Goal: Task Accomplishment & Management: Manage account settings

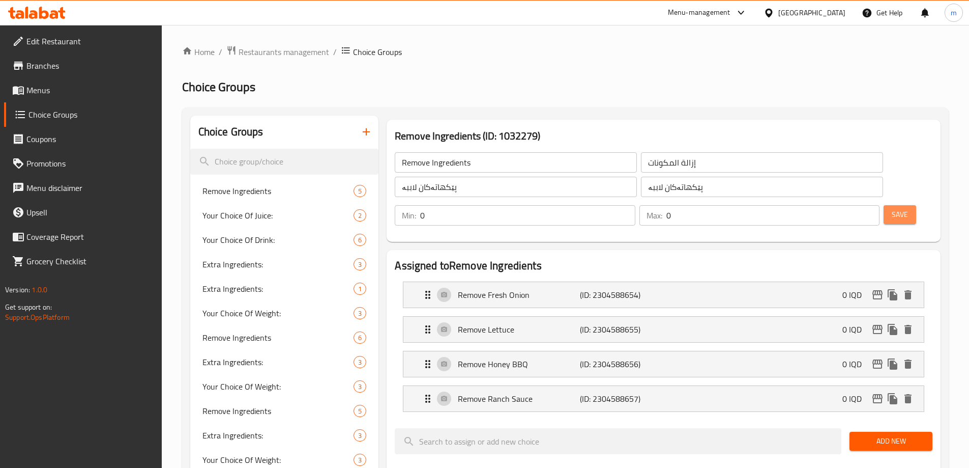
click at [892, 208] on span "Save" at bounding box center [900, 214] width 16 height 13
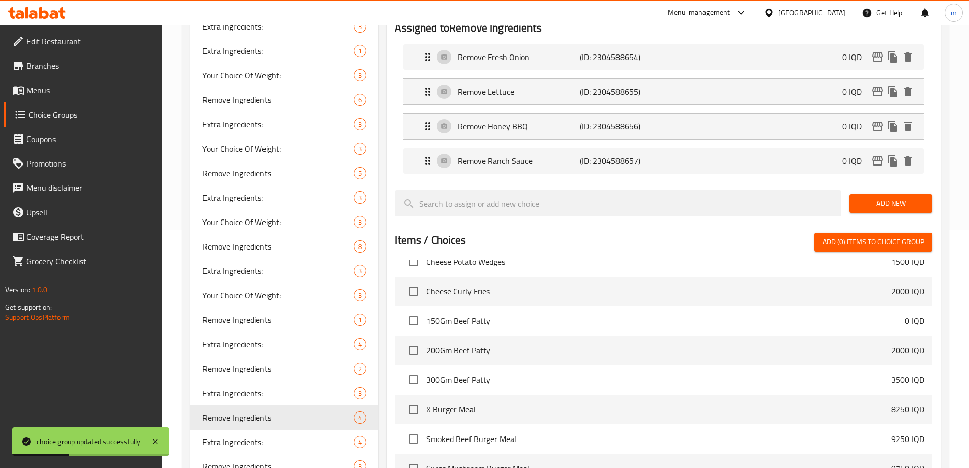
scroll to position [356, 0]
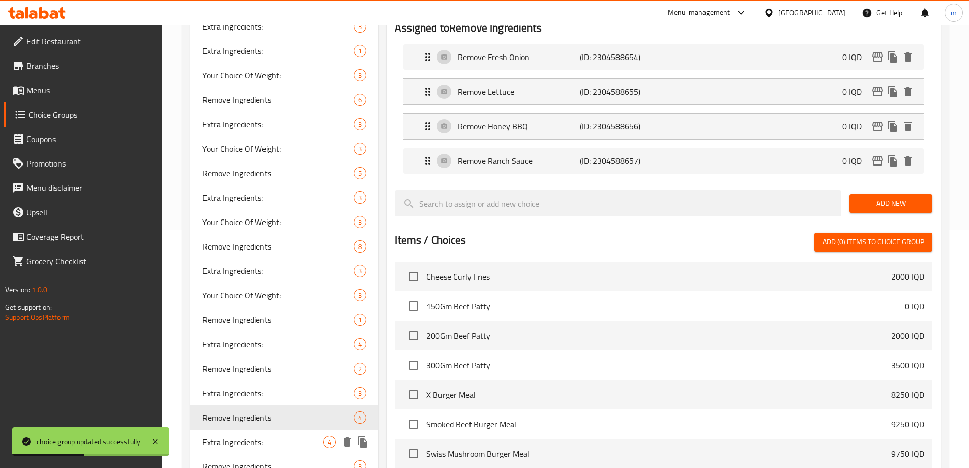
click at [307, 436] on span "Extra Ingredients:" at bounding box center [262, 441] width 121 height 12
type input "Extra Ingredients:"
type input "المكونات الإضافية:"
type input "پێکهاتەی زیادە:"
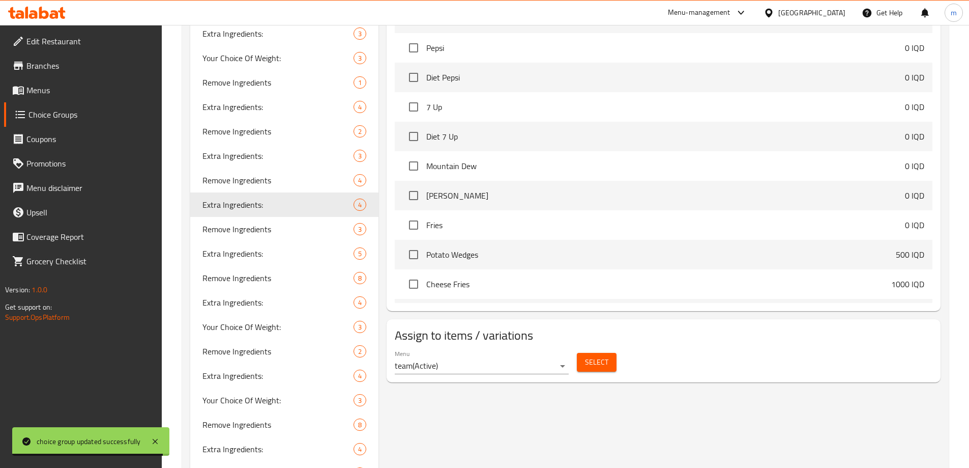
scroll to position [0, 0]
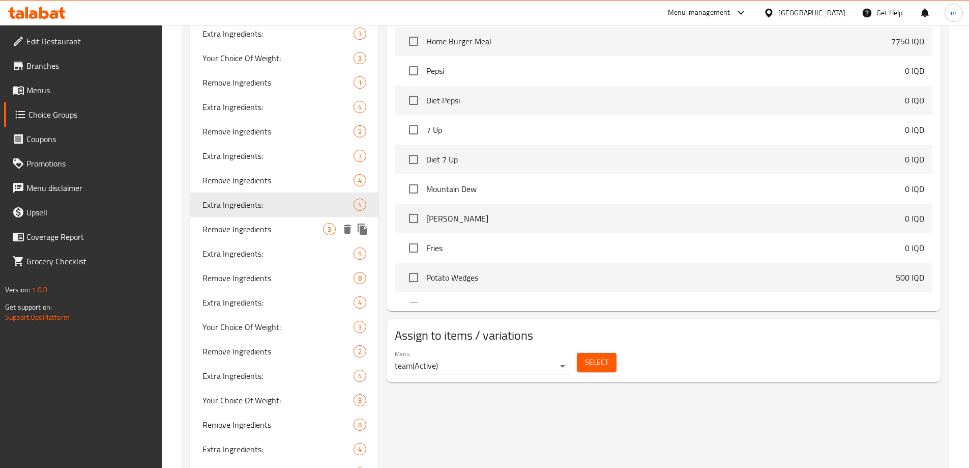
click at [280, 223] on span "Remove Ingredients" at bounding box center [262, 229] width 121 height 12
type input "Remove Ingredients"
type input "إزالة المكونات"
type input "پێکهاتەکان لاببە"
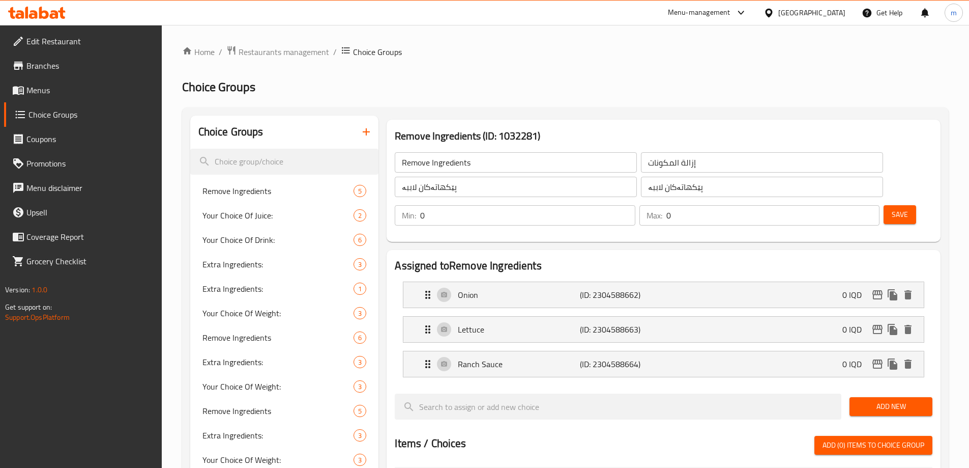
click at [418, 163] on input "Remove Ingredients" at bounding box center [516, 162] width 242 height 20
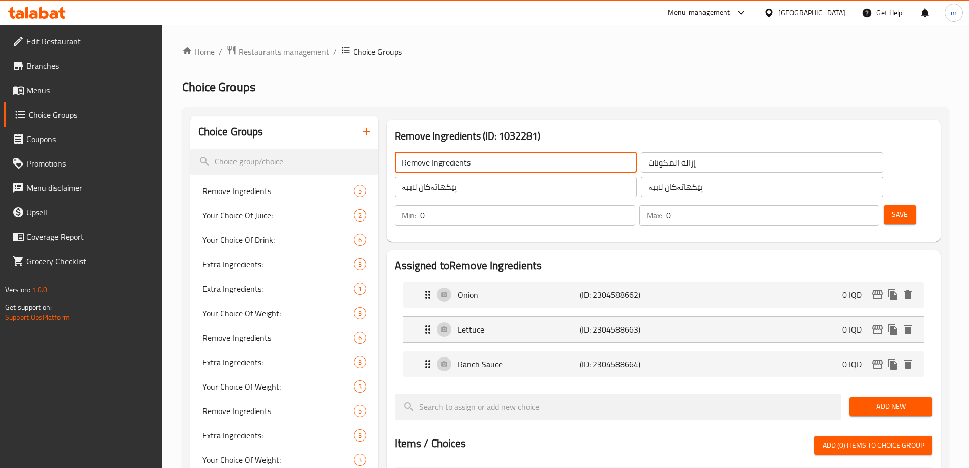
click at [418, 163] on input "Remove Ingredients" at bounding box center [516, 162] width 242 height 20
click at [504, 282] on div "Onion (ID: 2304588662) 0 IQD" at bounding box center [667, 294] width 490 height 25
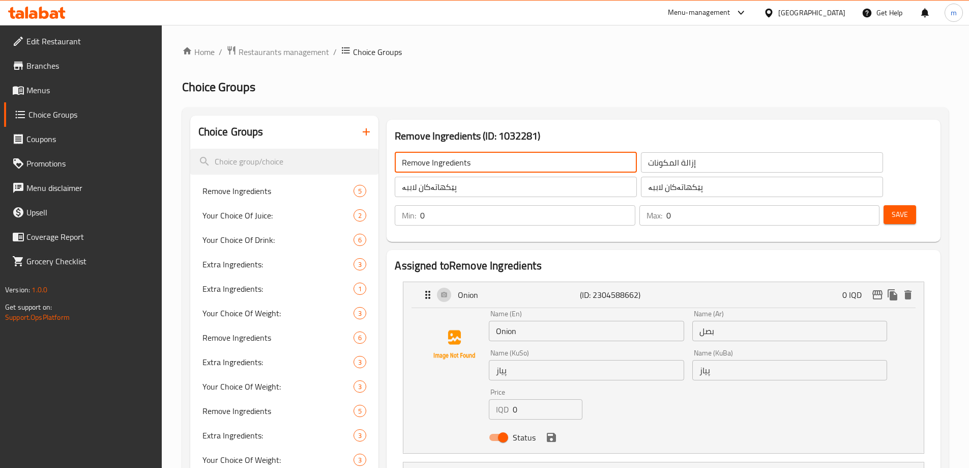
click at [496, 320] on input "Onion" at bounding box center [586, 330] width 195 height 20
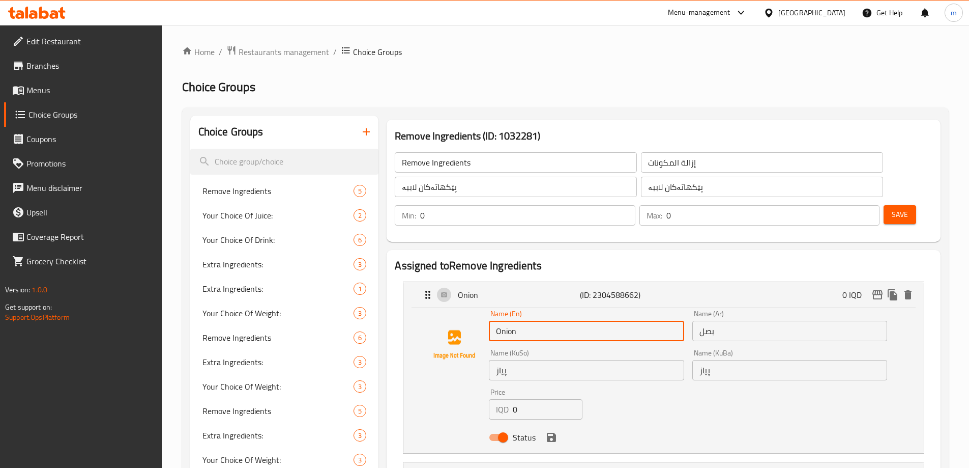
paste input "Remove"
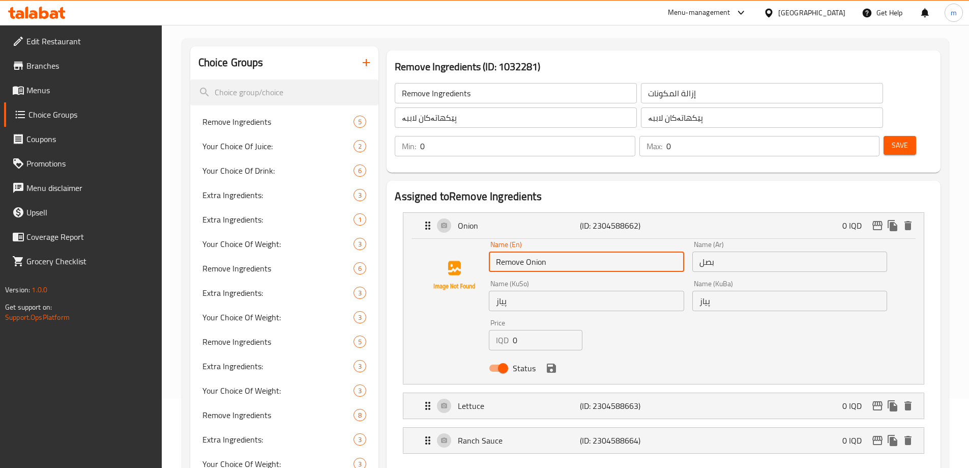
scroll to position [156, 0]
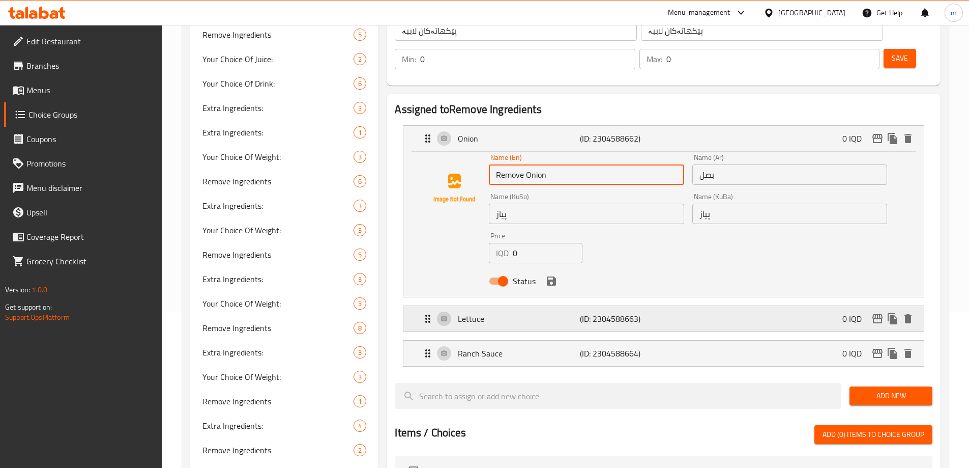
click at [510, 312] on p "Lettuce" at bounding box center [519, 318] width 122 height 12
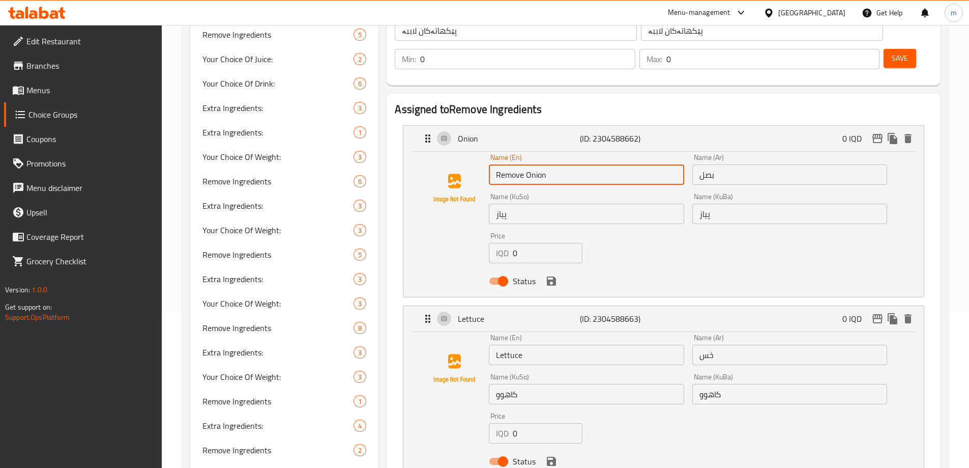
type input "Remove Onion"
click at [497, 344] on input "Lettuce" at bounding box center [586, 354] width 195 height 20
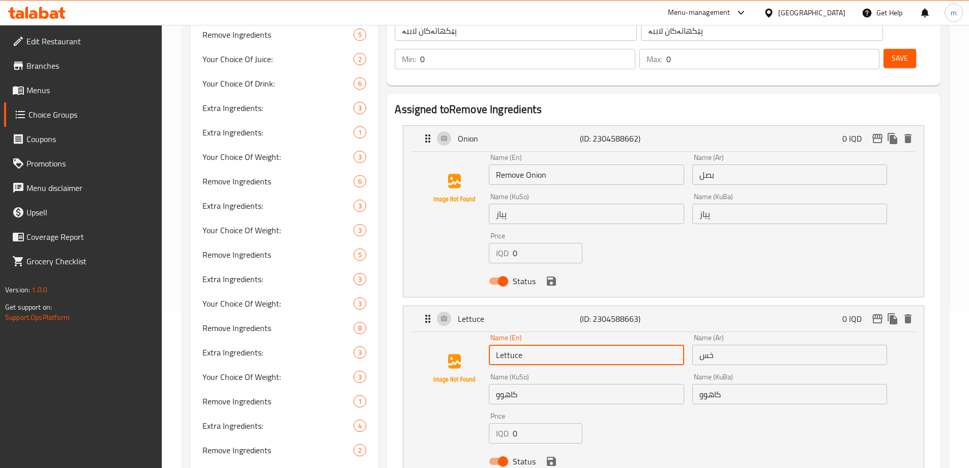
paste input "Remove"
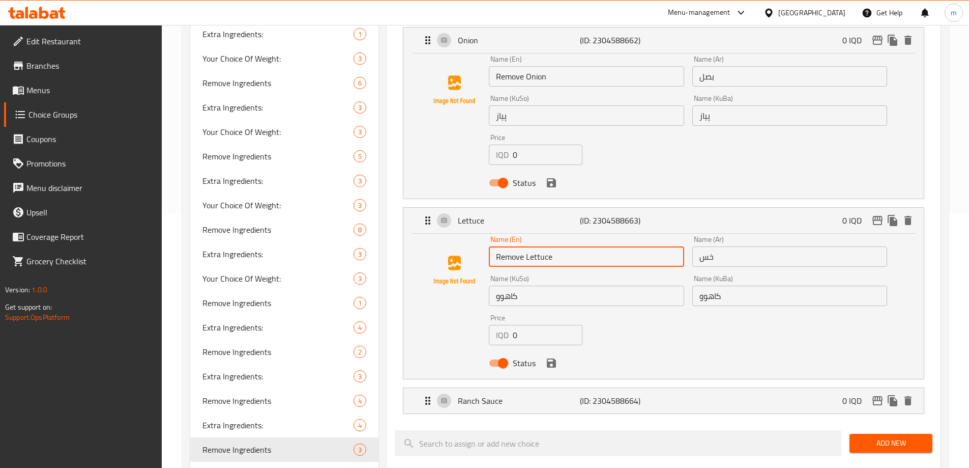
scroll to position [256, 0]
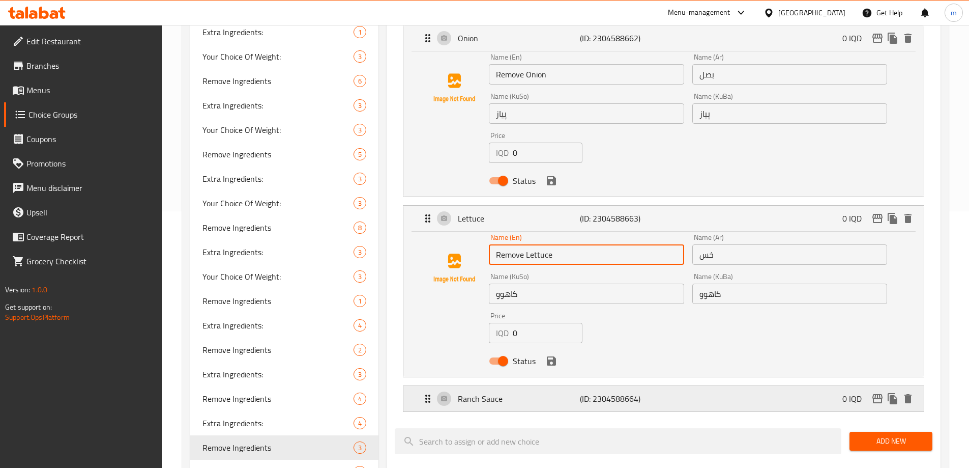
click at [490, 392] on p "Ranch Sauce" at bounding box center [519, 398] width 122 height 12
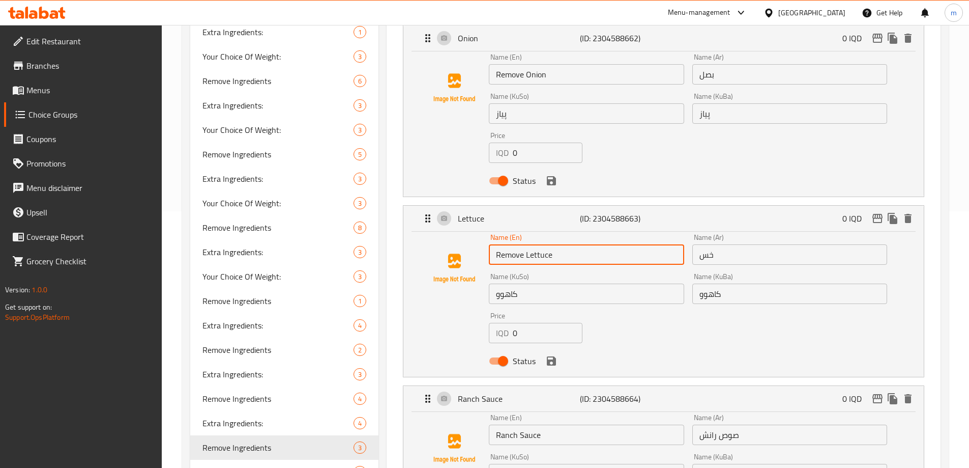
type input "Remove Lettuce"
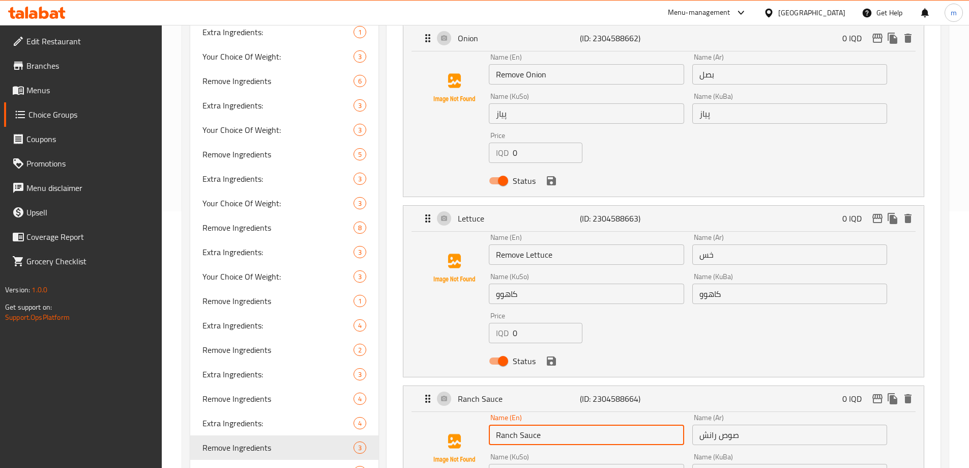
click at [497, 424] on input "Ranch Sauce" at bounding box center [586, 434] width 195 height 20
paste input "Remove"
type input "Remove Ranch Sauce"
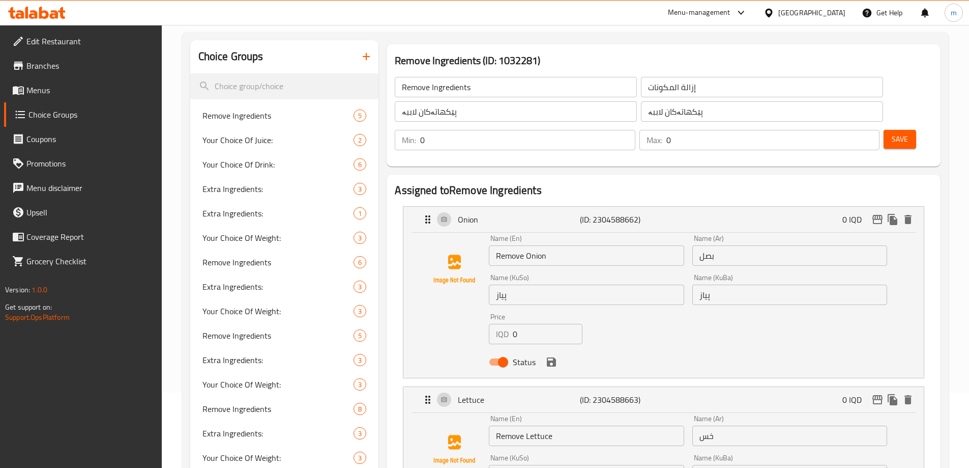
scroll to position [0, 0]
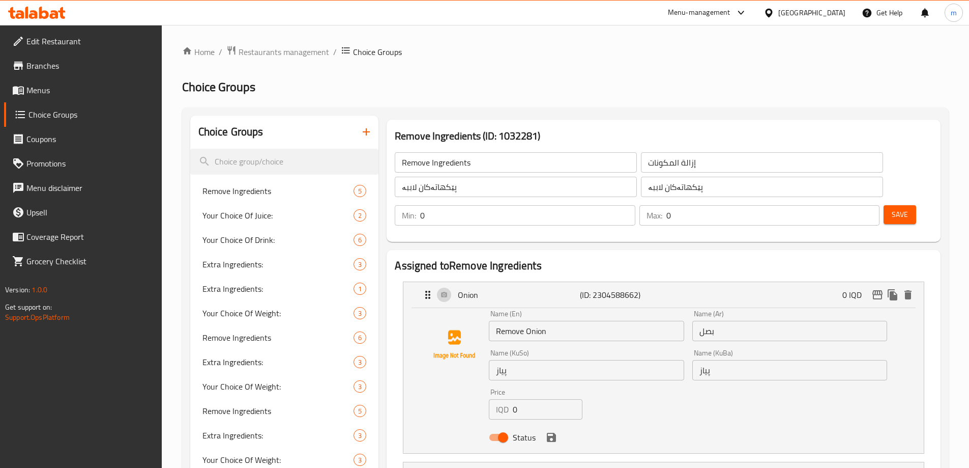
click at [641, 161] on input "إزالة المكونات" at bounding box center [762, 162] width 242 height 20
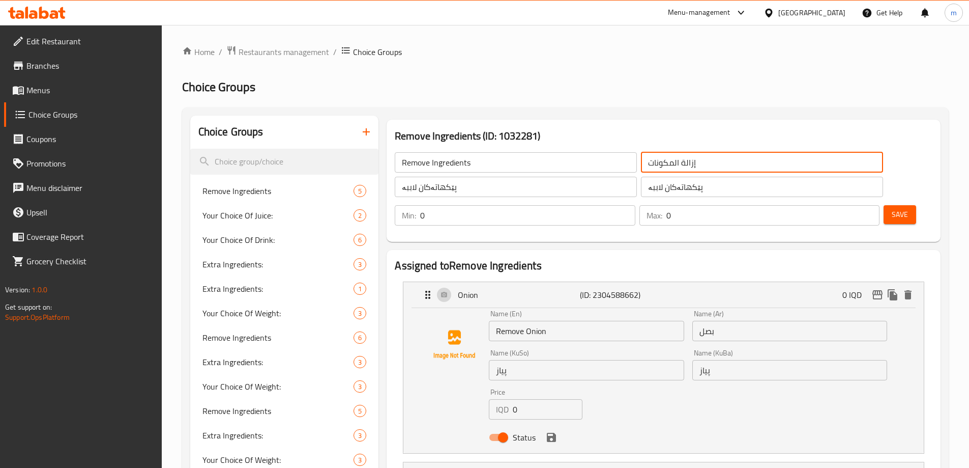
click at [641, 161] on input "إزالة المكونات" at bounding box center [762, 162] width 242 height 20
click at [694, 320] on input "بصل" at bounding box center [789, 330] width 195 height 20
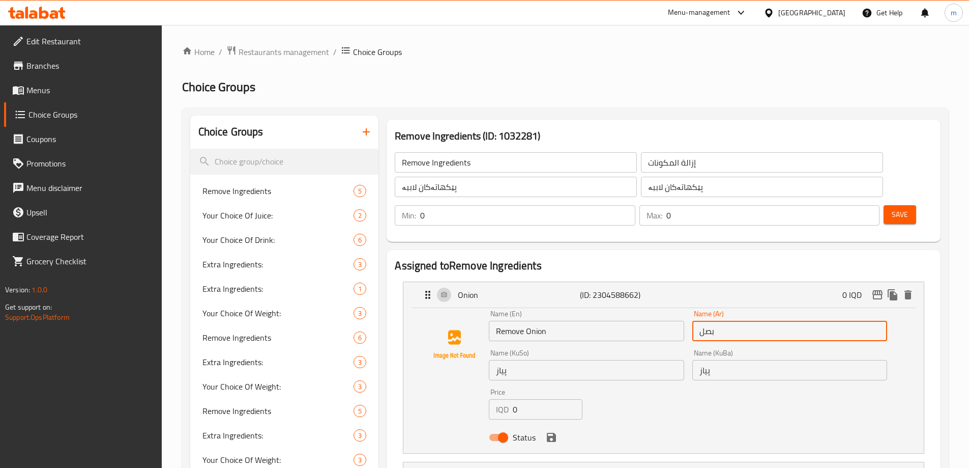
paste input "إزالة"
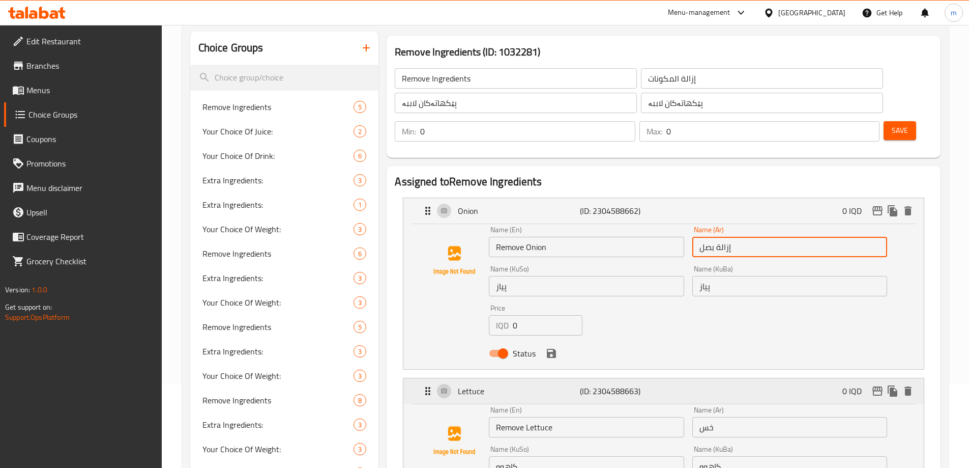
scroll to position [119, 0]
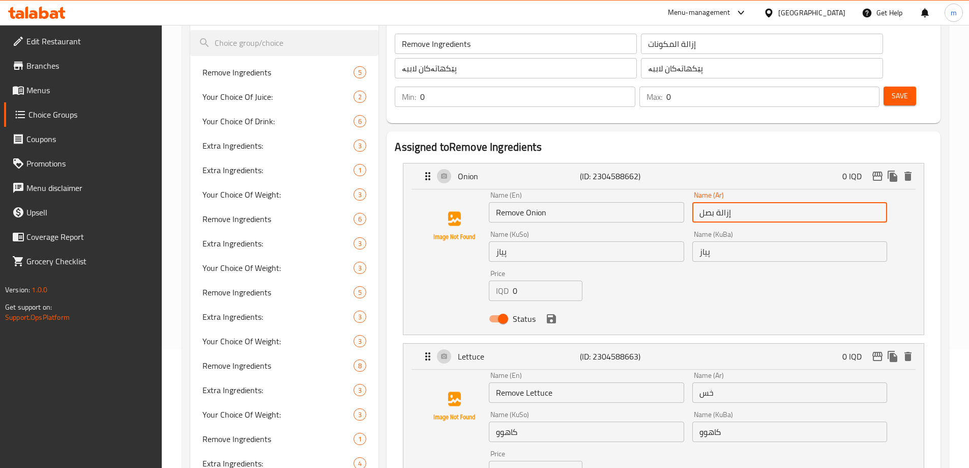
type input "إزالة بصل"
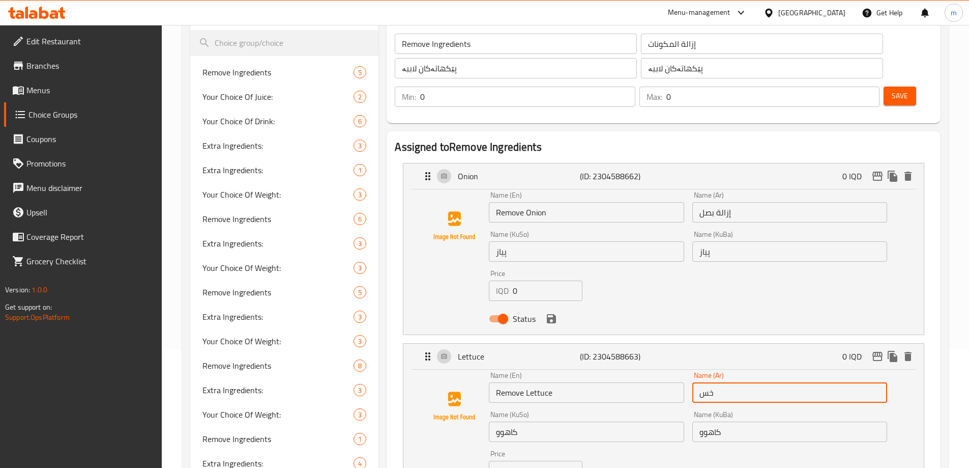
click at [695, 382] on input "خس" at bounding box center [789, 392] width 195 height 20
paste input "إزالة"
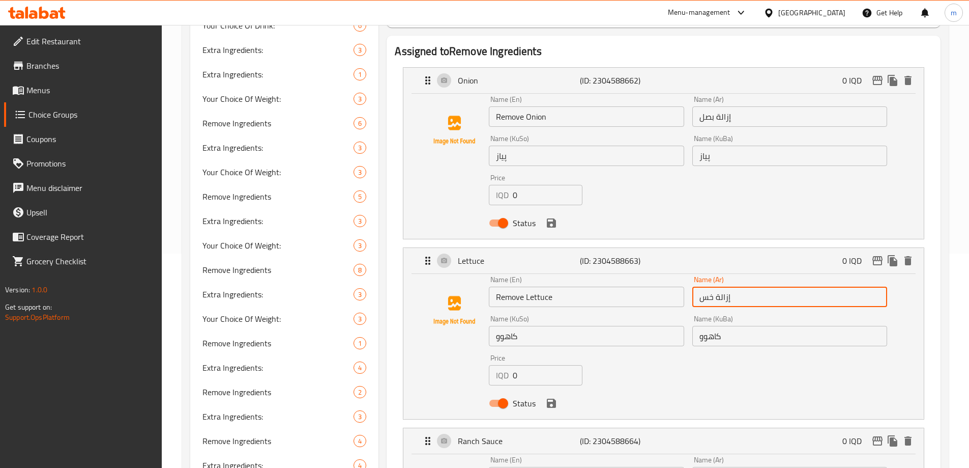
scroll to position [238, 0]
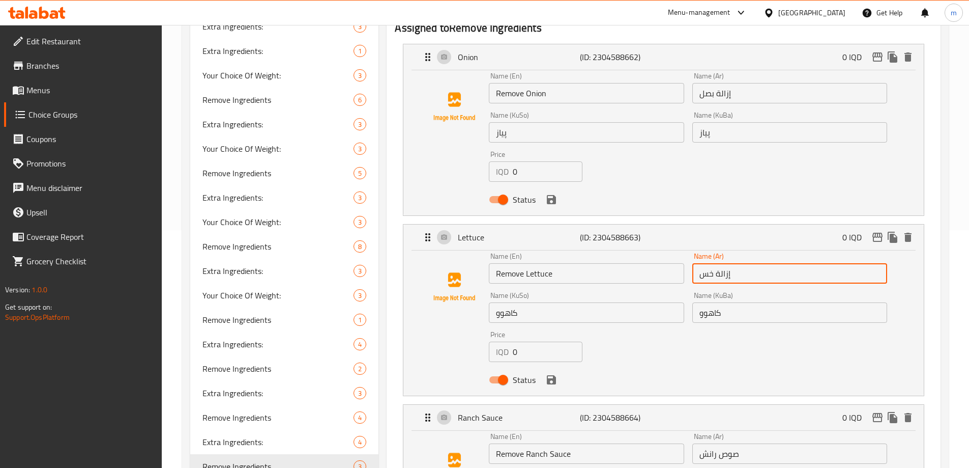
type input "إزالة خس"
click at [699, 443] on input "صوص رانش" at bounding box center [789, 453] width 195 height 20
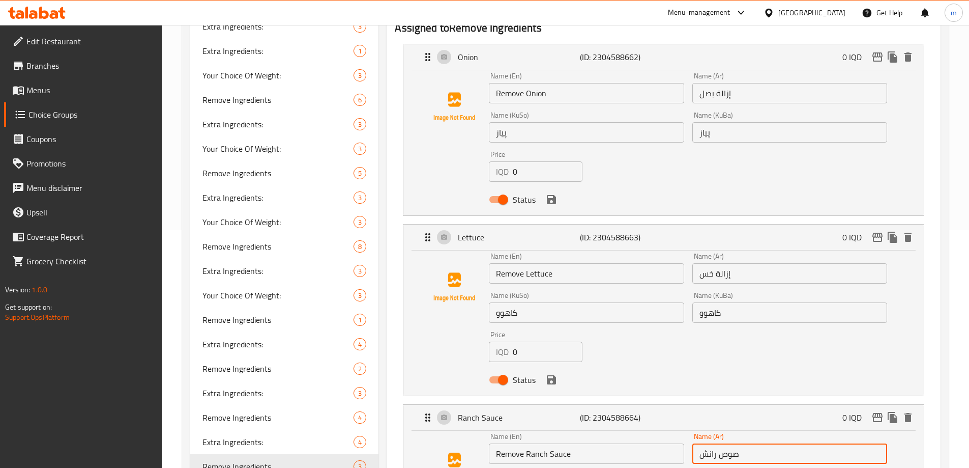
paste input "إزالة"
type input "إزالة صوص رانش"
click at [538, 302] on input "کاهوو" at bounding box center [586, 312] width 195 height 20
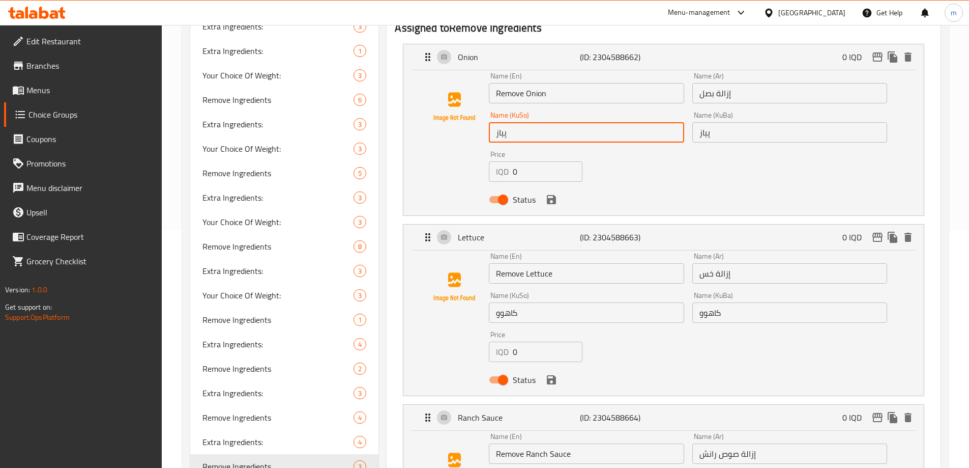
click at [510, 122] on input "پیاز" at bounding box center [586, 132] width 195 height 20
type input "پیاز لاببە"
click at [568, 296] on div "Name (KuSo) کاهوو Name (KuSo)" at bounding box center [586, 306] width 203 height 39
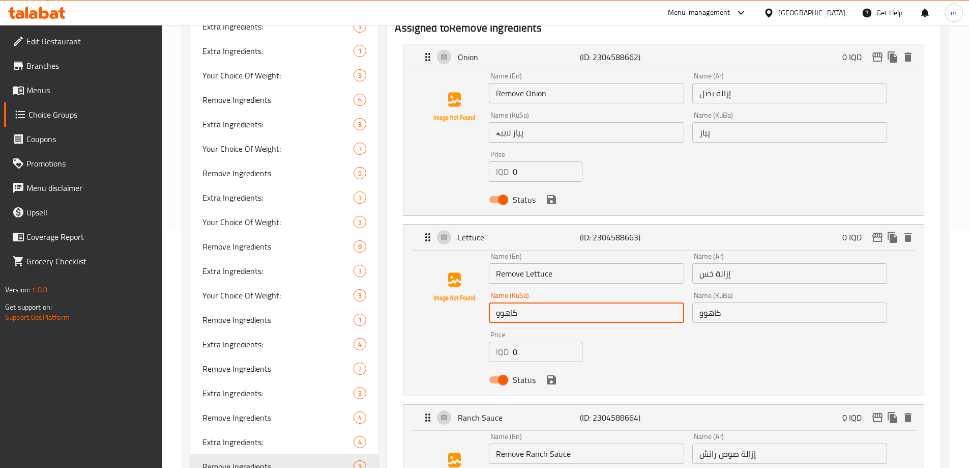
click at [568, 302] on input "کاهوو" at bounding box center [586, 312] width 195 height 20
click at [565, 302] on input "کاهوو" at bounding box center [586, 312] width 195 height 20
click at [561, 302] on input "کاهوو" at bounding box center [586, 312] width 195 height 20
click at [552, 122] on input "پیاز لاببە" at bounding box center [586, 132] width 195 height 20
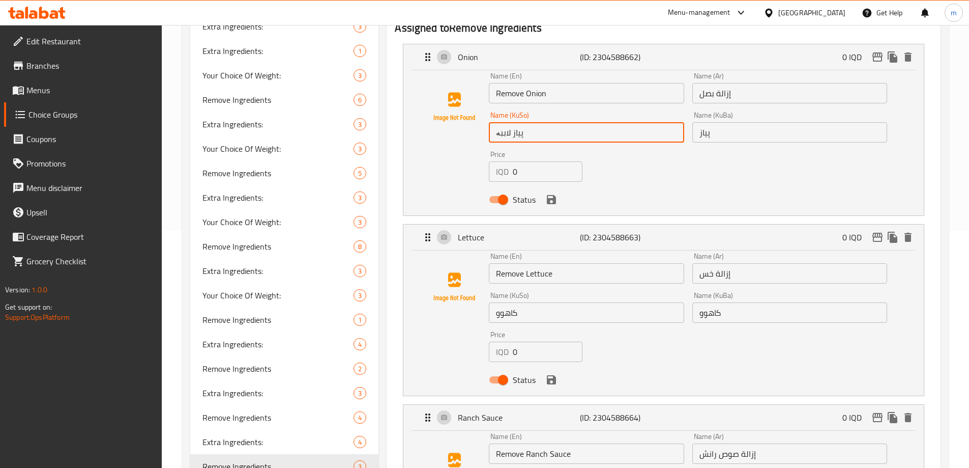
click at [552, 122] on input "پیاز لاببە" at bounding box center [586, 132] width 195 height 20
click at [492, 122] on input "پیاز لاببە" at bounding box center [586, 132] width 195 height 20
click at [504, 122] on input "پیاز لاببە" at bounding box center [586, 132] width 195 height 20
drag, startPoint x: 510, startPoint y: 104, endPoint x: 502, endPoint y: 104, distance: 8.6
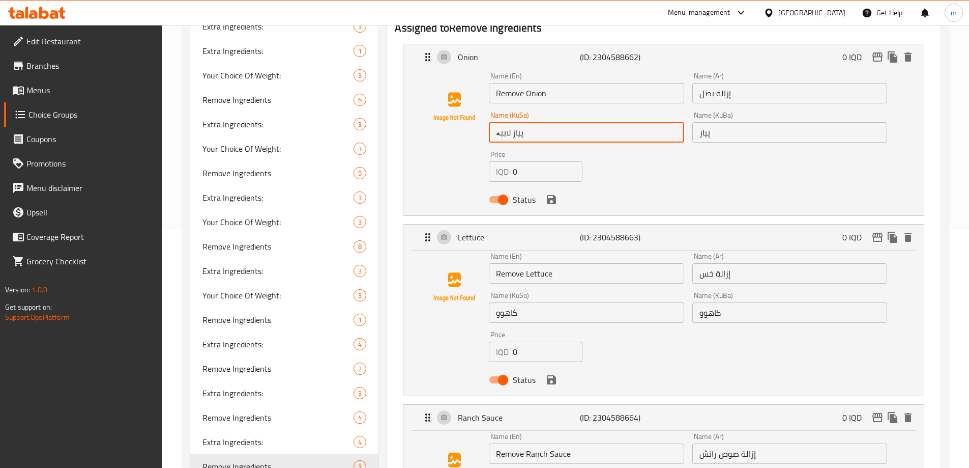
click at [499, 122] on input "پیاز لاببە" at bounding box center [586, 132] width 195 height 20
drag, startPoint x: 511, startPoint y: 106, endPoint x: 490, endPoint y: 106, distance: 21.4
click at [490, 122] on input "پیاز لاببە" at bounding box center [586, 132] width 195 height 20
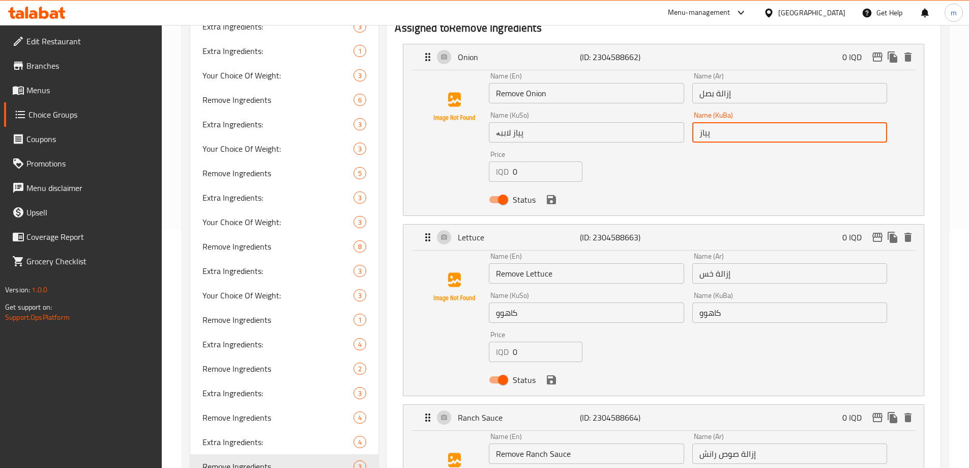
click at [748, 122] on input "پیاز" at bounding box center [789, 132] width 195 height 20
paste input "لاببە"
type input "پیاز لاببە"
click at [599, 302] on input "کاهوو" at bounding box center [586, 312] width 195 height 20
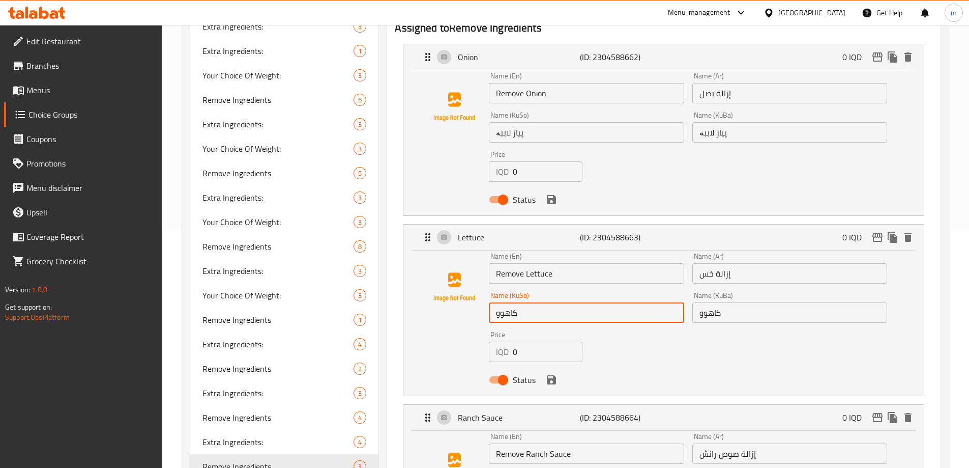
paste input "لاببە"
type input "کاهوو لاببە"
click at [769, 302] on input "کاهوو" at bounding box center [789, 312] width 195 height 20
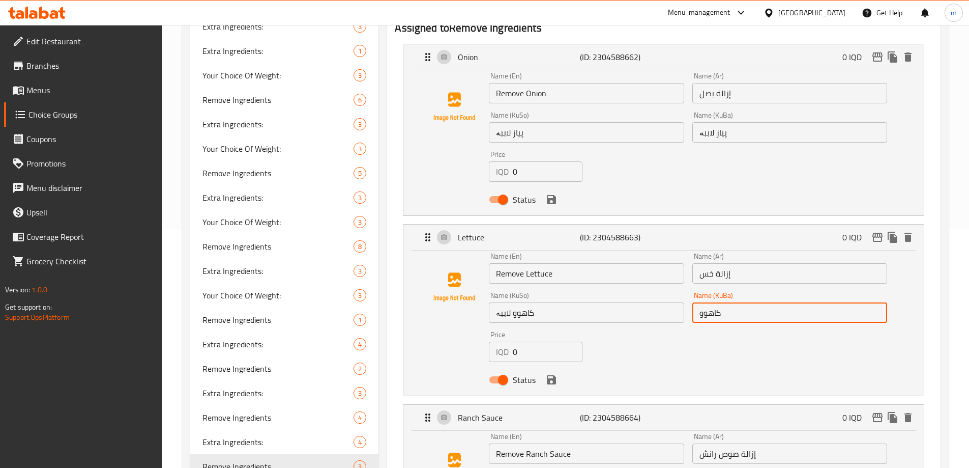
paste input "لاببە"
type input "کاهوو لاببە"
paste input "لاببە"
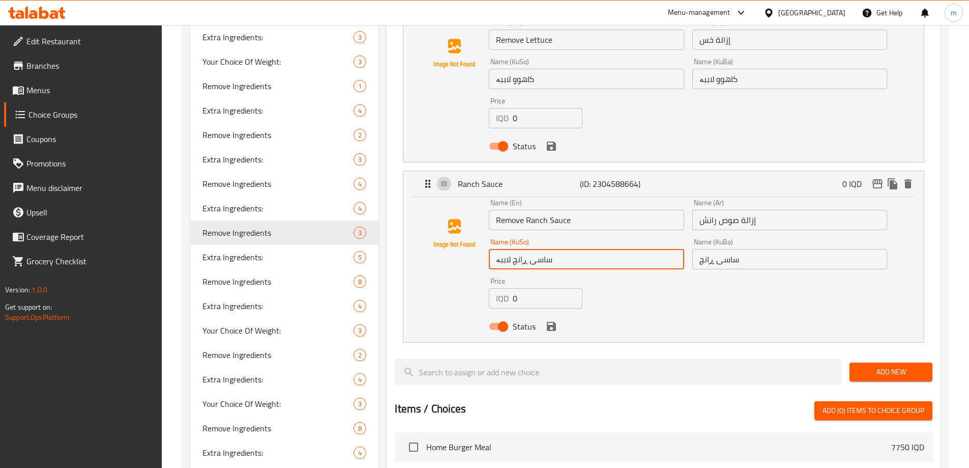
scroll to position [479, 0]
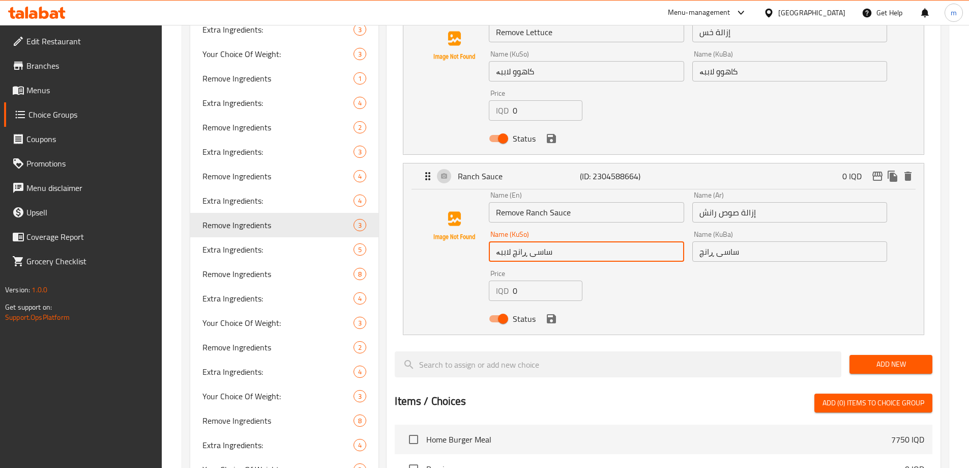
type input "ساسی ڕانچ لاببە"
click at [773, 241] on input "ساسی ڕانچ" at bounding box center [789, 251] width 195 height 20
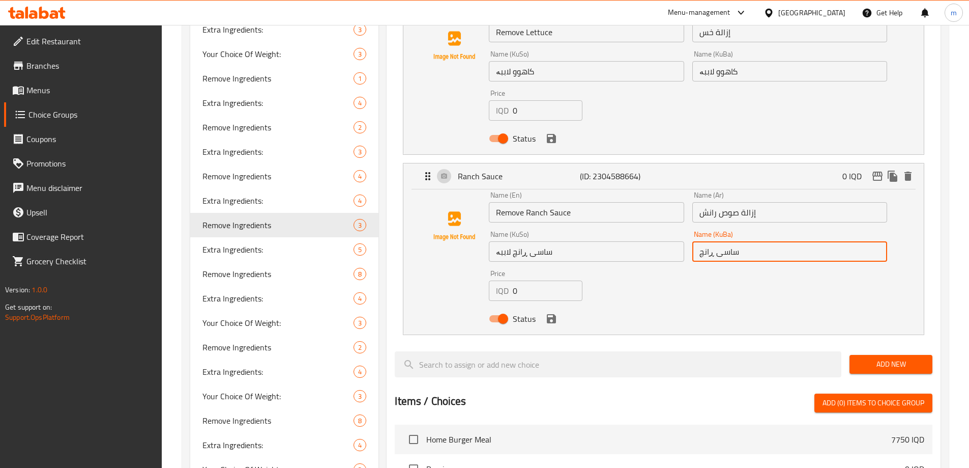
paste input "لاببە"
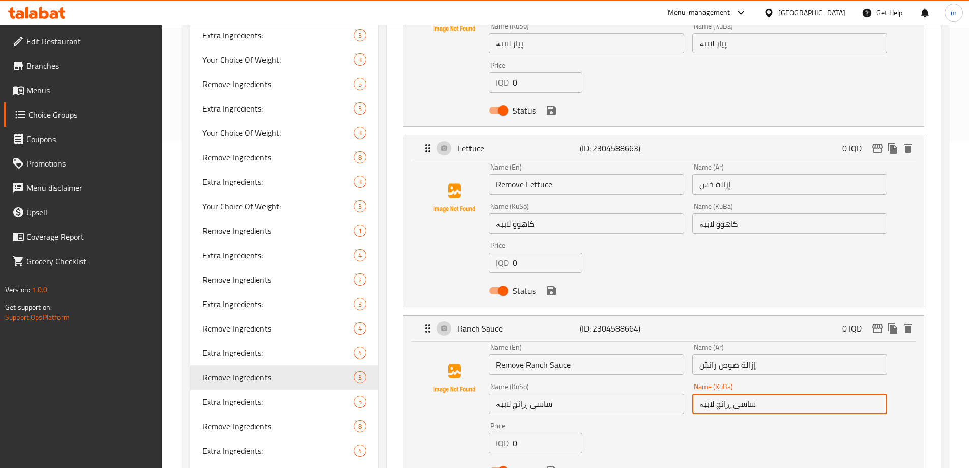
type input "ساسی ڕانچ لاببە"
click at [551, 466] on icon "save" at bounding box center [551, 470] width 9 height 9
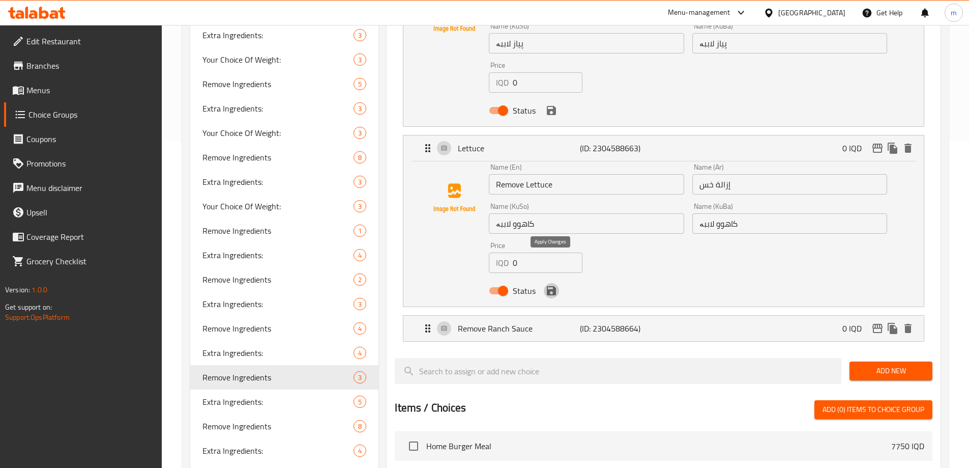
click at [551, 284] on icon "save" at bounding box center [551, 290] width 12 height 12
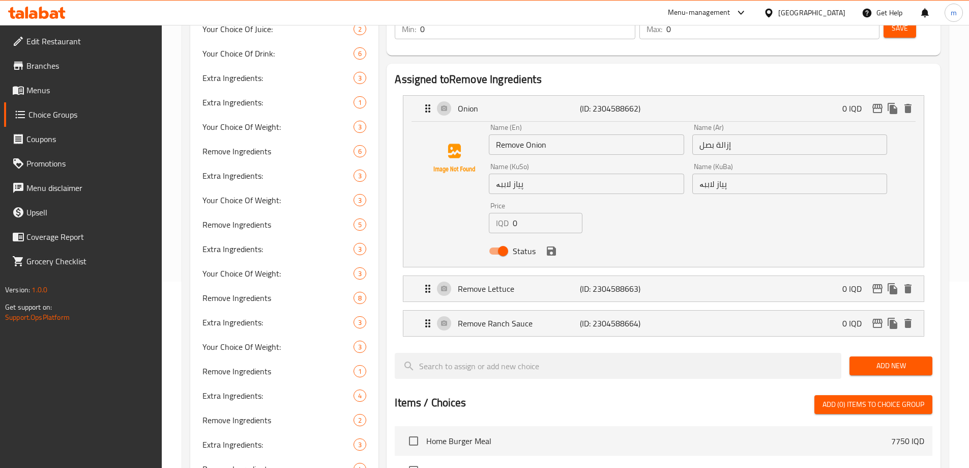
scroll to position [113, 0]
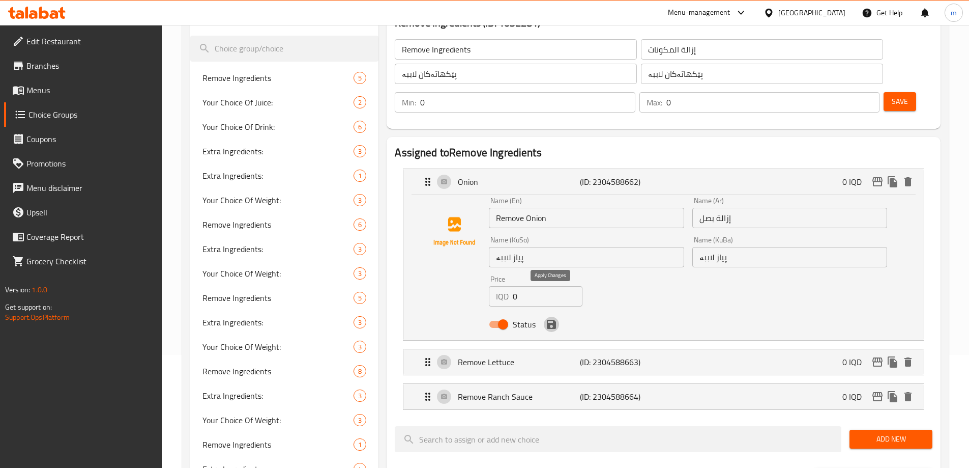
click at [548, 319] on icon "save" at bounding box center [551, 323] width 9 height 9
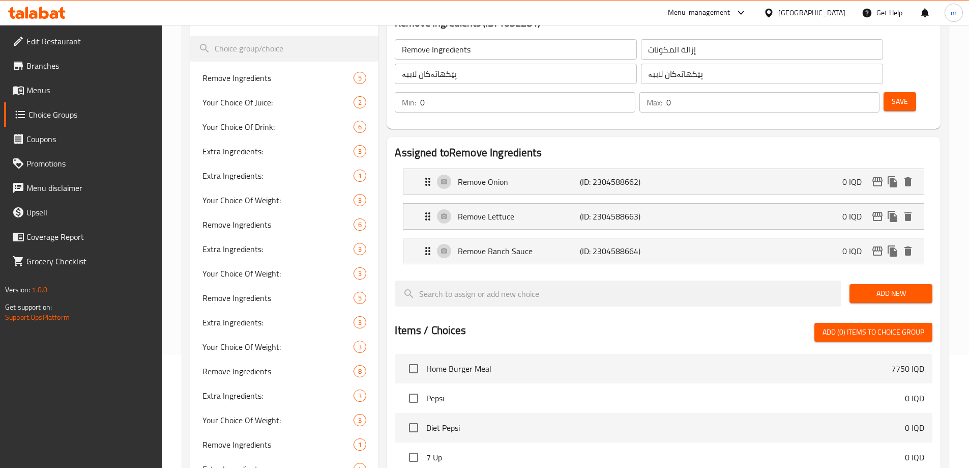
click at [894, 92] on button "Save" at bounding box center [900, 101] width 33 height 19
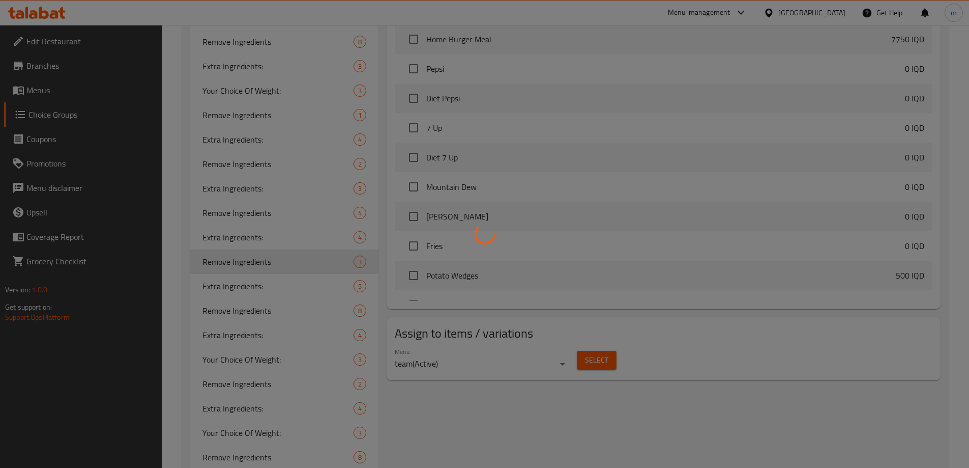
scroll to position [444, 0]
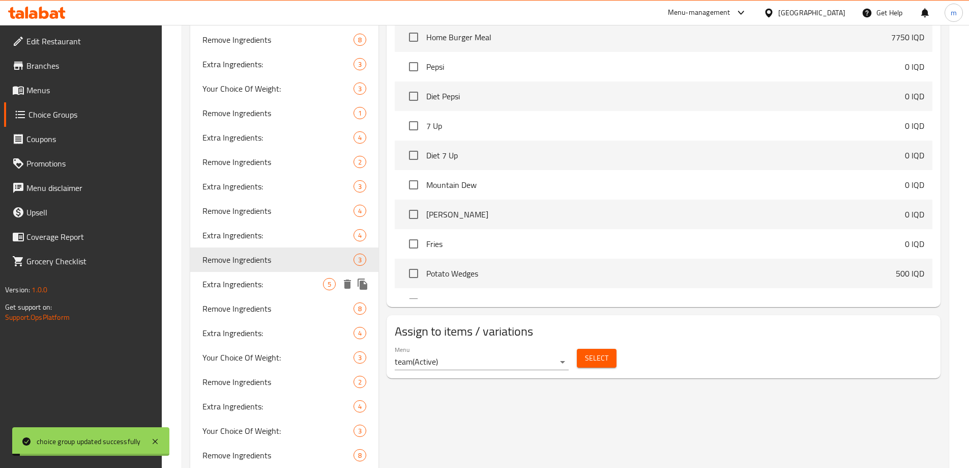
click at [214, 281] on span "Extra Ingredients:" at bounding box center [262, 284] width 121 height 12
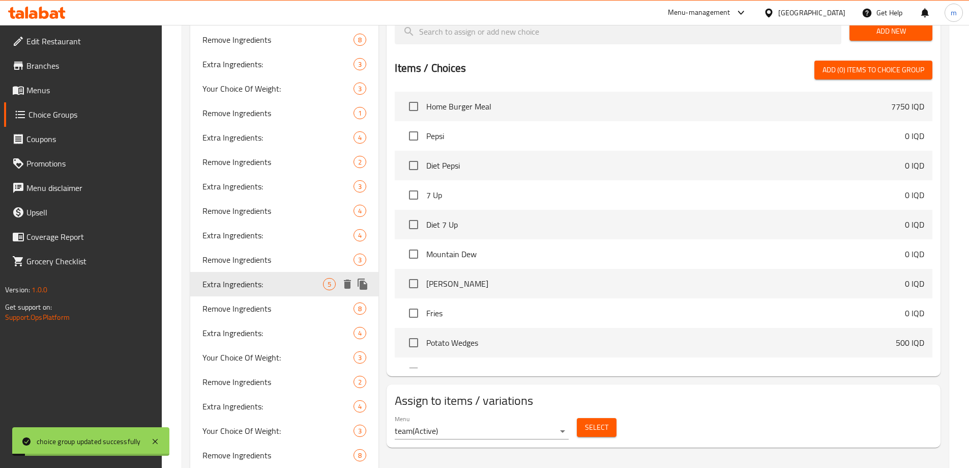
type input "Extra Ingredients:"
type input "المكونات الإضافية:"
type input "پێکهاتەی زیادە:"
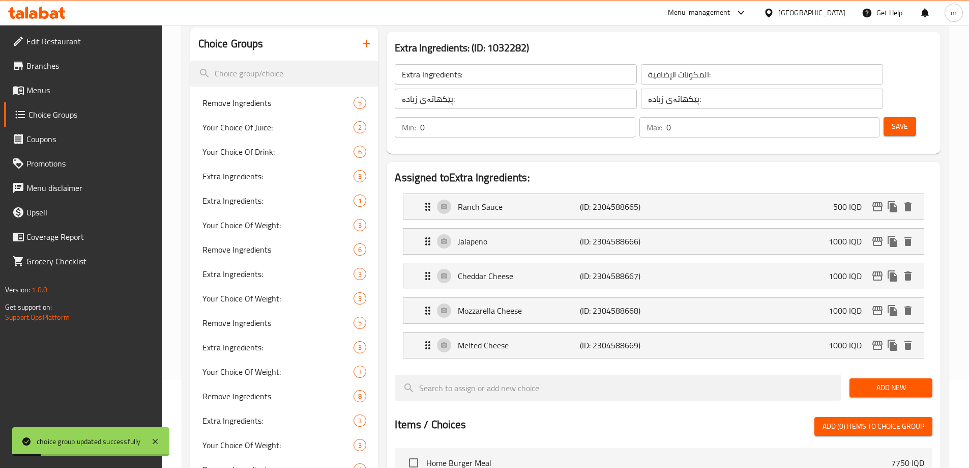
scroll to position [0, 0]
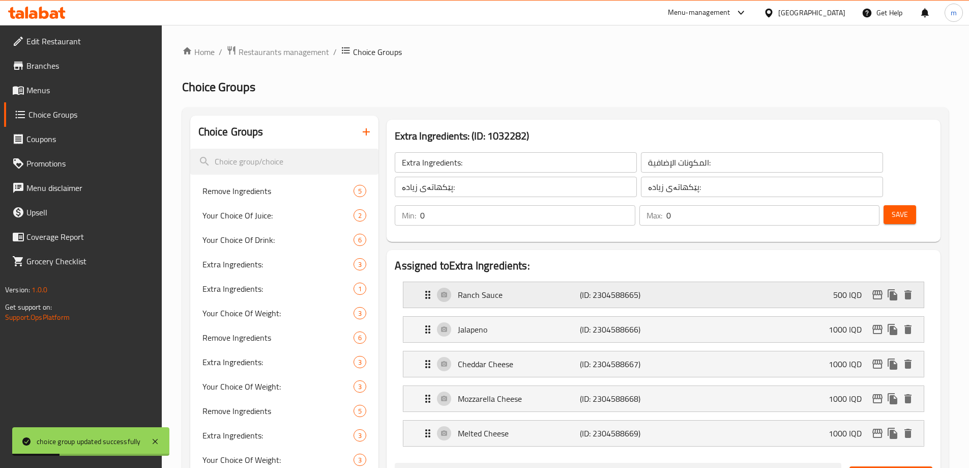
click at [550, 282] on div "Ranch Sauce (ID: 2304588665) 500 IQD" at bounding box center [667, 294] width 490 height 25
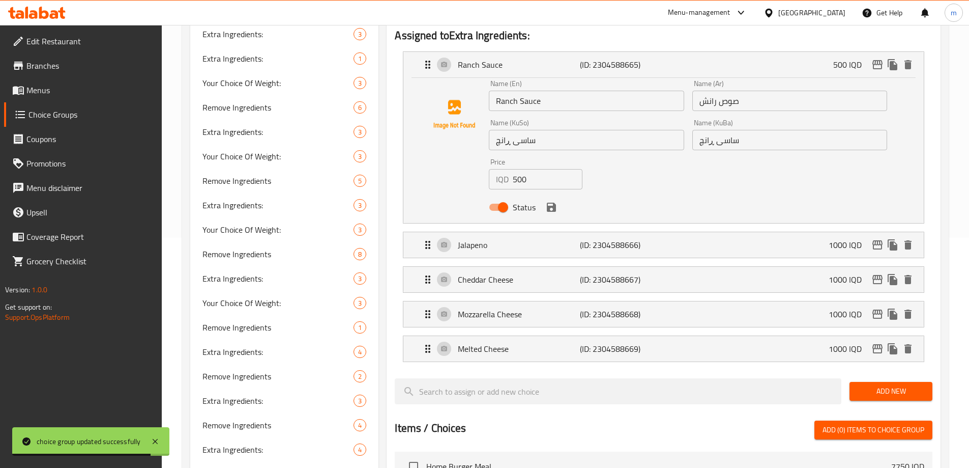
scroll to position [190, 0]
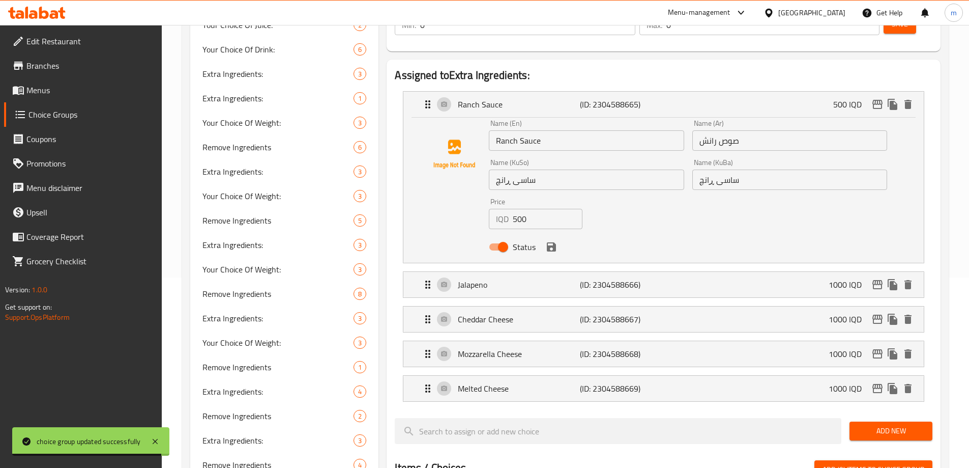
click at [499, 130] on input "Ranch Sauce" at bounding box center [586, 140] width 195 height 20
click at [495, 130] on input "Ranch Sauce" at bounding box center [586, 140] width 195 height 20
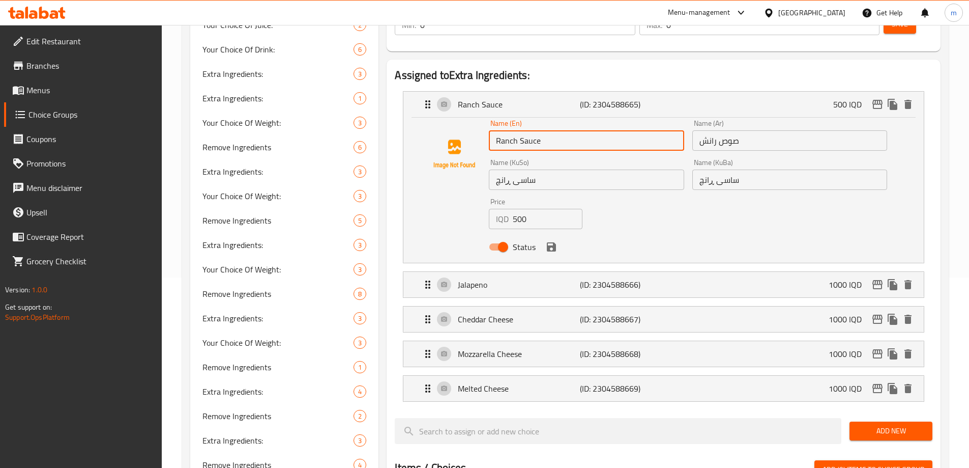
paste input "Extra"
click at [488, 272] on div "Jalapeno (ID: 2304588666) 1000 IQD" at bounding box center [667, 284] width 490 height 25
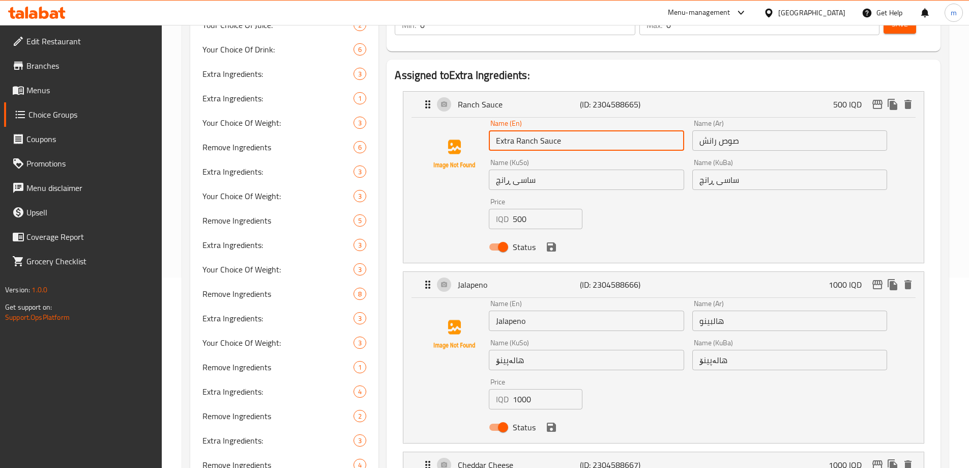
type input "Extra Ranch Sauce"
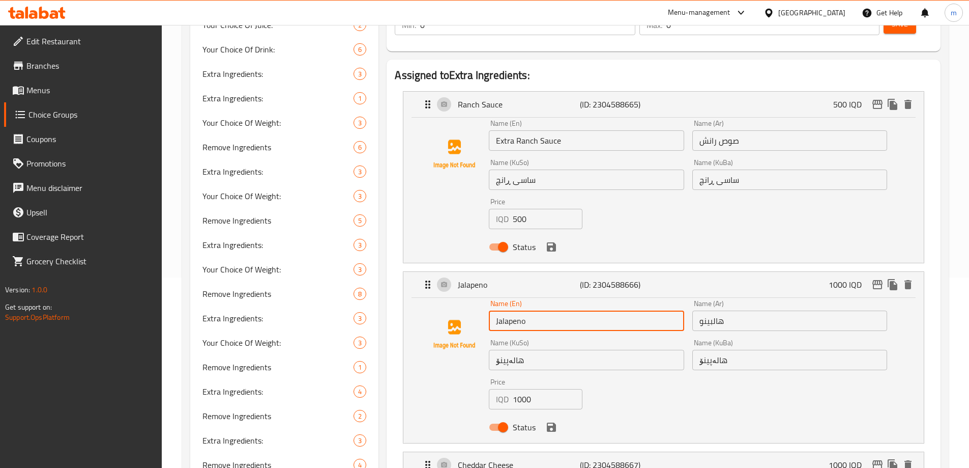
click at [497, 310] on input "Jalapeno" at bounding box center [586, 320] width 195 height 20
paste input "Extra"
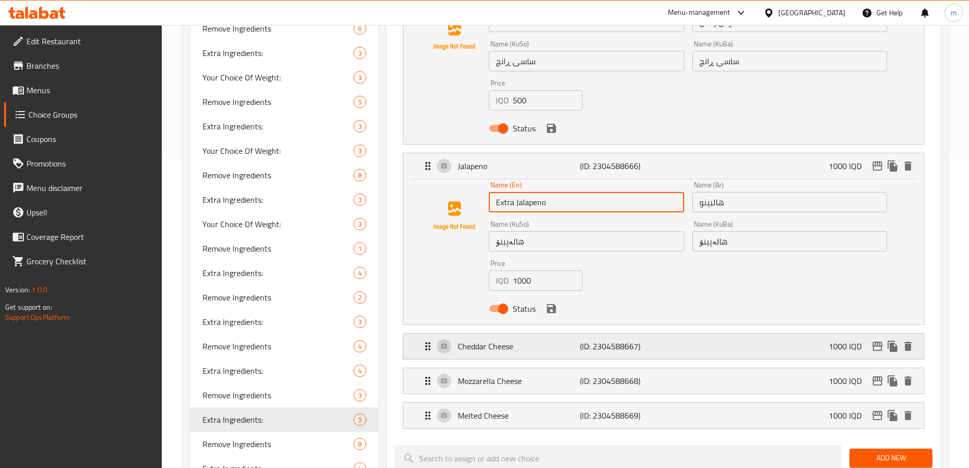
click at [504, 340] on p "Cheddar Cheese" at bounding box center [519, 346] width 122 height 12
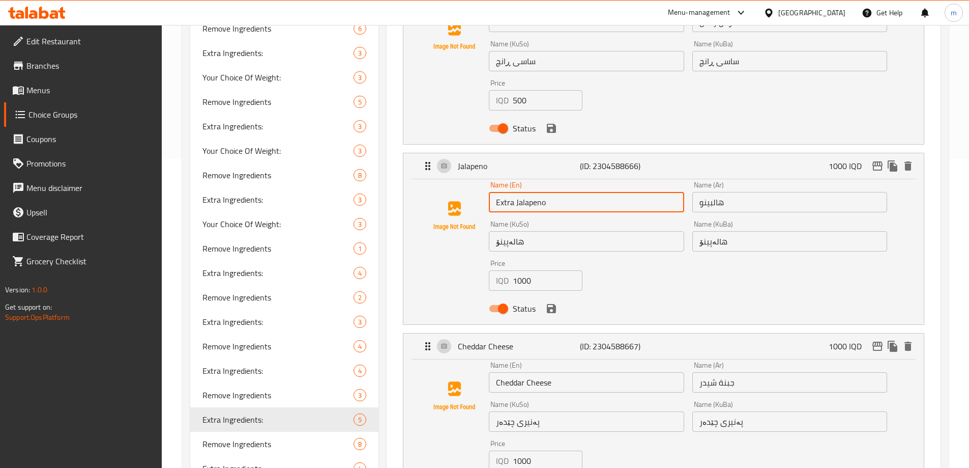
type input "Extra Jalapeno"
click at [495, 372] on input "Cheddar Cheese" at bounding box center [586, 382] width 195 height 20
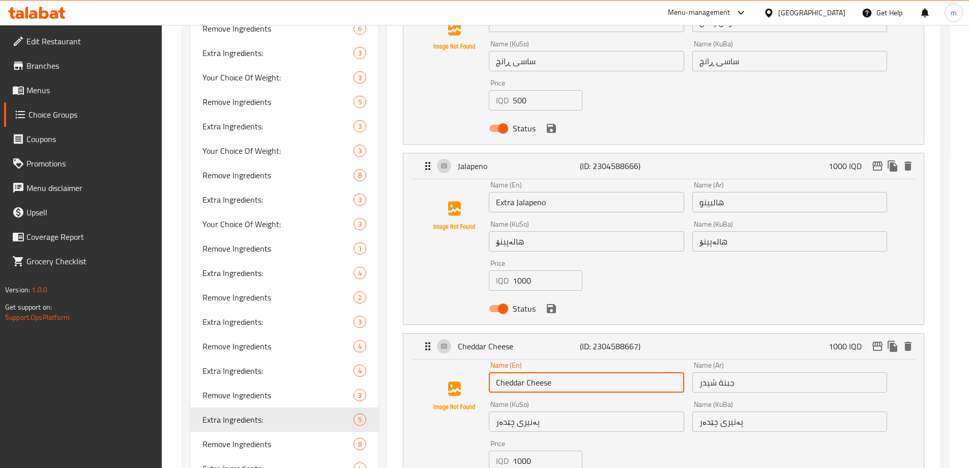
paste input "Extra"
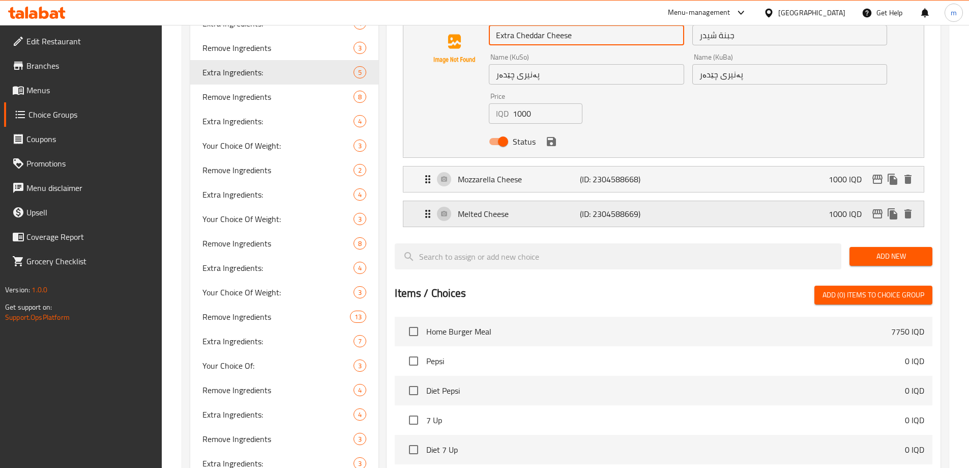
scroll to position [644, 0]
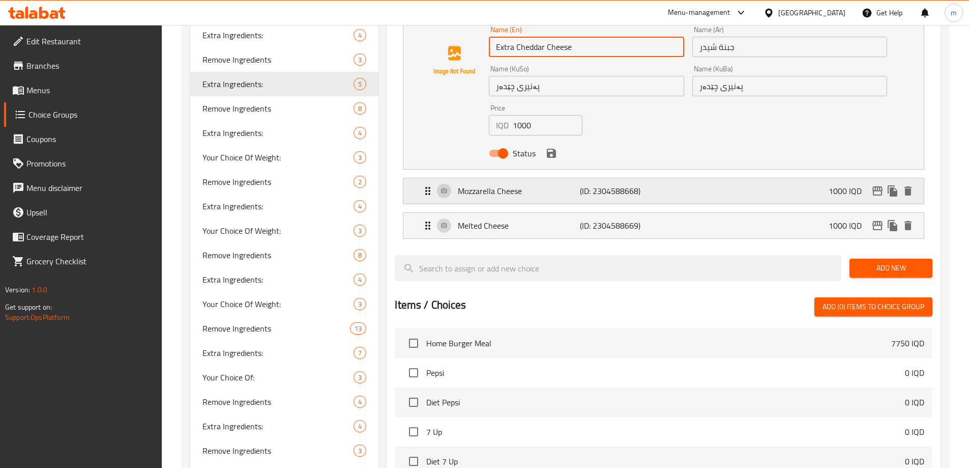
click at [508, 185] on p "Mozzarella Cheese" at bounding box center [519, 191] width 122 height 12
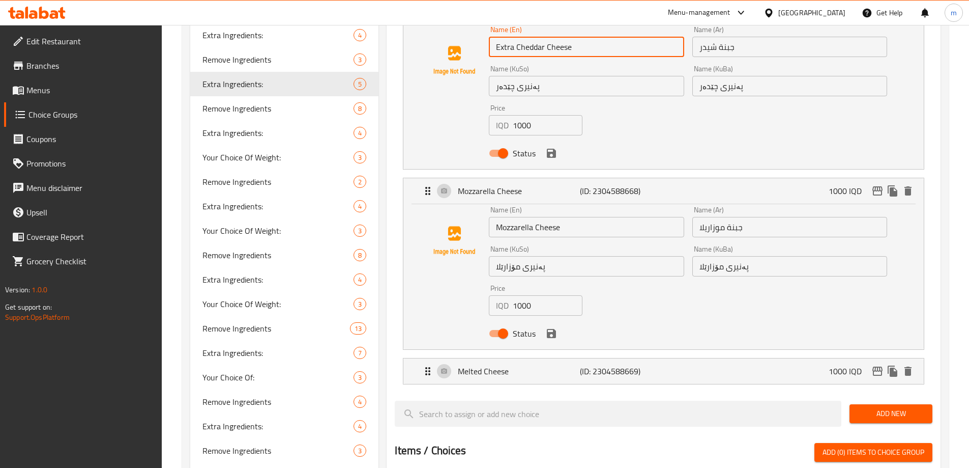
type input "Extra Cheddar Cheese"
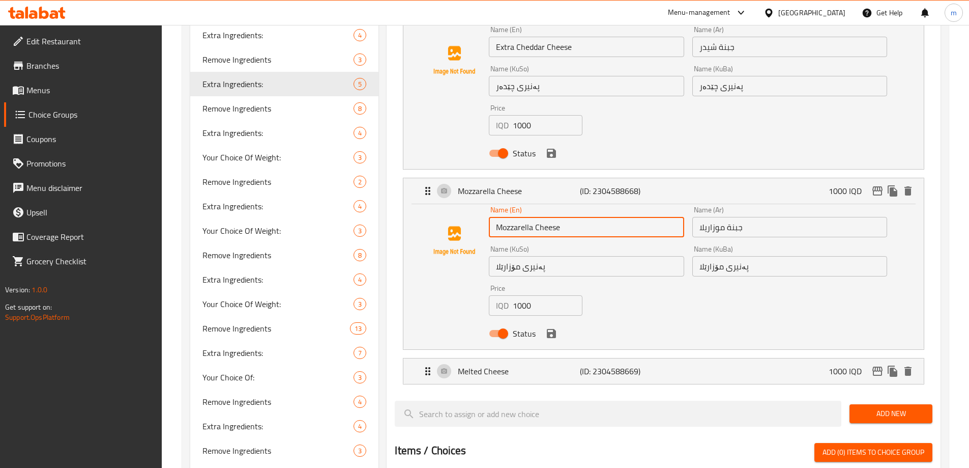
click at [496, 217] on input "Mozzarella Cheese" at bounding box center [586, 227] width 195 height 20
paste input "Extra"
click at [528, 358] on div "Melted Cheese (ID: 2304588669) 1000 IQD" at bounding box center [667, 370] width 490 height 25
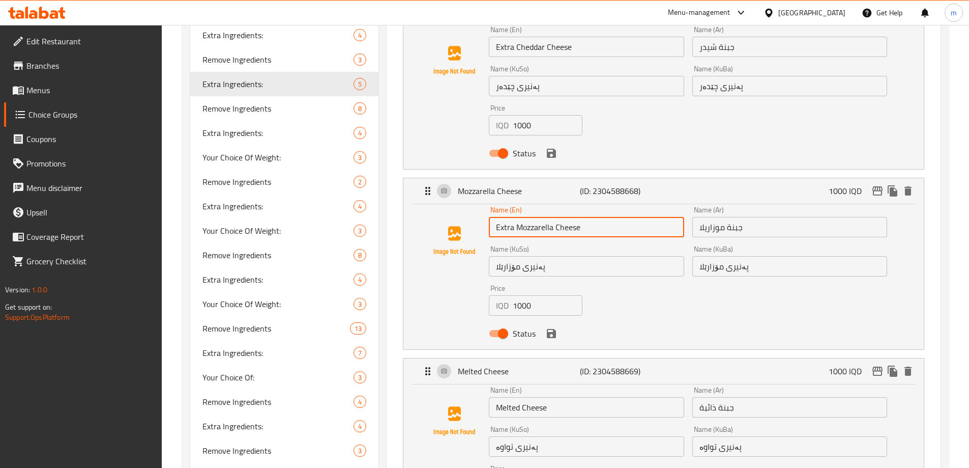
type input "Extra Mozzarella Cheese"
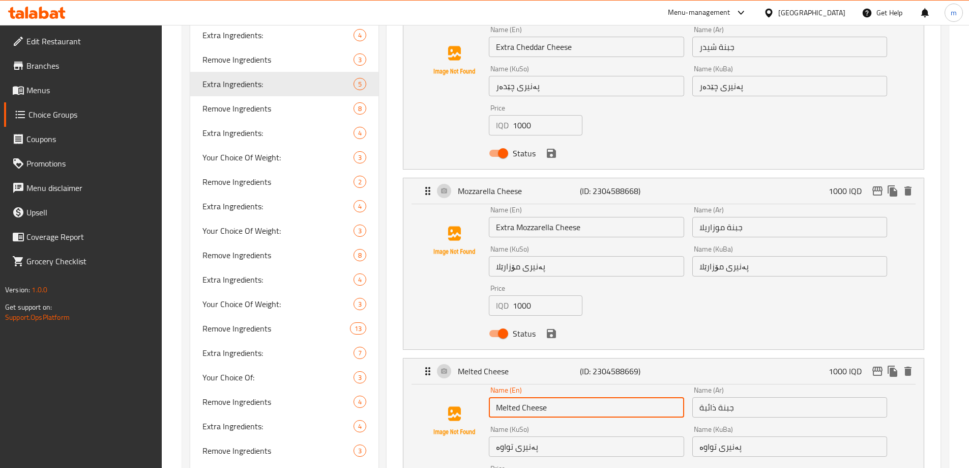
click at [494, 397] on input "Melted Cheese" at bounding box center [586, 407] width 195 height 20
paste input "Extra"
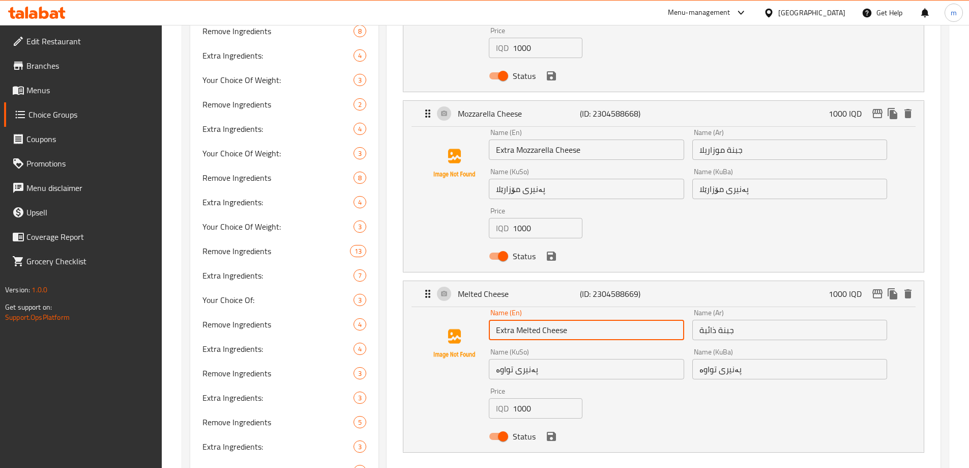
scroll to position [714, 0]
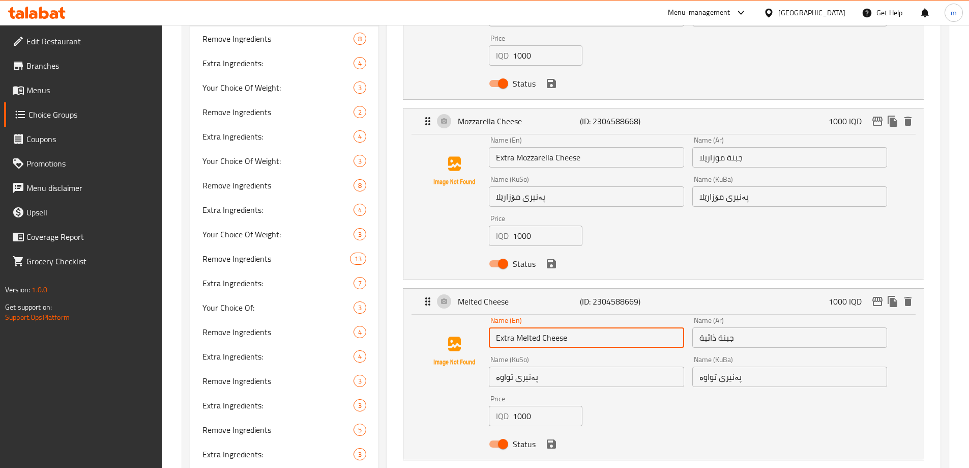
type input "Extra Melted Cheese"
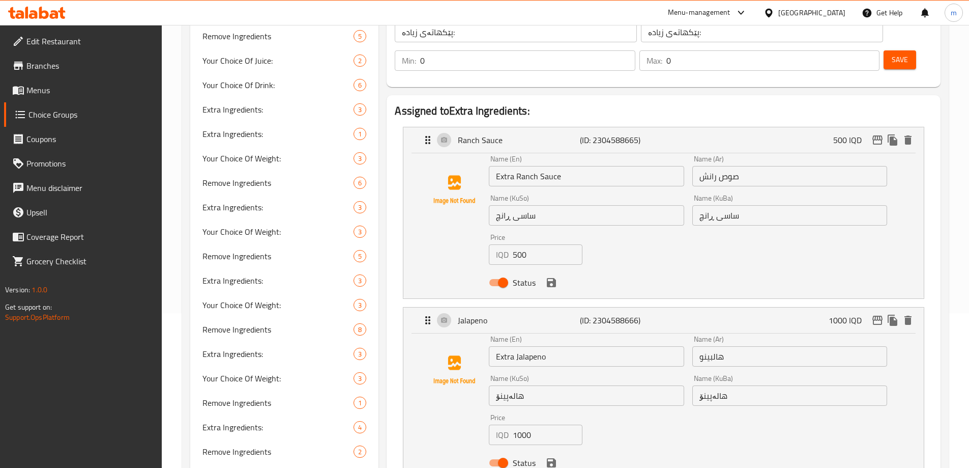
scroll to position [139, 0]
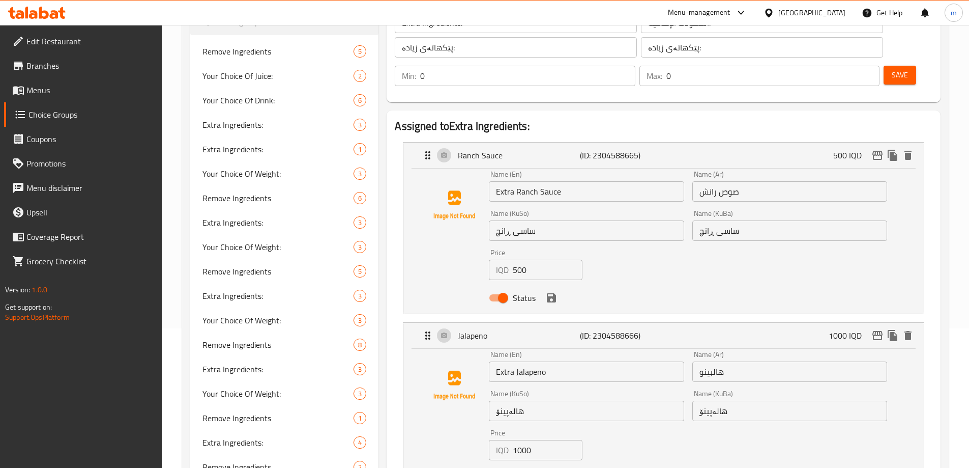
click at [750, 181] on input "صوص رانش" at bounding box center [789, 191] width 195 height 20
click at [702, 181] on input "صوص رانش" at bounding box center [789, 191] width 195 height 20
paste input "إضافة"
type input "إضافة صوص رانش"
click at [697, 361] on input "هالبينو" at bounding box center [789, 371] width 195 height 20
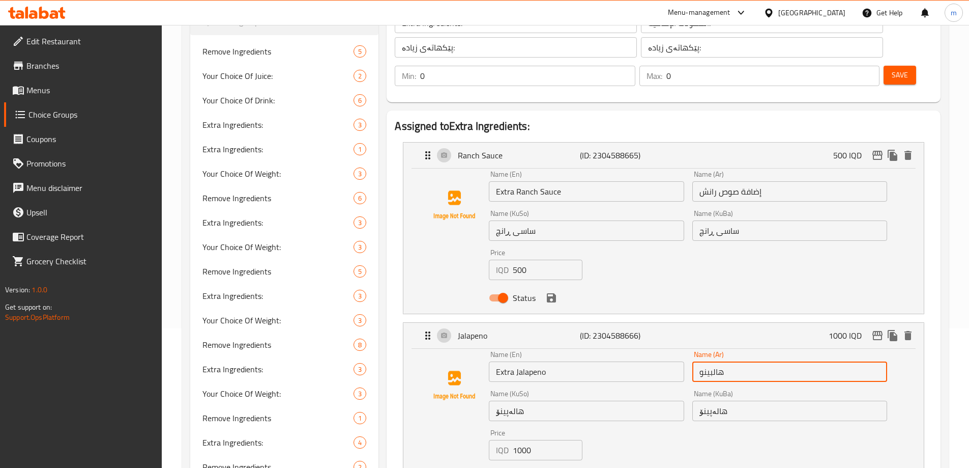
paste input "إضافة"
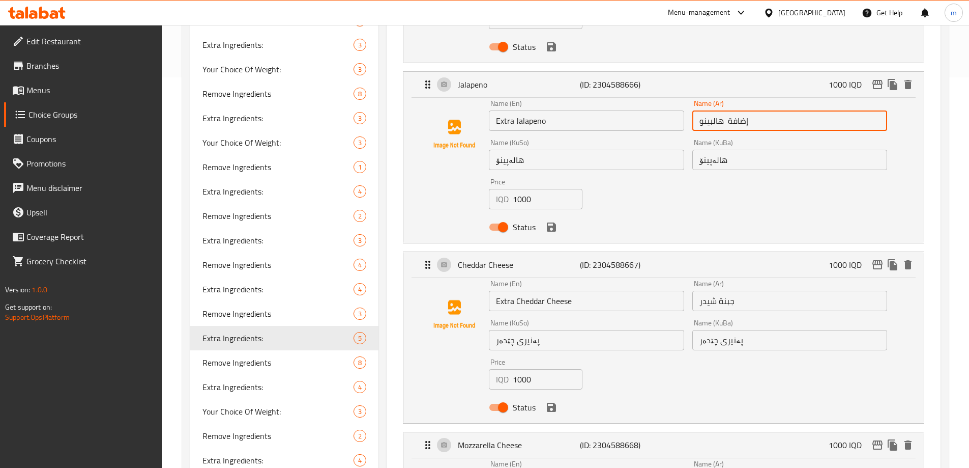
scroll to position [387, 0]
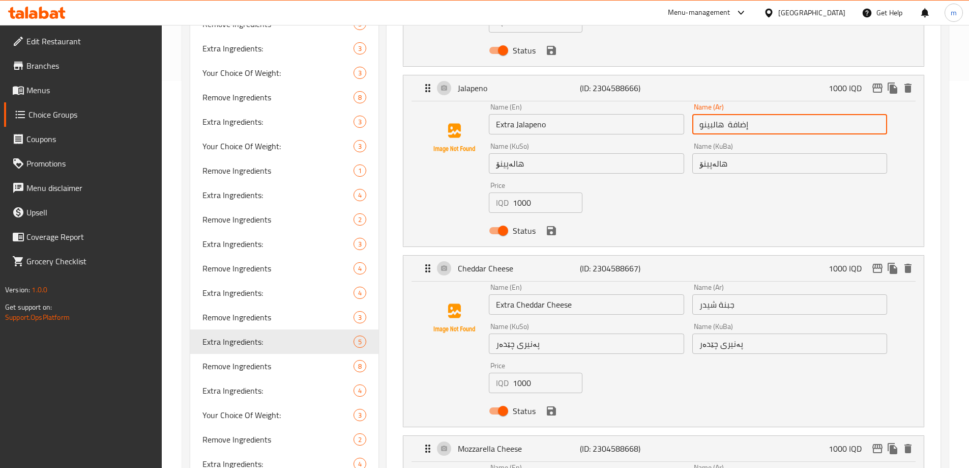
type input "إضافة هالبينو"
click at [695, 294] on input "جبنة شيدر" at bounding box center [789, 304] width 195 height 20
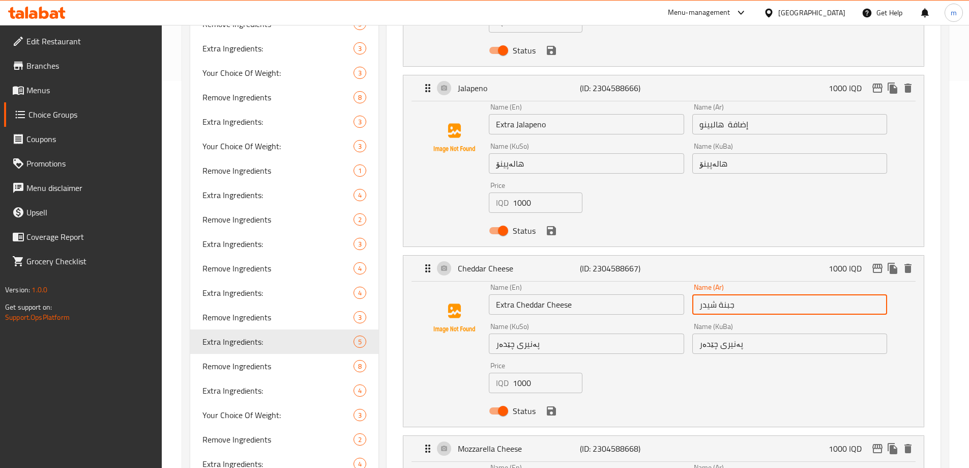
paste input "إضافة"
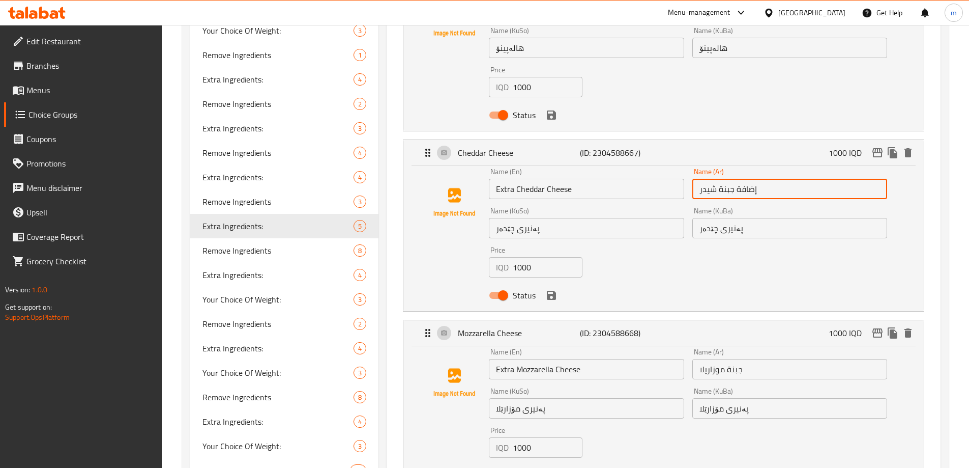
scroll to position [510, 0]
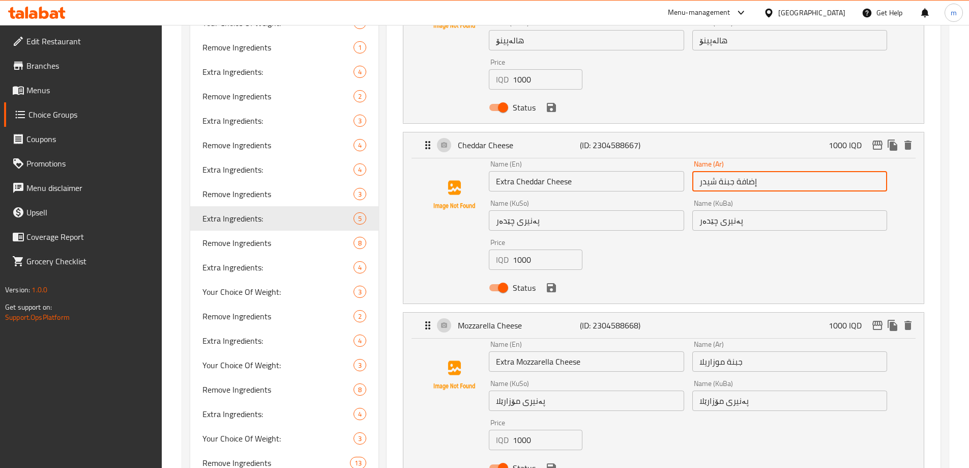
type input "إضافة جبنة شيدر"
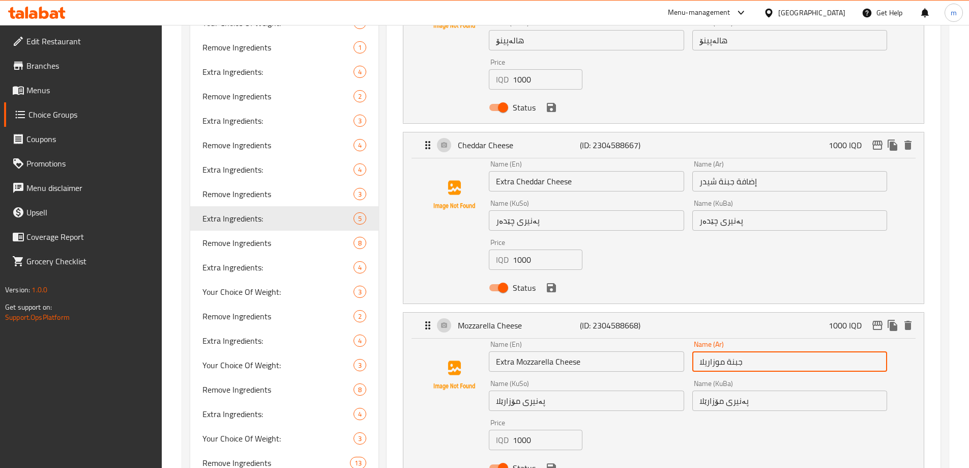
click at [700, 351] on input "جبنة موزاريلا" at bounding box center [789, 361] width 195 height 20
paste input "إضافة"
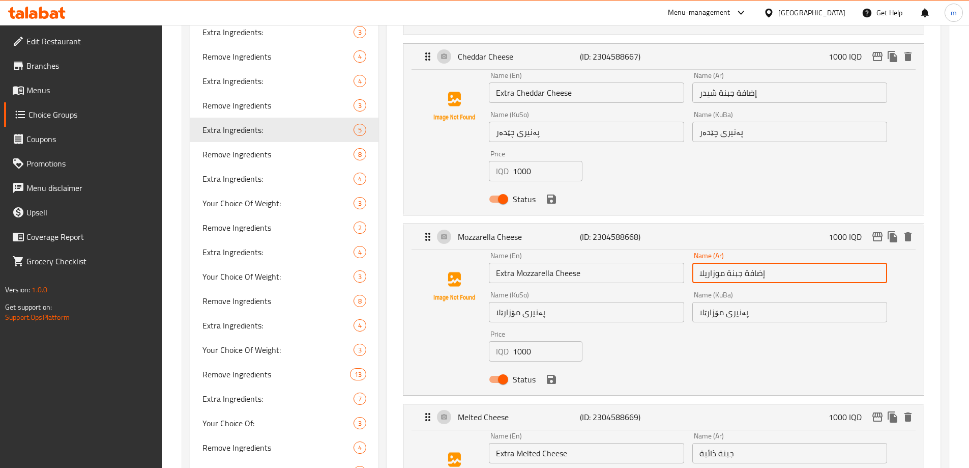
scroll to position [600, 0]
type input "إضافة جبنة موزاريلا"
click at [695, 441] on input "جبنة ذائبة" at bounding box center [789, 451] width 195 height 20
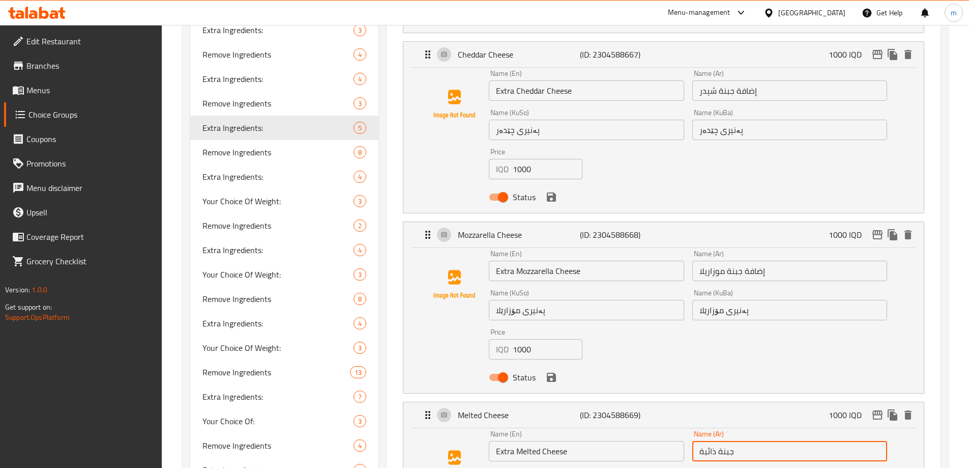
paste input "إضافة"
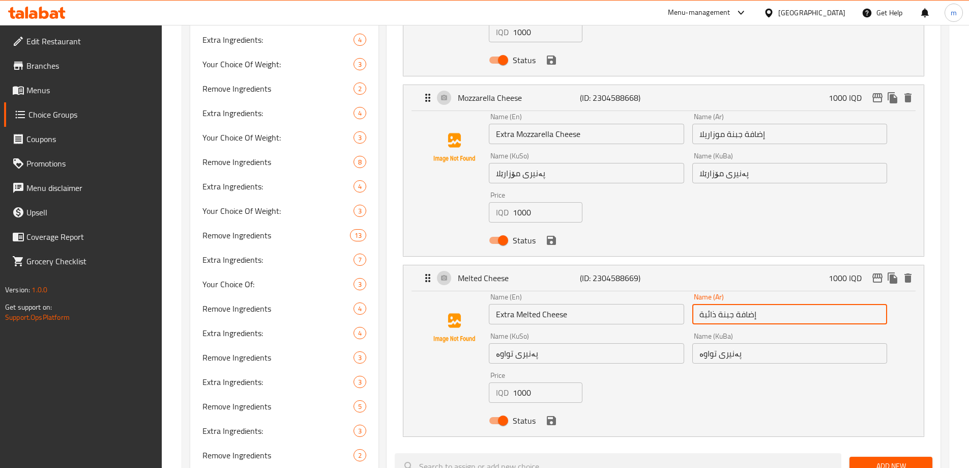
scroll to position [820, 0]
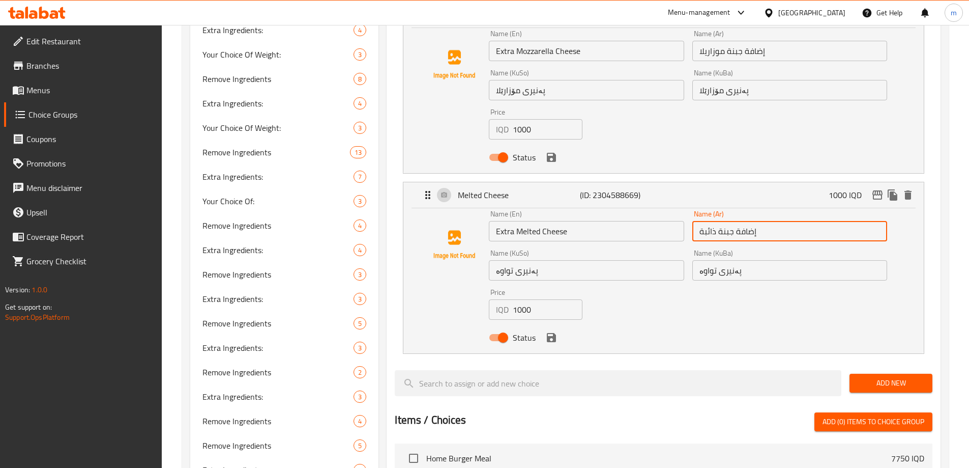
type input "إضافة جبنة ذائبة"
click at [541, 260] on input "پەنیری تواوە" at bounding box center [586, 270] width 195 height 20
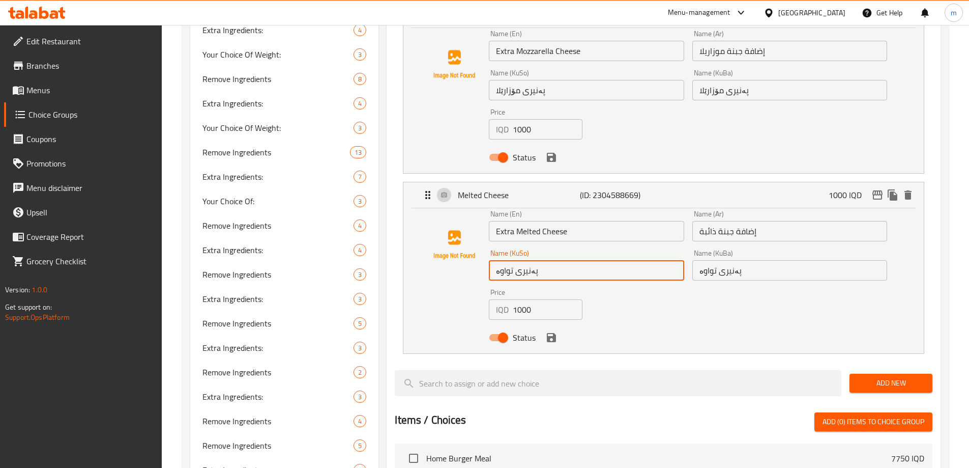
paste input "ی زیادە"
type input "پەنیری تواوەی زیادە"
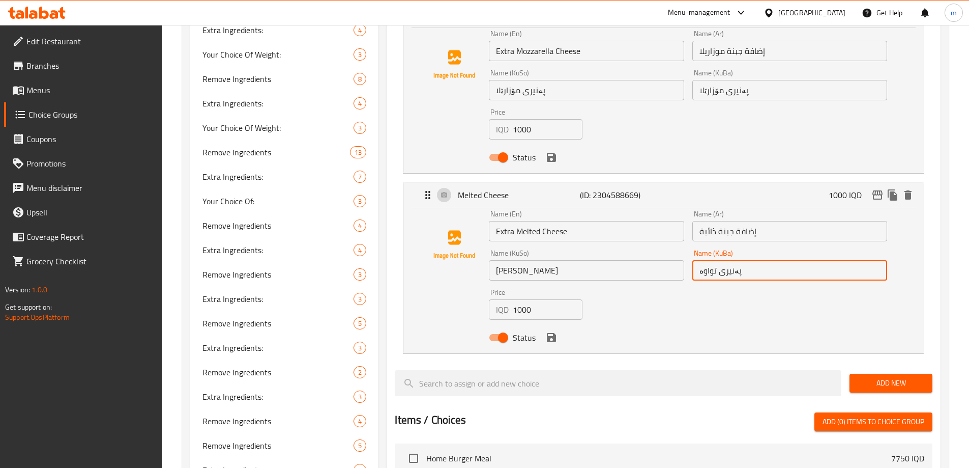
click at [749, 260] on input "پەنیری تواوە" at bounding box center [789, 270] width 195 height 20
paste input "ی زیادە"
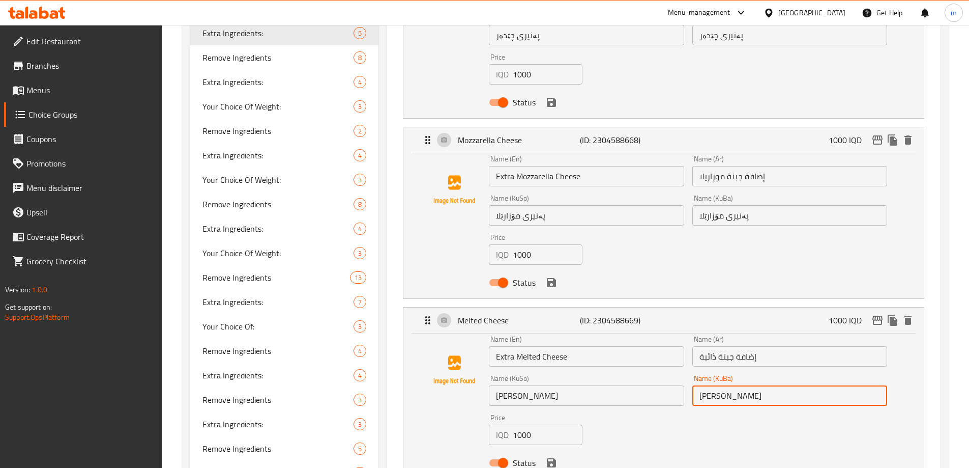
scroll to position [604, 0]
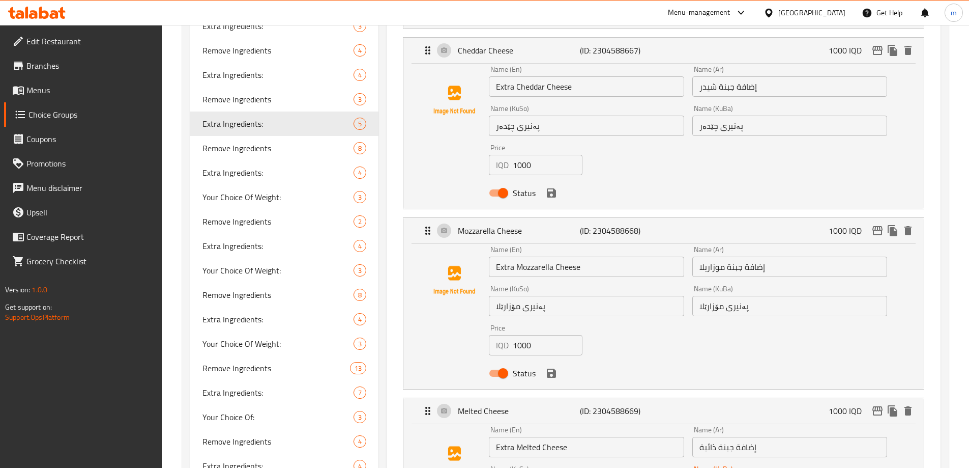
type input "پەنیری تواوەی زیادە"
click at [789, 296] on input "پەنیری مۆزارێلا" at bounding box center [789, 306] width 195 height 20
paste input "ی زیادە"
type input "پەنیری مۆزارێلای زیادە"
click at [608, 296] on input "پەنیری مۆزارێلا" at bounding box center [586, 306] width 195 height 20
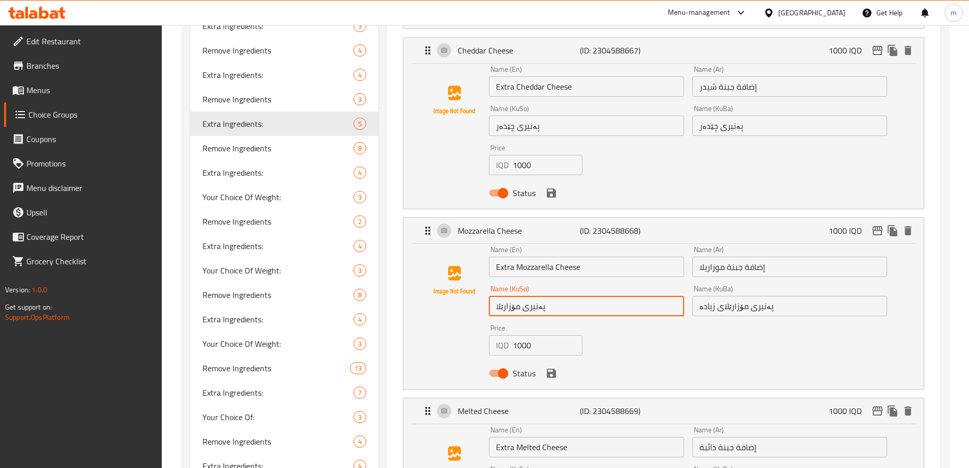
paste input "ی زیادە"
type input "پەنیری مۆزارێلای زیادە"
click at [551, 115] on input "پەنیری چێدەر" at bounding box center [586, 125] width 195 height 20
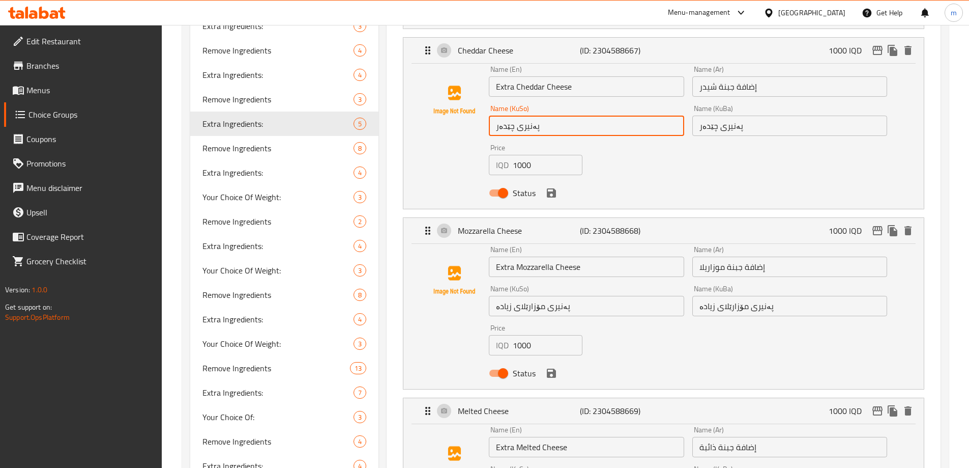
paste input "ی زیادە"
type input "پەنیری چێدەری زیادە"
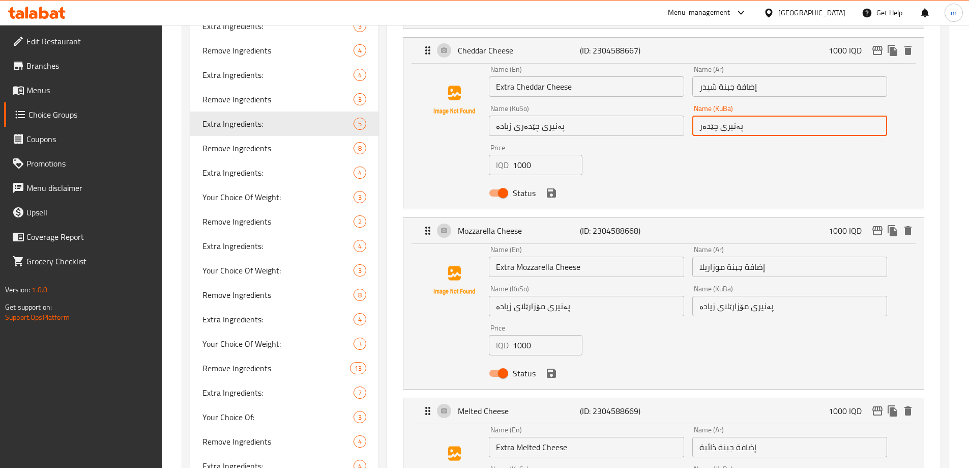
click at [778, 115] on input "پەنیری چێدەر" at bounding box center [789, 125] width 195 height 20
paste input "ی زیادە"
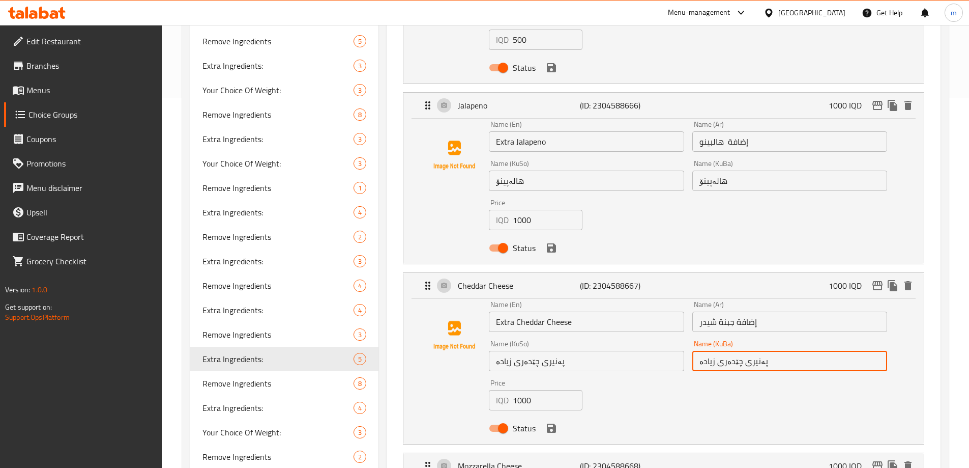
scroll to position [363, 0]
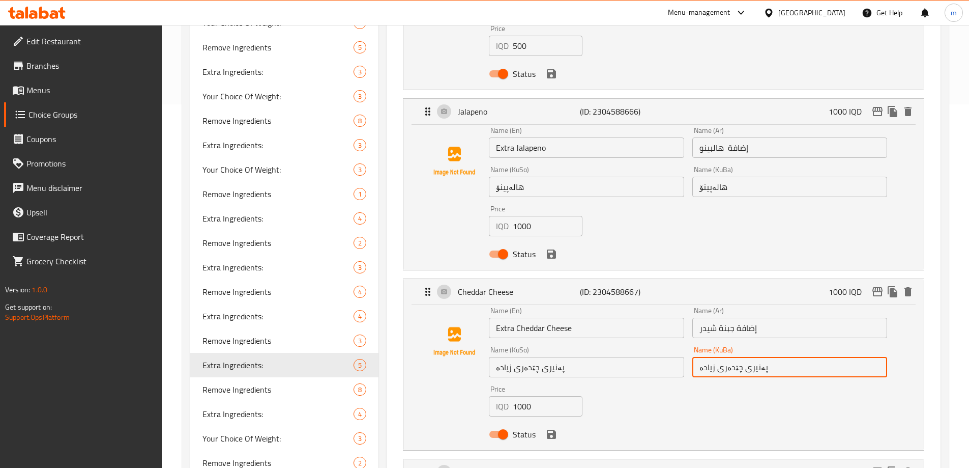
type input "پەنیری چێدەری زیادە"
click at [779, 177] on input "هالەپینۆ" at bounding box center [789, 187] width 195 height 20
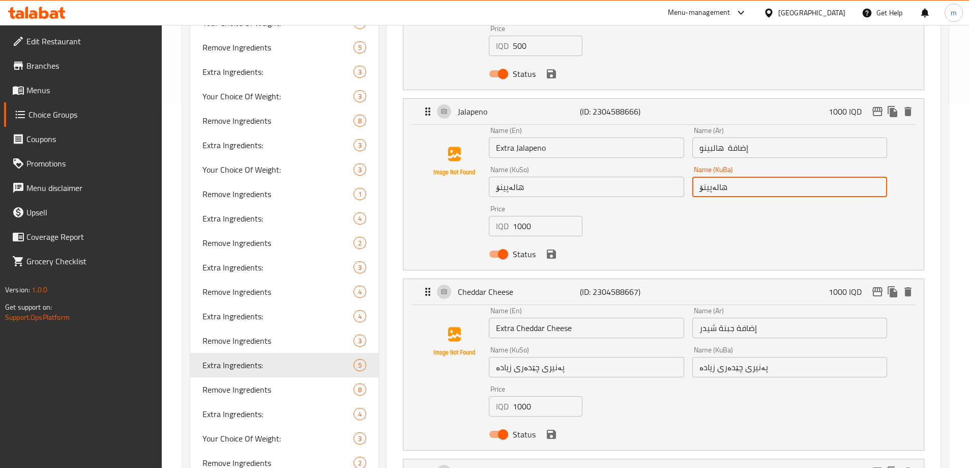
paste input "ی زیادە"
click at [601, 177] on div "Name (En) Extra Jalapeno Name (En) Name (Ar) إضافة هالبينو Name (Ar) Name (KuSo…" at bounding box center [688, 195] width 406 height 145
type input "هالەپینۆی زیادە"
click at [586, 177] on input "هالەپینۆ" at bounding box center [586, 187] width 195 height 20
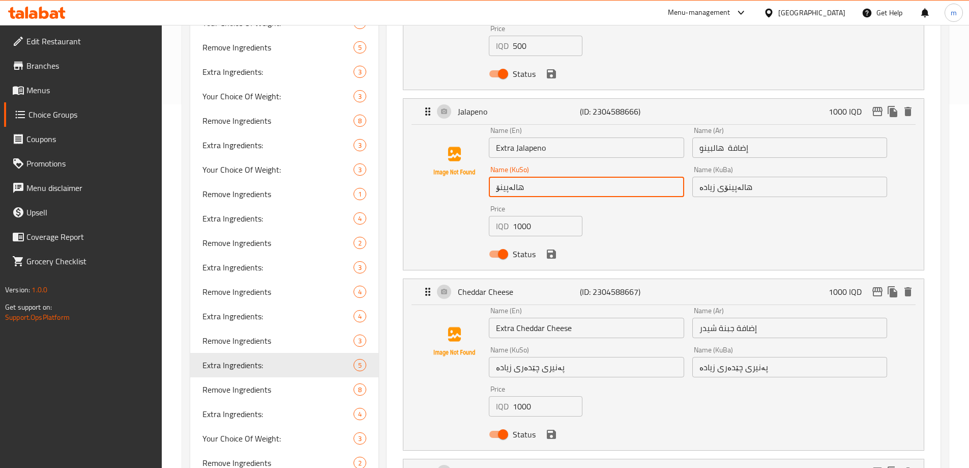
paste input "ی زیادە"
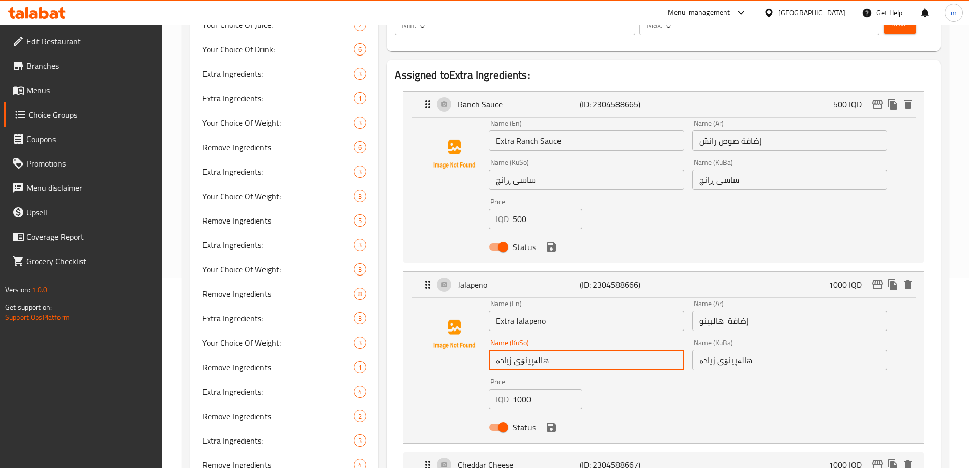
scroll to position [167, 0]
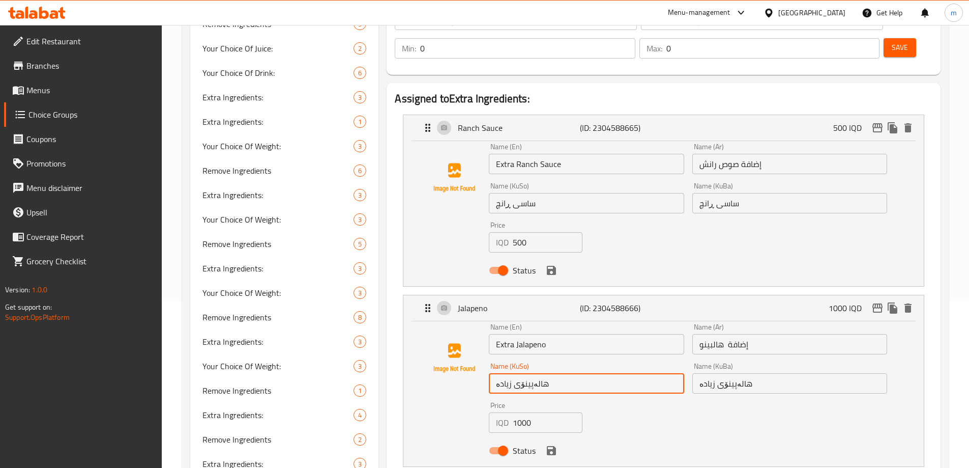
type input "هالەپینۆی زیادە"
click at [781, 193] on input "ساسی ڕانچ" at bounding box center [789, 203] width 195 height 20
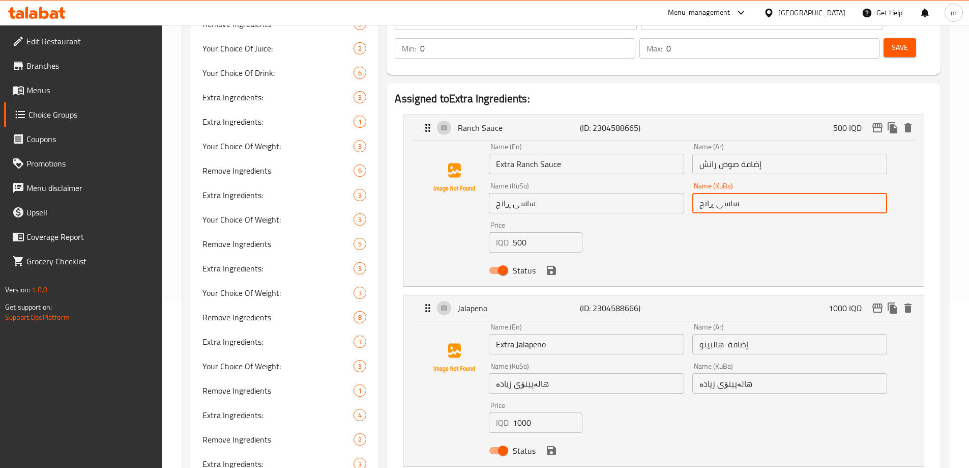
paste input "ی زیادە"
type input "ساسی ڕانچی زیادە"
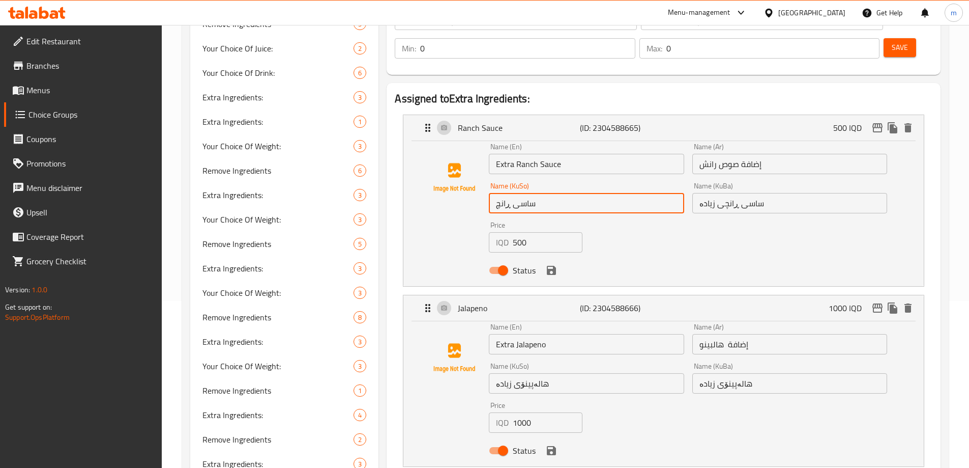
click at [594, 193] on input "ساسی ڕانچ" at bounding box center [586, 203] width 195 height 20
paste input "ی زیادە"
click at [550, 264] on icon "save" at bounding box center [551, 270] width 12 height 12
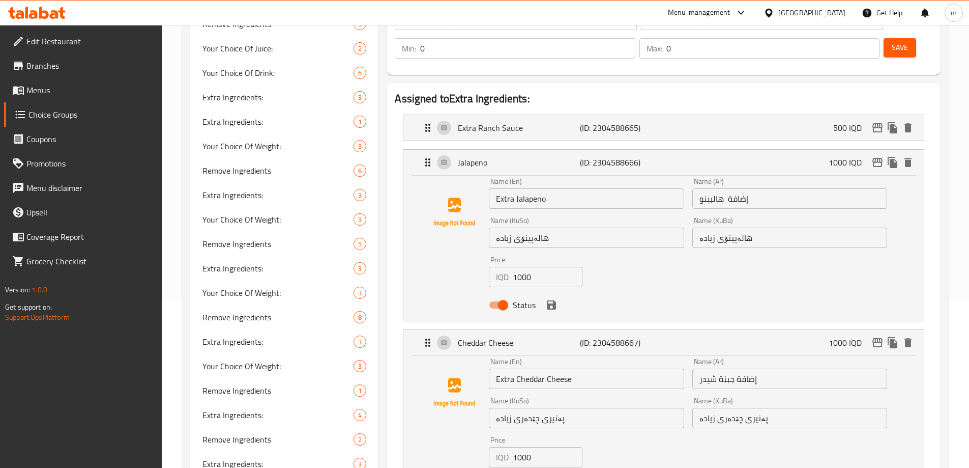
type input "ساسی ڕانچی زیادە"
click at [549, 300] on icon "save" at bounding box center [551, 304] width 9 height 9
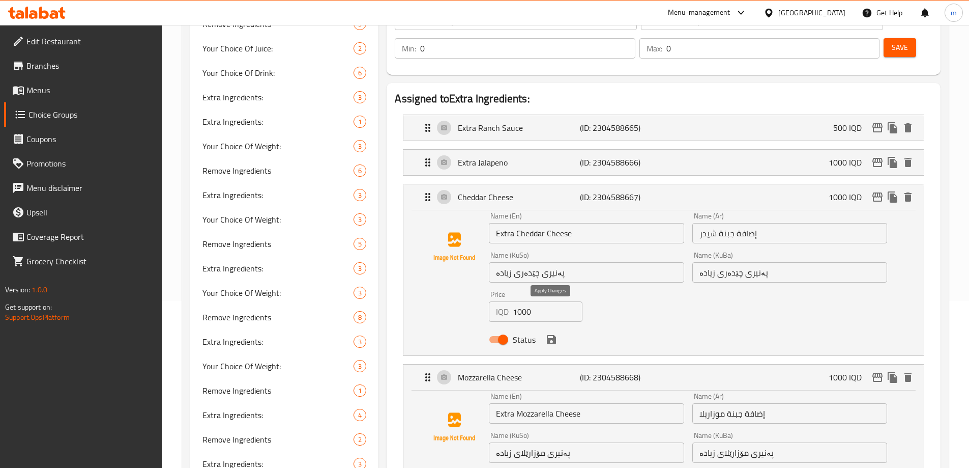
click at [547, 333] on icon "save" at bounding box center [551, 339] width 12 height 12
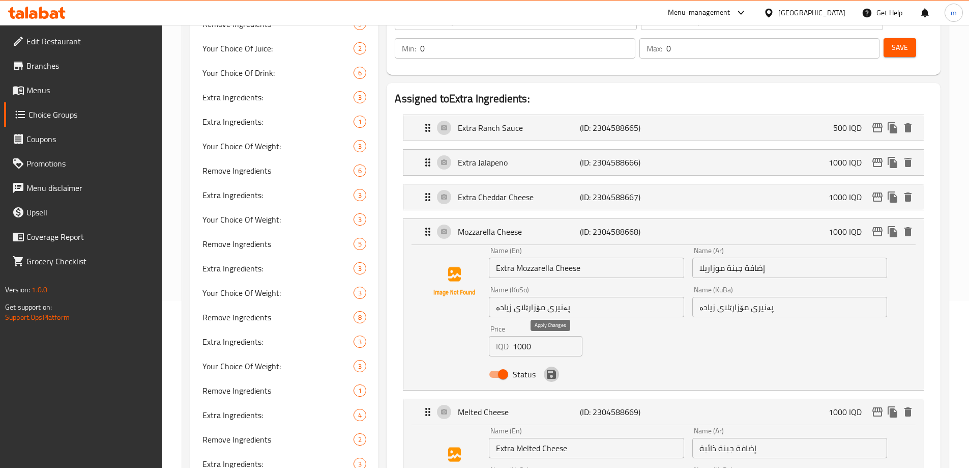
click at [551, 369] on icon "save" at bounding box center [551, 373] width 9 height 9
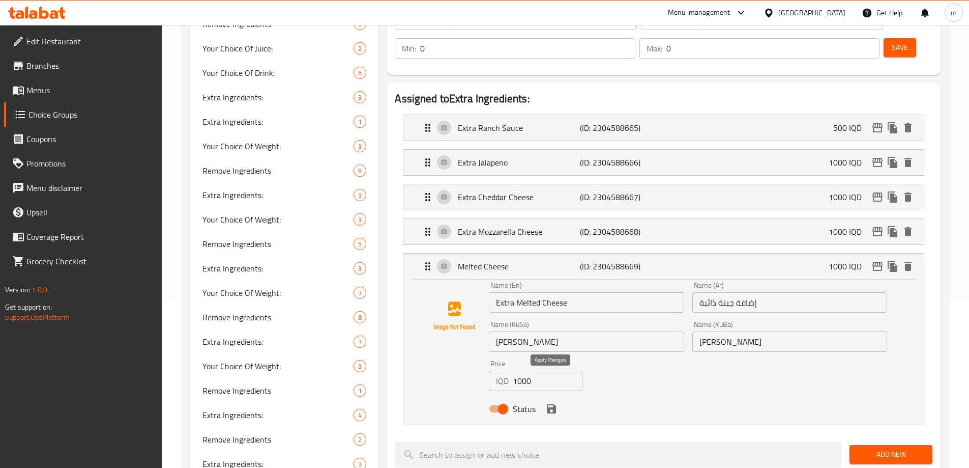
click at [551, 402] on icon "save" at bounding box center [551, 408] width 12 height 12
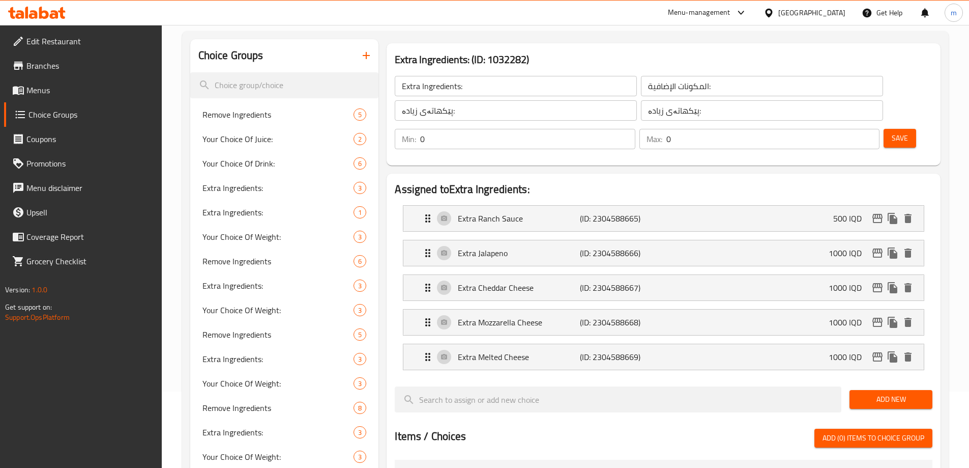
scroll to position [72, 0]
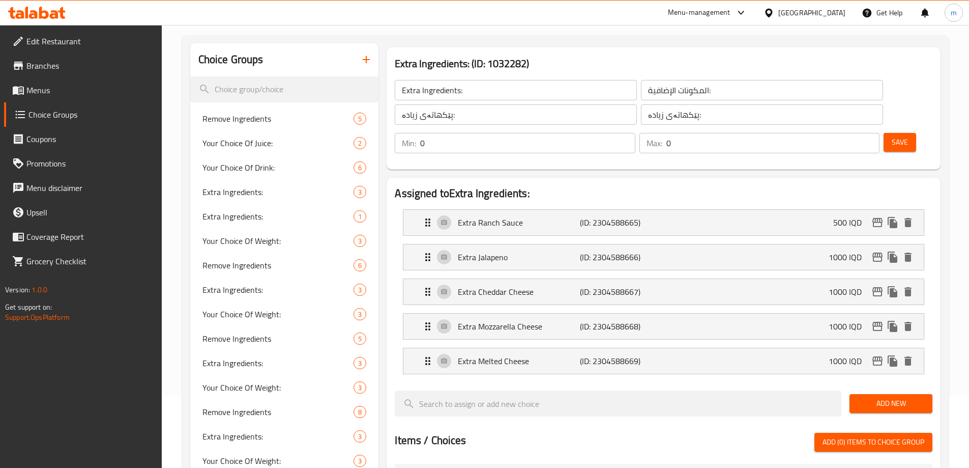
click at [892, 136] on span "Save" at bounding box center [900, 142] width 16 height 13
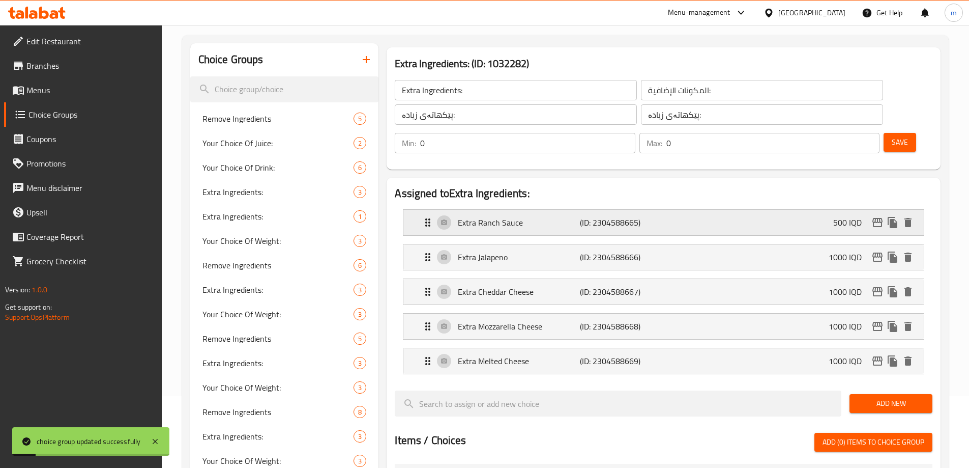
click at [633, 216] on p "(ID: 2304588665)" at bounding box center [620, 222] width 81 height 12
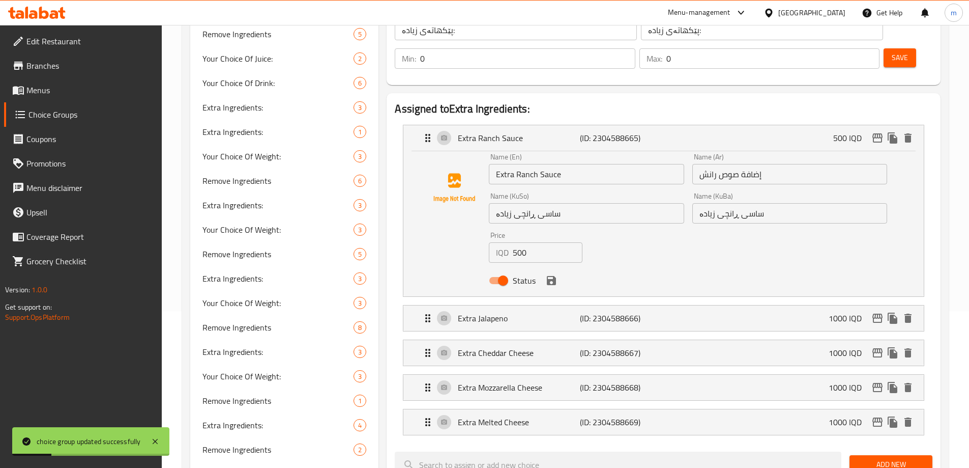
scroll to position [310, 0]
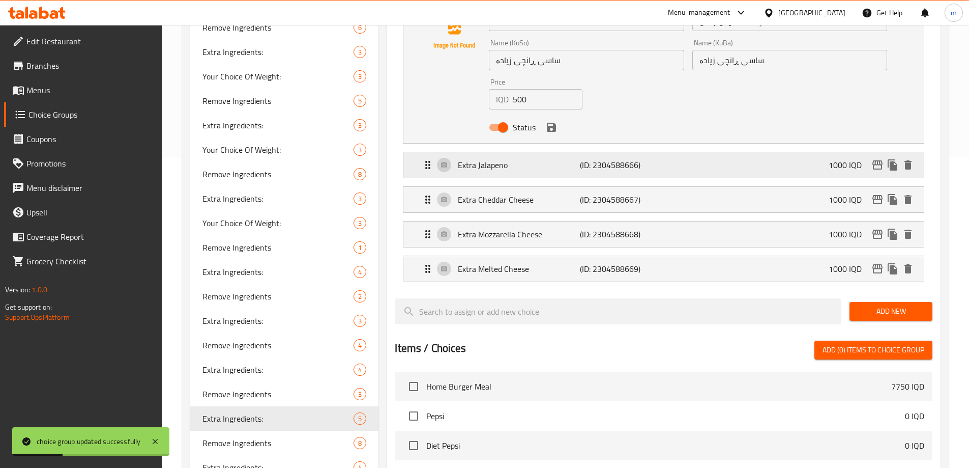
click at [672, 152] on div "Extra Jalapeno (ID: 2304588666) 1000 IQD" at bounding box center [667, 164] width 490 height 25
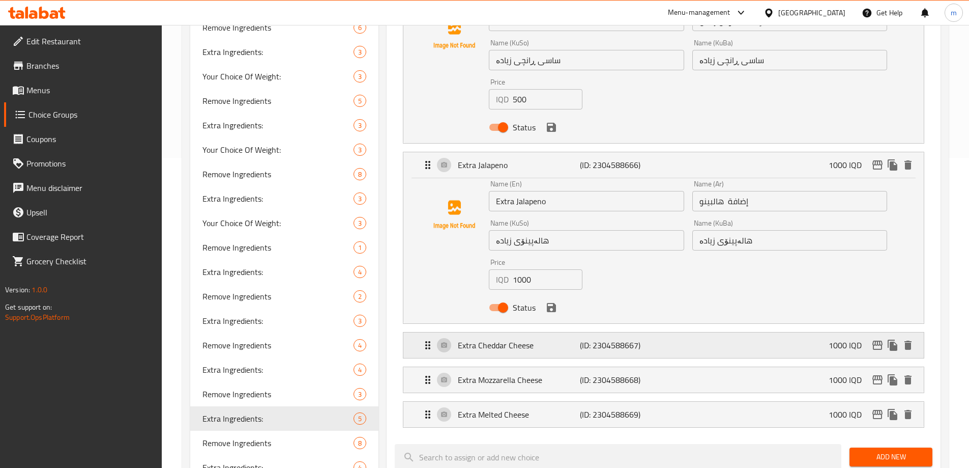
click at [609, 339] on p "(ID: 2304588667)" at bounding box center [620, 345] width 81 height 12
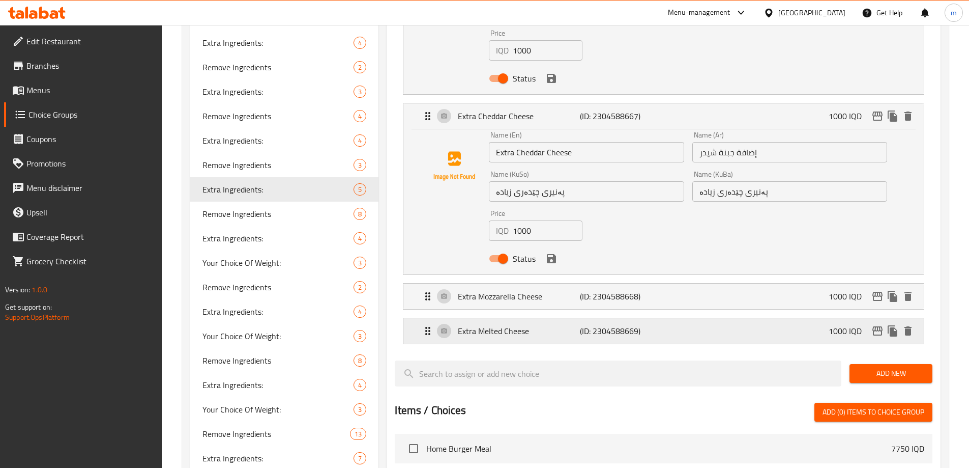
scroll to position [547, 0]
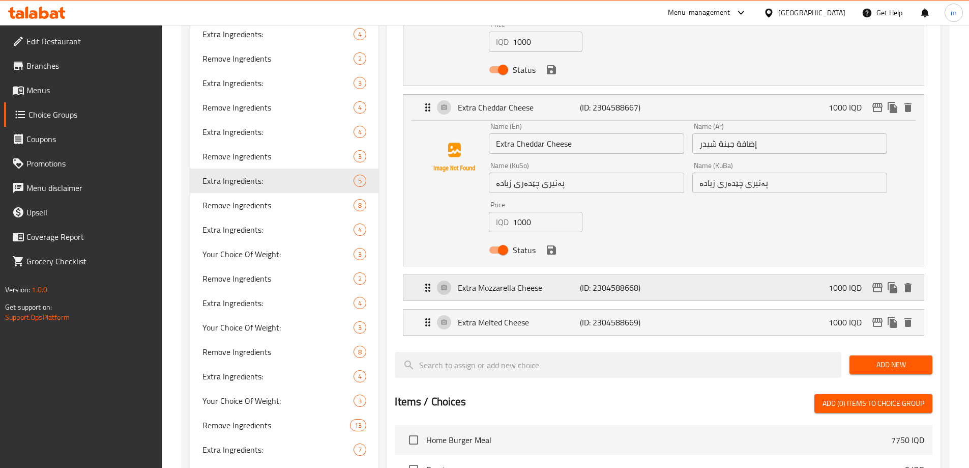
click at [603, 275] on div "Extra Mozzarella Cheese (ID: 2304588668) 1000 IQD" at bounding box center [667, 287] width 490 height 25
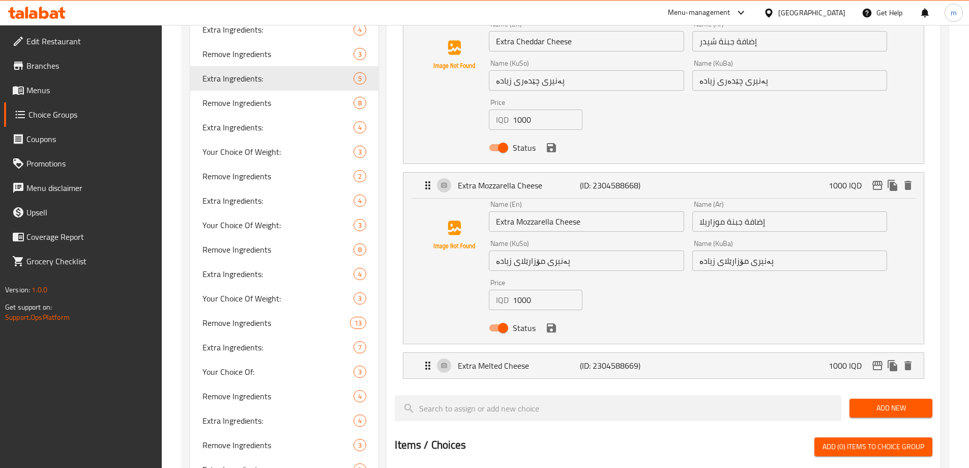
scroll to position [666, 0]
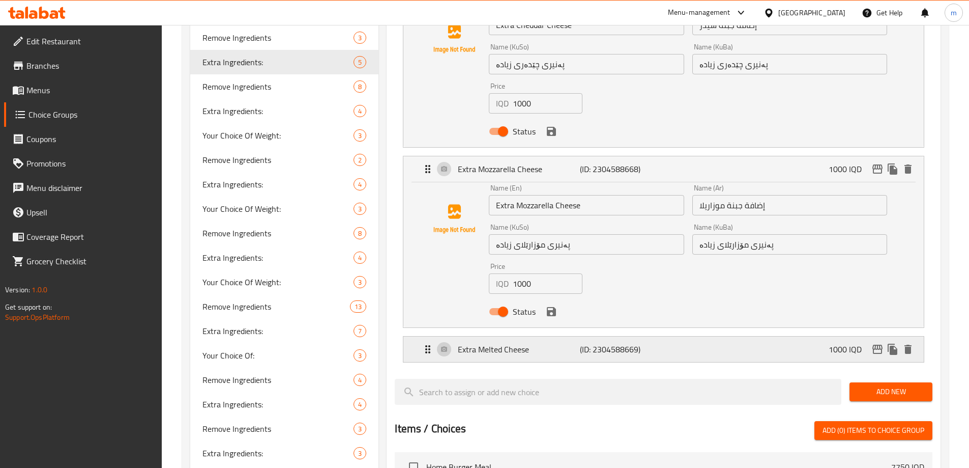
click at [594, 343] on p "(ID: 2304588669)" at bounding box center [620, 349] width 81 height 12
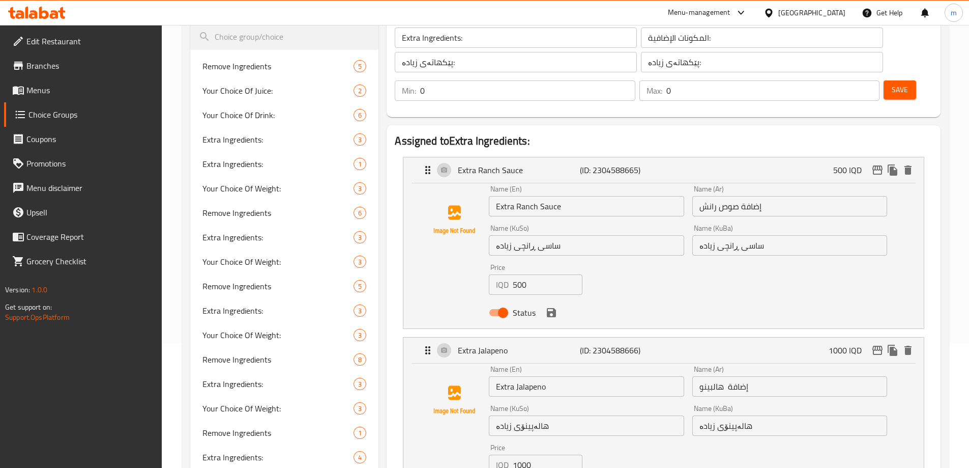
scroll to position [32, 0]
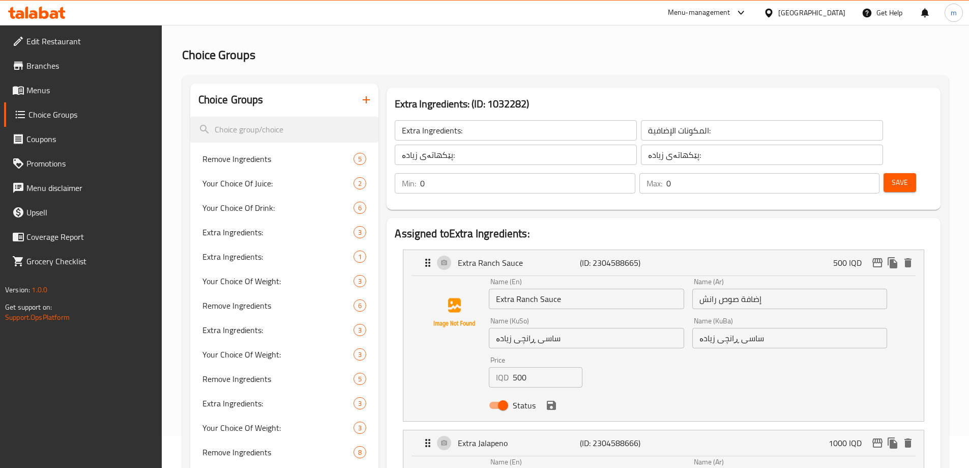
click at [892, 176] on span "Save" at bounding box center [900, 182] width 16 height 13
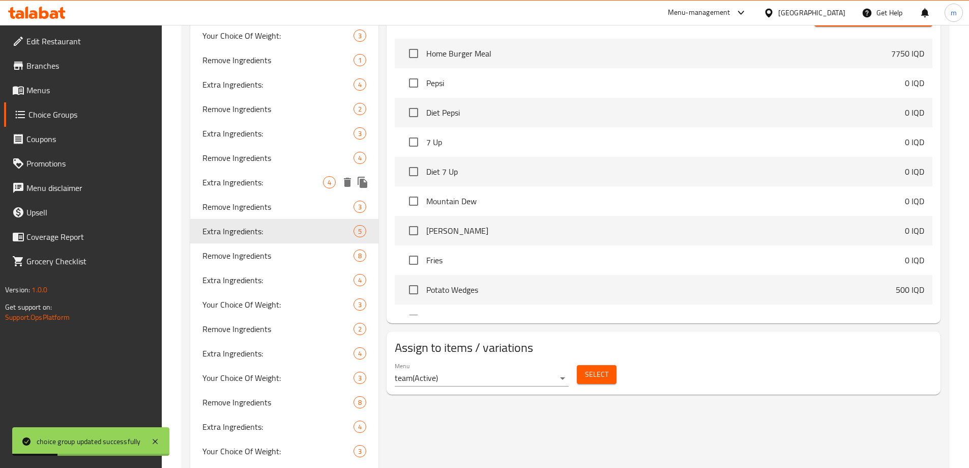
scroll to position [507, 0]
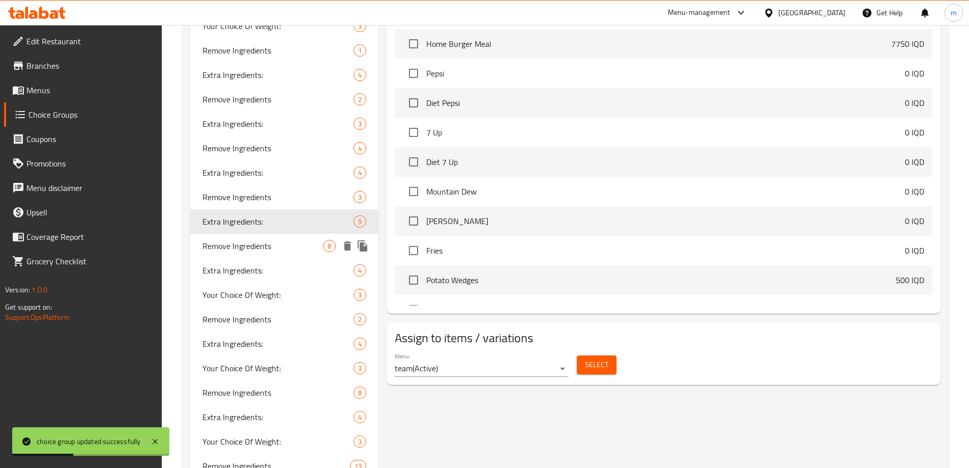
click at [226, 252] on span "Remove Ingredients" at bounding box center [262, 246] width 121 height 12
type input "Remove Ingredients"
type input "إزالة المكونات"
type input "پێکهاتەکان لاببە"
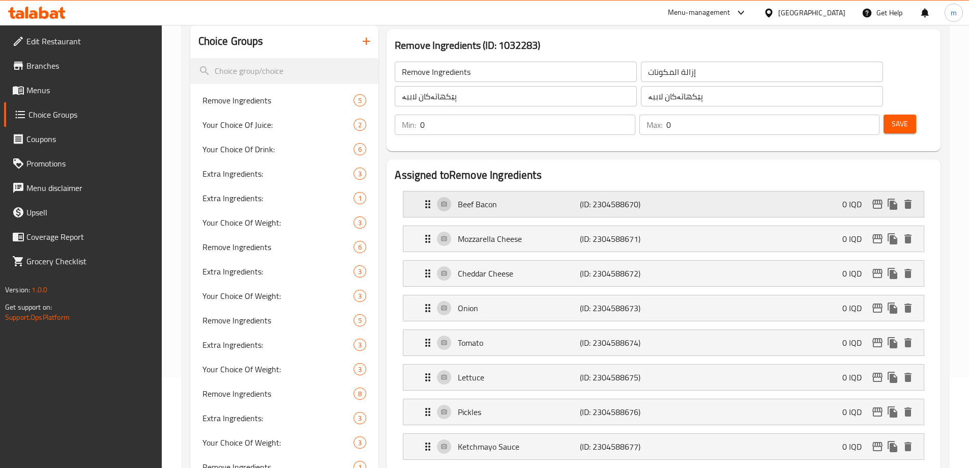
scroll to position [96, 0]
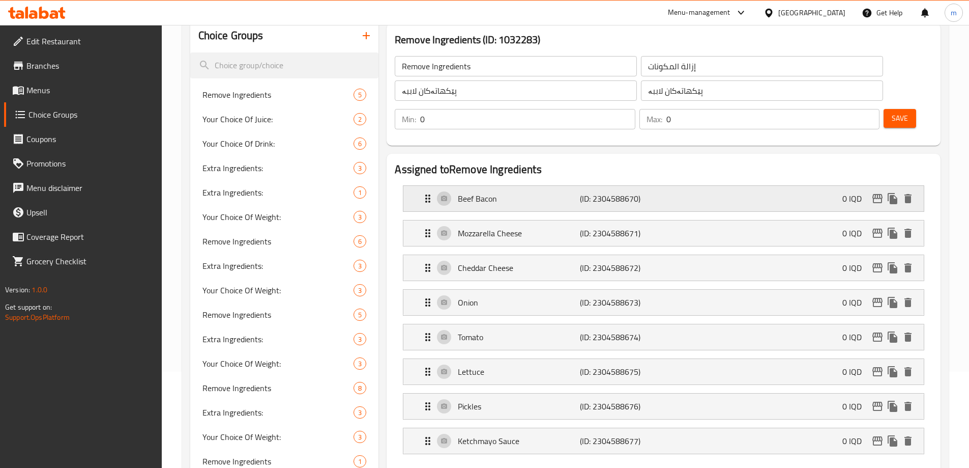
click at [701, 186] on div "Beef Bacon (ID: 2304588670) 0 IQD" at bounding box center [667, 198] width 490 height 25
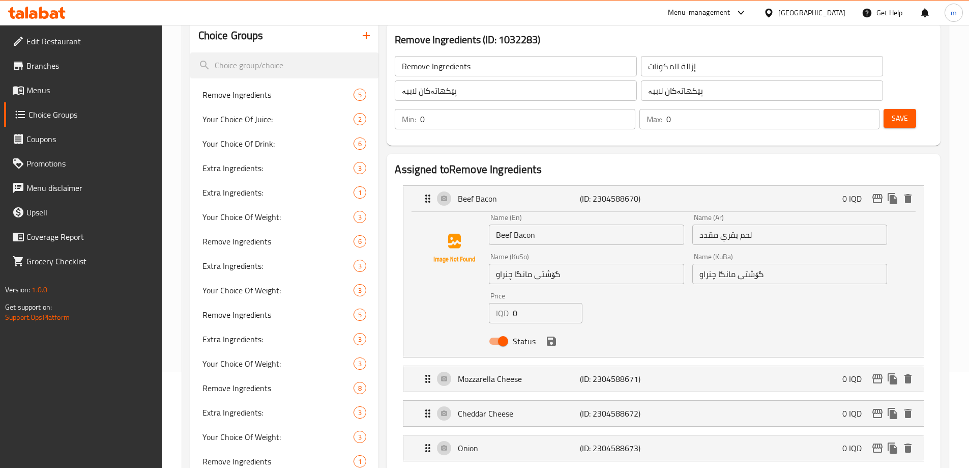
click at [498, 224] on input "Beef Bacon" at bounding box center [586, 234] width 195 height 20
paste input "Remove"
click at [579, 366] on div "Mozzarella Cheese (ID: 2304588671) 0 IQD" at bounding box center [667, 378] width 490 height 25
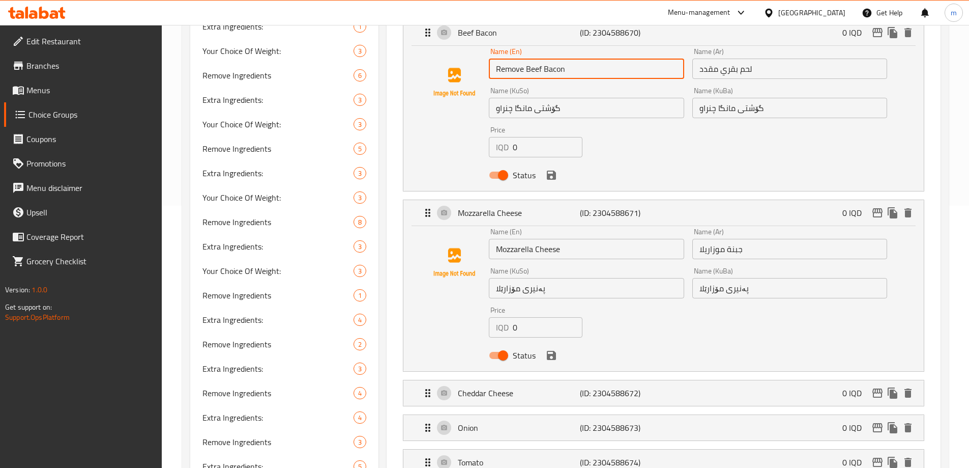
scroll to position [270, 0]
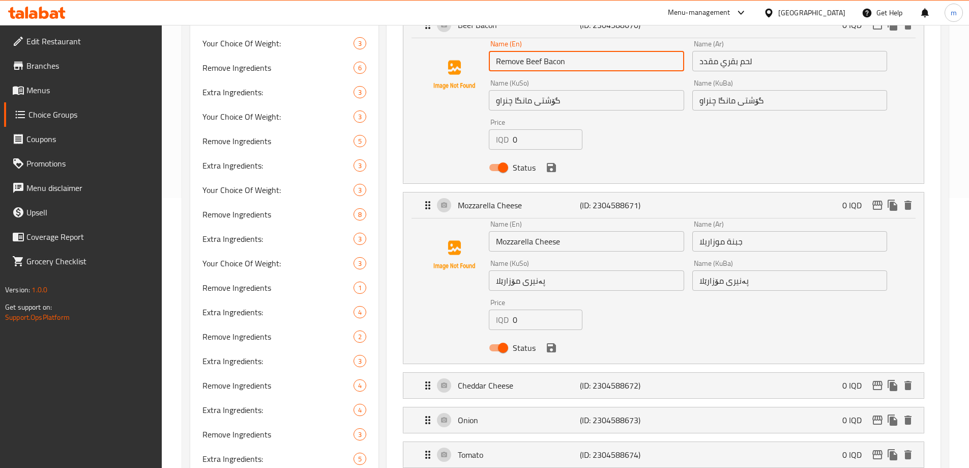
type input "Remove Beef Bacon"
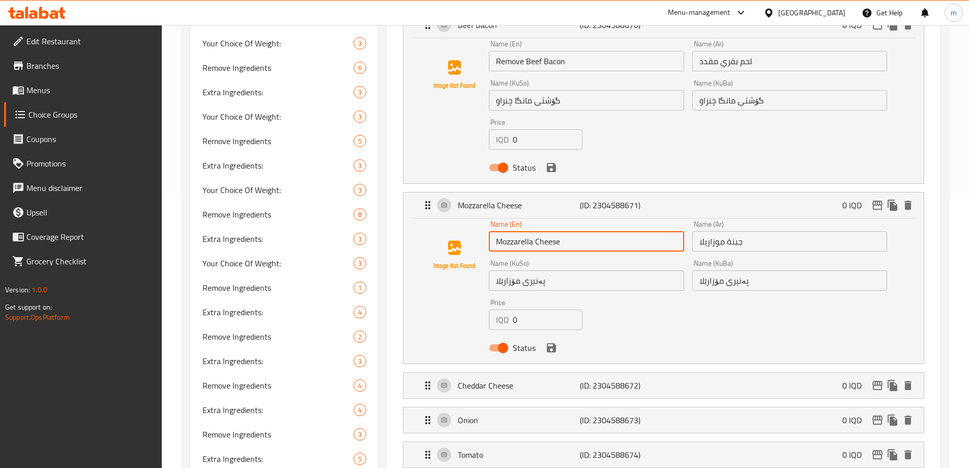
click at [495, 231] on input "Mozzarella Cheese" at bounding box center [586, 241] width 195 height 20
paste input "Remove"
click at [553, 379] on p "Cheddar Cheese" at bounding box center [519, 385] width 122 height 12
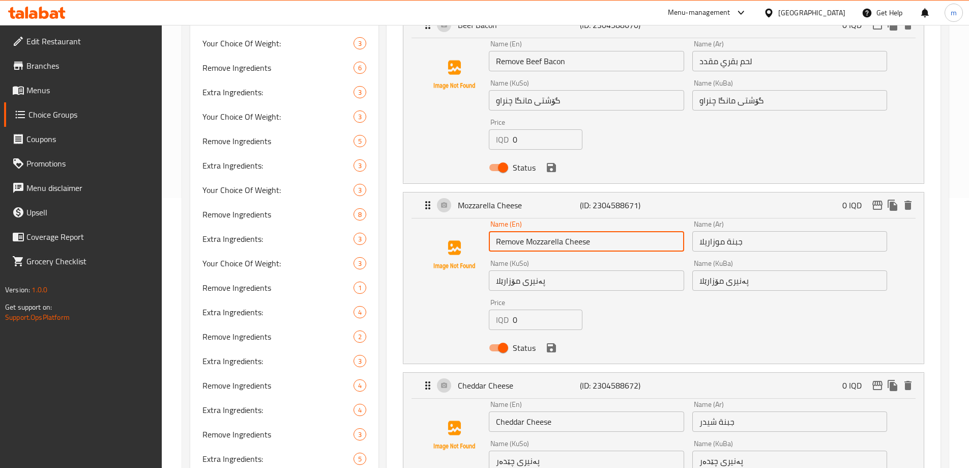
type input "Remove Mozzarella Cheese"
click at [494, 411] on input "Cheddar Cheese" at bounding box center [586, 421] width 195 height 20
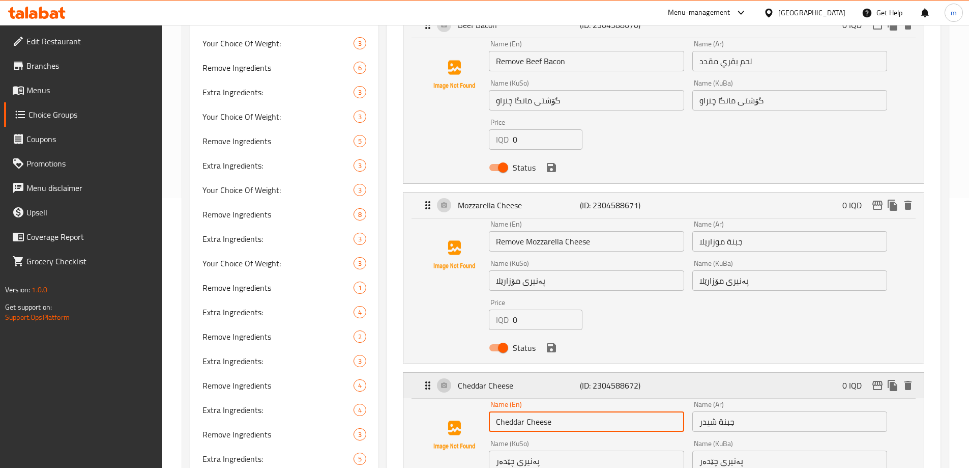
paste input "Remove"
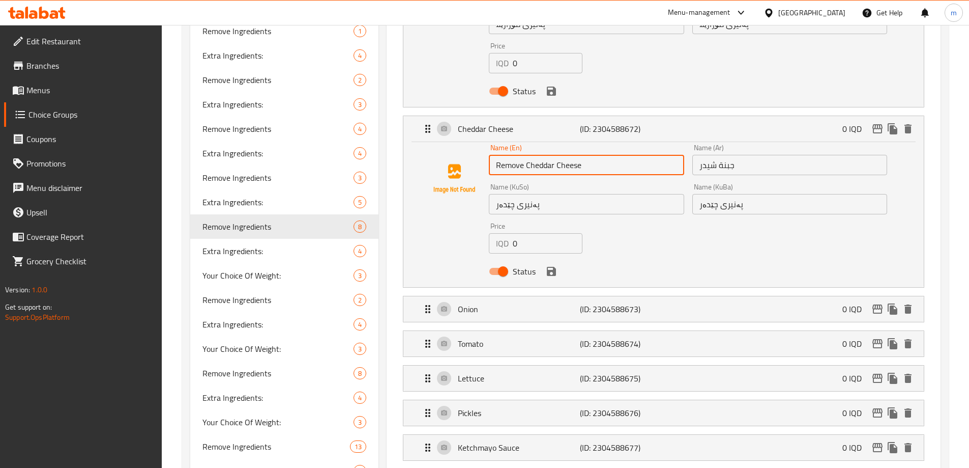
scroll to position [530, 0]
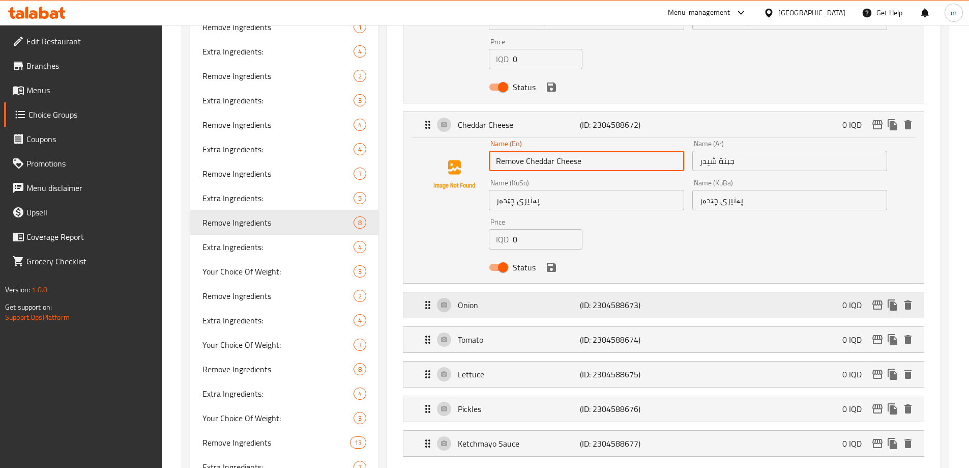
click at [533, 299] on p "Onion" at bounding box center [519, 305] width 122 height 12
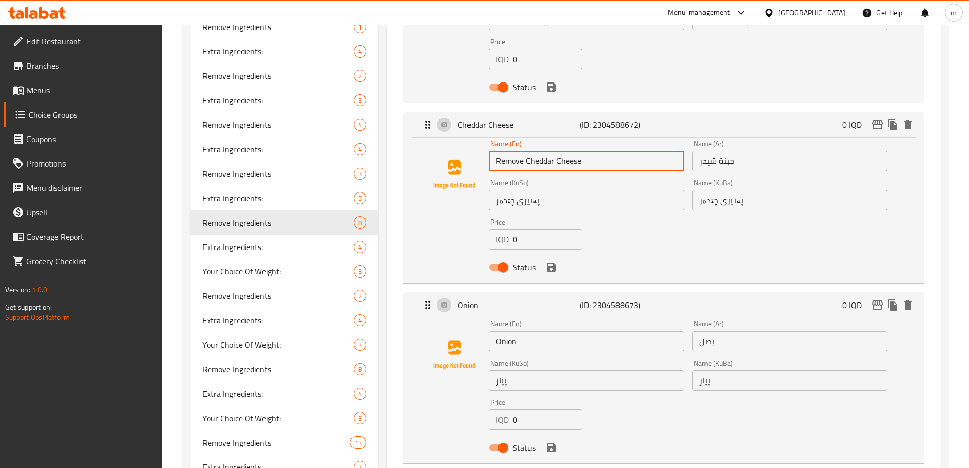
type input "Remove Cheddar Cheese"
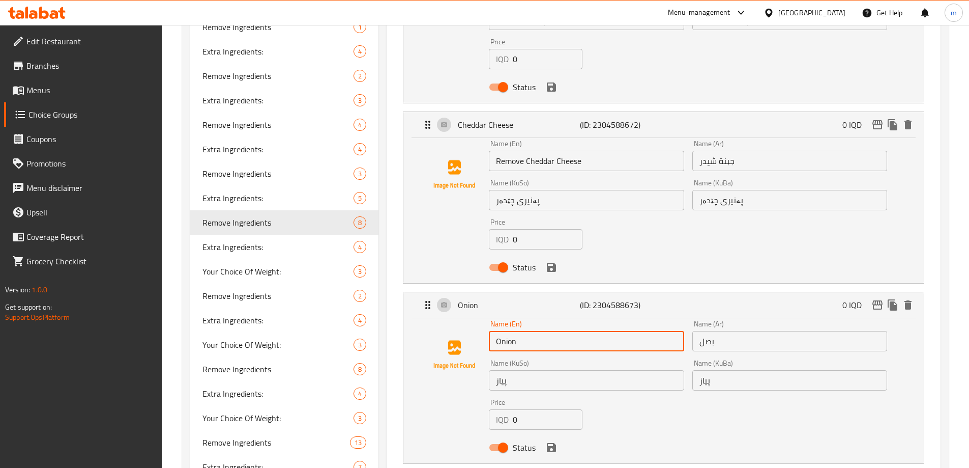
click at [496, 331] on input "Onion" at bounding box center [586, 341] width 195 height 20
paste input "Remove"
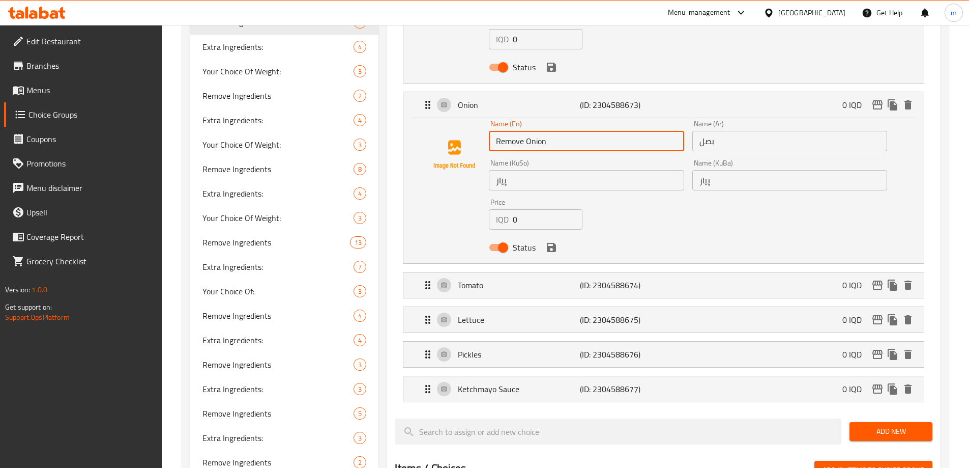
scroll to position [732, 0]
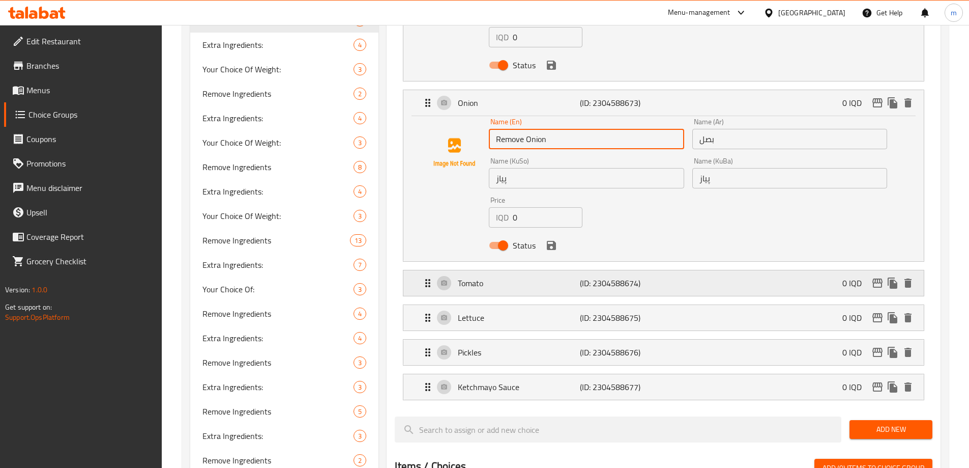
click at [664, 270] on div "Tomato (ID: 2304588674) 0 IQD" at bounding box center [667, 282] width 490 height 25
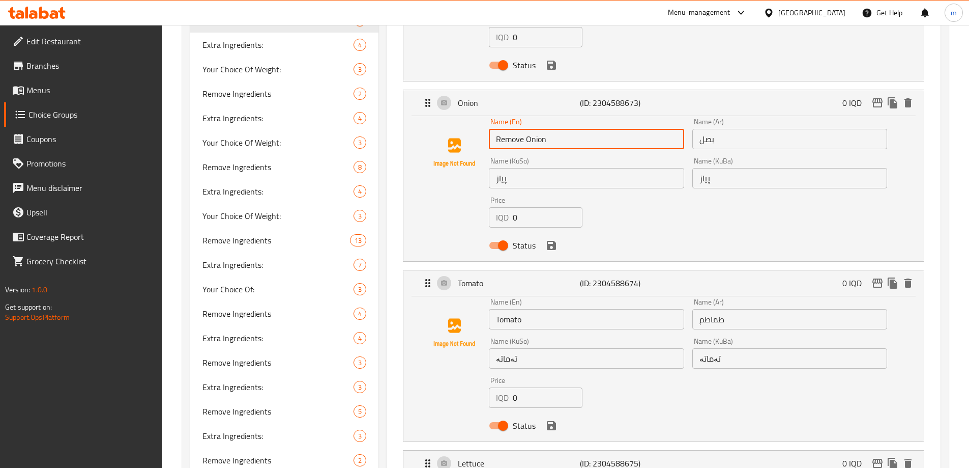
type input "Remove Onion"
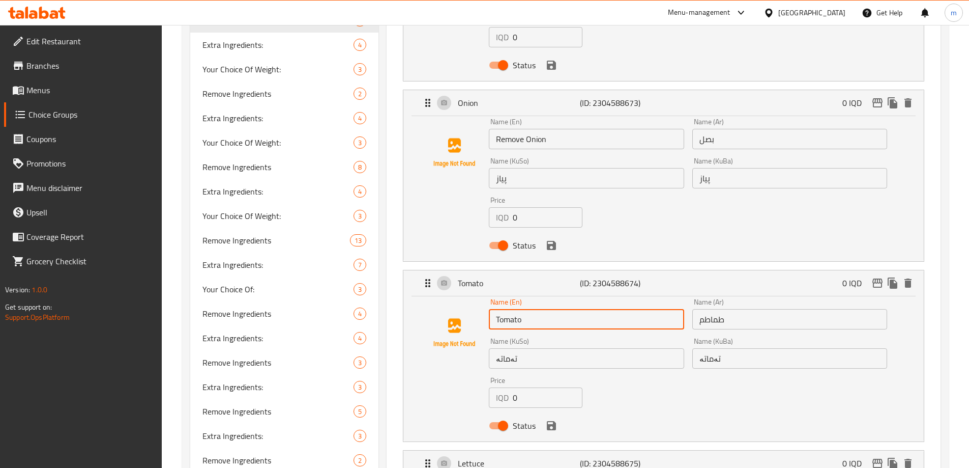
click at [493, 309] on input "Tomato" at bounding box center [586, 319] width 195 height 20
paste input "Remove"
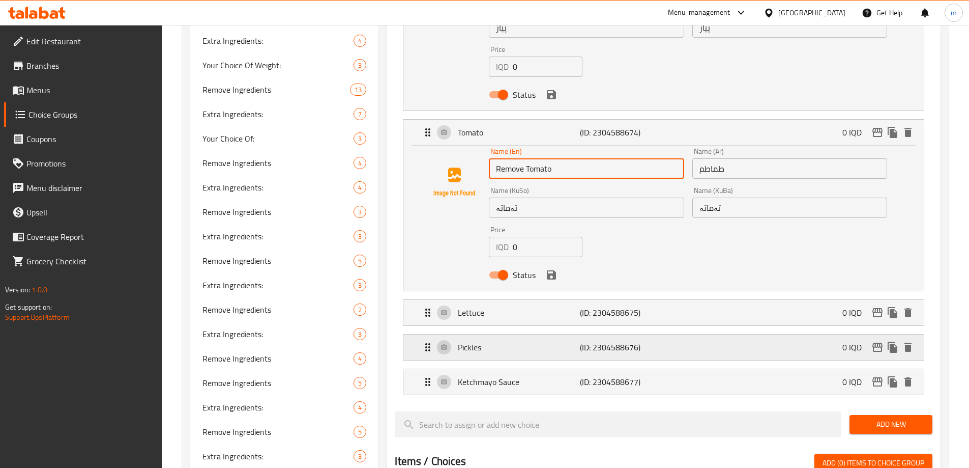
scroll to position [889, 0]
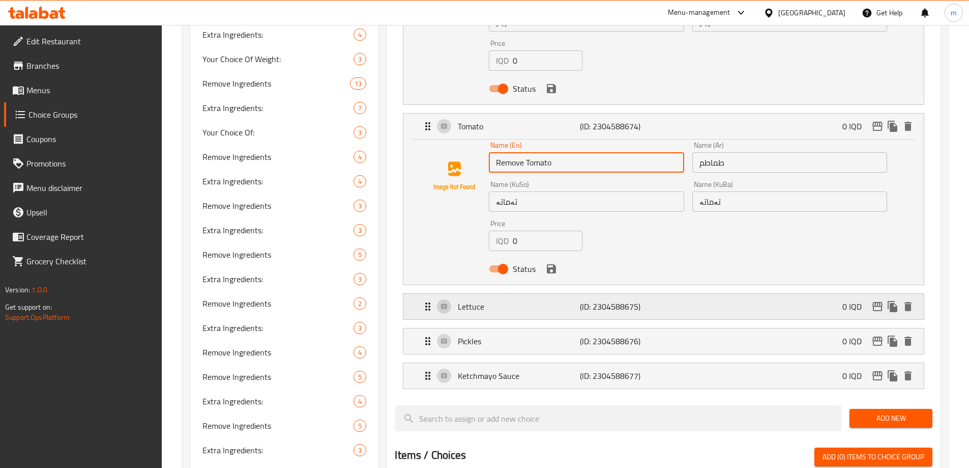
click at [551, 294] on div "Lettuce (ID: 2304588675) 0 IQD" at bounding box center [667, 306] width 490 height 25
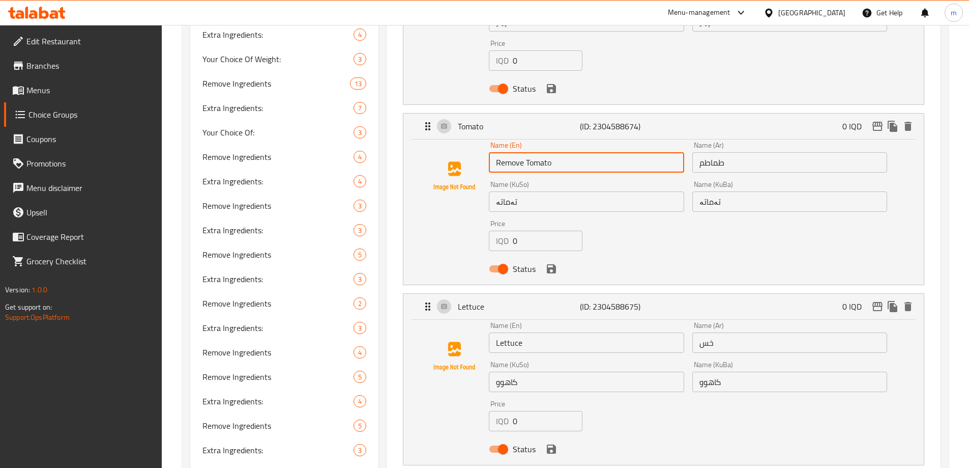
type input "Remove Tomato"
click at [491, 332] on input "Lettuce" at bounding box center [586, 342] width 195 height 20
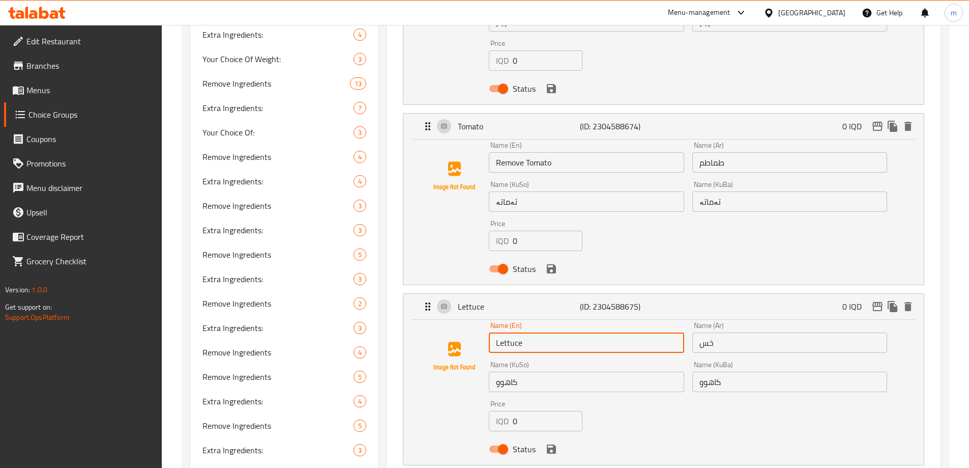
paste input "Remove"
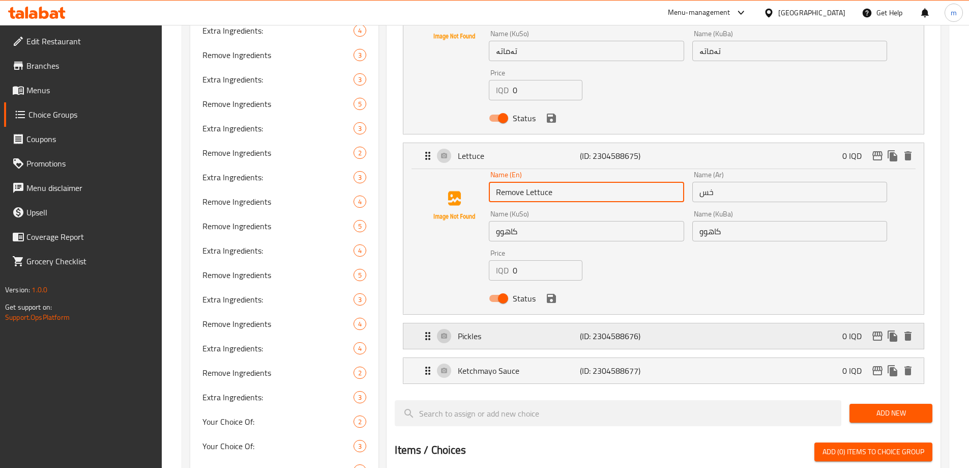
scroll to position [1041, 0]
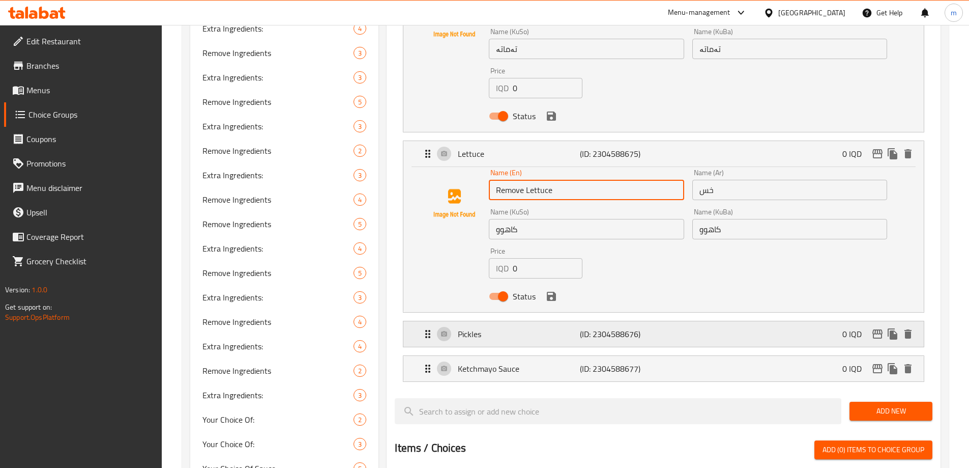
click at [594, 328] on p "(ID: 2304588676)" at bounding box center [620, 334] width 81 height 12
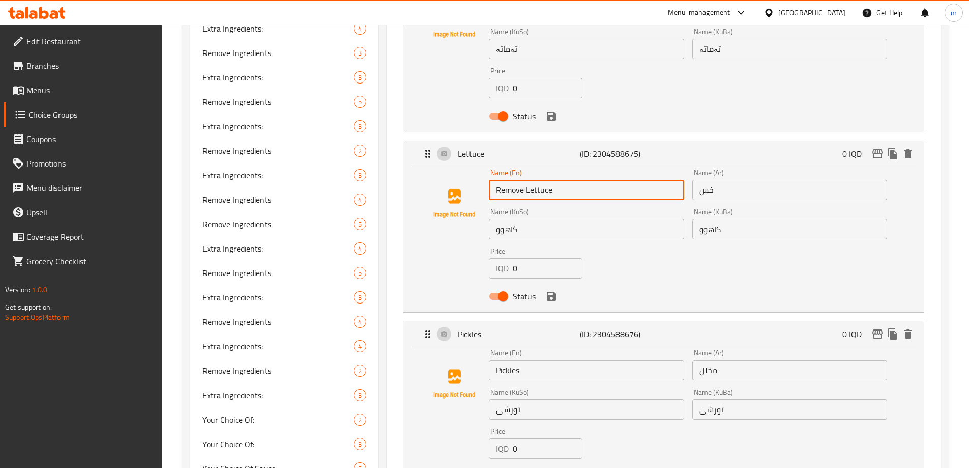
type input "Remove Lettuce"
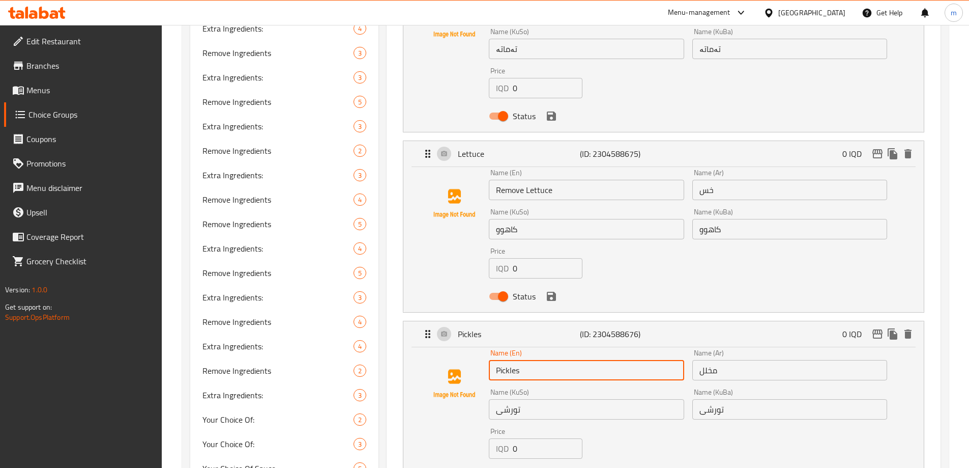
click at [492, 360] on input "Pickles" at bounding box center [586, 370] width 195 height 20
paste input "Remove"
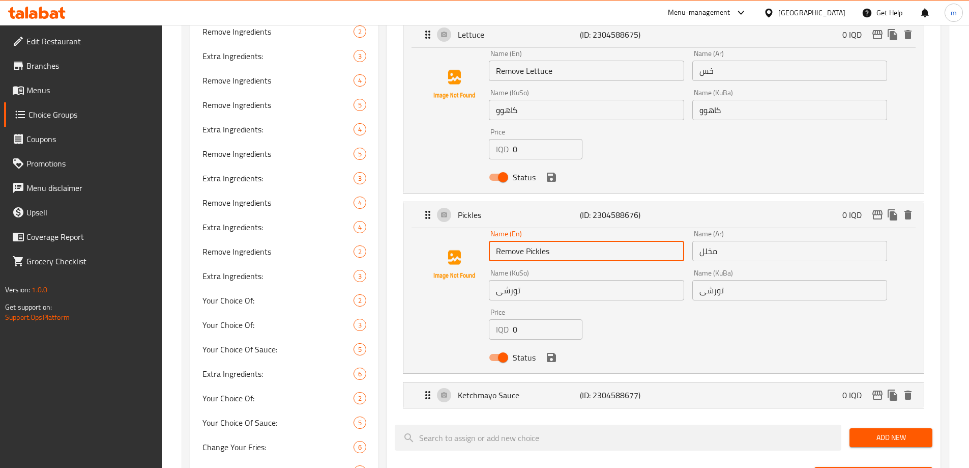
scroll to position [1167, 0]
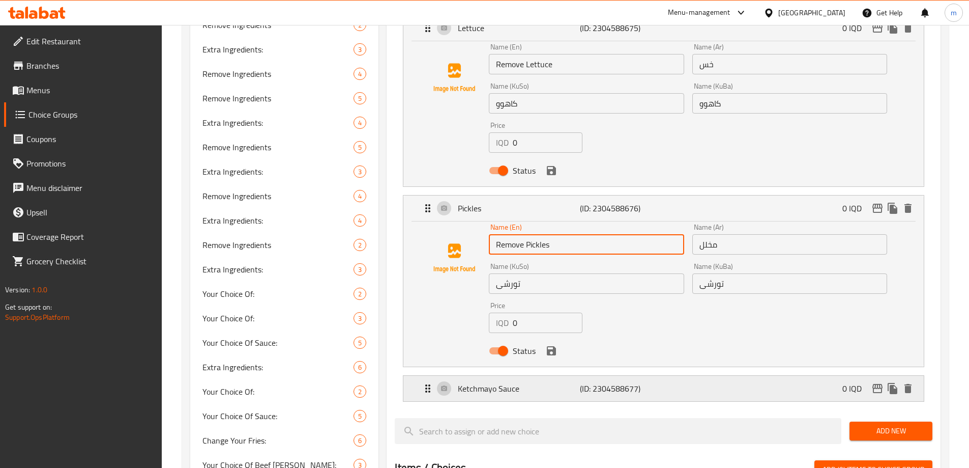
click at [498, 382] on p "Ketchmayo Sauce" at bounding box center [519, 388] width 122 height 12
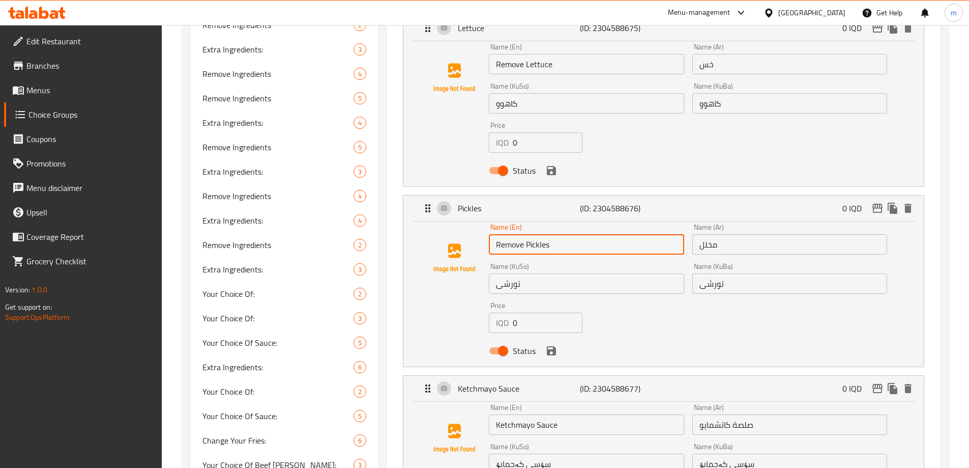
type input "Remove Pickles"
click at [495, 414] on input "Ketchmayo Sauce" at bounding box center [586, 424] width 195 height 20
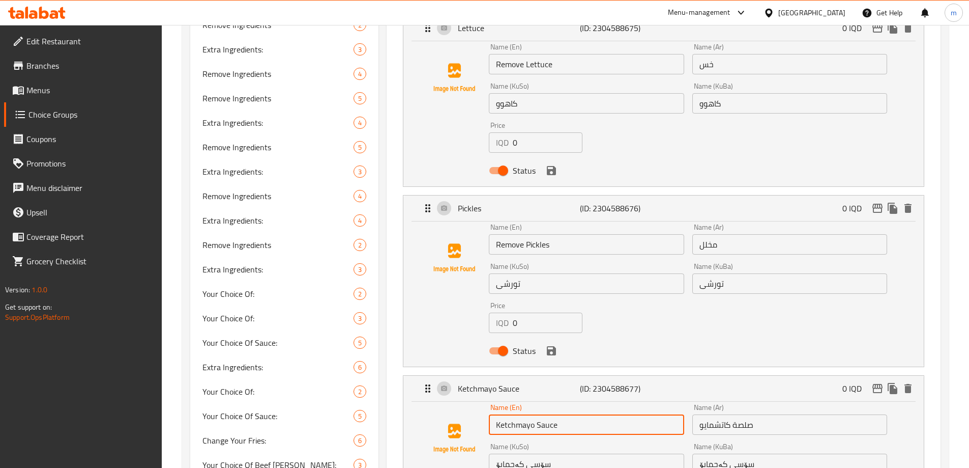
paste input "Remove"
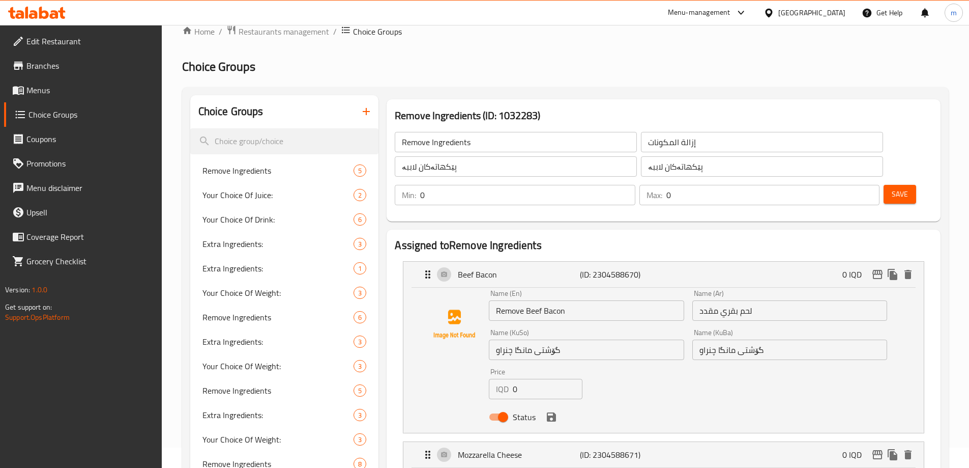
scroll to position [0, 0]
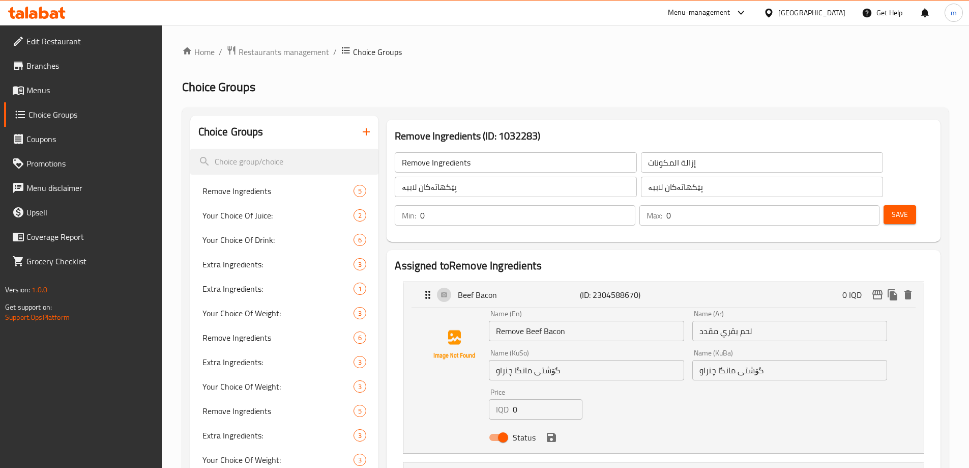
type input "Remove Ketchmayo Sauce"
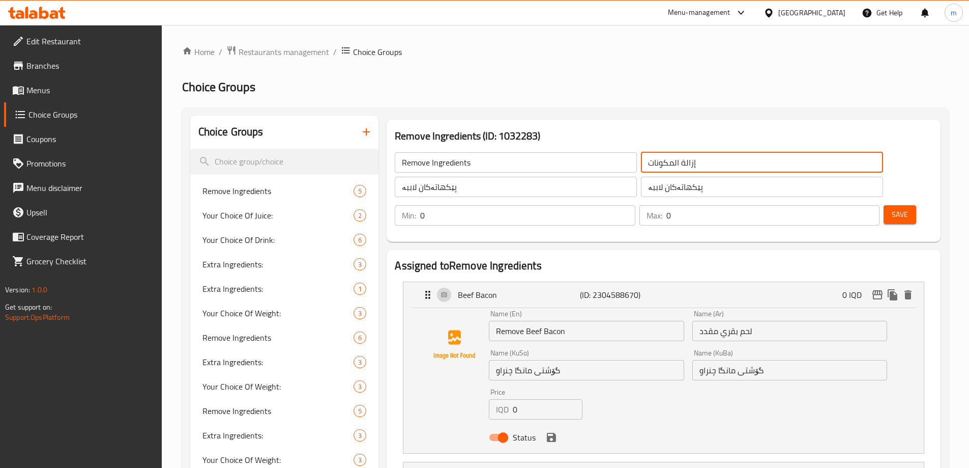
click at [641, 161] on input "إزالة المكونات" at bounding box center [762, 162] width 242 height 20
click at [700, 320] on input "لحم بقري مقدد" at bounding box center [789, 330] width 195 height 20
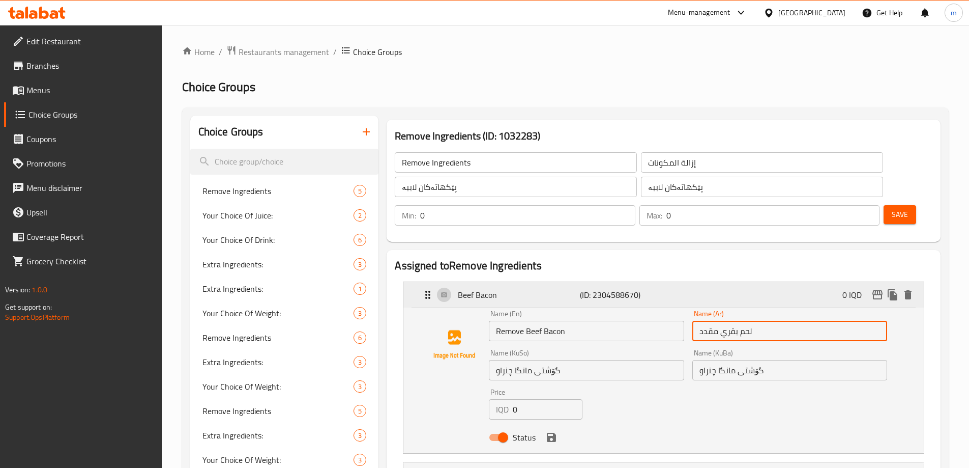
paste input "إزالة"
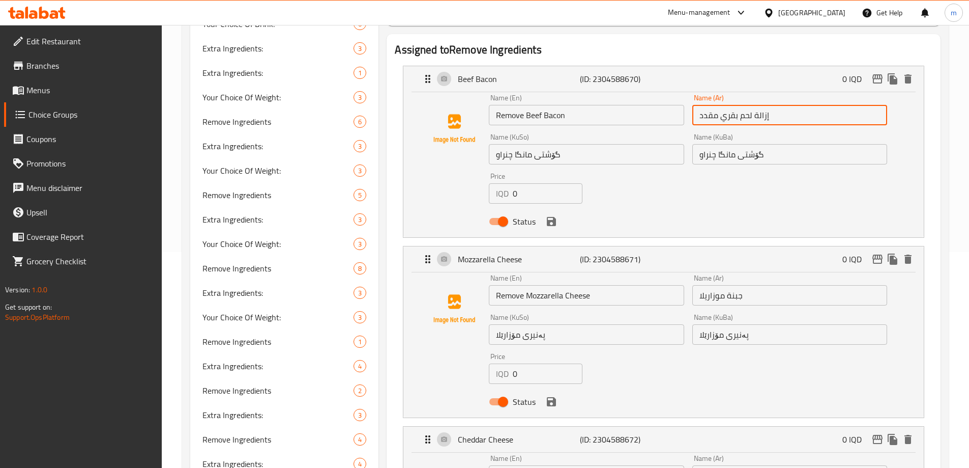
scroll to position [189, 0]
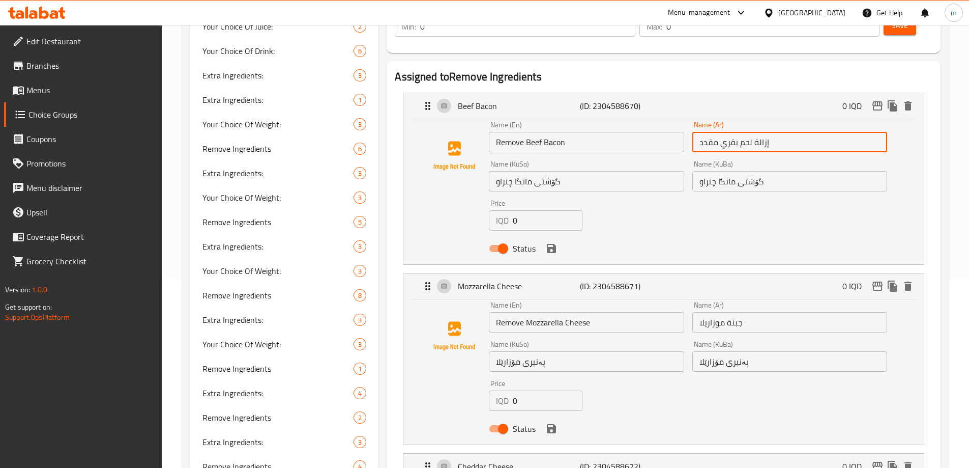
type input "إزالة لحم بقري مقدد"
click at [698, 312] on input "جبنة موزاريلا" at bounding box center [789, 322] width 195 height 20
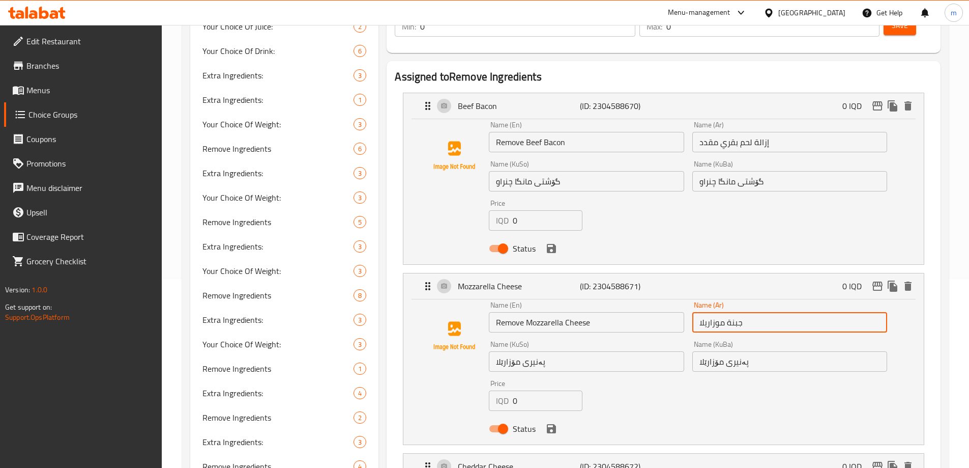
paste input "إزالة"
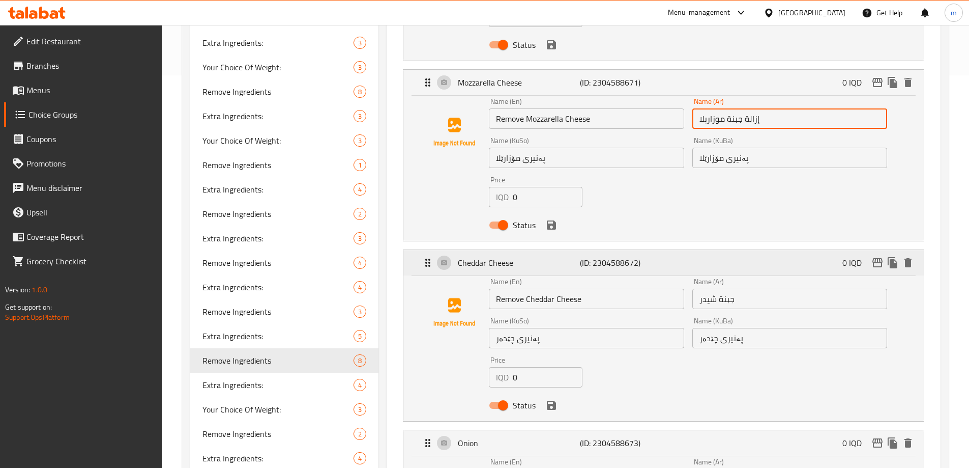
scroll to position [397, 0]
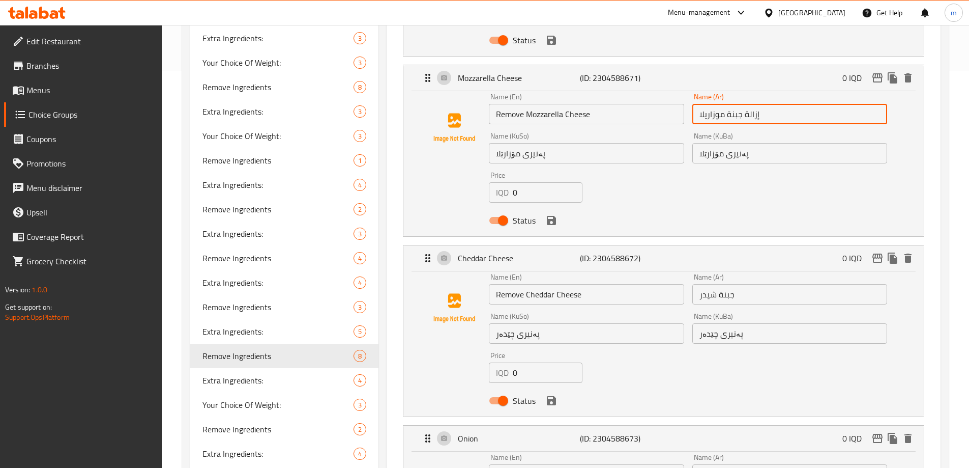
type input "إزالة جبنة موزاريلا"
click at [693, 284] on input "جبنة شيدر" at bounding box center [789, 294] width 195 height 20
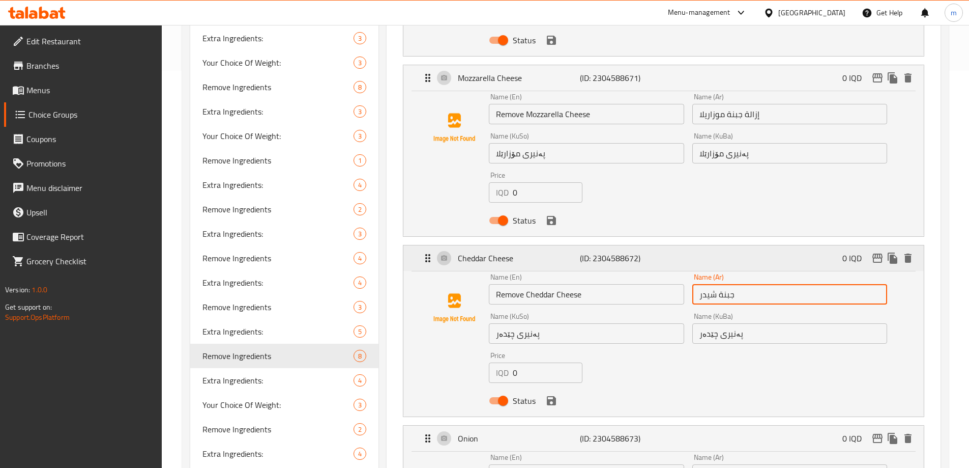
paste input "إزالة"
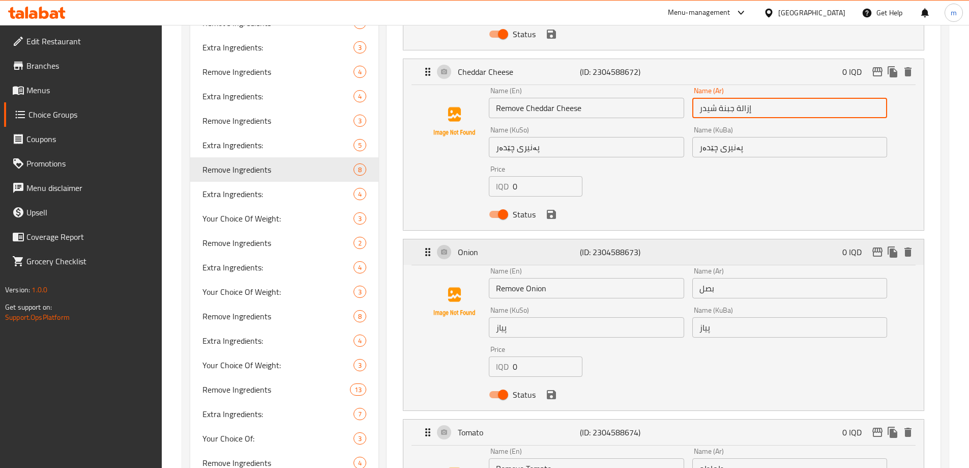
scroll to position [586, 0]
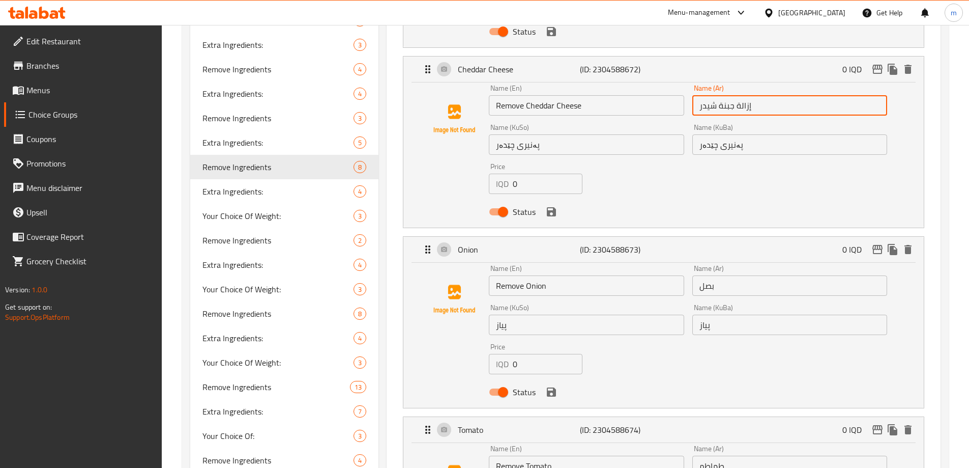
type input "إزالة جبنة شيدر"
click at [697, 275] on input "بصل" at bounding box center [789, 285] width 195 height 20
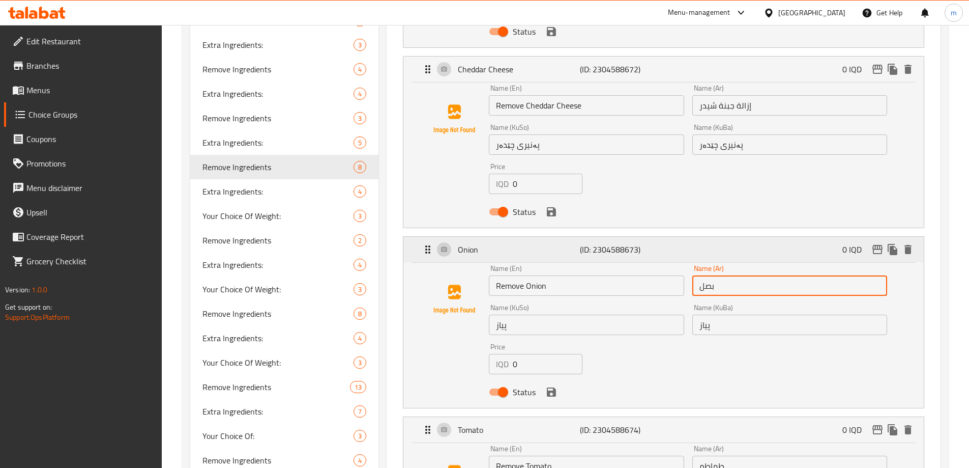
paste input "إزالة"
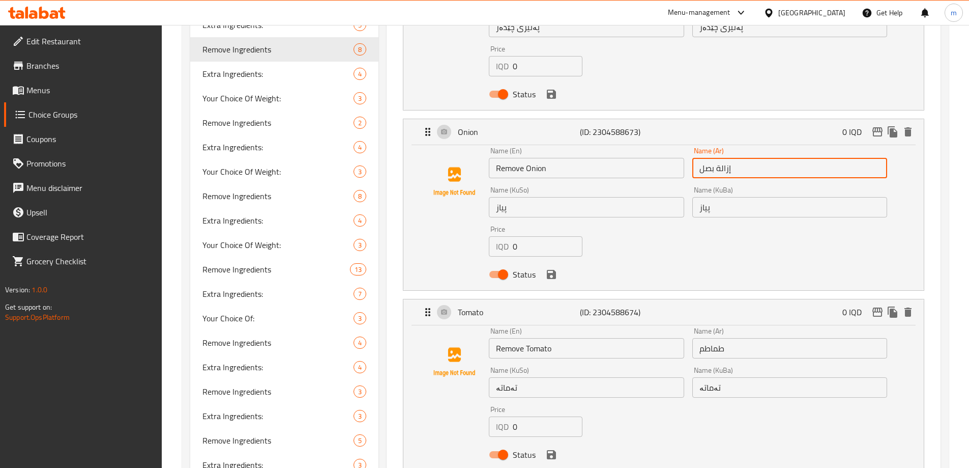
scroll to position [713, 0]
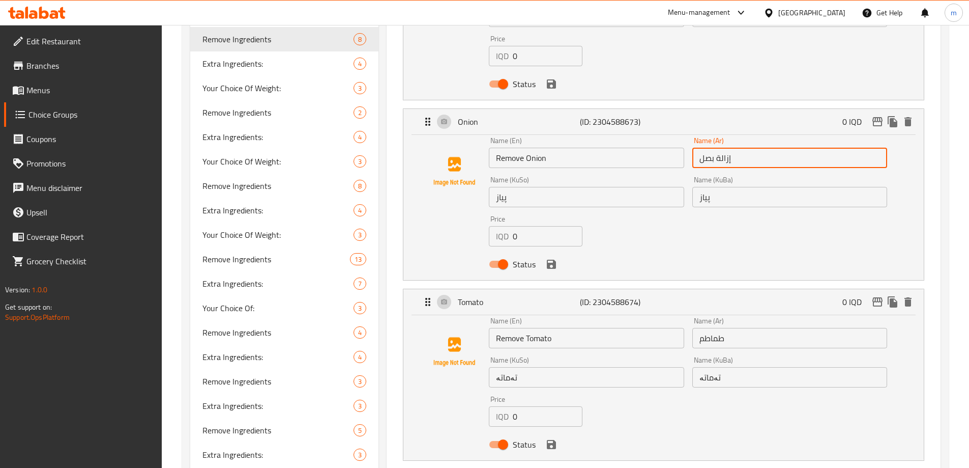
type input "إزالة بصل"
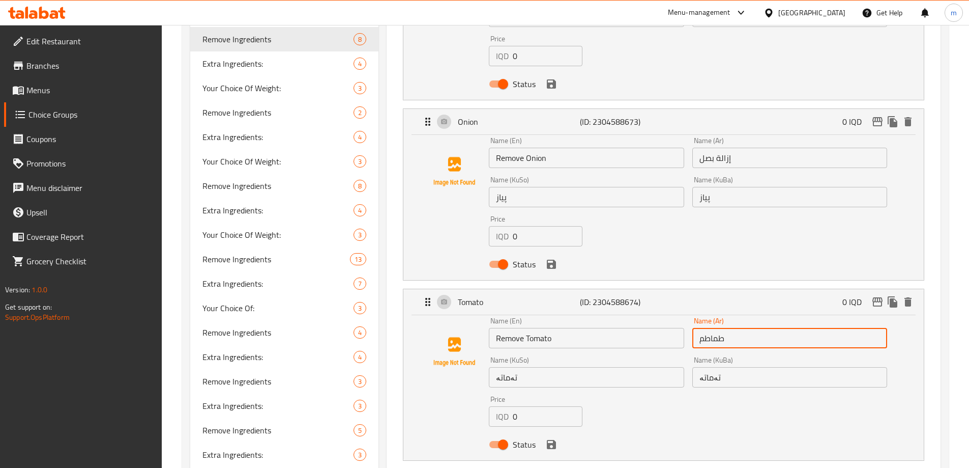
click at [697, 328] on input "طماطم" at bounding box center [789, 338] width 195 height 20
paste input "إزالة"
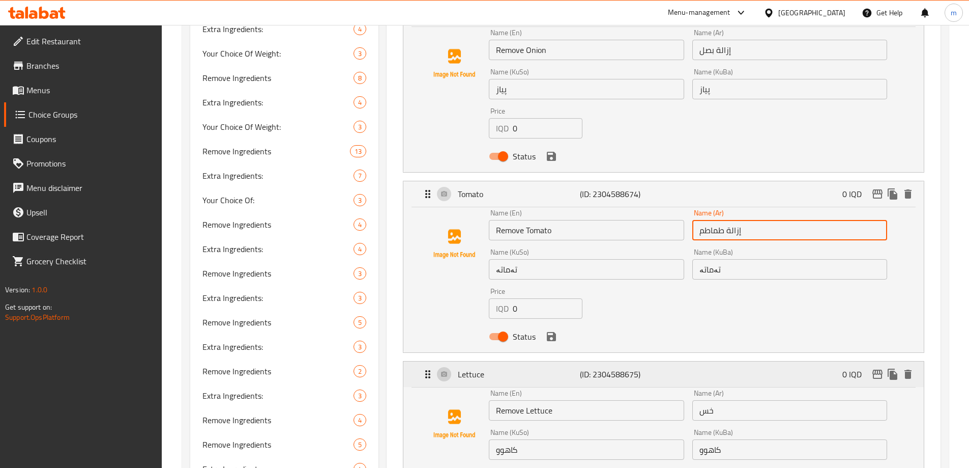
scroll to position [826, 0]
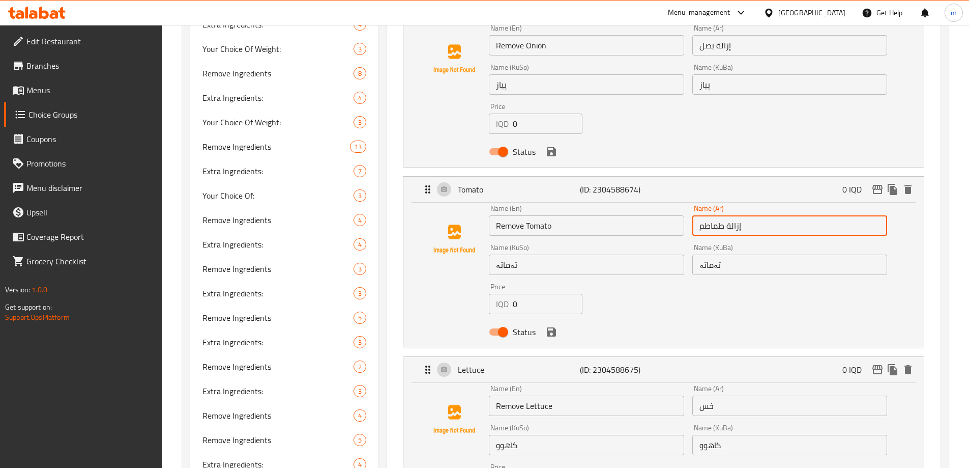
type input "إزالة طماطم"
click at [696, 395] on input "خس" at bounding box center [789, 405] width 195 height 20
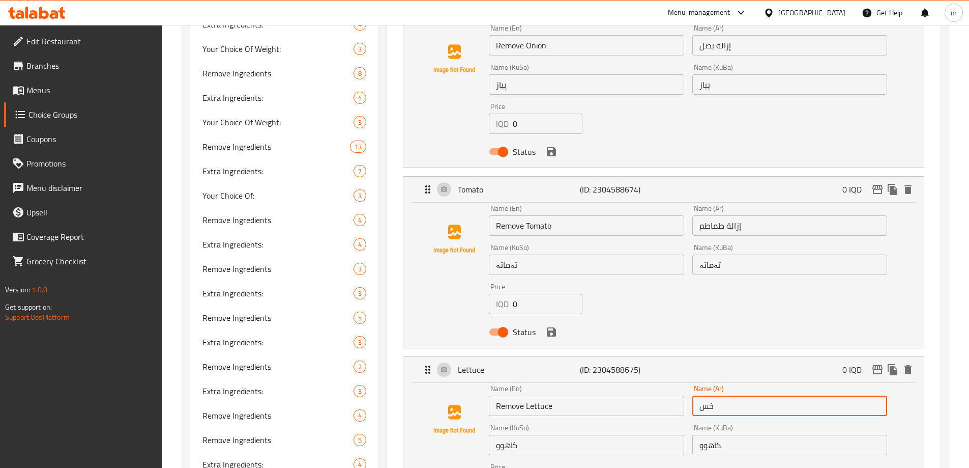
paste input "إزالة"
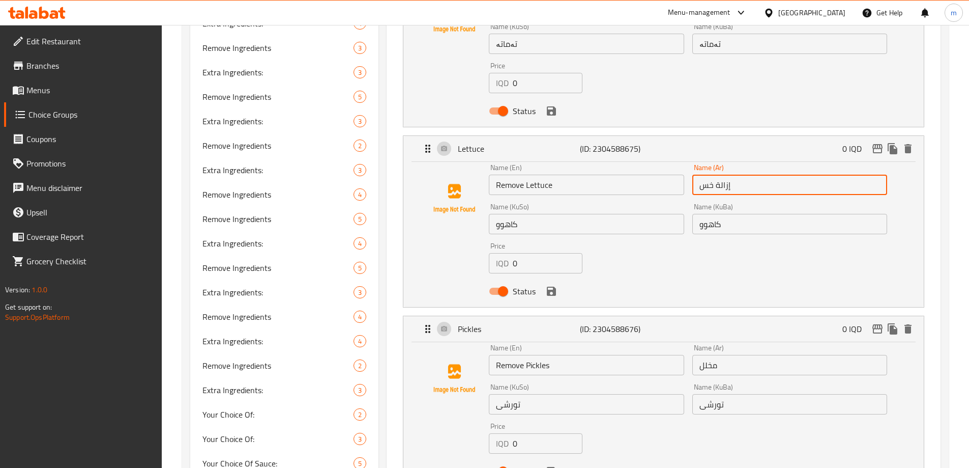
scroll to position [1054, 0]
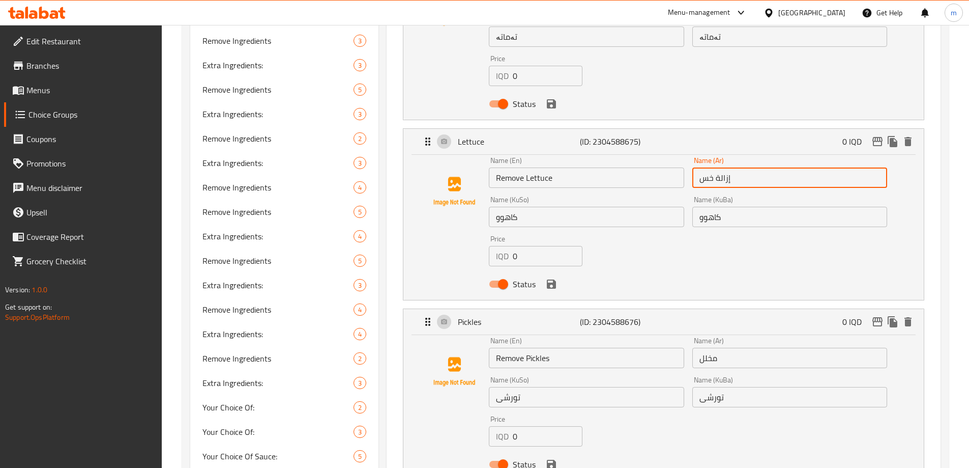
type input "إزالة خس"
click at [699, 347] on input "مخلل" at bounding box center [789, 357] width 195 height 20
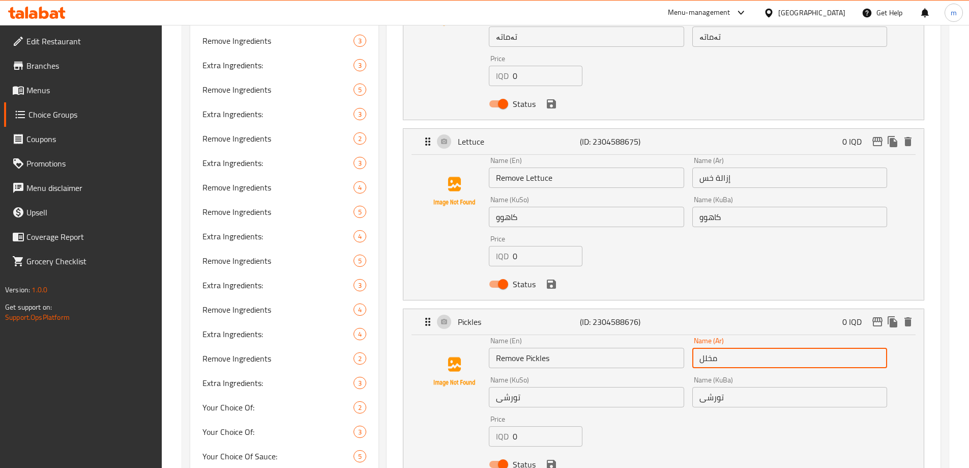
paste input "إزالة"
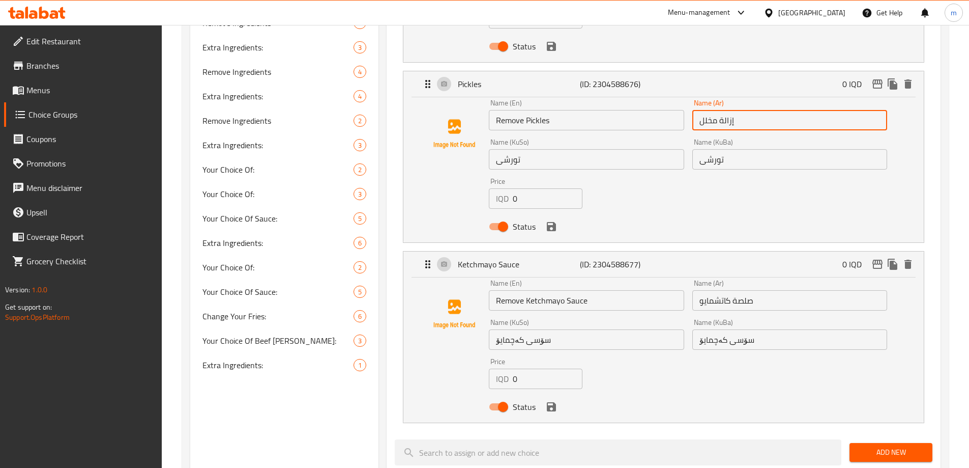
scroll to position [1328, 0]
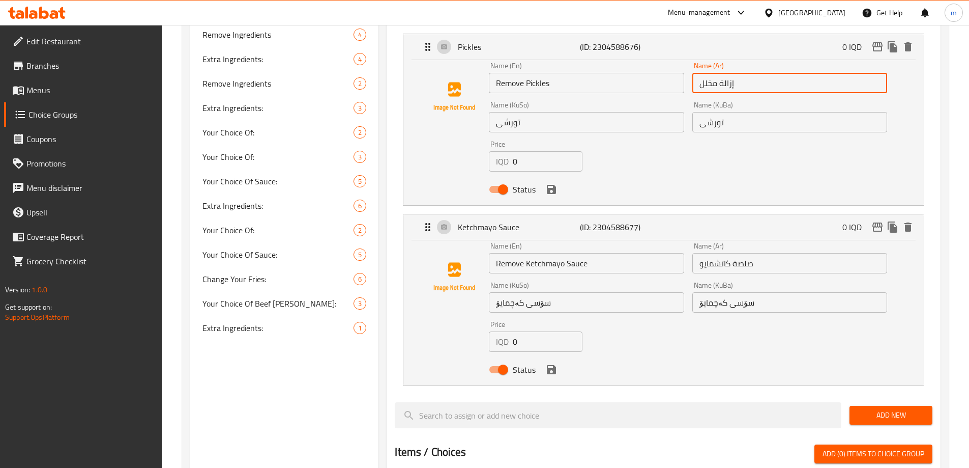
type input "إزالة مخلل"
click at [700, 253] on input "صلصة كاتشمايو" at bounding box center [789, 263] width 195 height 20
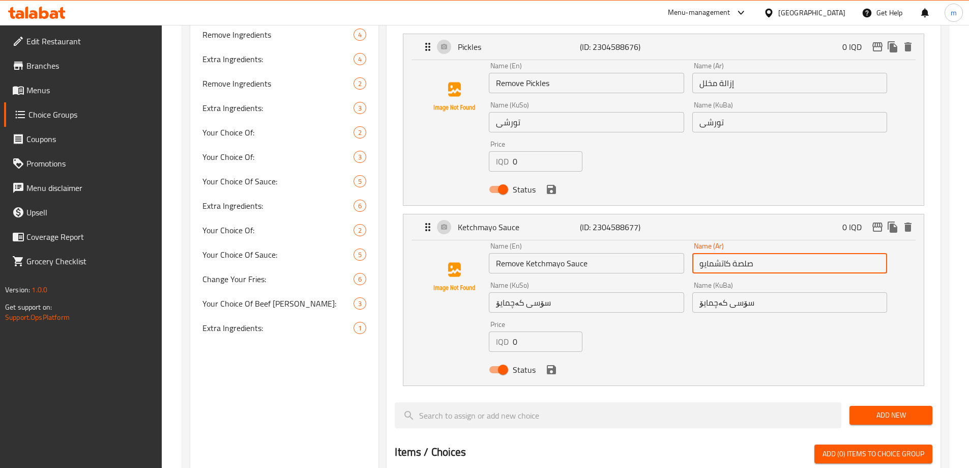
paste input "إزالة"
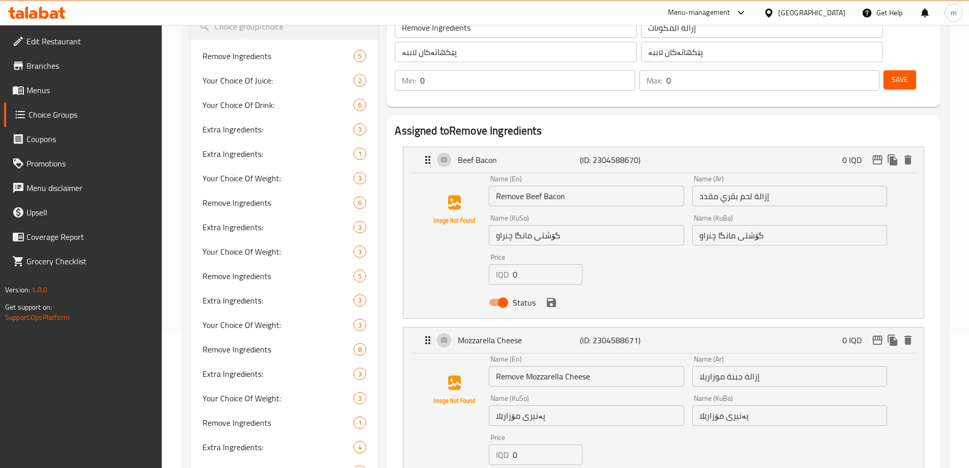
scroll to position [115, 0]
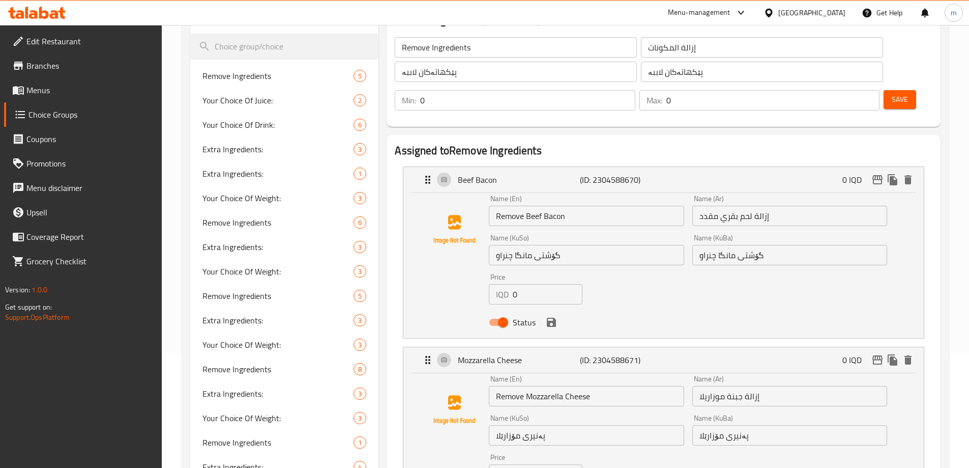
type input "إزالة صلصة كاتشمايو"
click at [407, 71] on input "پێکهاتەکان لاببە" at bounding box center [516, 72] width 242 height 20
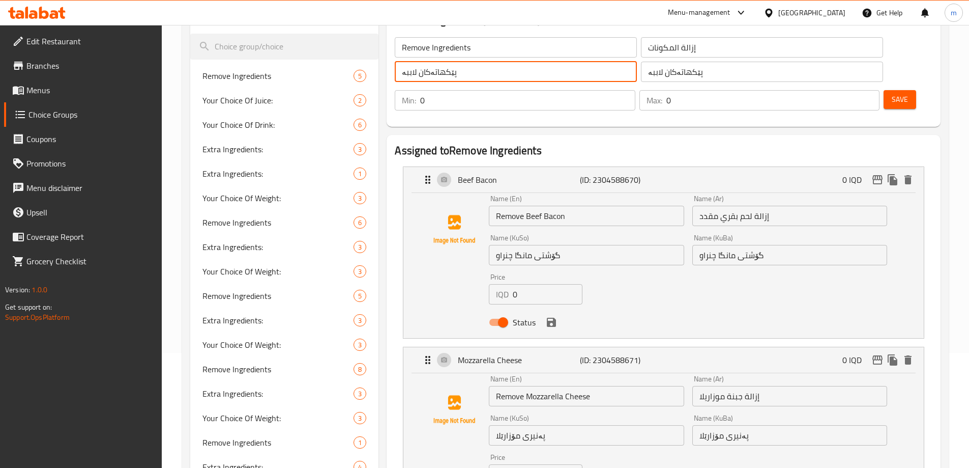
drag, startPoint x: 417, startPoint y: 75, endPoint x: 393, endPoint y: 75, distance: 23.9
click at [393, 75] on div "پێکهاتەکان لاببە ​" at bounding box center [516, 72] width 246 height 24
click at [573, 245] on input "گۆشتی مانگا چنراو" at bounding box center [586, 255] width 195 height 20
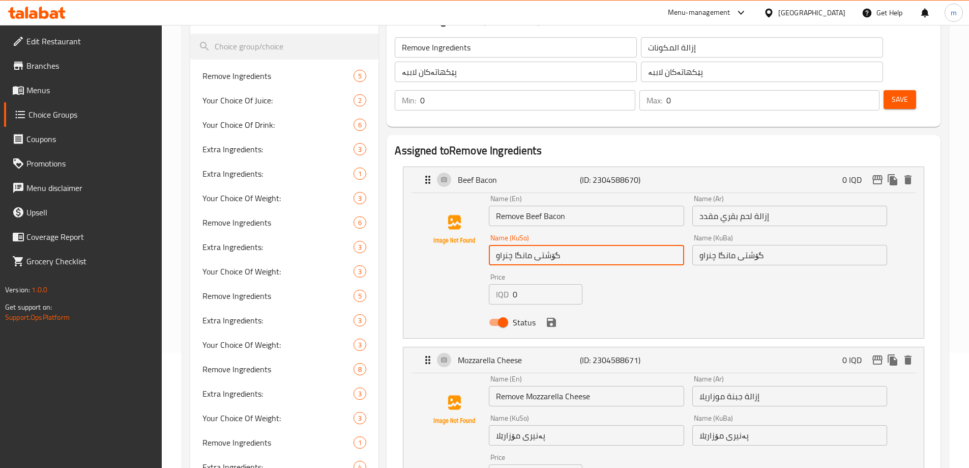
paste input "لاببە"
type input "گۆشتی مانگا چنراو لاببە"
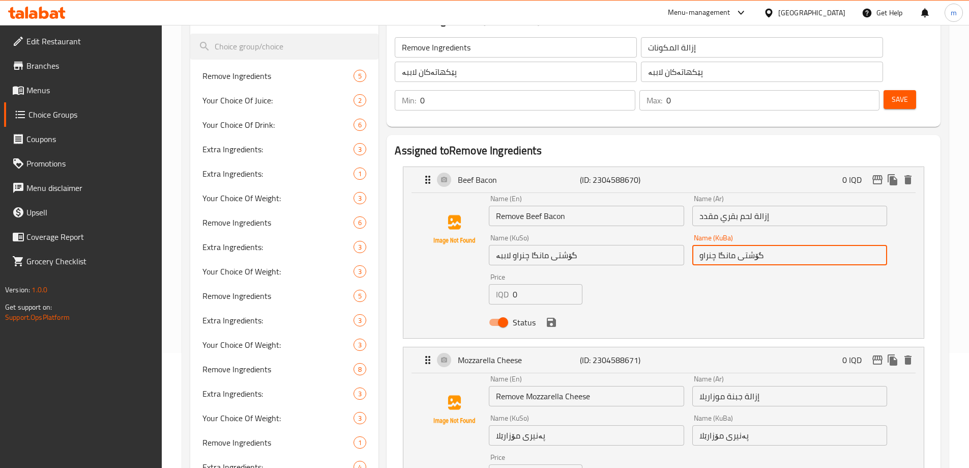
click at [776, 245] on input "گۆشتی مانگا چنراو" at bounding box center [789, 255] width 195 height 20
paste input "لاببە"
click at [551, 317] on icon "save" at bounding box center [551, 321] width 9 height 9
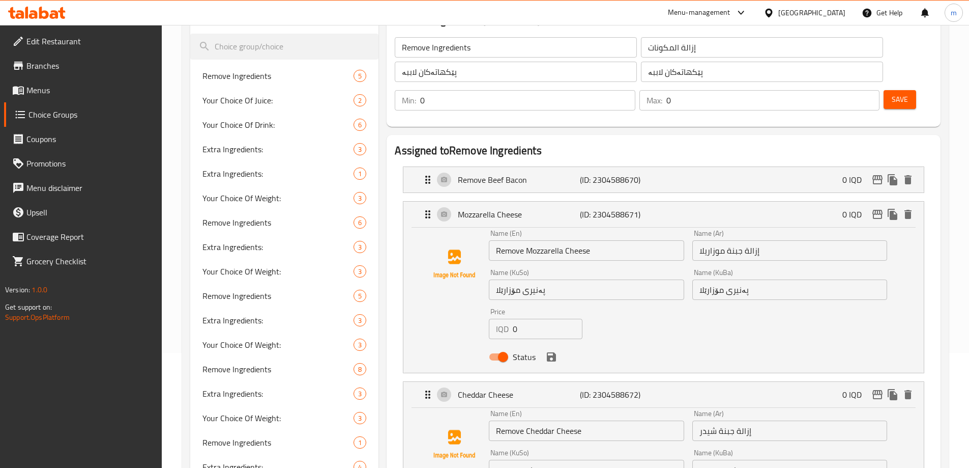
type input "گۆشتی مانگا چنراو لاببە"
click at [553, 279] on input "پەنیری مۆزارێلا" at bounding box center [586, 289] width 195 height 20
paste input "لاببە"
type input "پەنیری مۆزارێلا لاببە"
click at [774, 279] on input "پەنیری مۆزارێلا" at bounding box center [789, 289] width 195 height 20
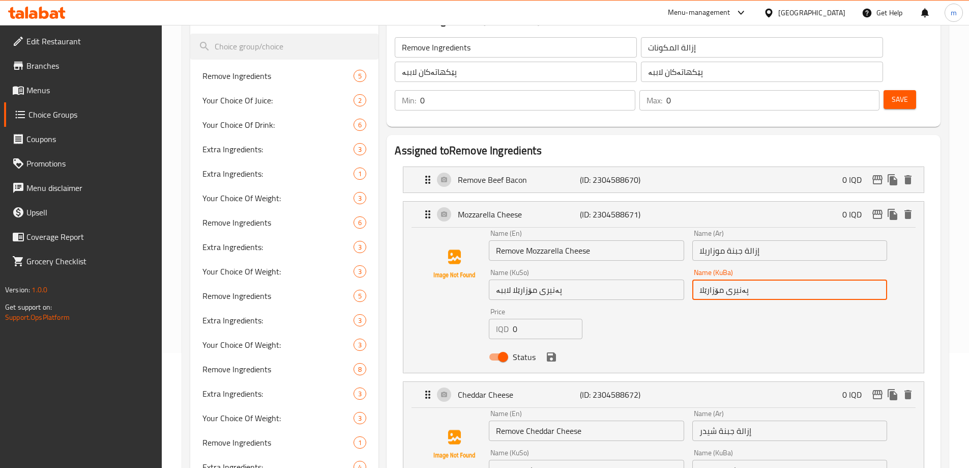
paste input "لاببە"
click at [544, 343] on div "Status" at bounding box center [688, 356] width 406 height 27
click at [549, 350] on icon "save" at bounding box center [551, 356] width 12 height 12
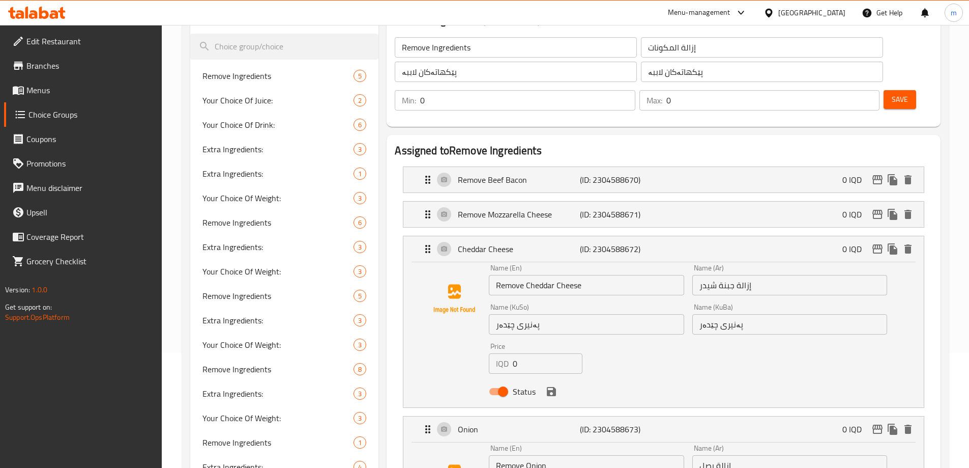
type input "پەنیری مۆزارێلا لاببە"
click at [612, 314] on input "پەنیری چێدەر" at bounding box center [586, 324] width 195 height 20
paste input "لاببە"
type input "پەنیری چێدەر لاببە"
click at [740, 314] on input "پەنیری چێدەر" at bounding box center [789, 324] width 195 height 20
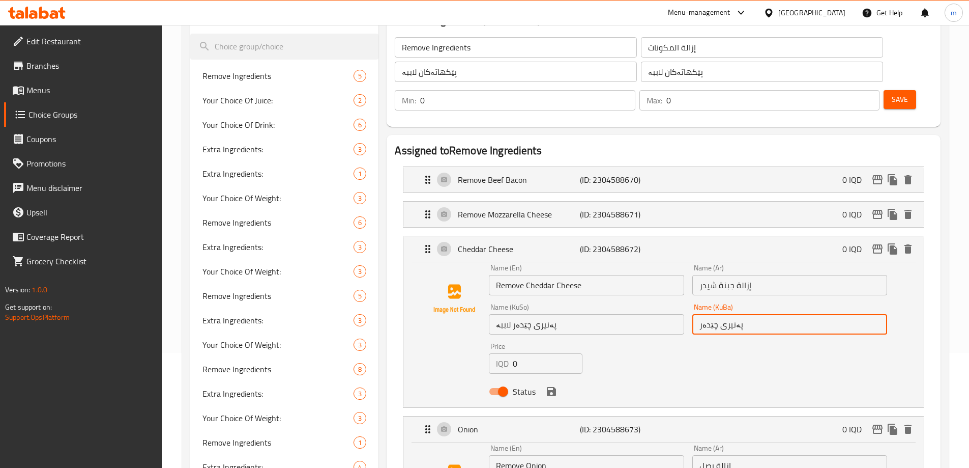
click at [763, 314] on input "پەنیری چێدەر" at bounding box center [789, 324] width 195 height 20
paste input "لاببە"
click at [548, 387] on icon "save" at bounding box center [551, 391] width 9 height 9
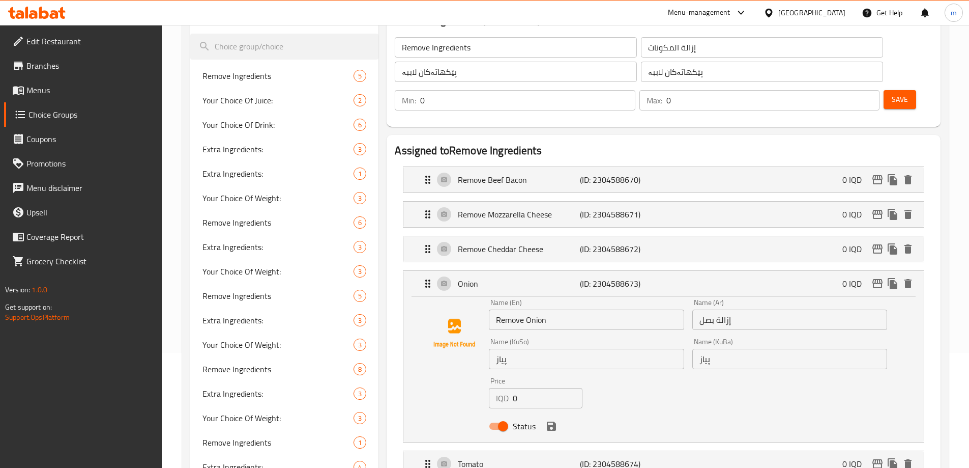
type input "پەنیری چێدەر لاببە"
click at [548, 348] on input "پیاز" at bounding box center [586, 358] width 195 height 20
paste input "لاببە"
type input "پیاز لاببە"
click at [735, 348] on input "پیاز" at bounding box center [789, 358] width 195 height 20
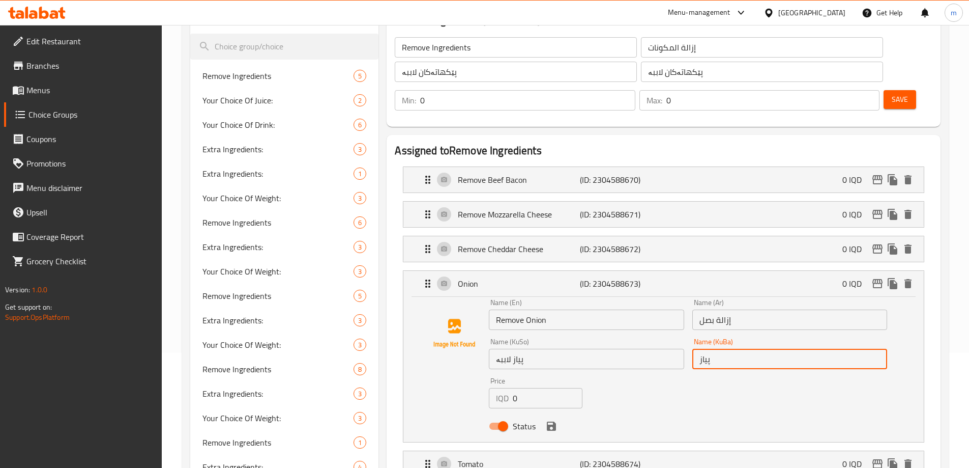
paste input "لاببە"
click at [547, 421] on icon "save" at bounding box center [551, 425] width 9 height 9
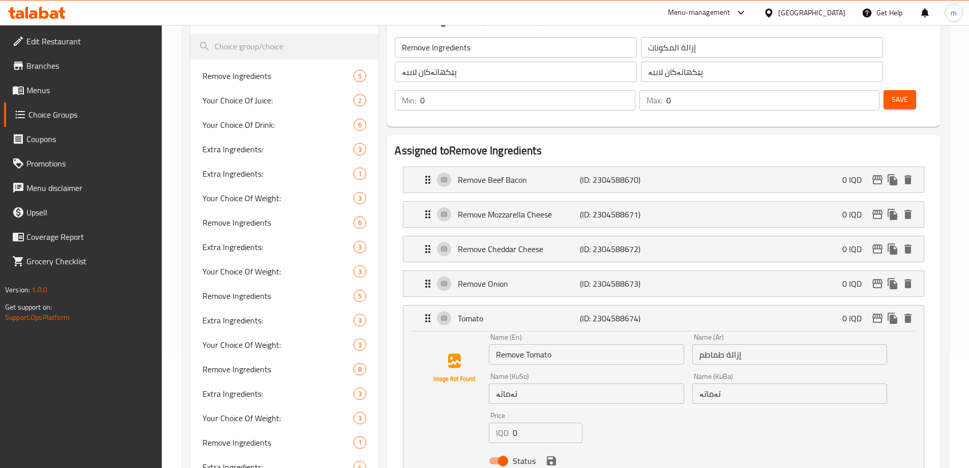
type input "پیاز لاببە"
click at [553, 383] on input "تەماتە" at bounding box center [586, 393] width 195 height 20
paste input "لاببە"
type input "تەماتە لاببە"
click at [733, 383] on input "تەماتە" at bounding box center [789, 393] width 195 height 20
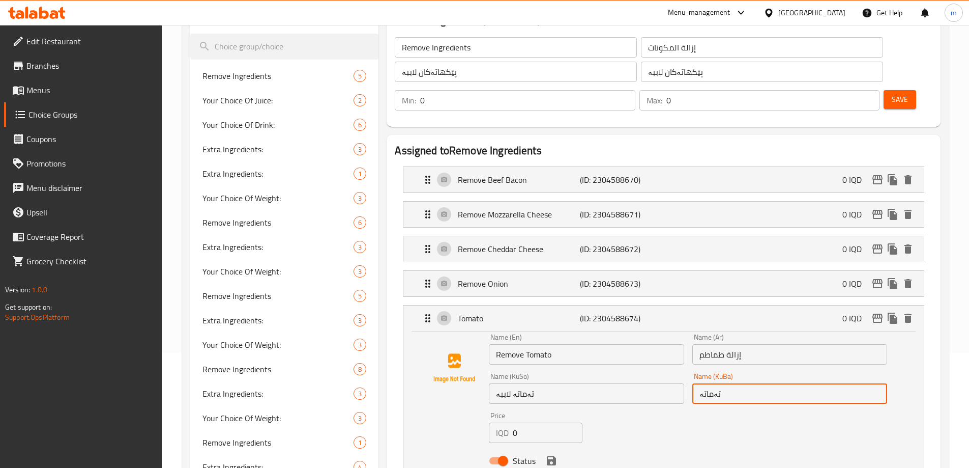
paste input "لاببە"
click at [553, 456] on icon "save" at bounding box center [551, 460] width 9 height 9
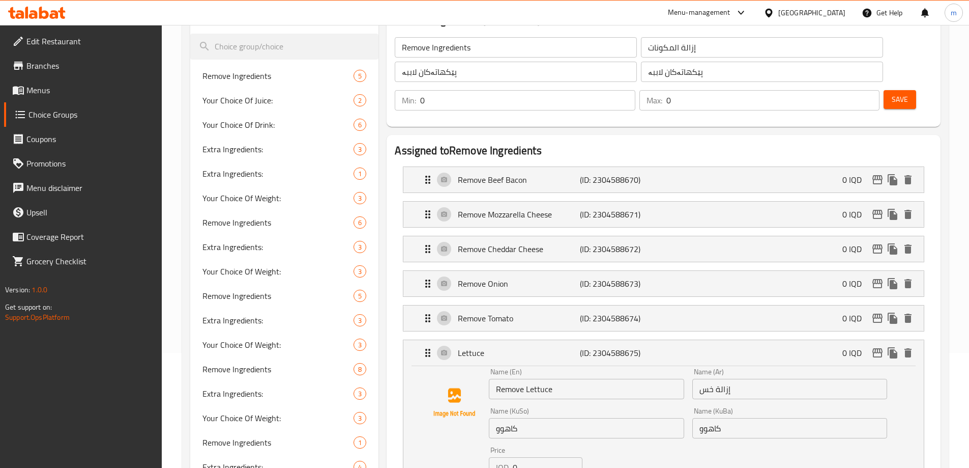
type input "تەماتە لاببە"
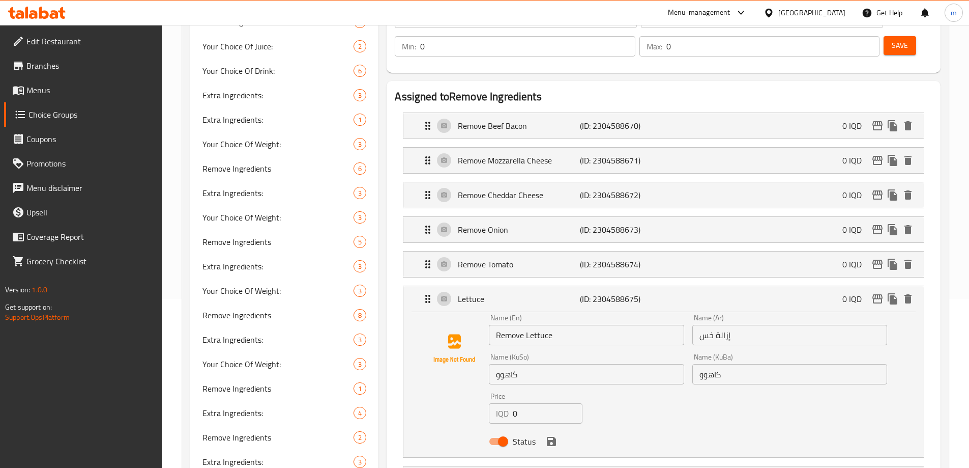
scroll to position [295, 0]
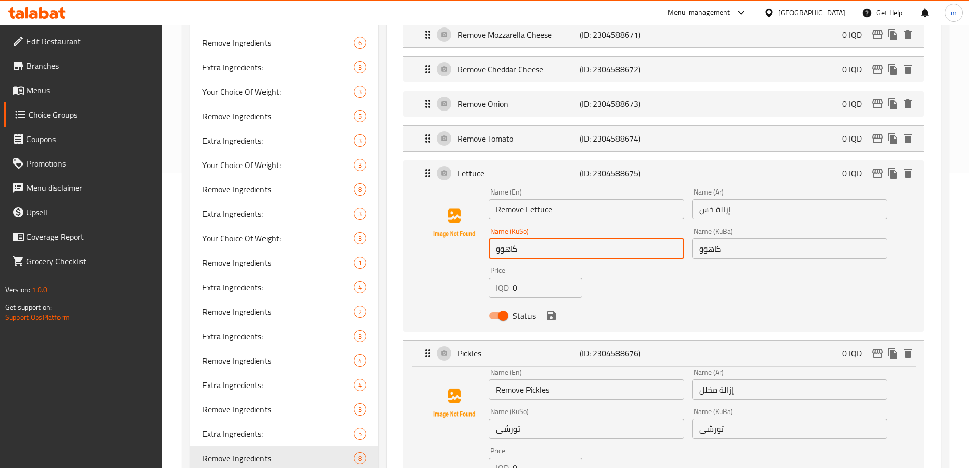
click at [525, 238] on input "کاهوو" at bounding box center [586, 248] width 195 height 20
paste input "لاببە"
type input "کاهوو لاببە"
click at [738, 238] on input "کاهوو" at bounding box center [789, 248] width 195 height 20
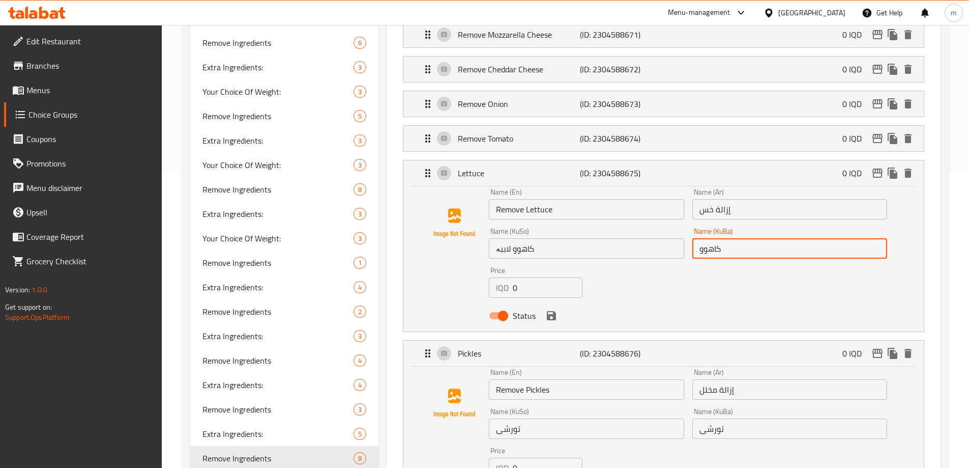
paste input "لاببە"
click at [552, 311] on icon "save" at bounding box center [551, 315] width 9 height 9
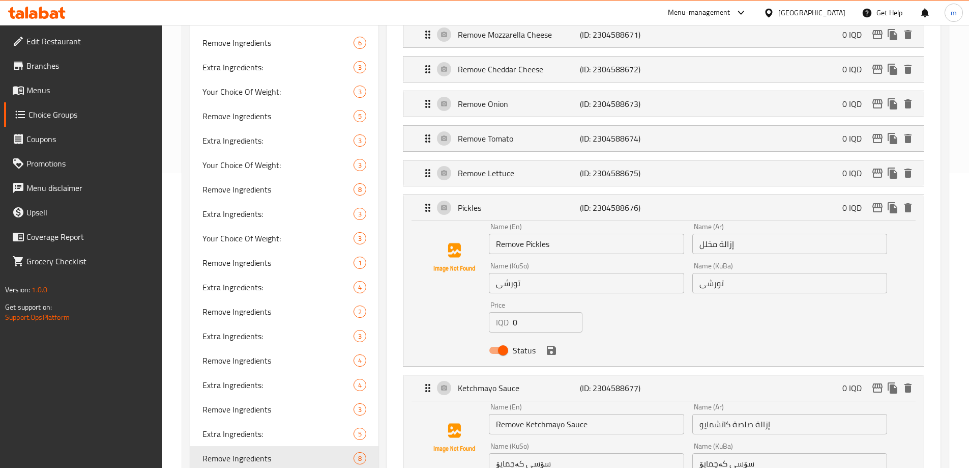
type input "کاهوو لاببە"
click at [585, 265] on div "Name (KuSo) تورشی Name (KuSo)" at bounding box center [586, 277] width 203 height 39
click at [587, 273] on input "تورشی" at bounding box center [586, 283] width 195 height 20
paste input "لاببە"
type input "تورشی لاببە"
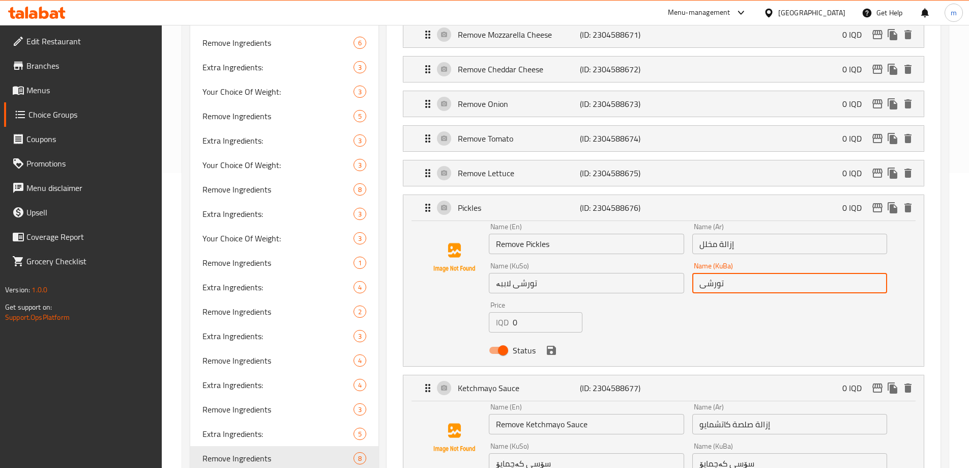
click at [751, 273] on input "تورشی" at bounding box center [789, 283] width 195 height 20
paste input "لاببە"
click at [556, 345] on icon "save" at bounding box center [551, 349] width 9 height 9
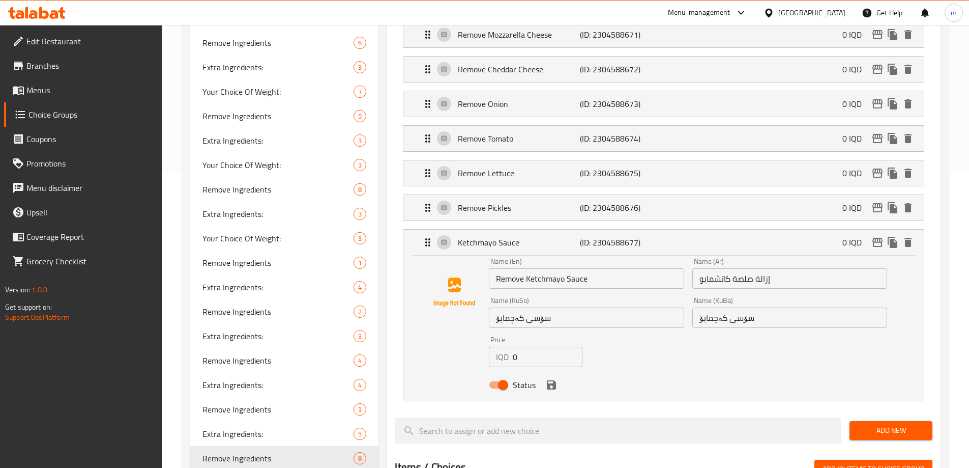
type input "تورشی لاببە"
click at [567, 299] on div "Name (KuSo) سۆسی کەچمایۆ Name (KuSo)" at bounding box center [586, 312] width 203 height 39
click at [566, 307] on input "سۆسی کەچمایۆ" at bounding box center [586, 317] width 195 height 20
paste input "لاببە"
type input "سۆسی کەچمایۆ لاببە"
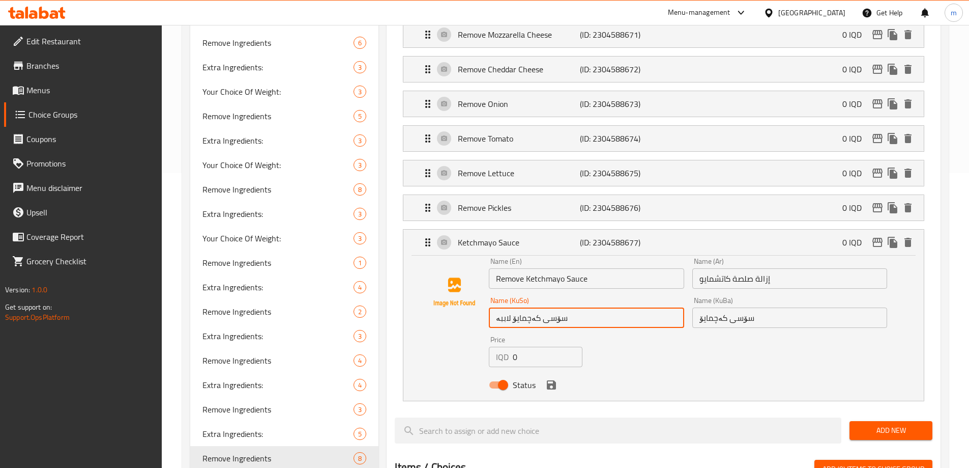
click at [780, 307] on input "سۆسی کەچمایۆ" at bounding box center [789, 317] width 195 height 20
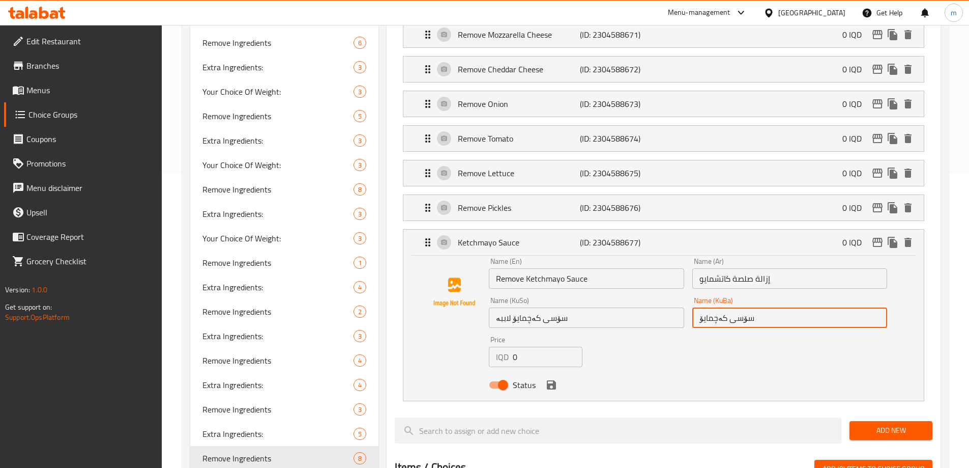
paste input "لاببە"
click at [548, 378] on icon "save" at bounding box center [551, 384] width 12 height 12
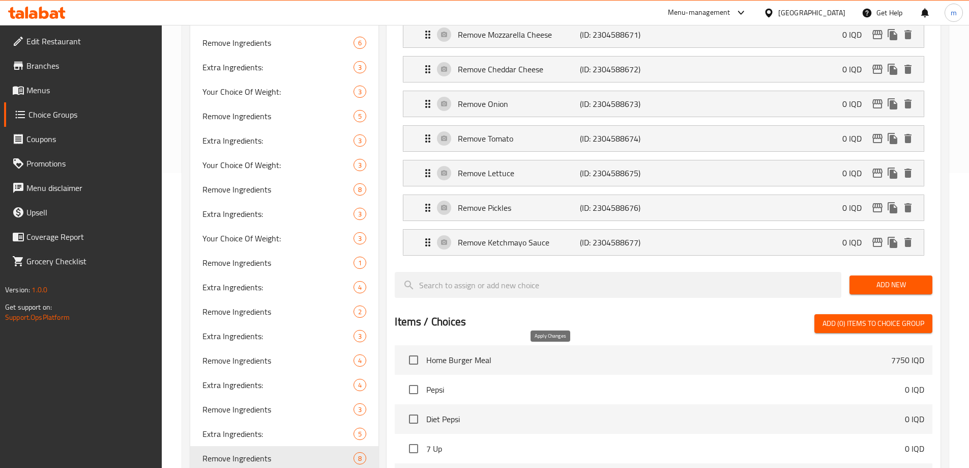
type input "سۆسی کەچمایۆ لاببە"
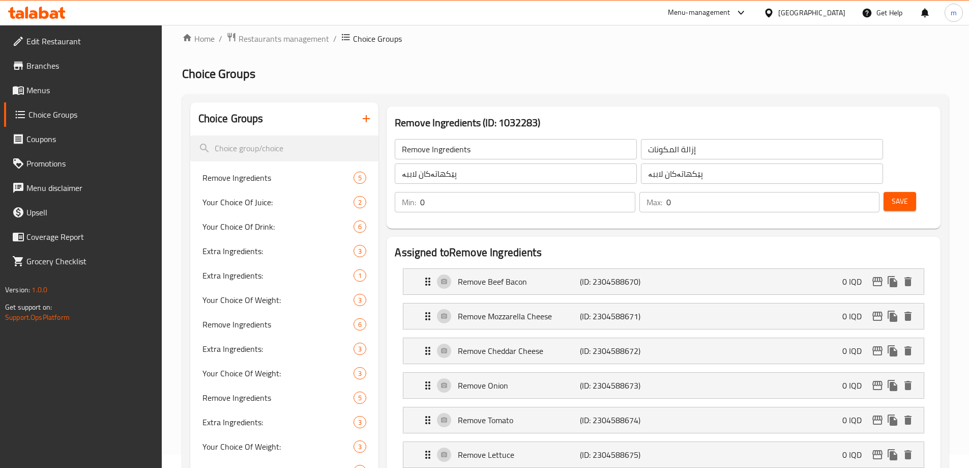
scroll to position [0, 0]
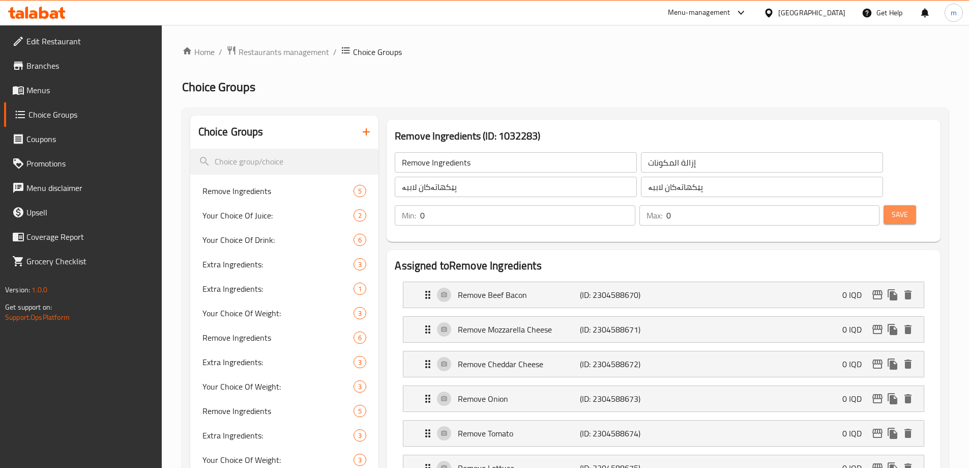
click at [884, 205] on button "Save" at bounding box center [900, 214] width 33 height 19
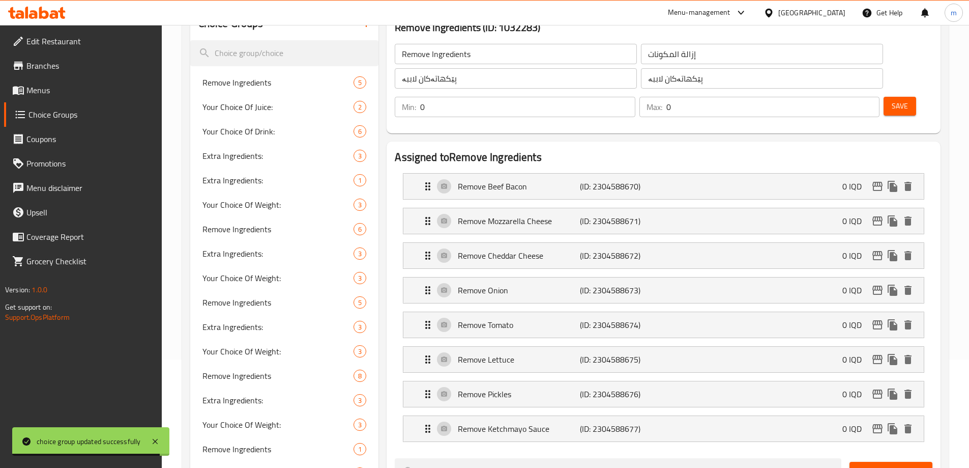
scroll to position [119, 0]
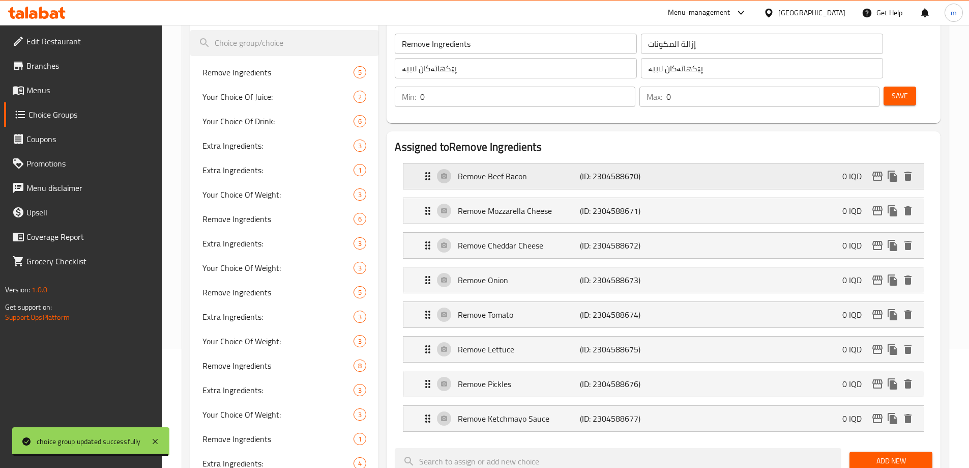
click at [508, 163] on div "Remove Beef Bacon (ID: 2304588670) 0 IQD" at bounding box center [667, 175] width 490 height 25
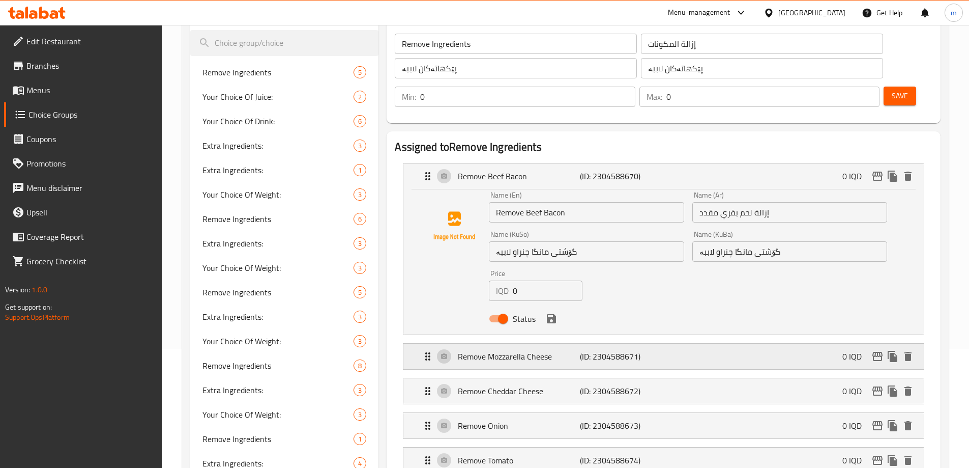
click at [672, 343] on div "Remove Mozzarella Cheese (ID: 2304588671) 0 IQD" at bounding box center [667, 355] width 490 height 25
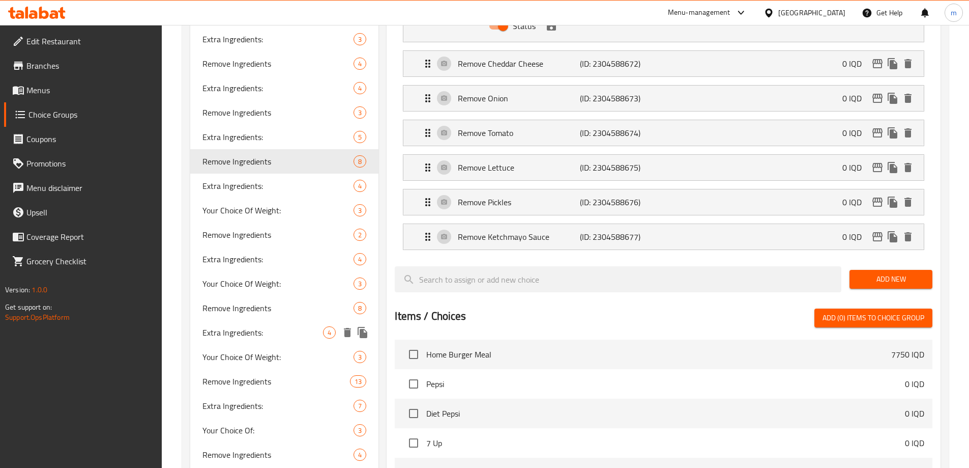
scroll to position [712, 0]
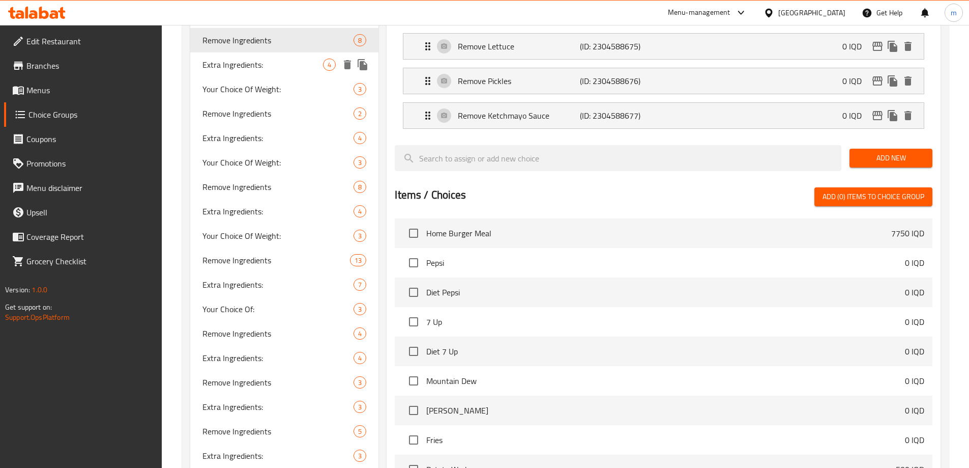
click at [222, 67] on span "Extra Ingredients:" at bounding box center [262, 65] width 121 height 12
type input "Extra Ingredients:"
type input "المكونات الإضافية:"
type input "پێکهاتەی زیادە:"
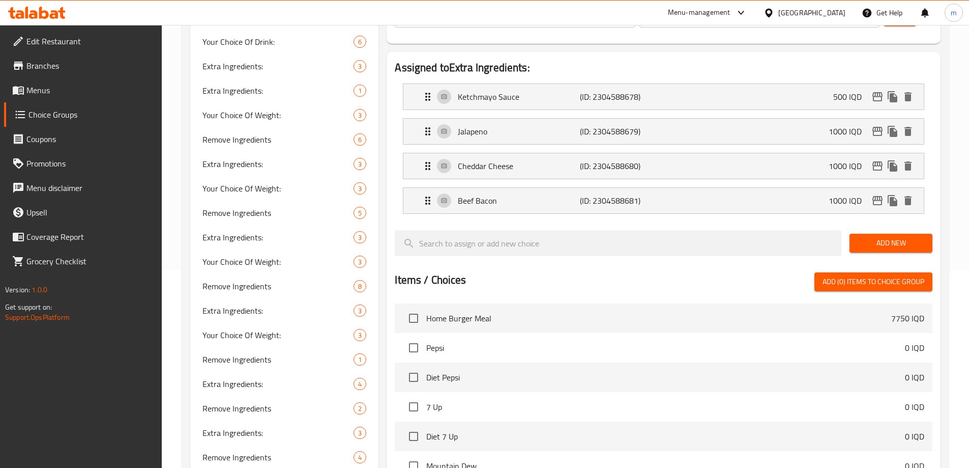
scroll to position [0, 0]
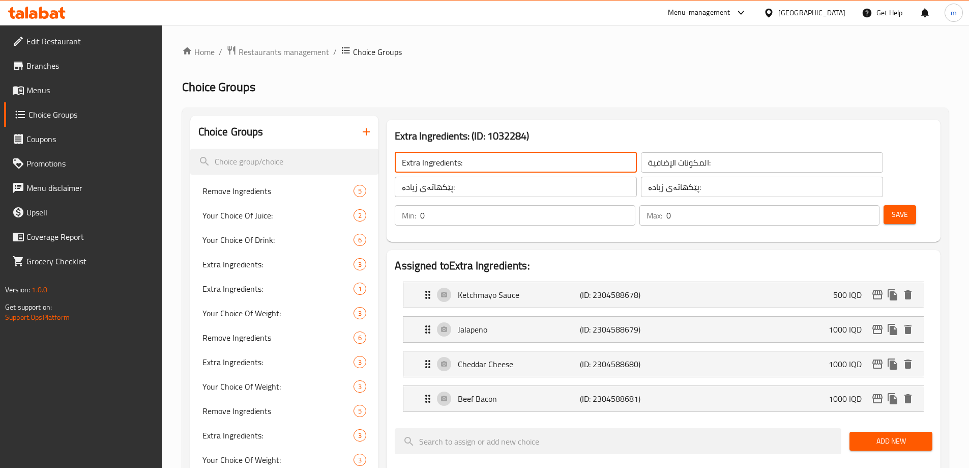
click at [412, 164] on input "Extra Ingredients:" at bounding box center [516, 162] width 242 height 20
click at [412, 162] on input "Extra Ingredients:" at bounding box center [516, 162] width 242 height 20
click at [413, 162] on input "Extra Ingredients:" at bounding box center [516, 162] width 242 height 20
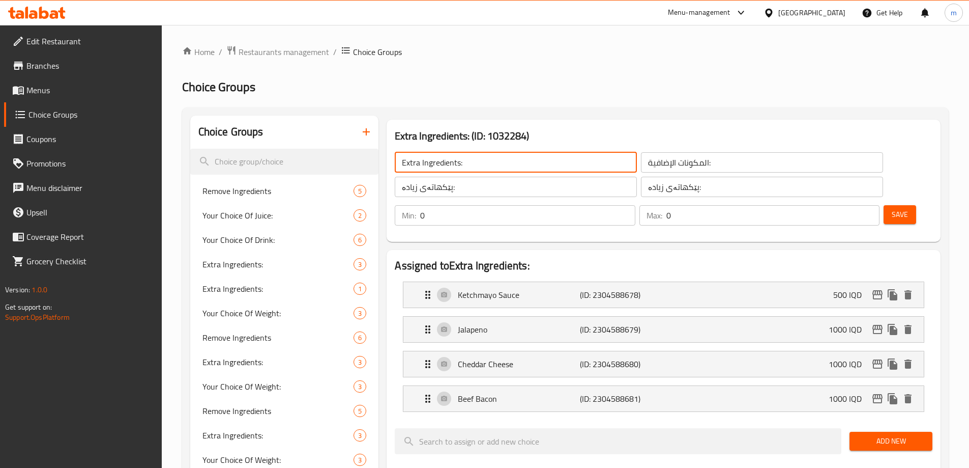
click at [413, 162] on input "Extra Ingredients:" at bounding box center [516, 162] width 242 height 20
click at [413, 163] on input "Extra Ingredients:" at bounding box center [516, 162] width 242 height 20
click at [537, 288] on p "Ketchmayo Sauce" at bounding box center [519, 294] width 122 height 12
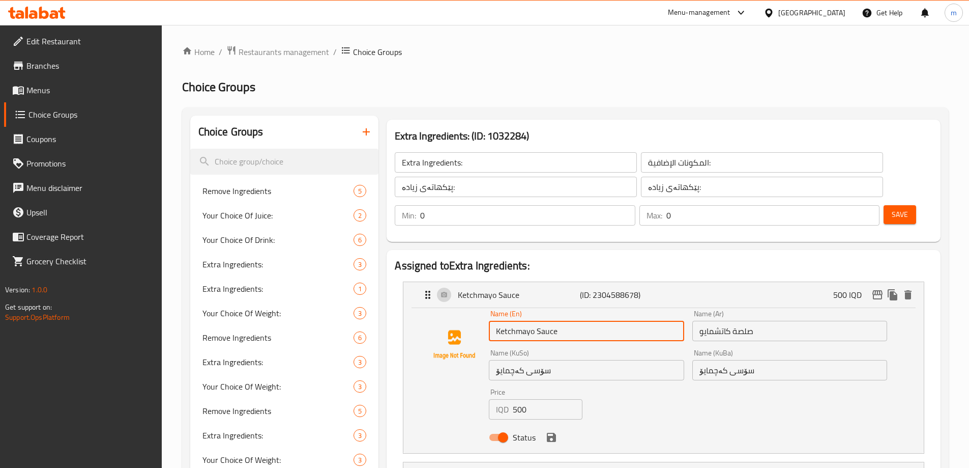
click at [496, 320] on input "Ketchmayo Sauce" at bounding box center [586, 330] width 195 height 20
paste input "Extra"
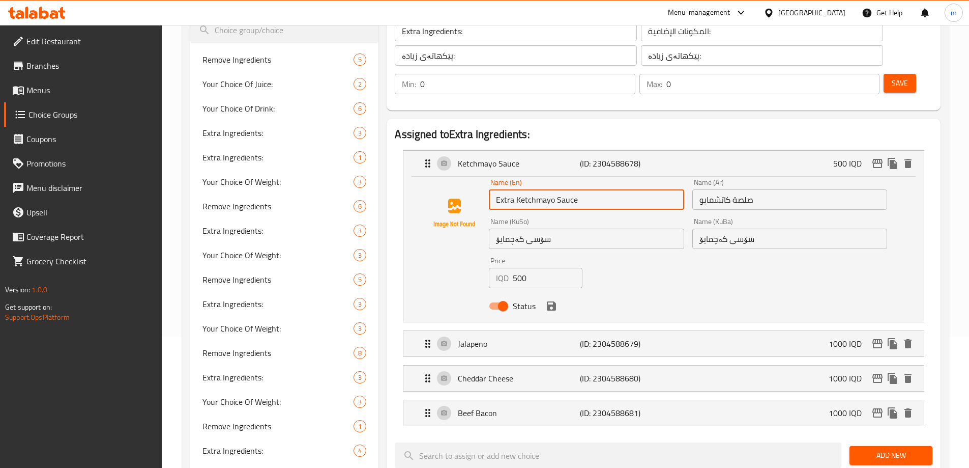
scroll to position [229, 0]
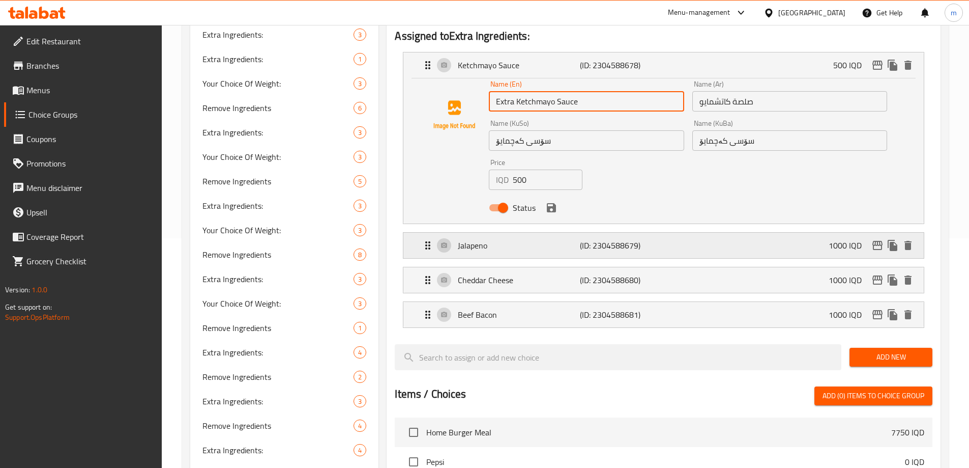
click at [632, 232] on div "Jalapeno (ID: 2304588679) 1000 IQD" at bounding box center [667, 244] width 490 height 25
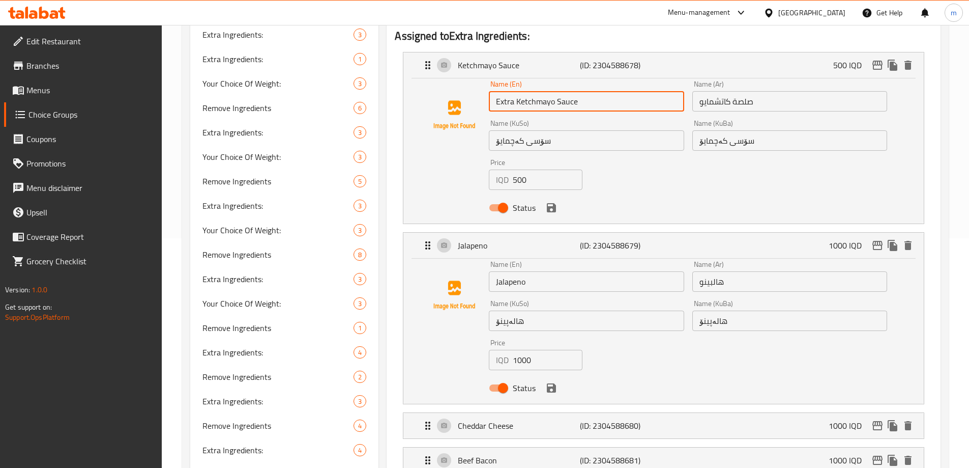
type input "Extra Ketchmayo Sauce"
drag, startPoint x: 496, startPoint y: 252, endPoint x: 507, endPoint y: 248, distance: 11.6
click at [496, 271] on input "Jalapeno" at bounding box center [586, 281] width 195 height 20
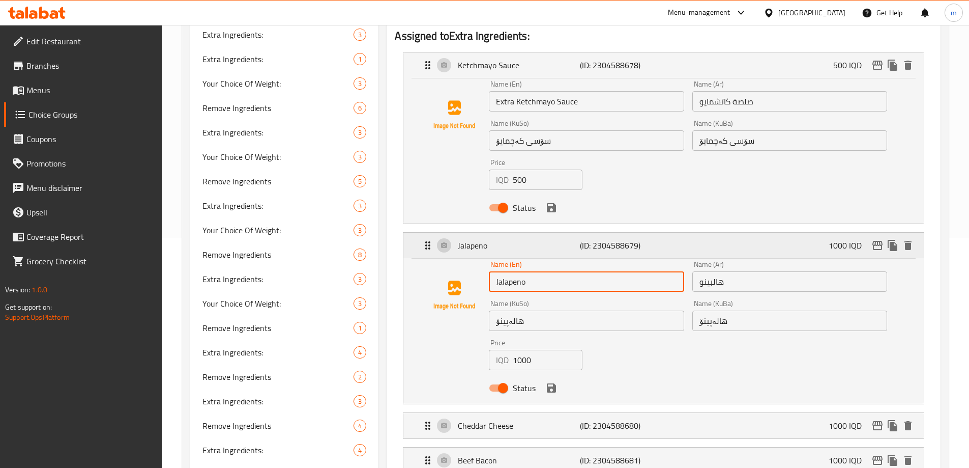
paste input "Extra"
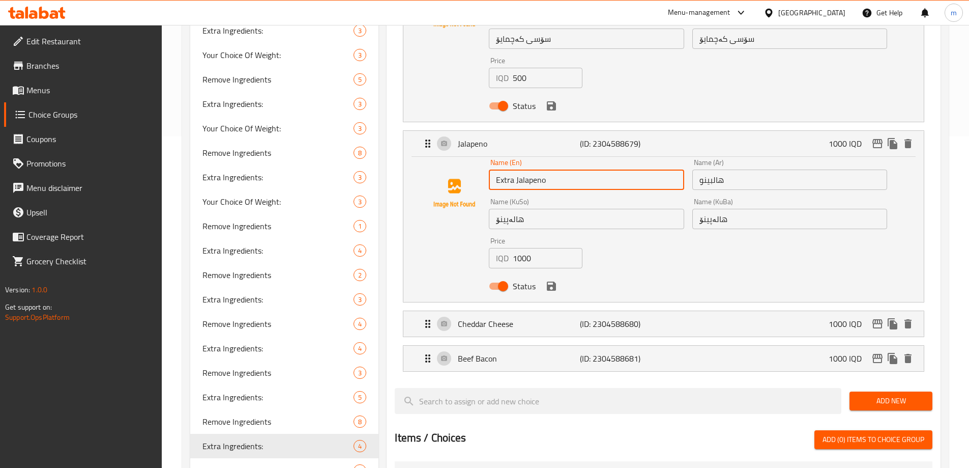
scroll to position [430, 0]
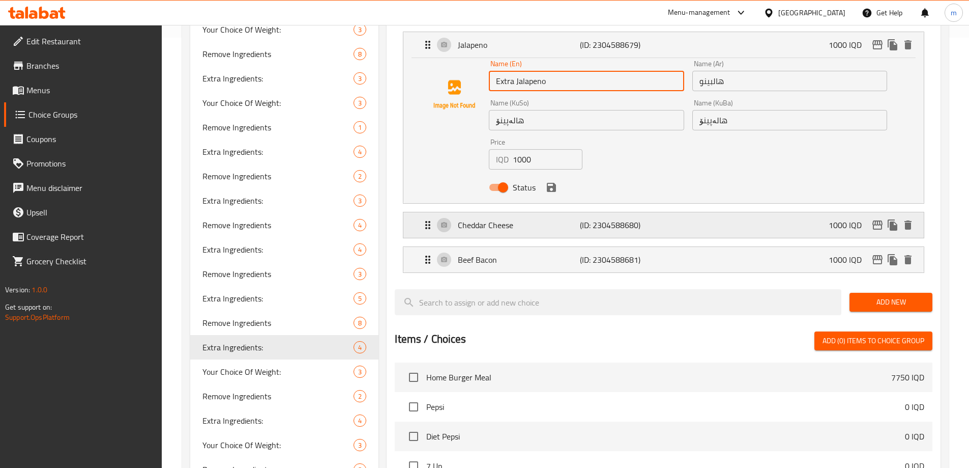
click at [552, 219] on p "Cheddar Cheese" at bounding box center [519, 225] width 122 height 12
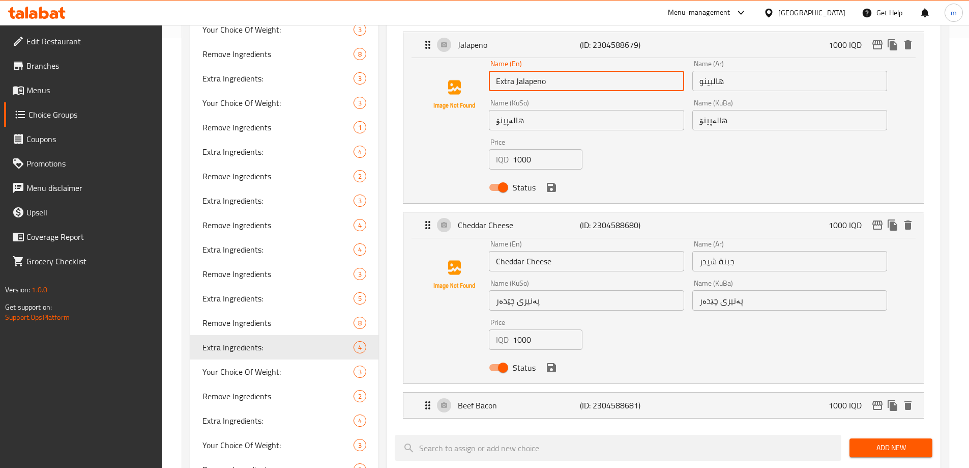
type input "Extra Jalapeno"
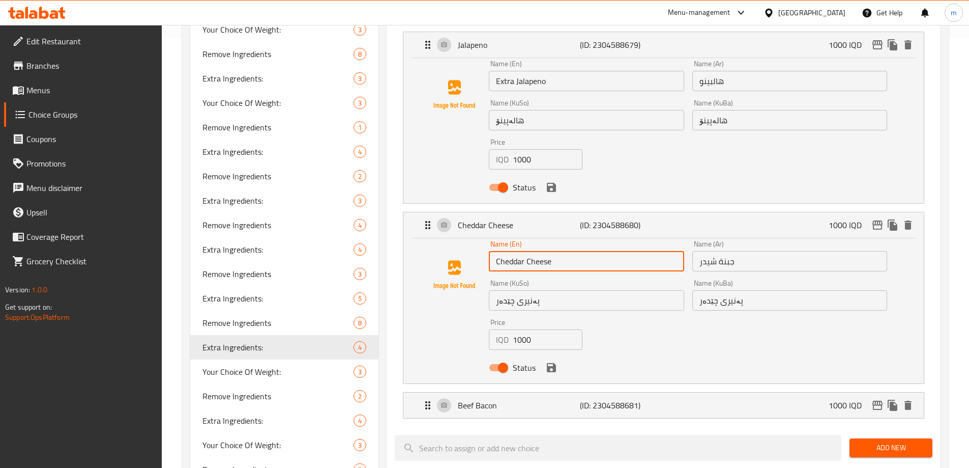
click at [491, 251] on input "Cheddar Cheese" at bounding box center [586, 261] width 195 height 20
paste input "Extra"
click at [581, 392] on div "Beef Bacon (ID: 2304588681) 1000 IQD" at bounding box center [667, 404] width 490 height 25
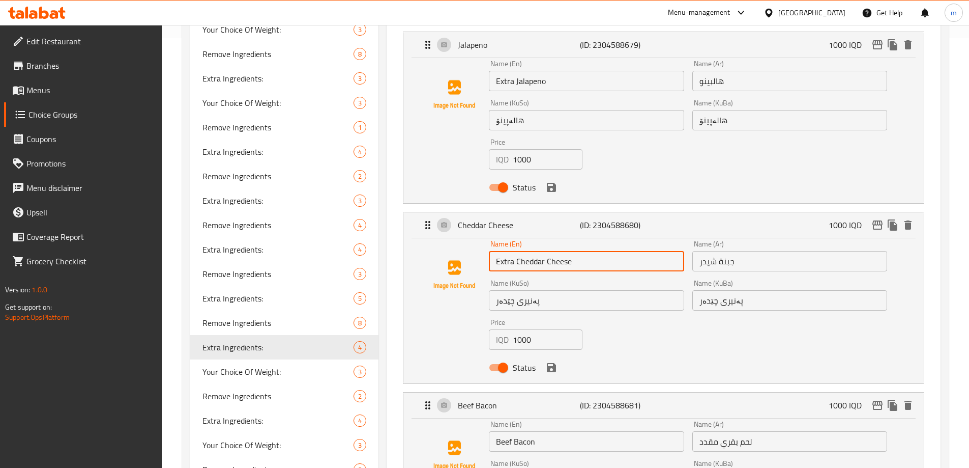
type input "Extra Cheddar Cheese"
click at [495, 431] on input "Beef Bacon" at bounding box center [586, 441] width 195 height 20
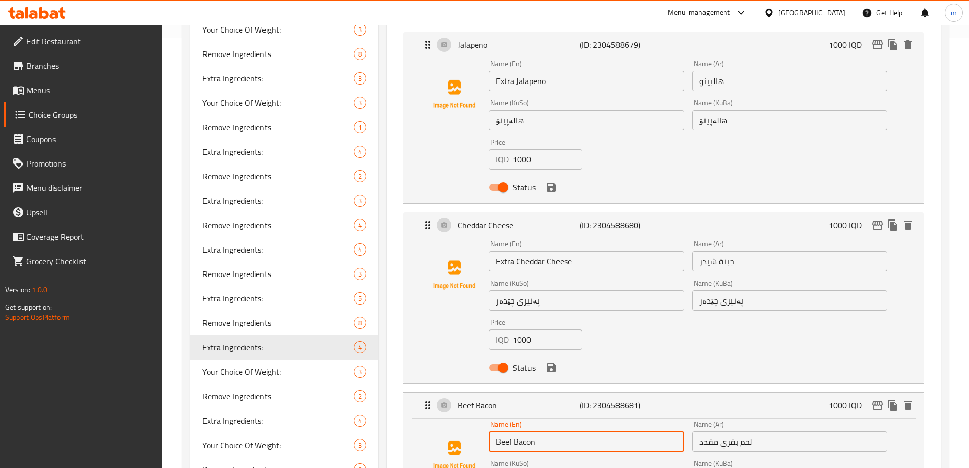
paste input "Extra"
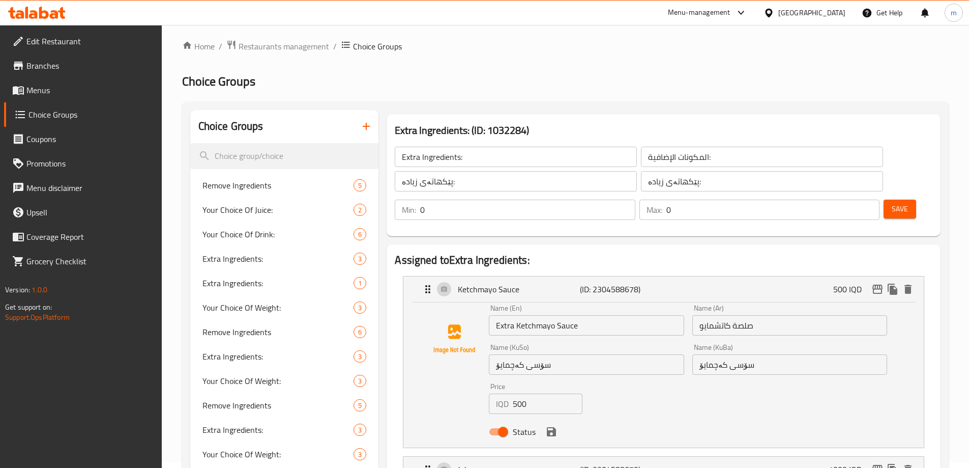
scroll to position [4, 0]
type input "Extra Beef Bacon"
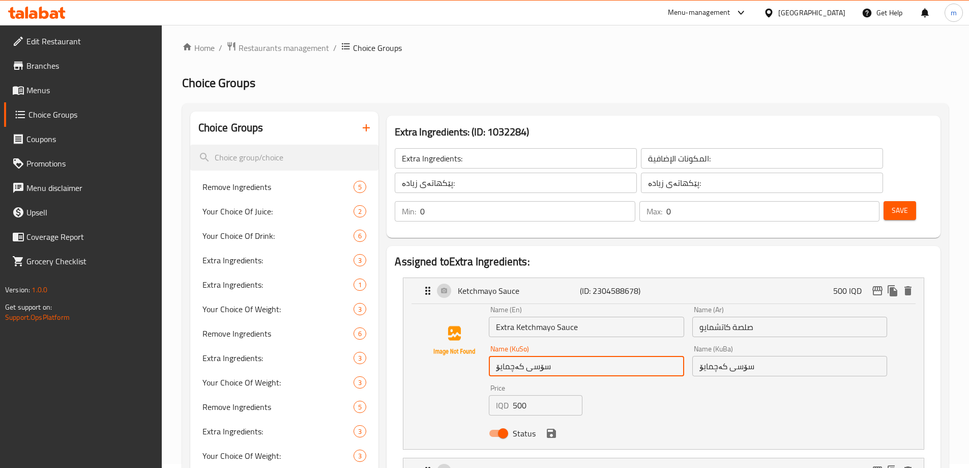
click at [572, 356] on input "سۆسی کەچمایۆ" at bounding box center [586, 366] width 195 height 20
click at [697, 316] on input "صلصة كاتشمايو" at bounding box center [789, 326] width 195 height 20
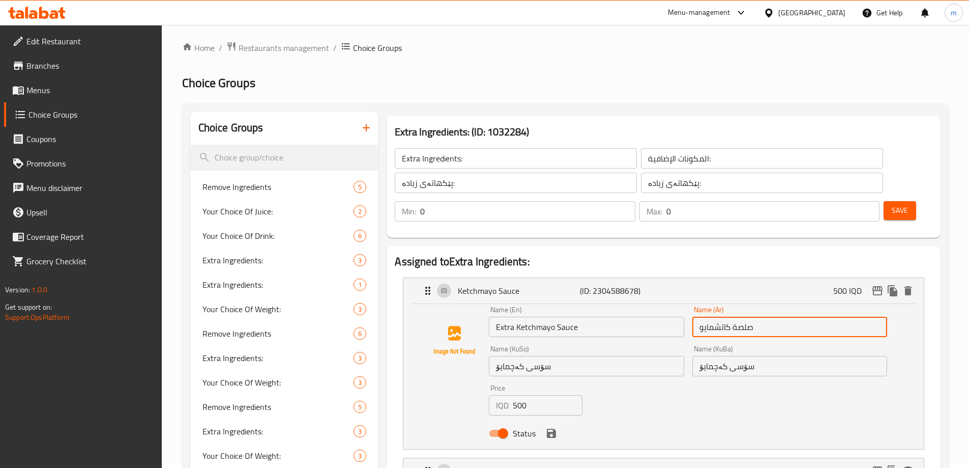
paste input "إضافة"
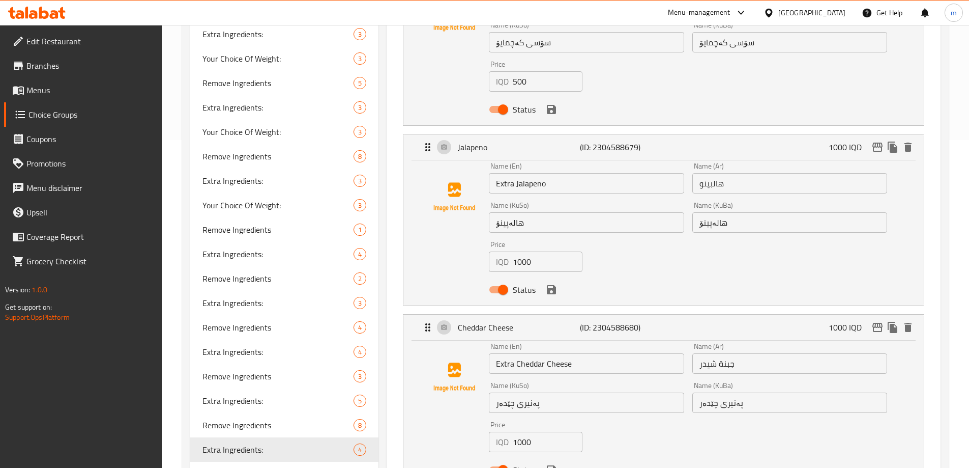
scroll to position [377, 0]
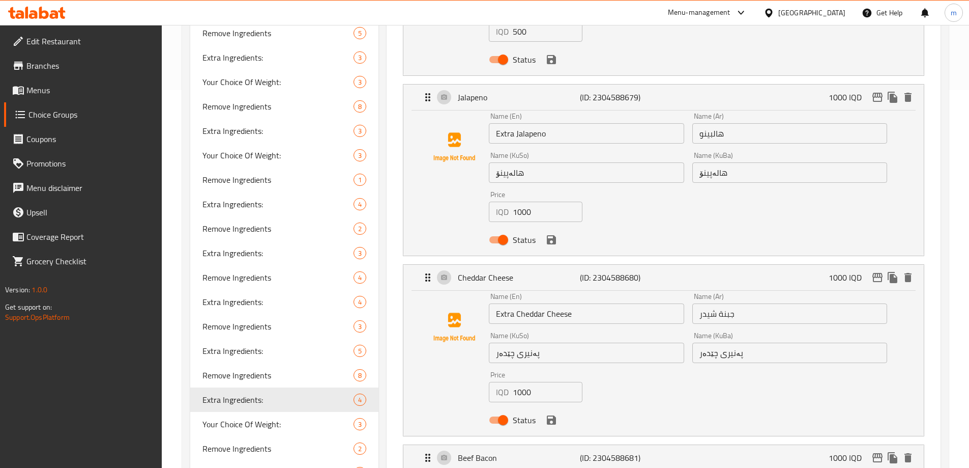
type input "إضافة صلصة كاتشمايو"
click at [703, 123] on input "هالبينو" at bounding box center [789, 133] width 195 height 20
paste input "إضافة"
type input "إضافة هالبينو"
click at [698, 303] on input "جبنة شيدر" at bounding box center [789, 313] width 195 height 20
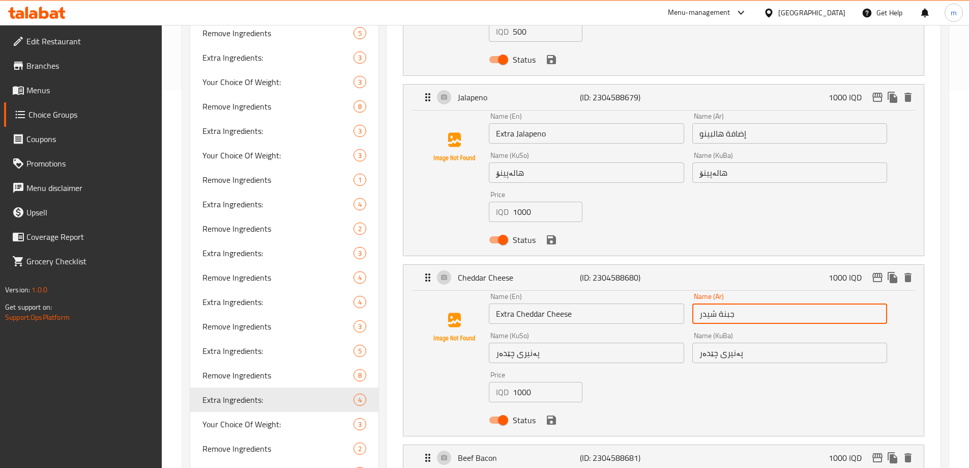
paste input "إضافة"
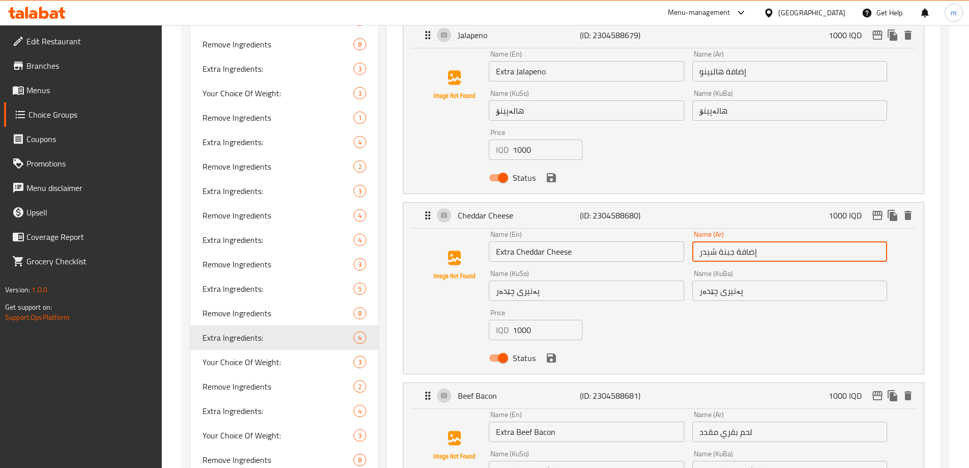
scroll to position [480, 0]
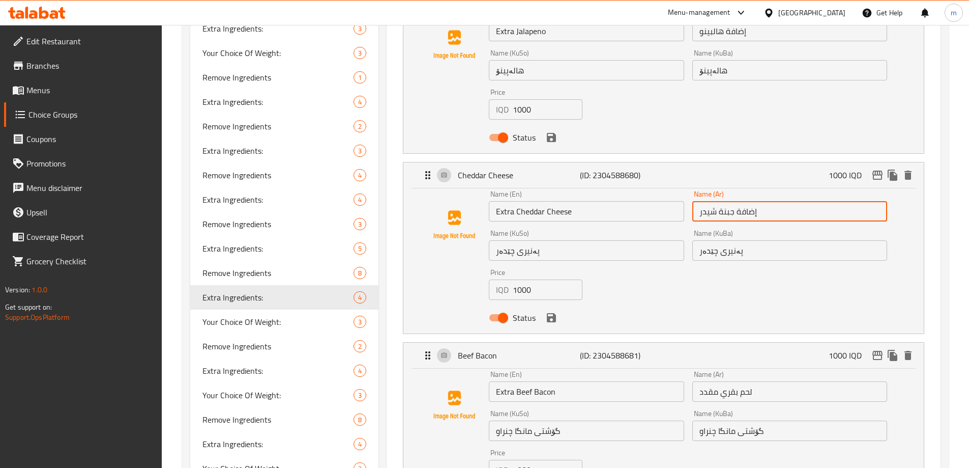
type input "إضافة جبنة شيدر"
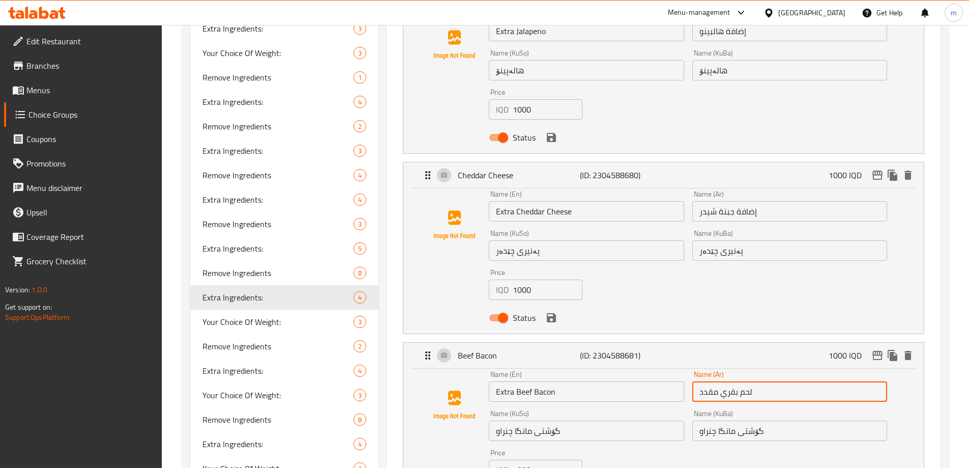
click at [697, 381] on input "لحم بقري مقدد" at bounding box center [789, 391] width 195 height 20
paste input "إضافة"
type input "إضافة لحم بقري مقدد"
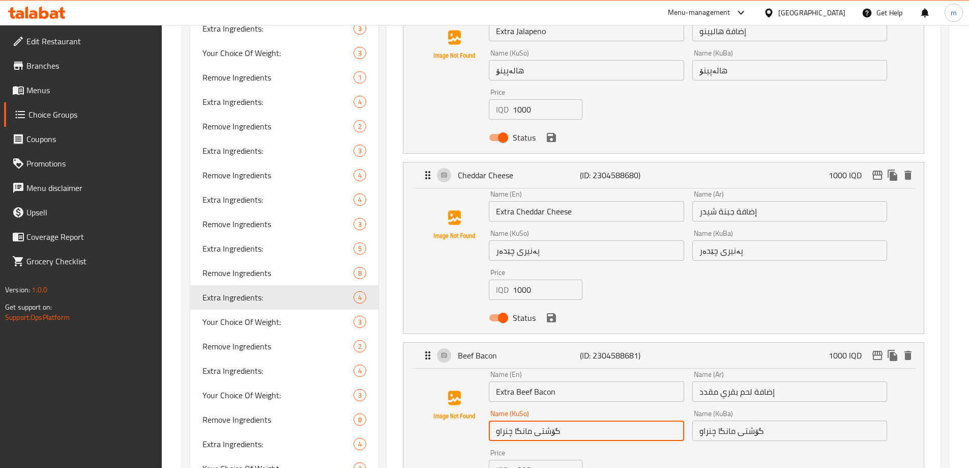
click at [581, 420] on input "گۆشتی مانگا چنراو" at bounding box center [586, 430] width 195 height 20
paste input "ی زیادە"
type input "گۆشتی مانگا چنراوی زیادە"
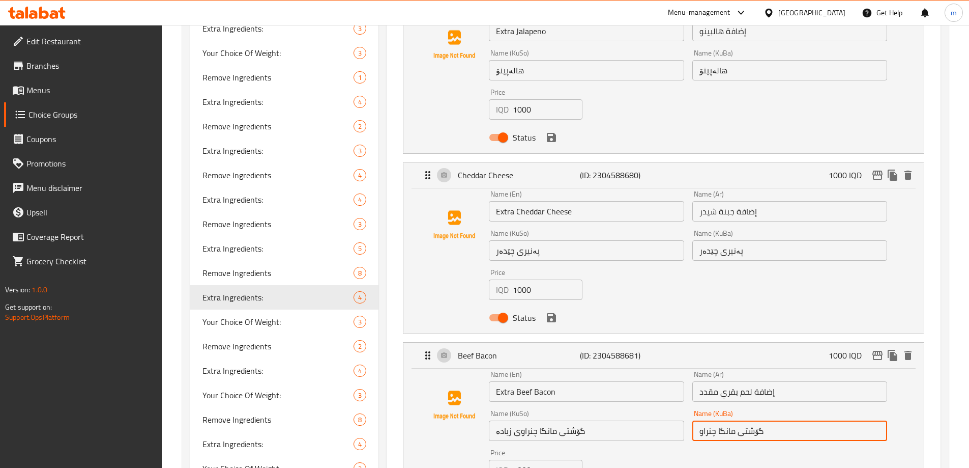
click at [785, 420] on input "گۆشتی مانگا چنراو" at bounding box center [789, 430] width 195 height 20
paste input "ی زیادە"
type input "گۆشتی مانگا چنراوی زیادە"
click at [753, 240] on input "پەنیری چێدەر" at bounding box center [789, 250] width 195 height 20
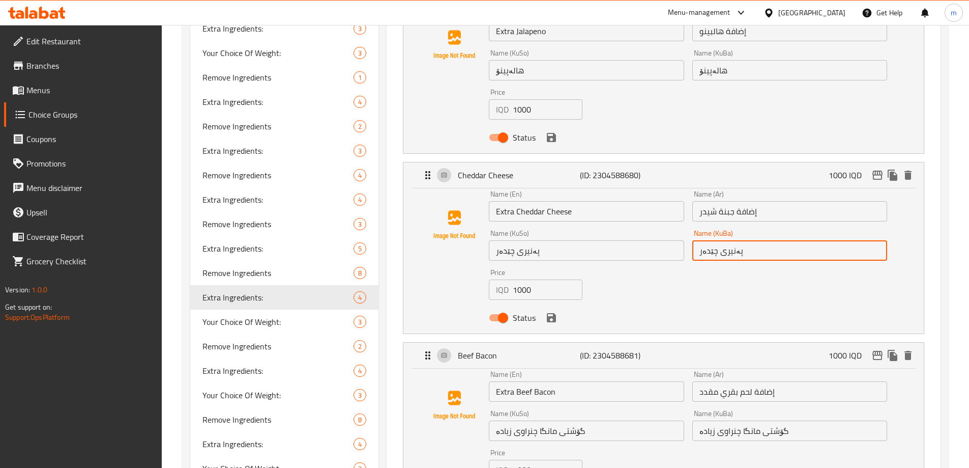
paste input "ی زیادە"
type input "پەنیری چێدەری زیادە"
click at [613, 240] on input "پەنیری چێدەر" at bounding box center [586, 250] width 195 height 20
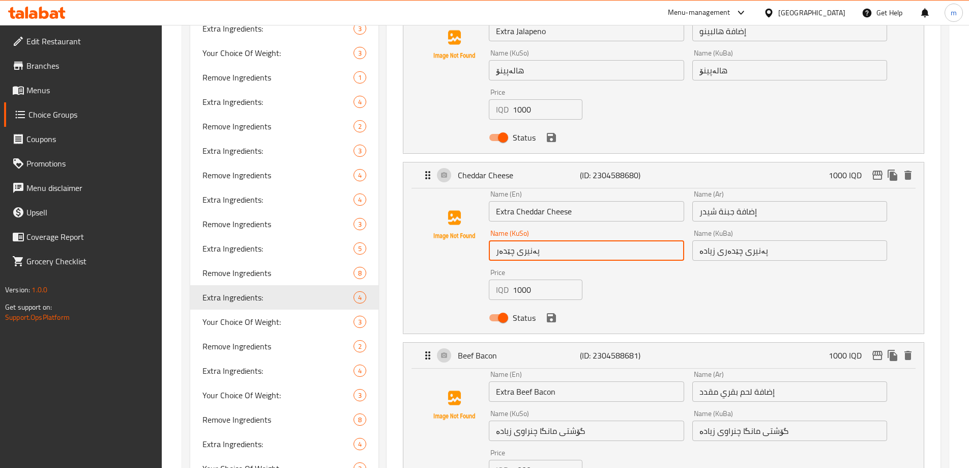
paste input "ی زیادە"
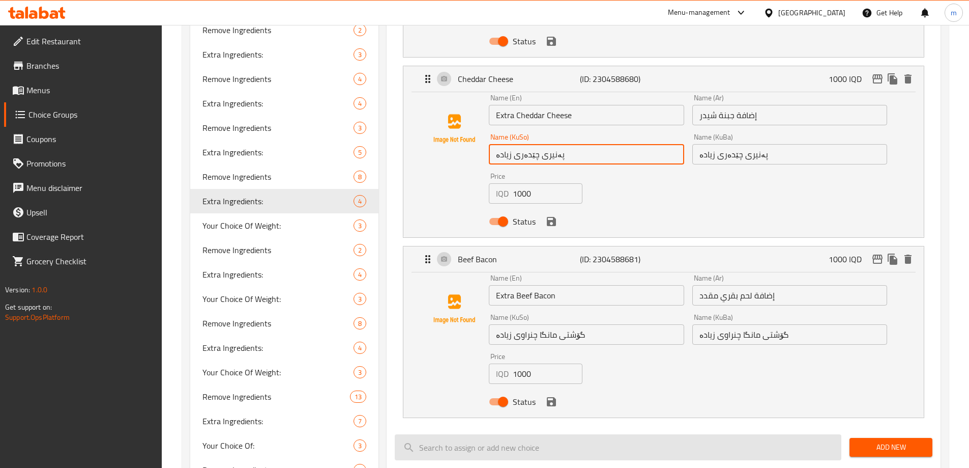
scroll to position [598, 0]
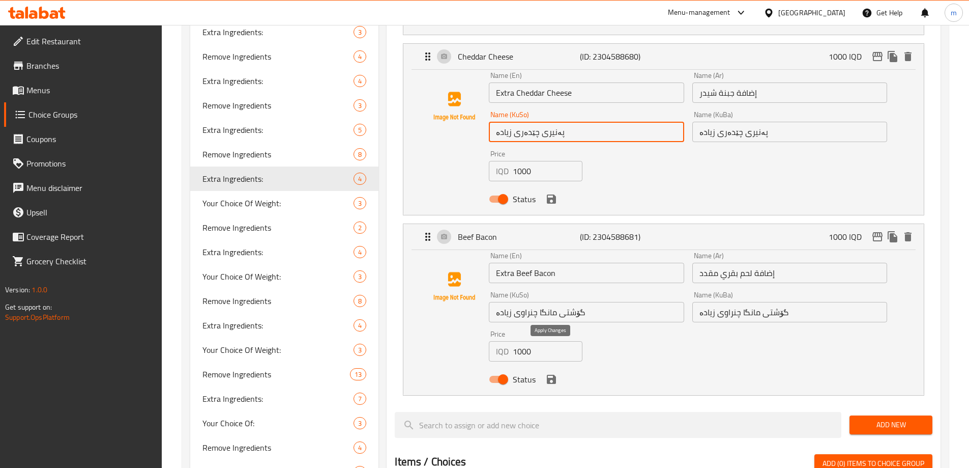
click at [552, 374] on icon "save" at bounding box center [551, 378] width 9 height 9
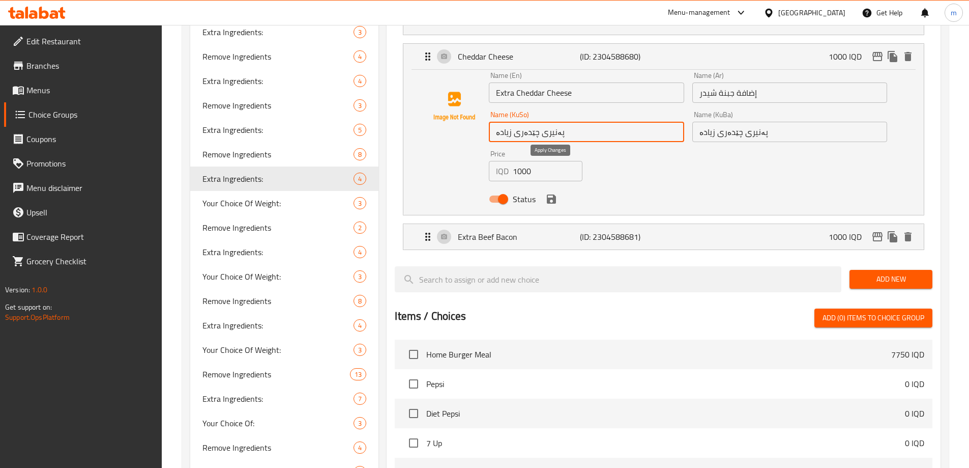
click at [555, 194] on icon "save" at bounding box center [551, 198] width 9 height 9
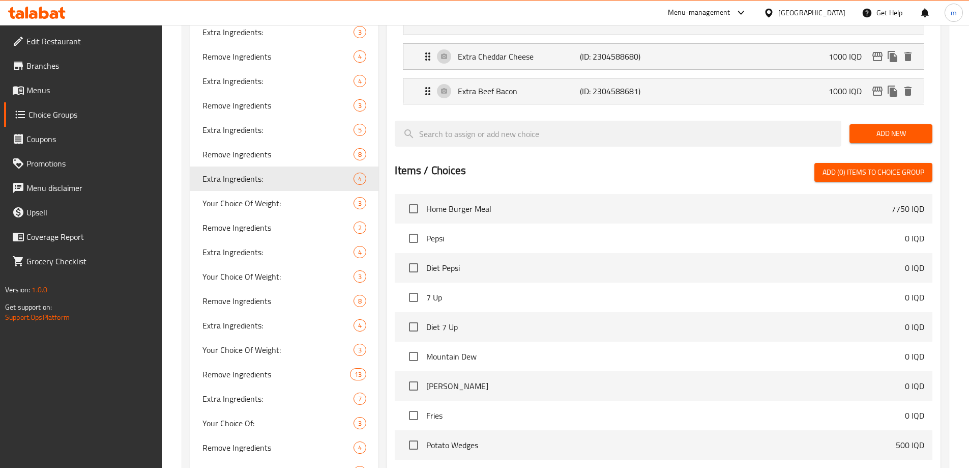
type input "پەنیری چێدەری زیادە"
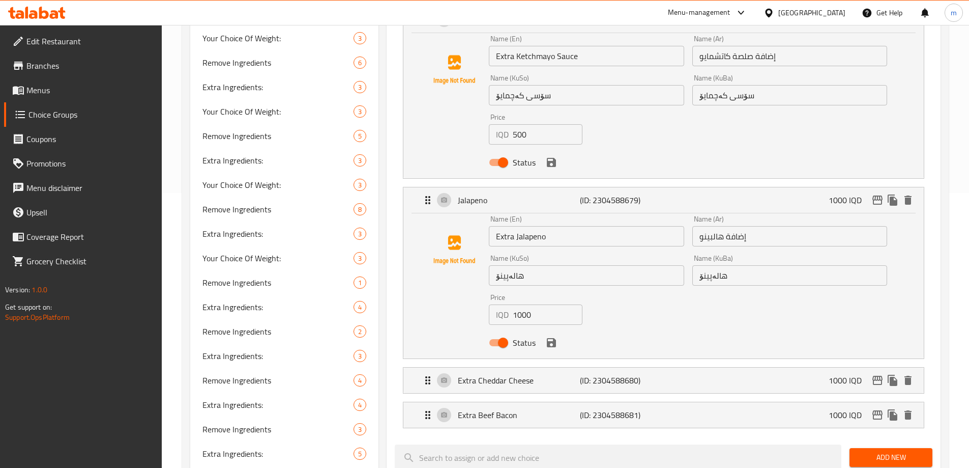
scroll to position [232, 0]
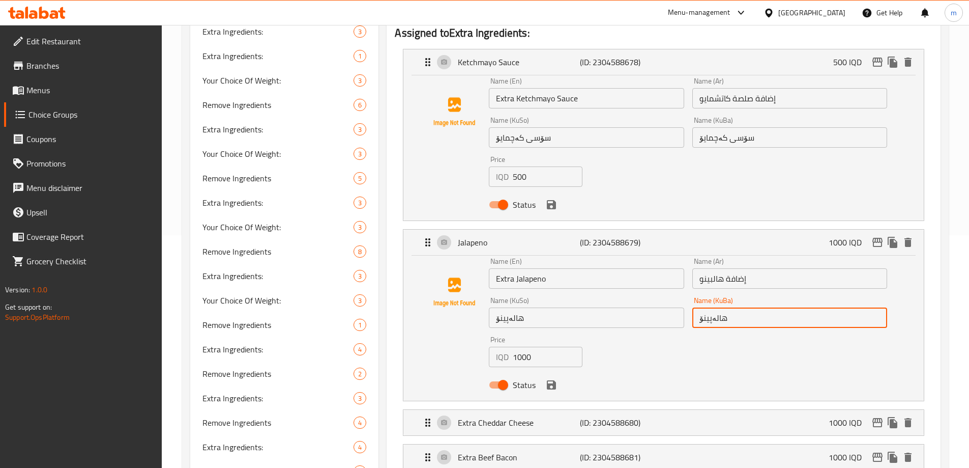
click at [754, 307] on input "هالەپینۆ" at bounding box center [789, 317] width 195 height 20
paste input "ی زیادە"
type input "هالەپینۆی زیادە"
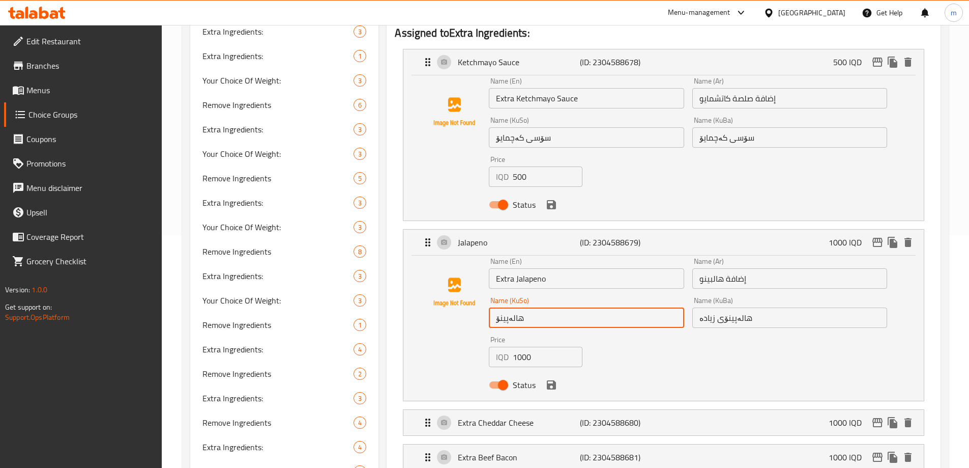
click at [630, 307] on input "هالەپینۆ" at bounding box center [586, 317] width 195 height 20
paste input "ی زیادە"
click at [547, 380] on icon "save" at bounding box center [551, 384] width 9 height 9
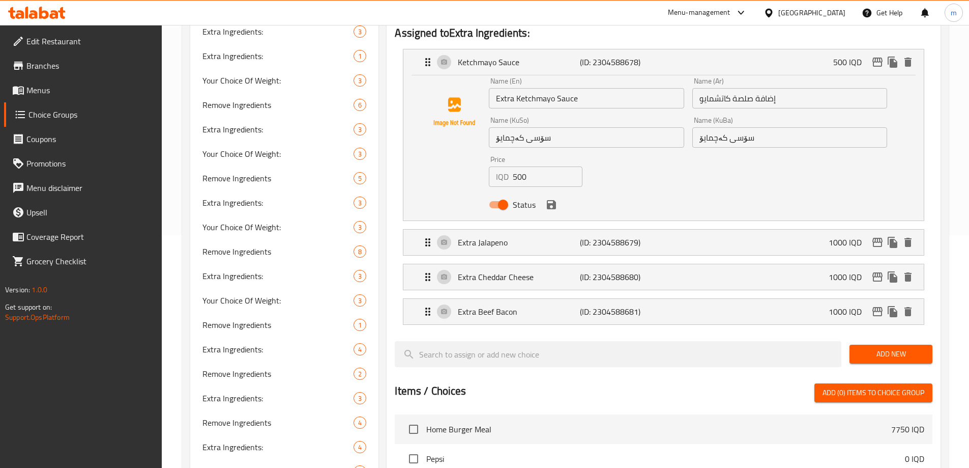
type input "هالەپینۆی زیادە"
click at [562, 127] on input "سۆسی کەچمایۆ" at bounding box center [586, 137] width 195 height 20
paste input "ی زیادە"
type input "سۆسی کەچمایۆی زیادە"
click at [789, 127] on input "سۆسی کەچمایۆ" at bounding box center [789, 137] width 195 height 20
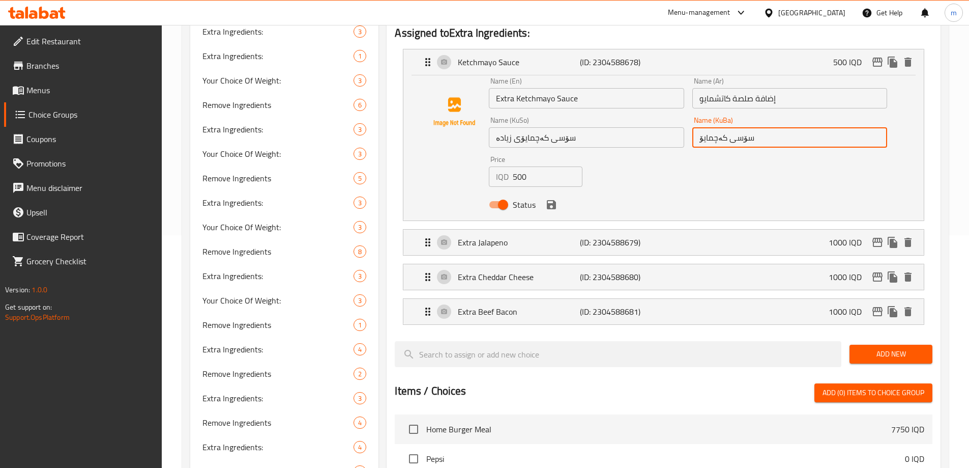
paste input "ی زیادە"
click at [551, 198] on icon "save" at bounding box center [551, 204] width 12 height 12
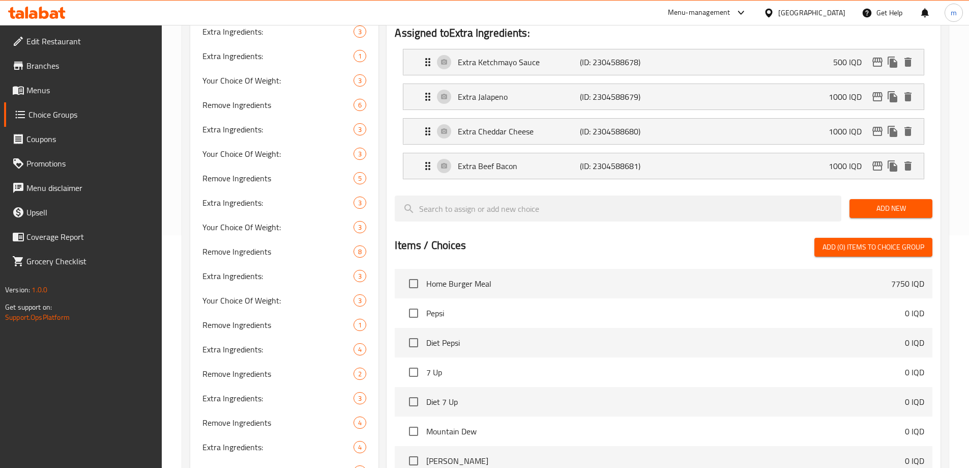
type input "سۆسی کەچمایۆی زیادە"
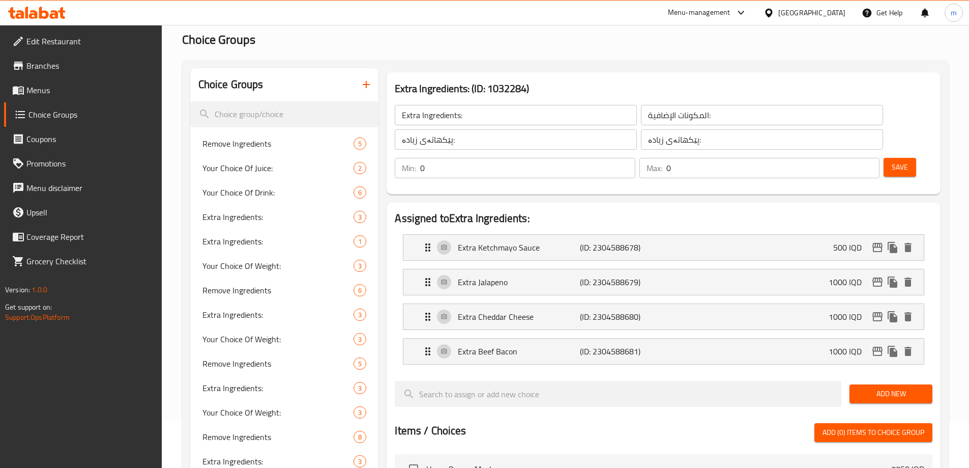
scroll to position [44, 0]
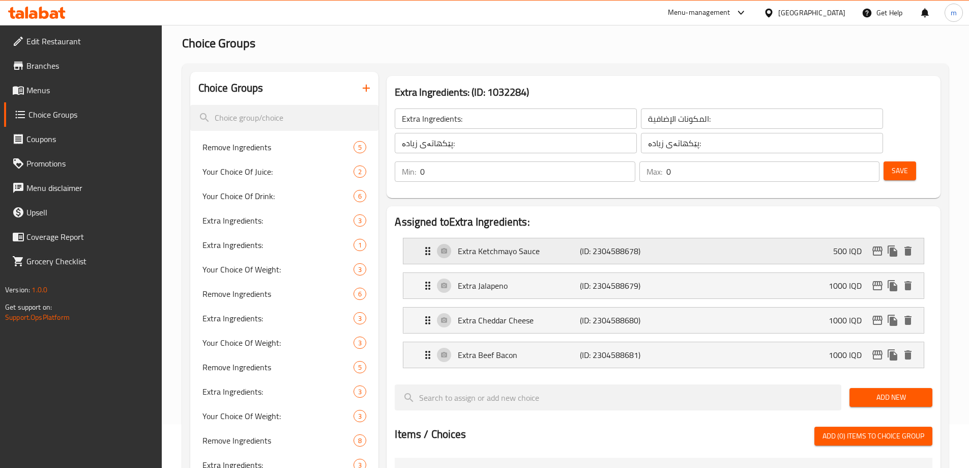
click at [675, 238] on div "Extra Ketchmayo Sauce (ID: 2304588678) 500 IQD" at bounding box center [667, 250] width 490 height 25
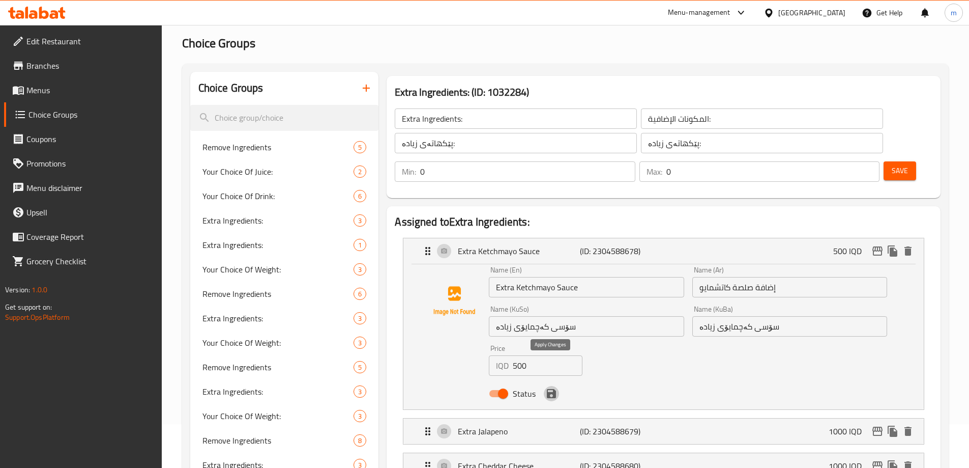
click at [548, 389] on icon "save" at bounding box center [551, 393] width 9 height 9
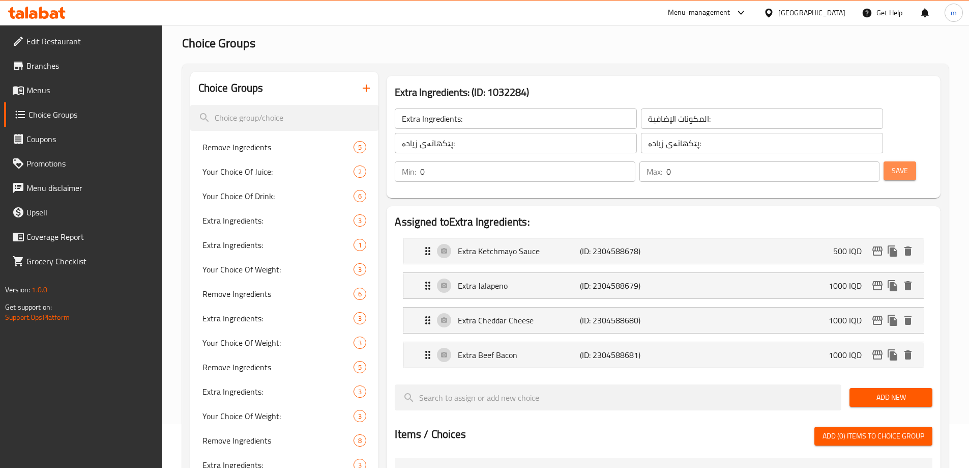
click at [884, 161] on button "Save" at bounding box center [900, 170] width 33 height 19
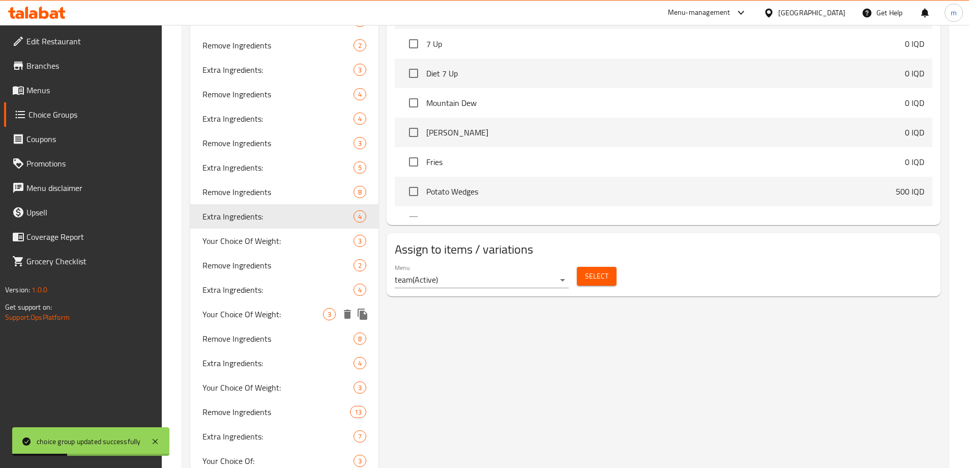
scroll to position [521, 0]
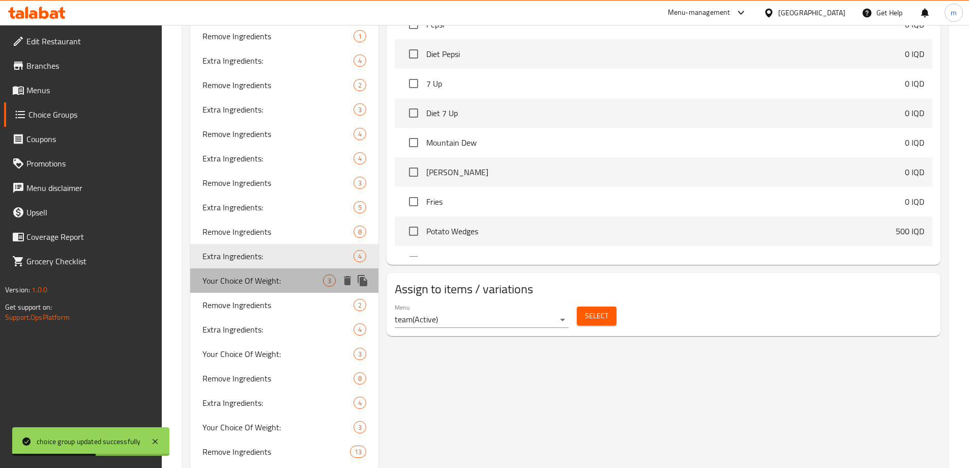
click at [228, 286] on span "Your Choice Of Weight:" at bounding box center [262, 280] width 121 height 12
type input "Your Choice Of Weight:"
type input "إختيارك من الوزن:"
type input "هەڵبژاردنت لە کێش:"
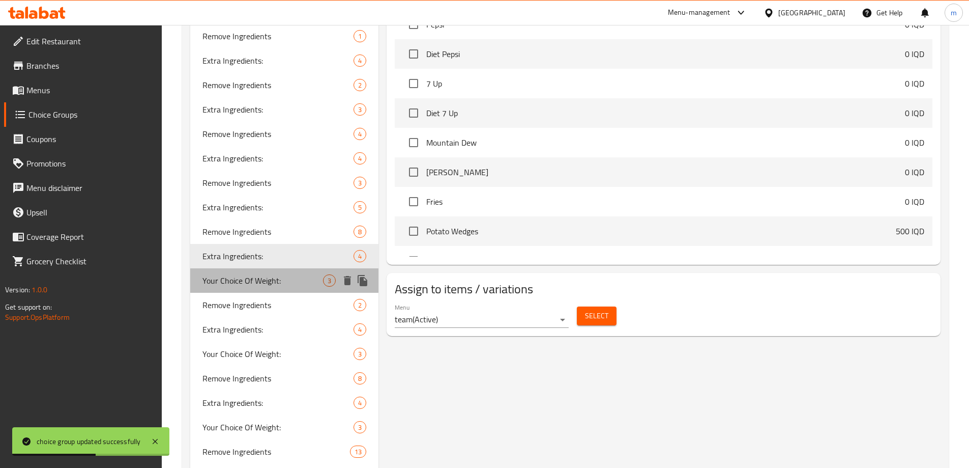
type input "1"
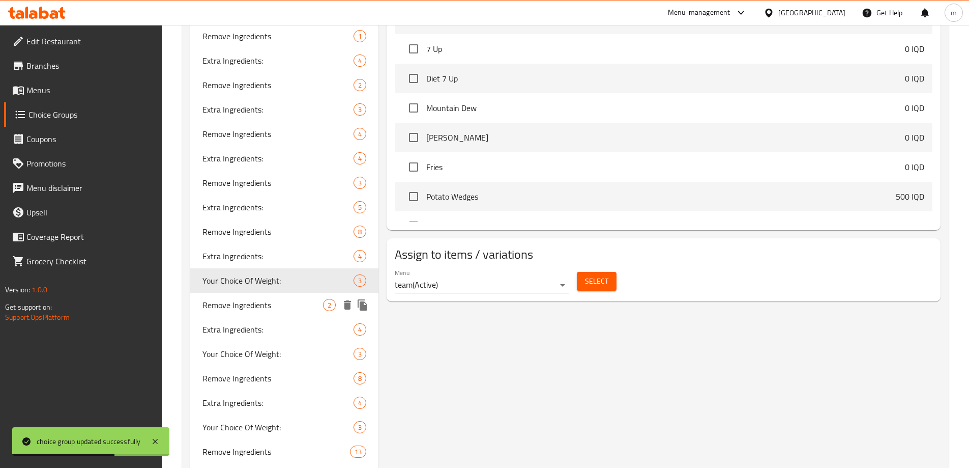
click at [229, 299] on span "Remove Ingredients" at bounding box center [262, 305] width 121 height 12
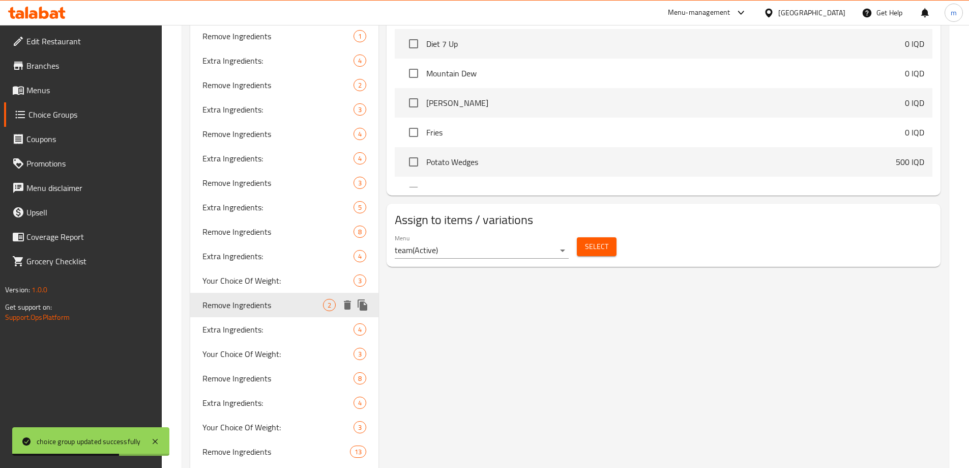
type input "Remove Ingredients"
type input "إزالة المكونات"
type input "پێکهاتەکان لاببە"
type input "0"
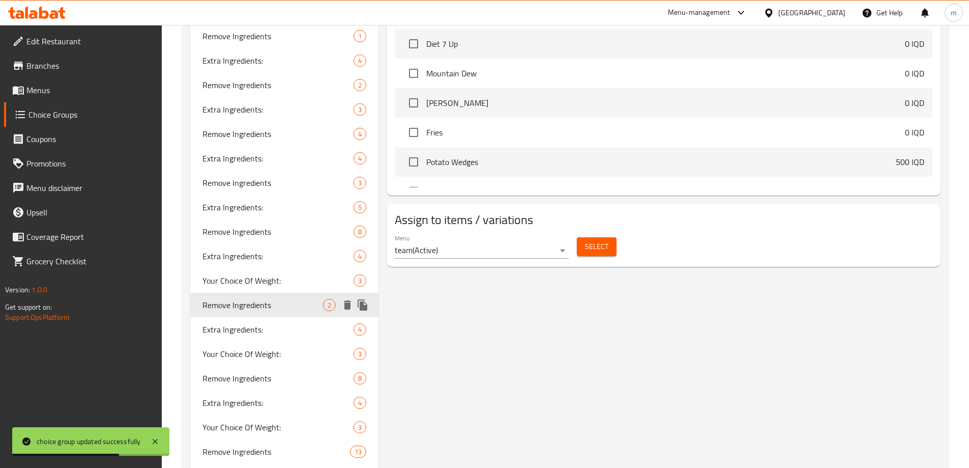
type input "0"
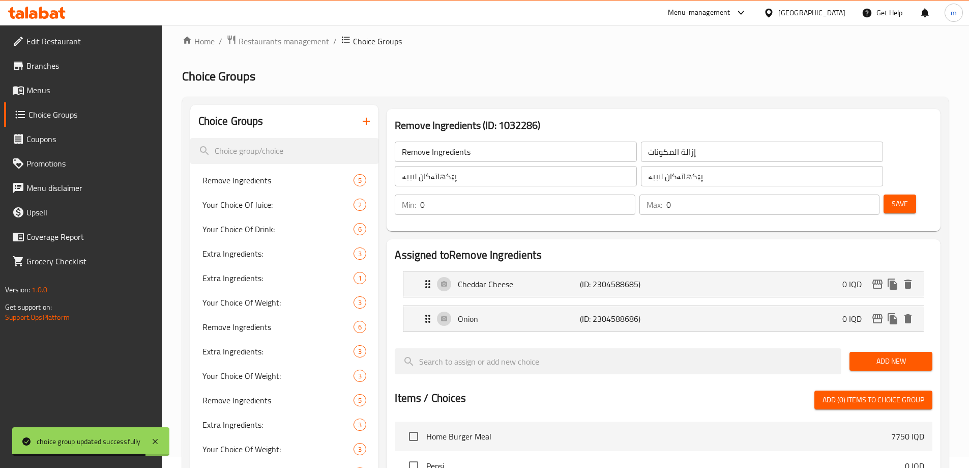
scroll to position [0, 0]
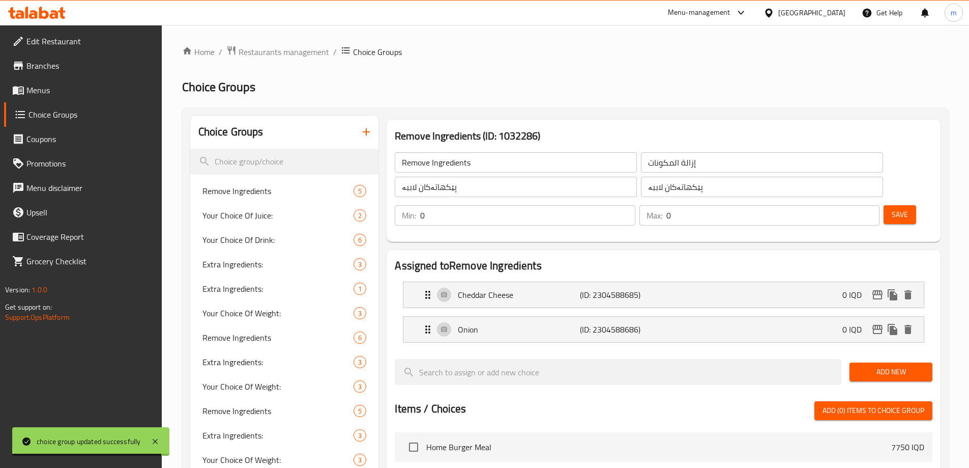
click at [420, 163] on input "Remove Ingredients" at bounding box center [516, 162] width 242 height 20
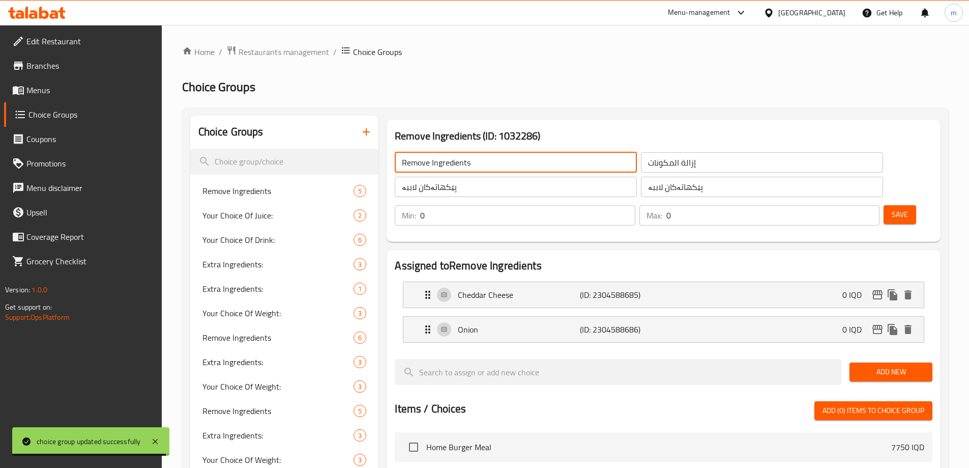
click at [420, 163] on input "Remove Ingredients" at bounding box center [516, 162] width 242 height 20
click at [524, 282] on div "Cheddar Cheese (ID: 2304588685) 0 IQD" at bounding box center [667, 294] width 490 height 25
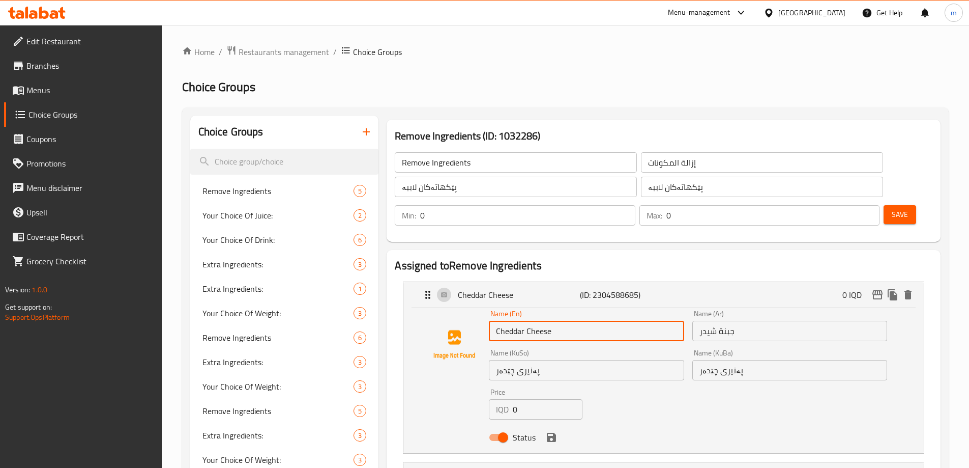
click at [496, 320] on input "Cheddar Cheese" at bounding box center [586, 330] width 195 height 20
paste input "Remove"
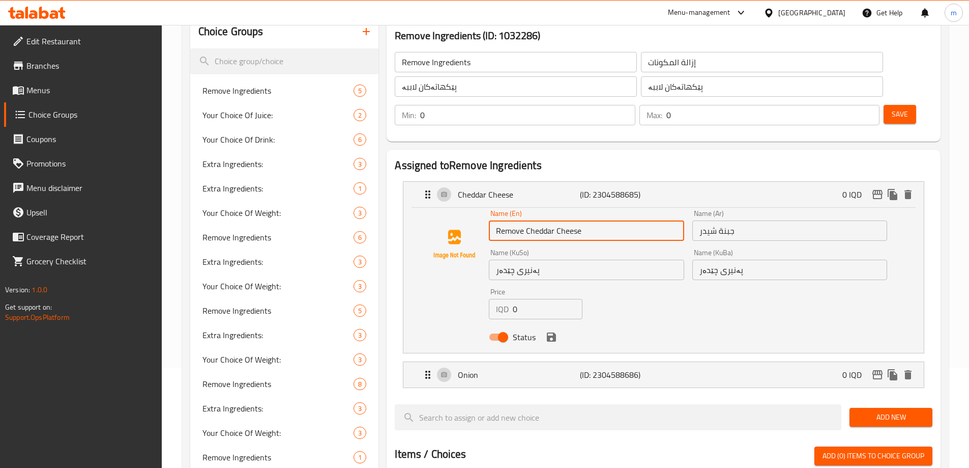
scroll to position [137, 0]
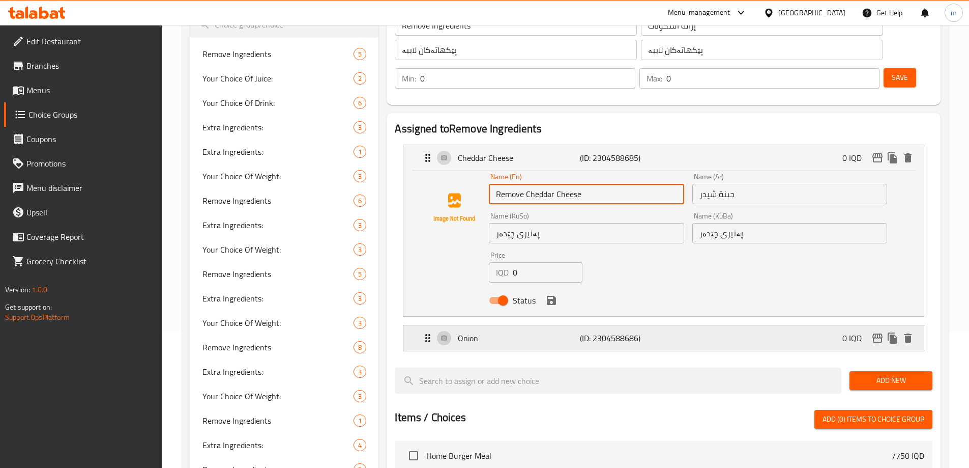
click at [562, 332] on p "Onion" at bounding box center [519, 338] width 122 height 12
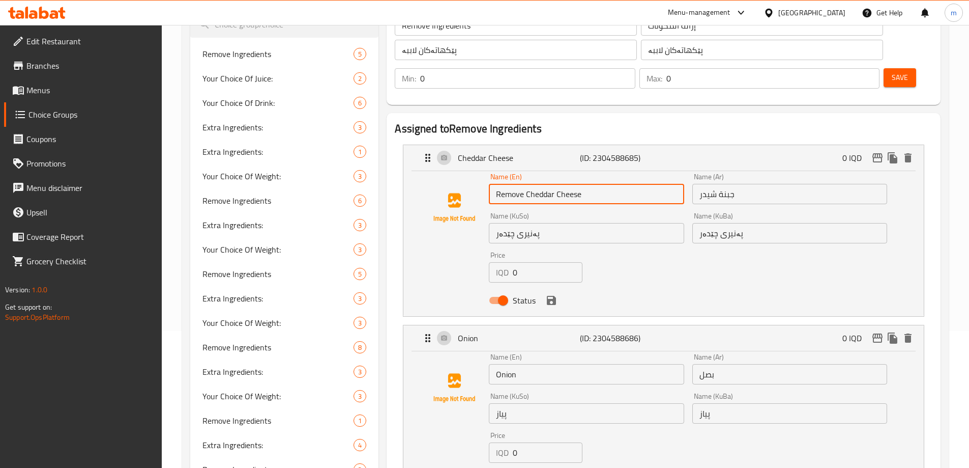
type input "Remove Cheddar Cheese"
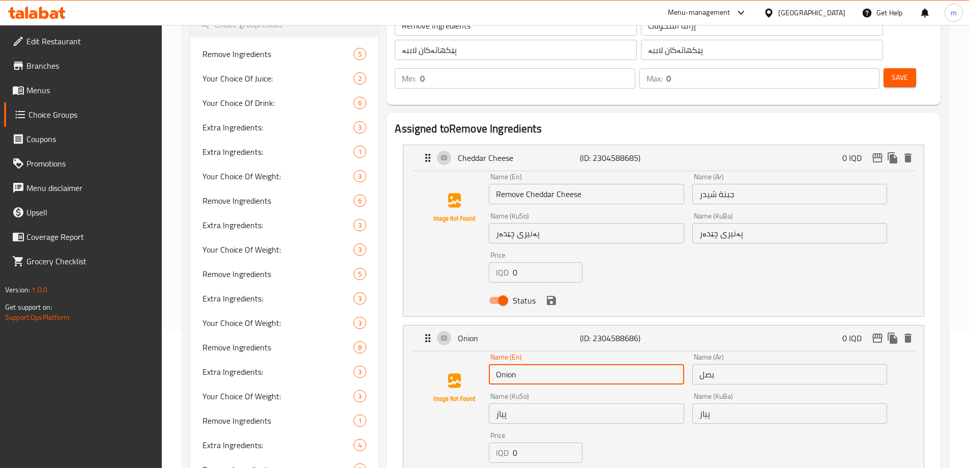
click at [492, 364] on input "Onion" at bounding box center [586, 374] width 195 height 20
paste input "Remove"
type input "Remove Onion"
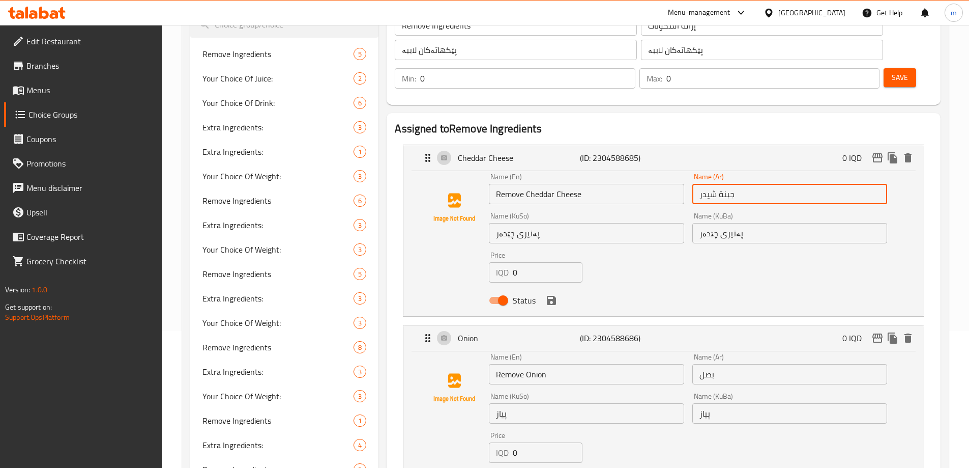
drag, startPoint x: 761, startPoint y: 161, endPoint x: 750, endPoint y: 161, distance: 10.7
click at [762, 184] on input "جبنة شيدر" at bounding box center [789, 194] width 195 height 20
click at [686, 169] on div "Name (En) Remove Cheddar Cheese Name (En)" at bounding box center [586, 188] width 203 height 39
click at [700, 184] on input "جبنة شيدر" at bounding box center [789, 194] width 195 height 20
paste input "إزالة"
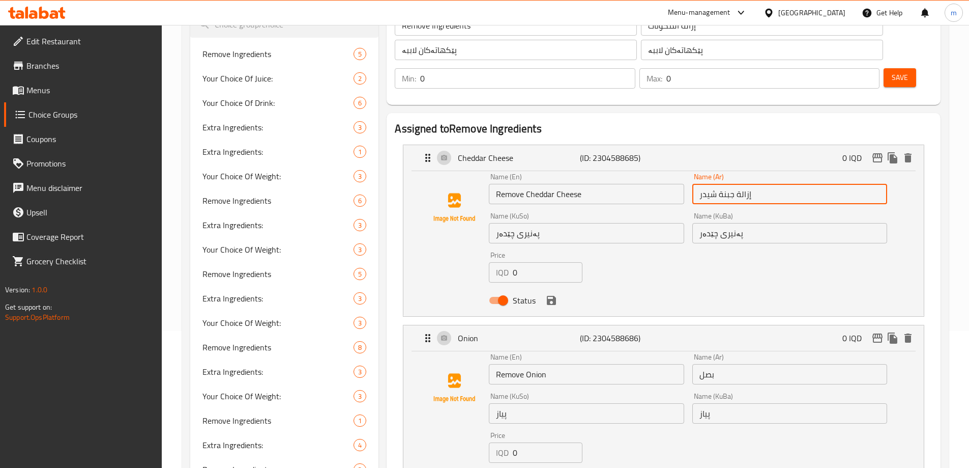
type input "إزالة جبنة شيدر"
click at [698, 364] on input "بصل" at bounding box center [789, 374] width 195 height 20
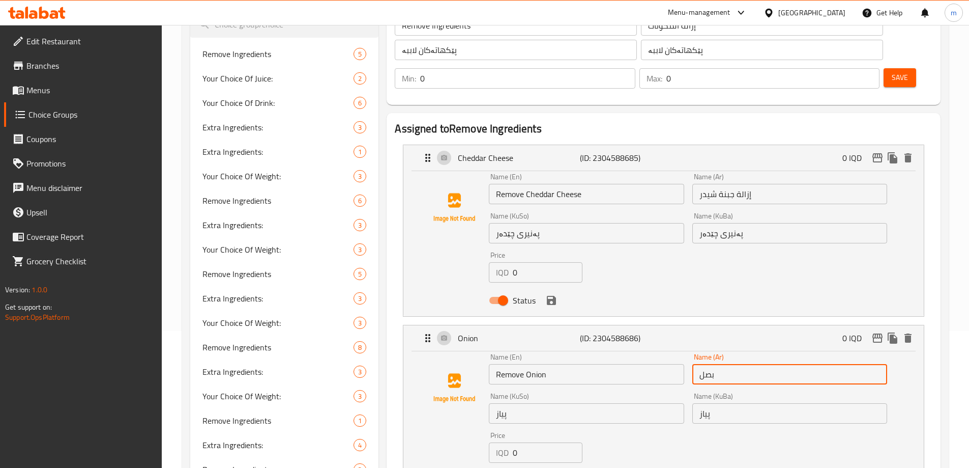
paste input "إزالة"
type input "إزالة بصل"
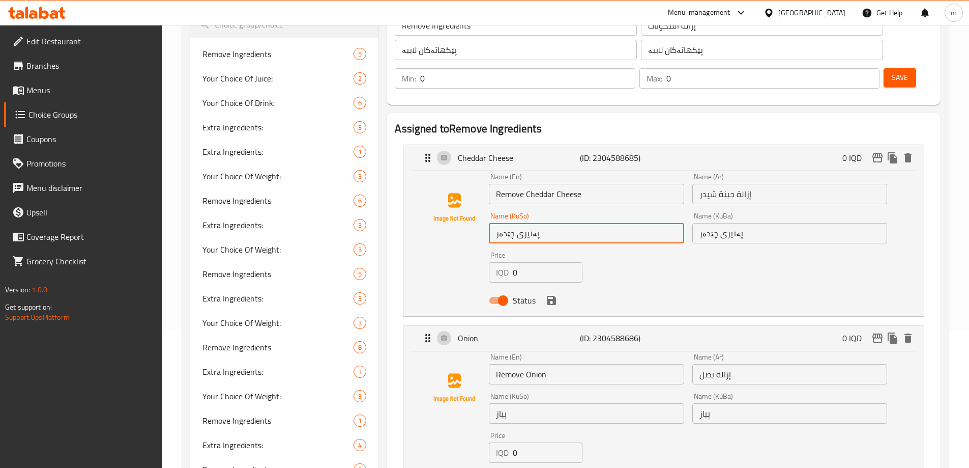
click at [496, 223] on input "پەنیری چێدەر" at bounding box center [586, 233] width 195 height 20
click at [536, 223] on input "پەنیری چێدەر" at bounding box center [586, 233] width 195 height 20
paste input "لاببە"
type input "پەنیری چێدەر لاببە"
click at [770, 223] on input "پەنیری چێدەر" at bounding box center [789, 233] width 195 height 20
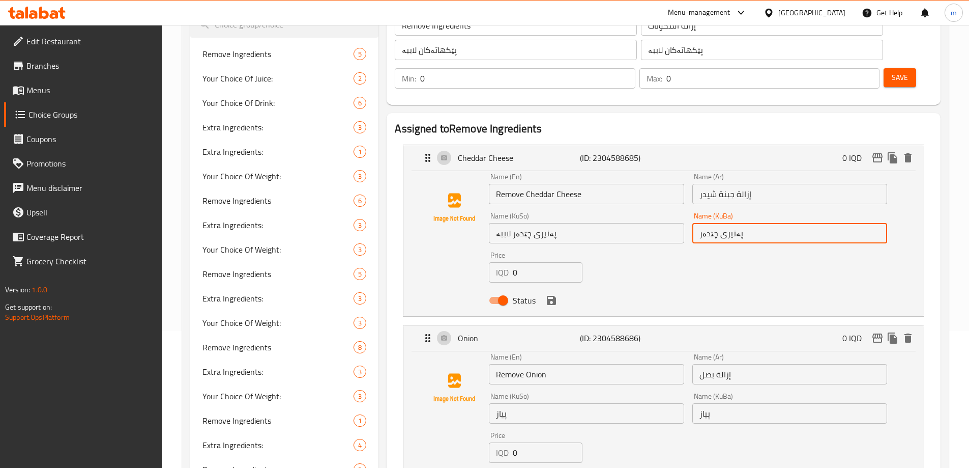
paste input "لاببە"
click at [744, 398] on div "Name (KuBa) پیاز Name (KuBa)" at bounding box center [789, 407] width 203 height 39
type input "پەنیری چێدەر لاببە"
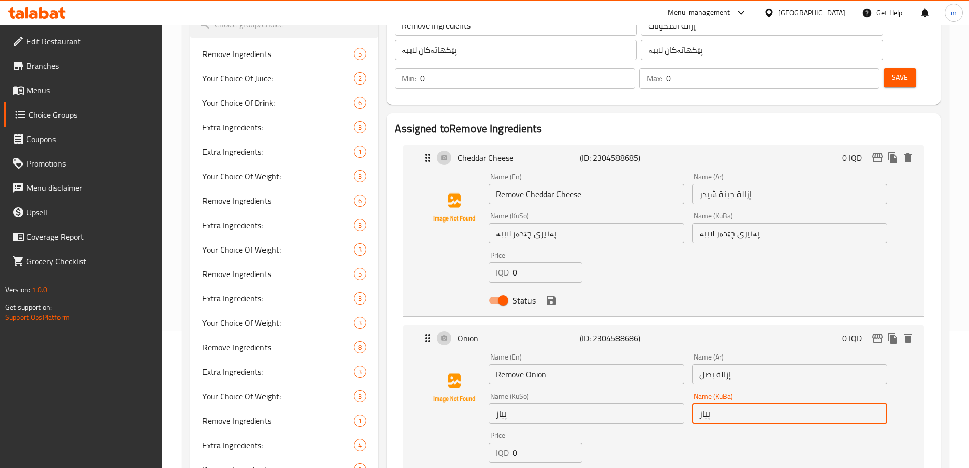
click at [741, 403] on input "پیاز" at bounding box center [789, 413] width 195 height 20
paste input "لاببە"
type input "پیاز لاببە"
click at [628, 403] on input "پیاز" at bounding box center [586, 413] width 195 height 20
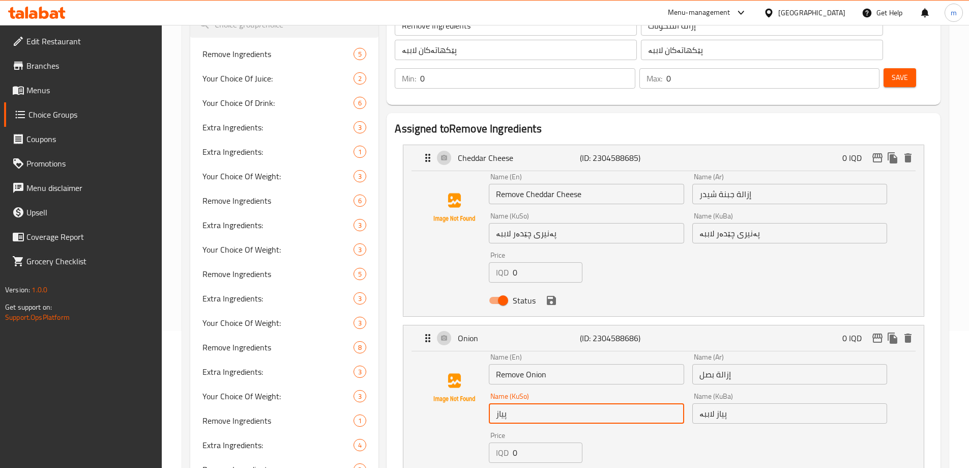
paste input "لاببە"
click at [548, 296] on icon "save" at bounding box center [551, 300] width 9 height 9
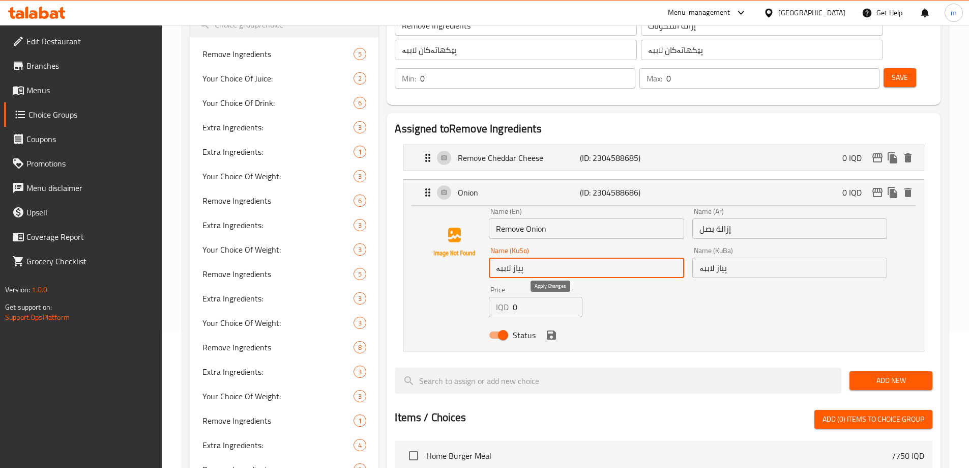
click at [550, 330] on icon "save" at bounding box center [551, 334] width 9 height 9
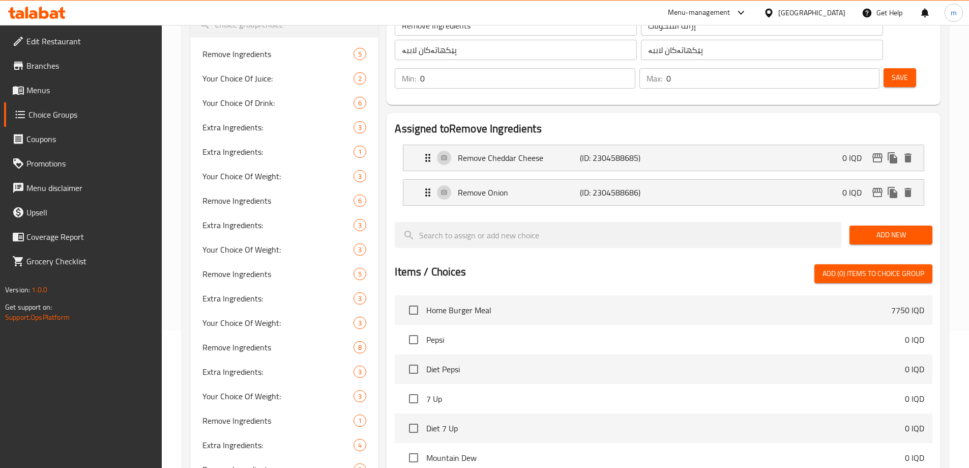
type input "پیاز لاببە"
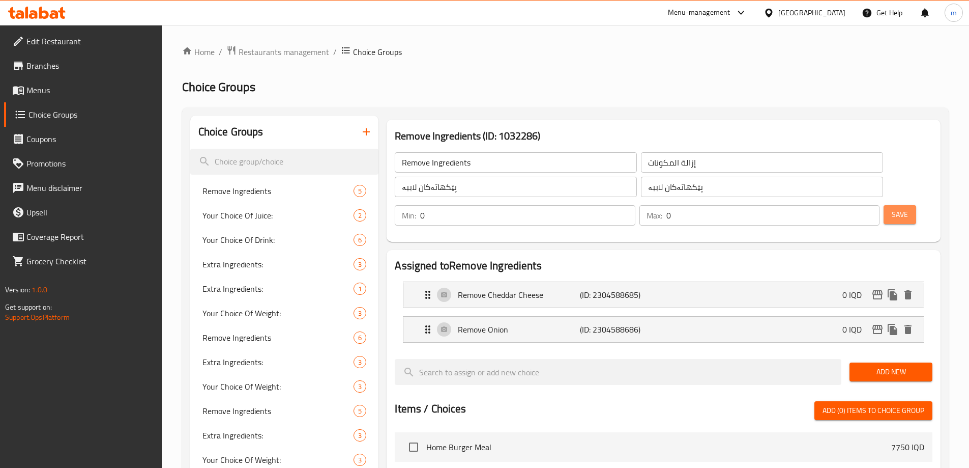
click at [892, 208] on span "Save" at bounding box center [900, 214] width 16 height 13
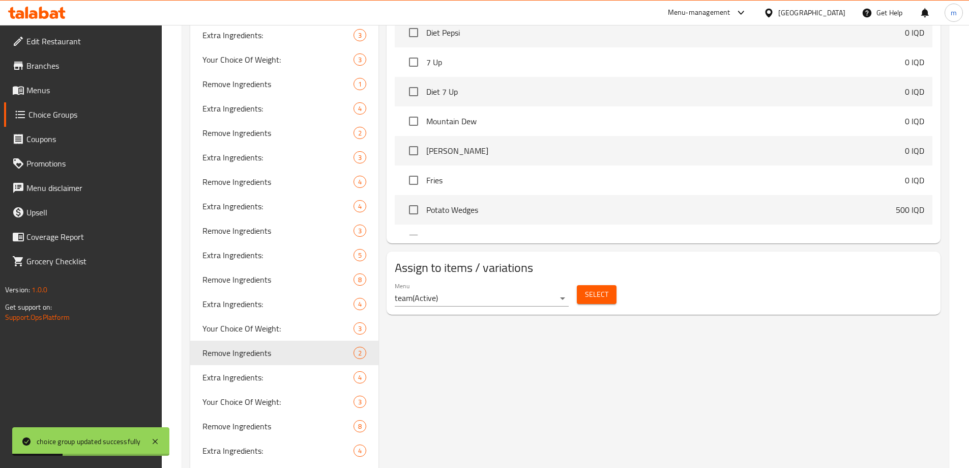
scroll to position [475, 0]
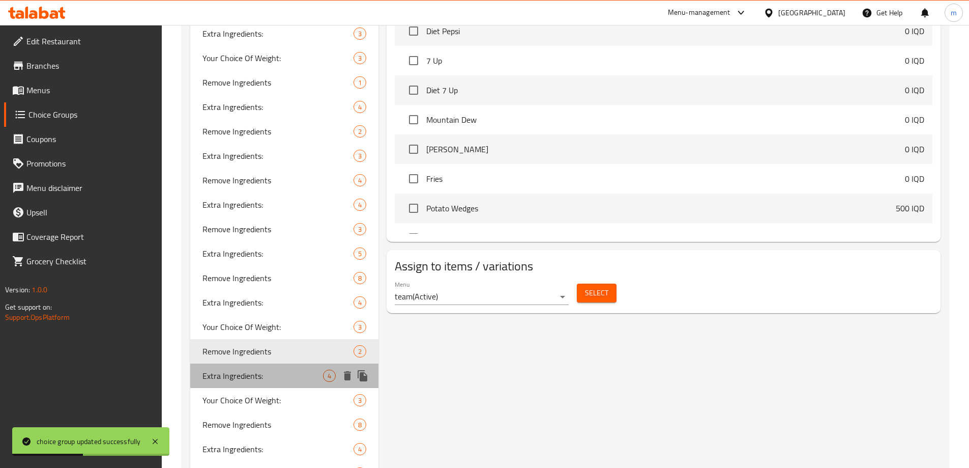
click at [215, 369] on span "Extra Ingredients:" at bounding box center [262, 375] width 121 height 12
type input "Extra Ingredients:"
type input "المكونات الإضافية:"
type input "پێکهاتەی زیادە:"
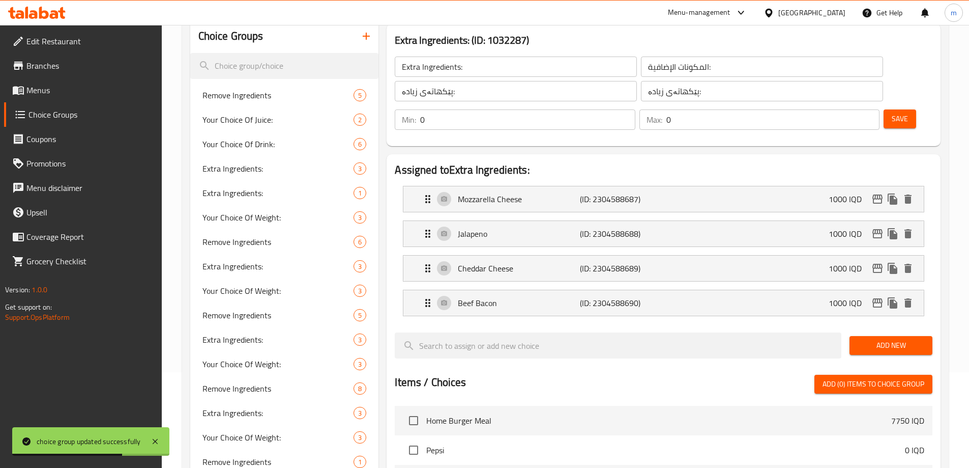
scroll to position [119, 0]
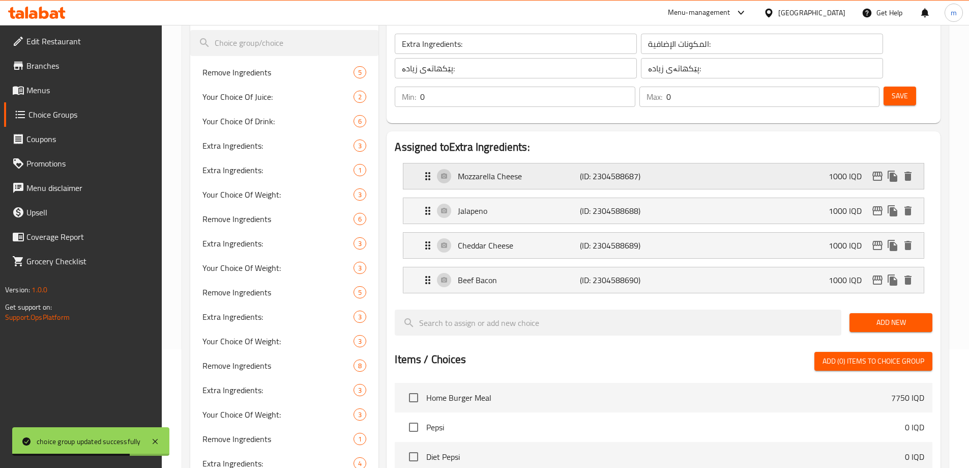
click at [506, 170] on p "Mozzarella Cheese" at bounding box center [519, 176] width 122 height 12
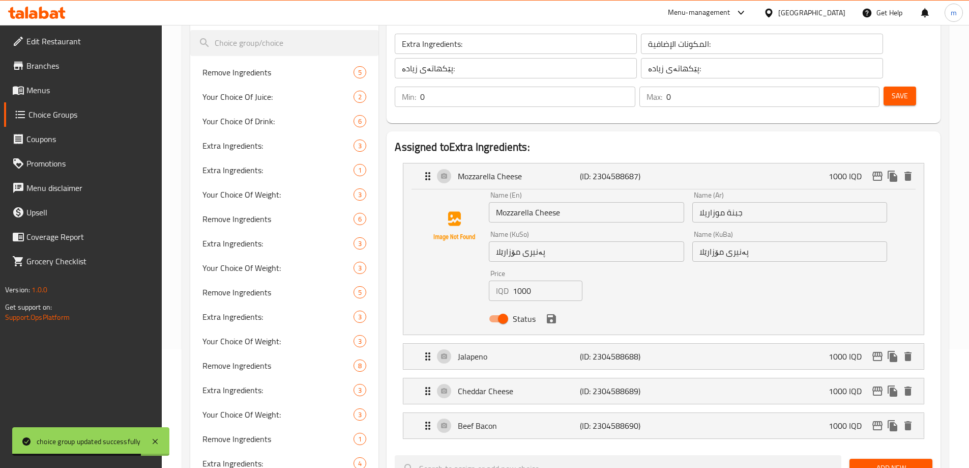
scroll to position [159, 0]
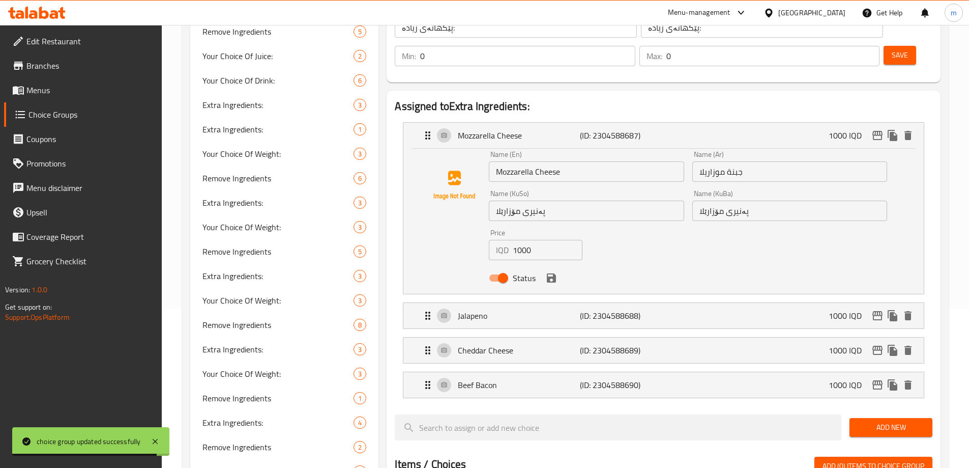
click at [499, 161] on input "Mozzarella Cheese" at bounding box center [586, 171] width 195 height 20
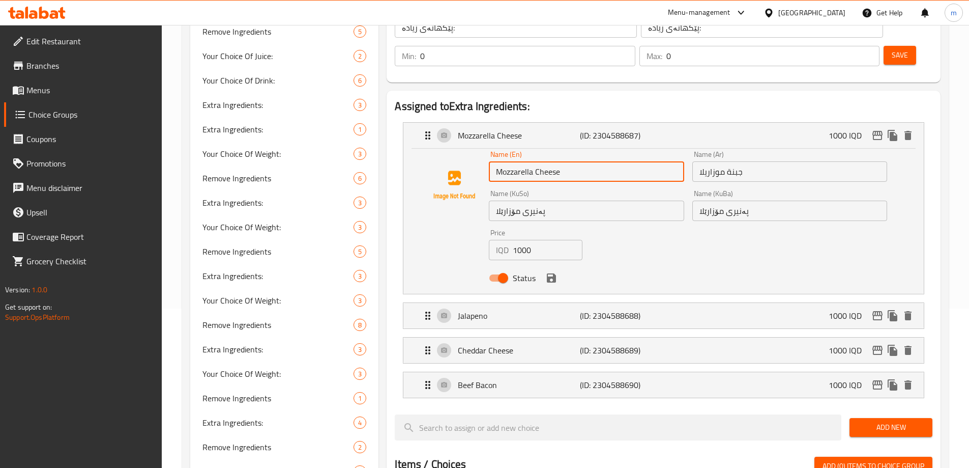
paste input "Extra"
click at [534, 309] on p "Jalapeno" at bounding box center [519, 315] width 122 height 12
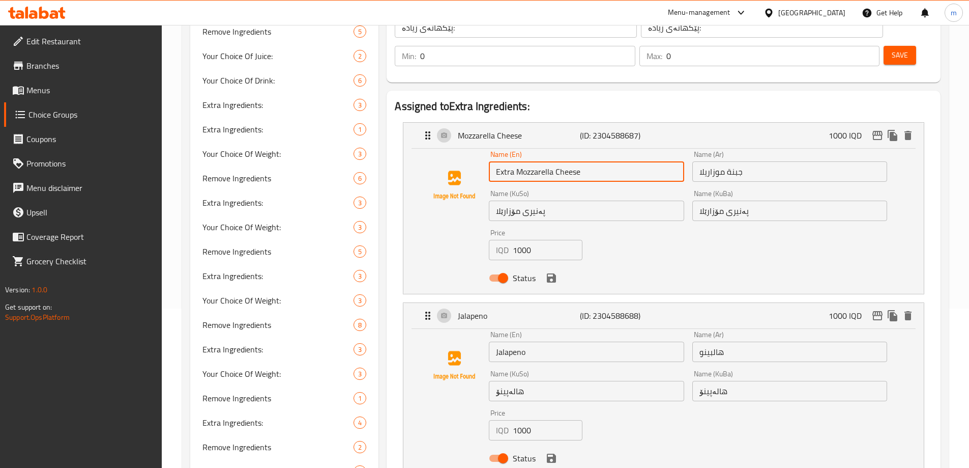
type input "Extra Mozzarella Cheese"
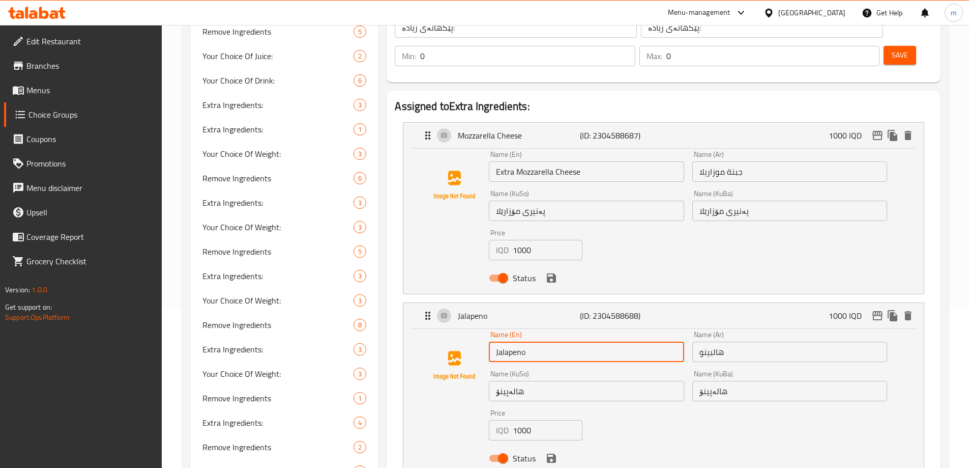
click at [495, 341] on input "Jalapeno" at bounding box center [586, 351] width 195 height 20
paste input "Extra"
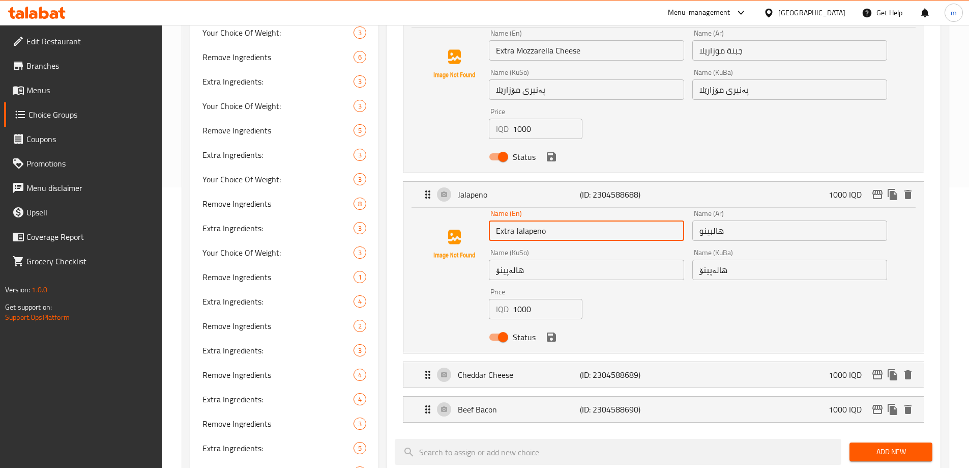
scroll to position [296, 0]
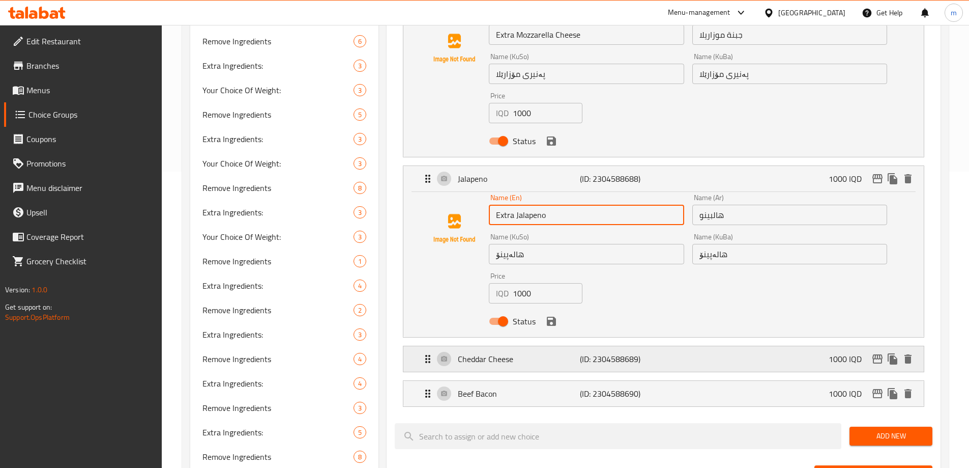
click at [532, 353] on p "Cheddar Cheese" at bounding box center [519, 359] width 122 height 12
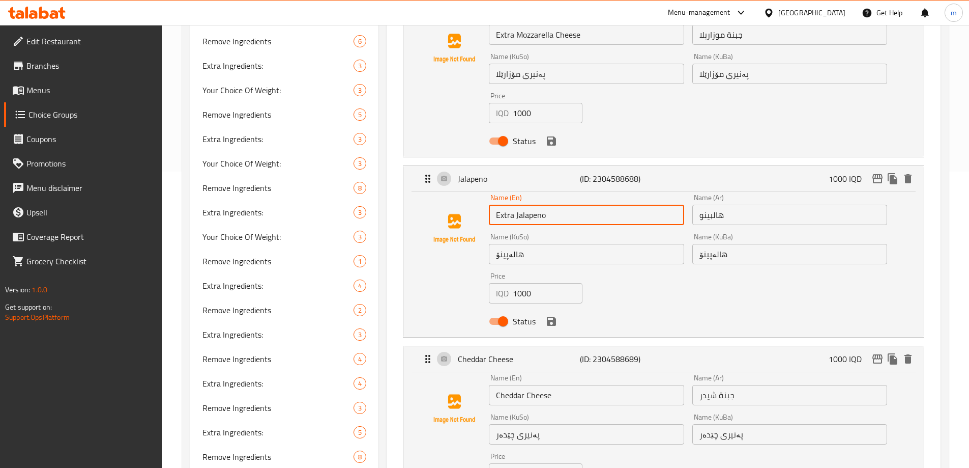
type input "Extra Jalapeno"
click at [498, 385] on input "Cheddar Cheese" at bounding box center [586, 395] width 195 height 20
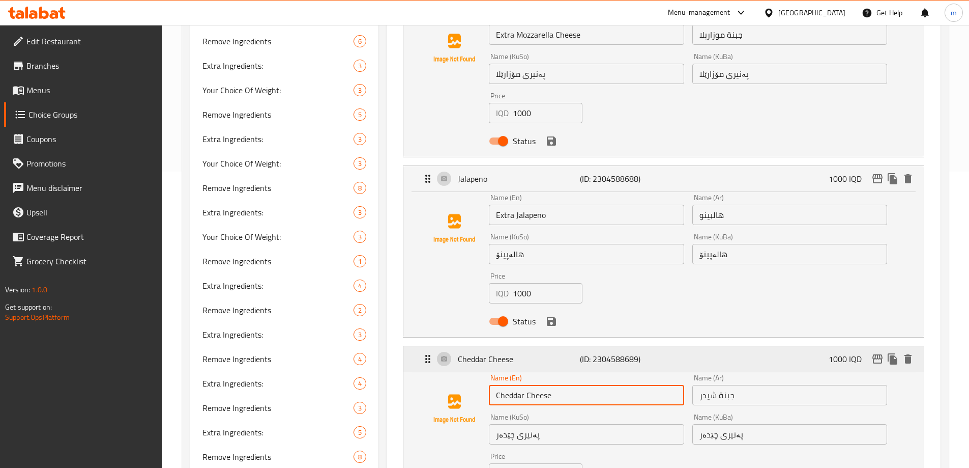
paste input "Extra"
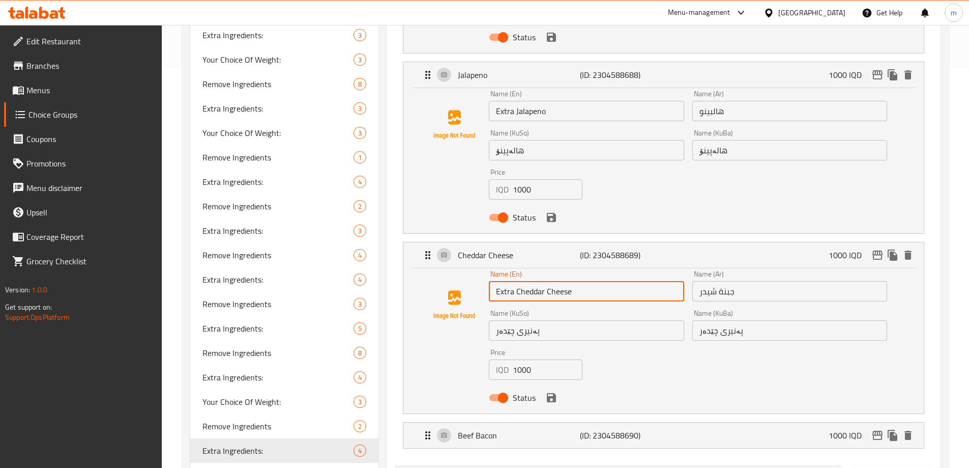
scroll to position [456, 0]
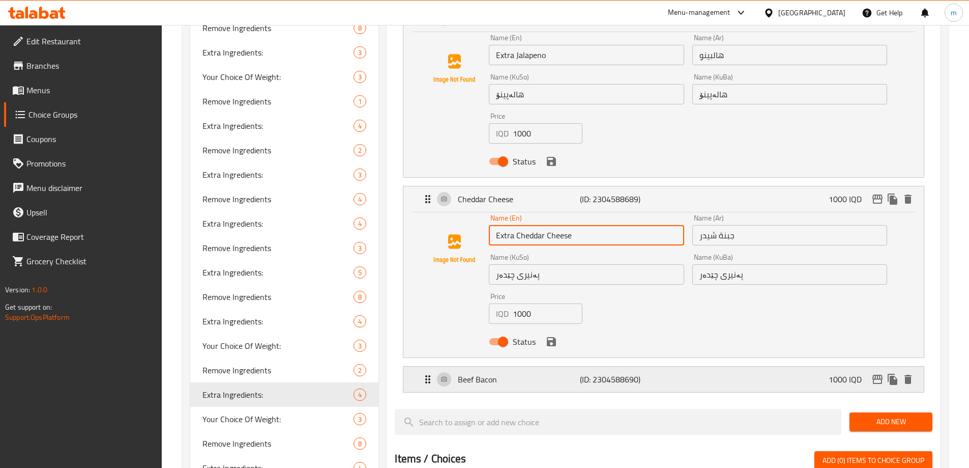
click at [443, 366] on div "Beef Bacon (ID: 2304588690) 1000 IQD" at bounding box center [667, 378] width 490 height 25
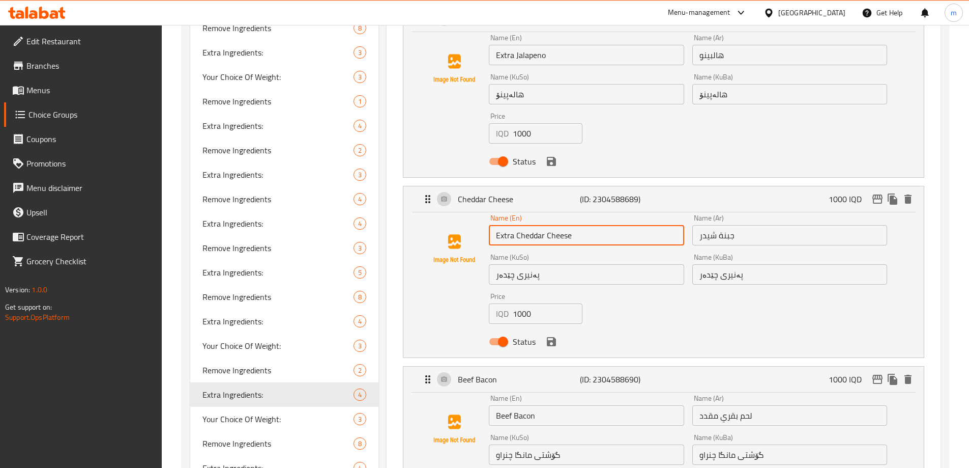
type input "Extra Cheddar Cheese"
click at [493, 405] on input "Beef Bacon" at bounding box center [586, 415] width 195 height 20
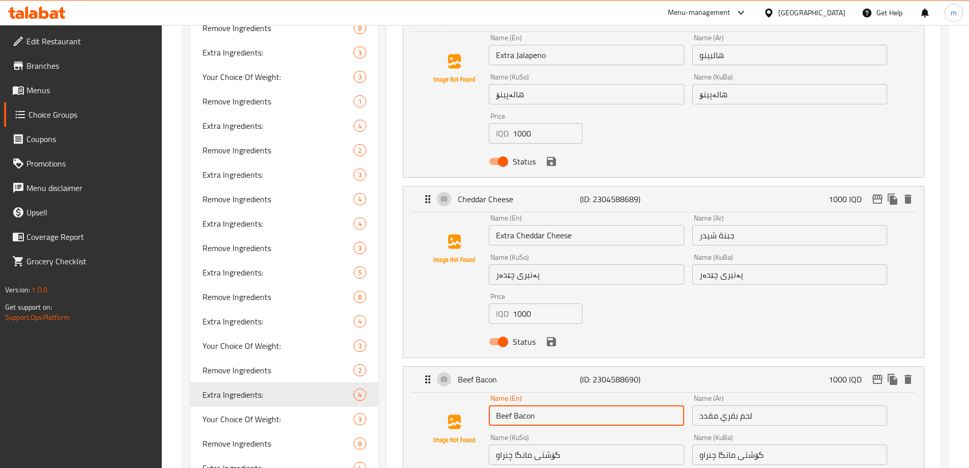
paste input "Extra"
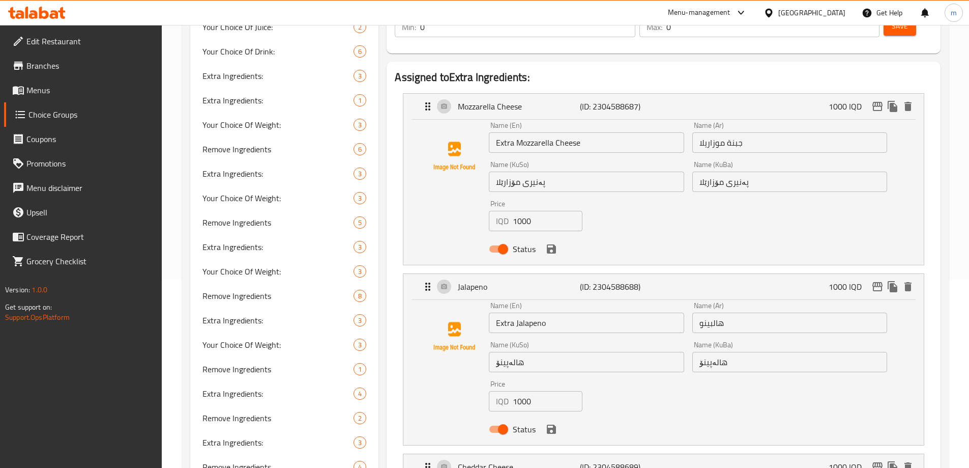
scroll to position [163, 0]
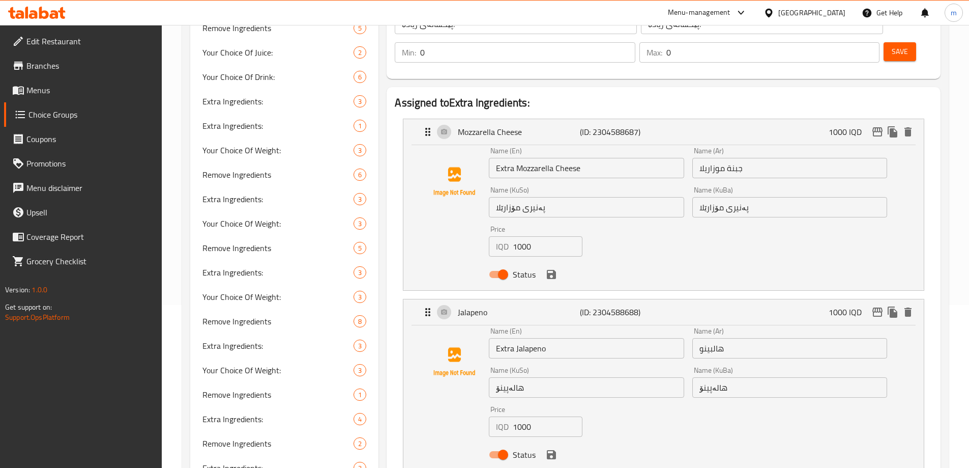
type input "Extra Beef Bacon"
click at [748, 158] on input "جبنة موزاريلا" at bounding box center [789, 168] width 195 height 20
click at [700, 158] on input "جبنة موزاريلا" at bounding box center [789, 168] width 195 height 20
paste input "إضافة"
type input "إضافة جبنة موزاريلا"
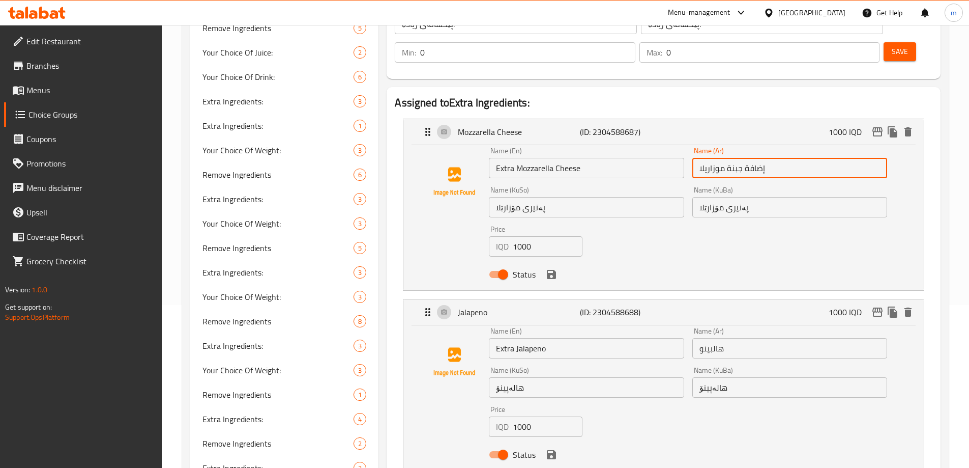
click at [698, 338] on input "هالبينو" at bounding box center [789, 348] width 195 height 20
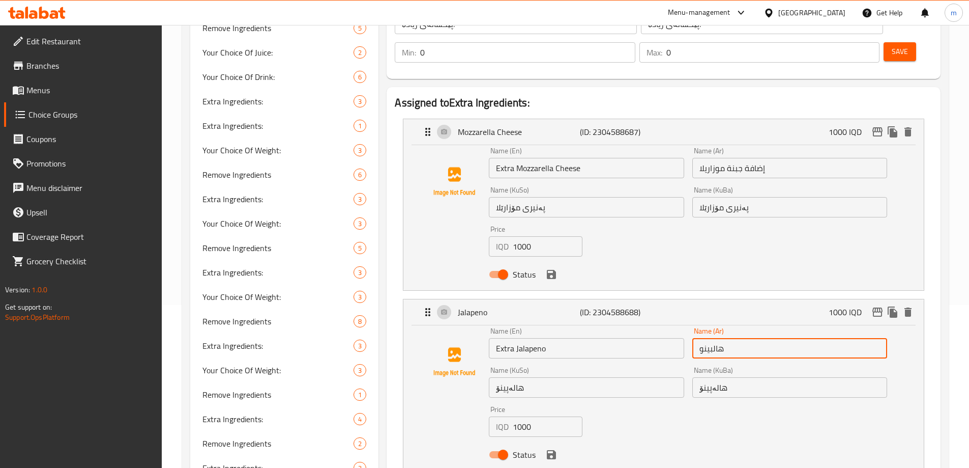
paste input "إضافة"
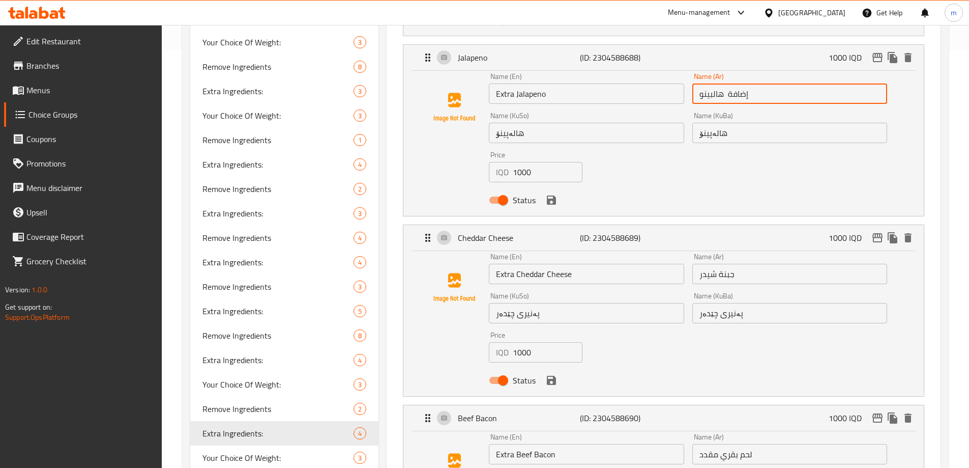
scroll to position [419, 0]
type input "إضافة هالبينو"
click at [695, 261] on input "جبنة شيدر" at bounding box center [789, 271] width 195 height 20
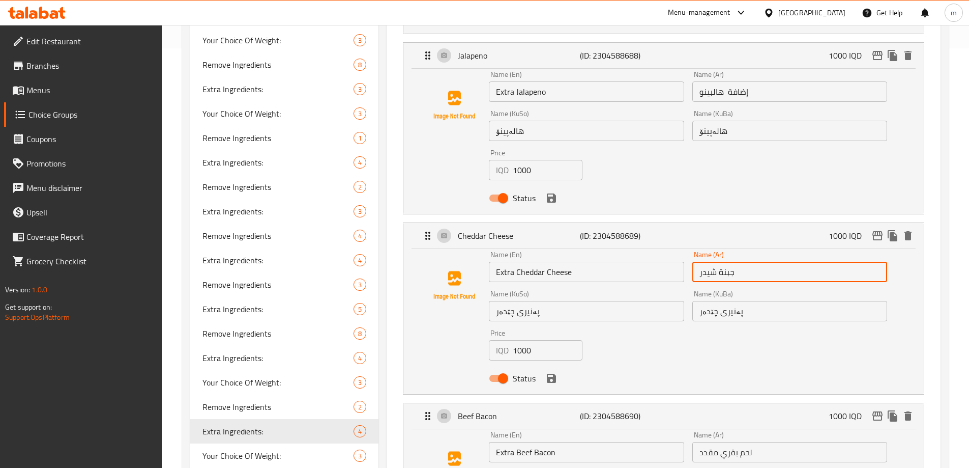
paste input "إضافة"
type input "إضافة جبنة شيدر"
click at [700, 442] on input "لحم بقري مقدد" at bounding box center [789, 452] width 195 height 20
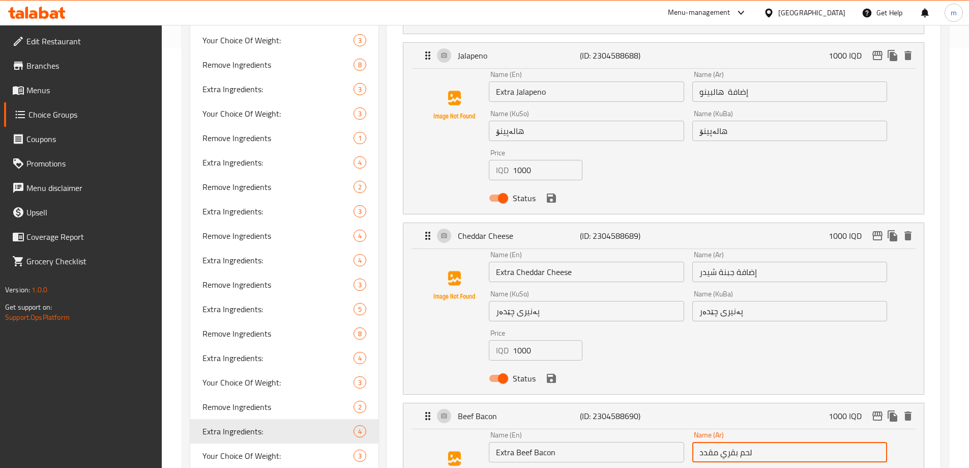
paste input "إضافة"
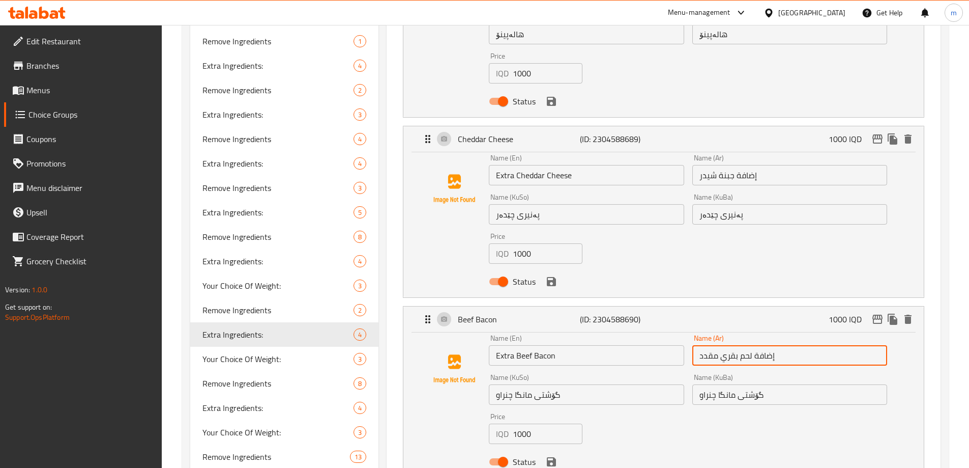
scroll to position [538, 0]
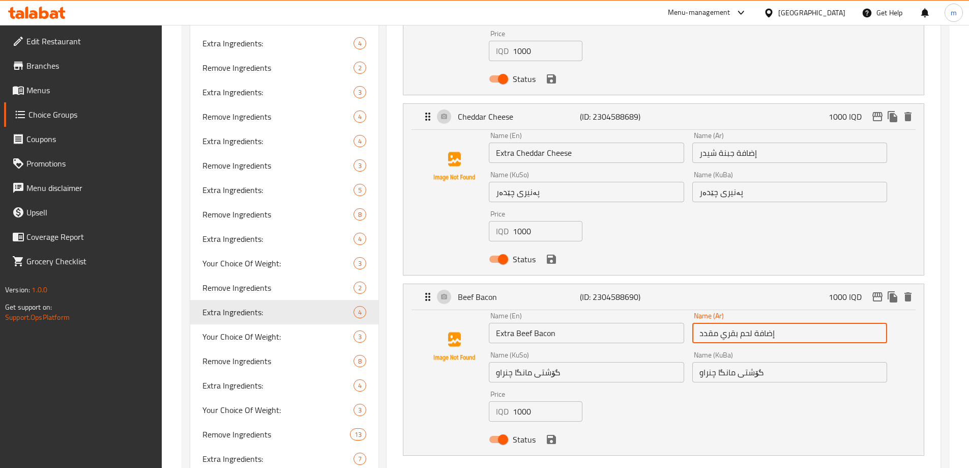
type input "إضافة لحم بقري مقدد"
click at [792, 362] on input "گۆشتی مانگا چنراو" at bounding box center [789, 372] width 195 height 20
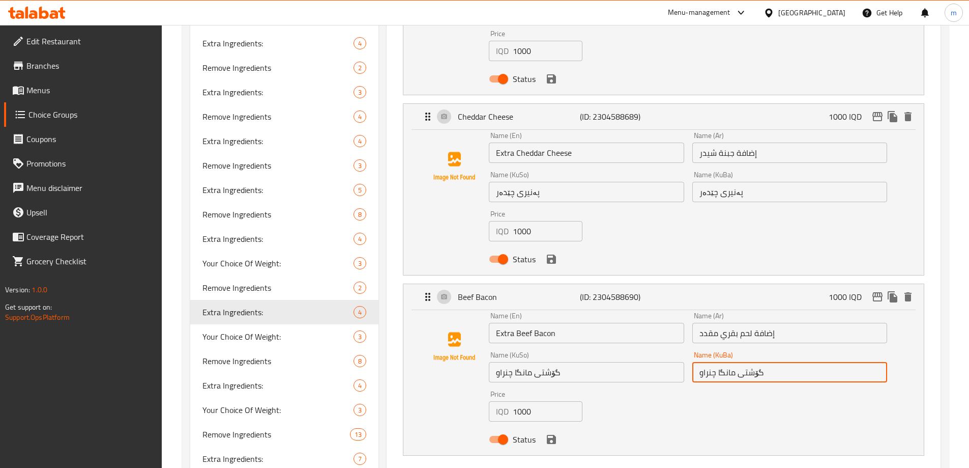
paste input "ی زیادە"
type input "گۆشتی مانگا چنراوی زیادە"
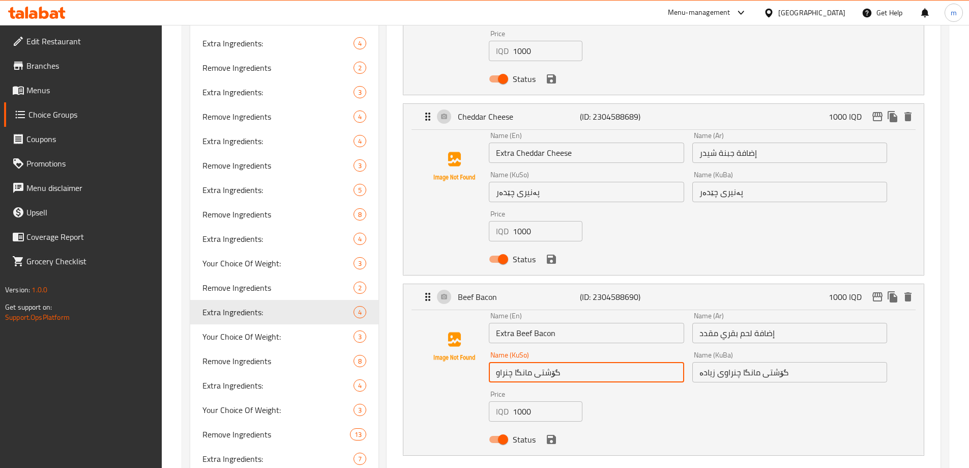
click at [606, 362] on input "گۆشتی مانگا چنراو" at bounding box center [586, 372] width 195 height 20
paste input "ی زیادە"
click at [548, 434] on icon "save" at bounding box center [551, 438] width 9 height 9
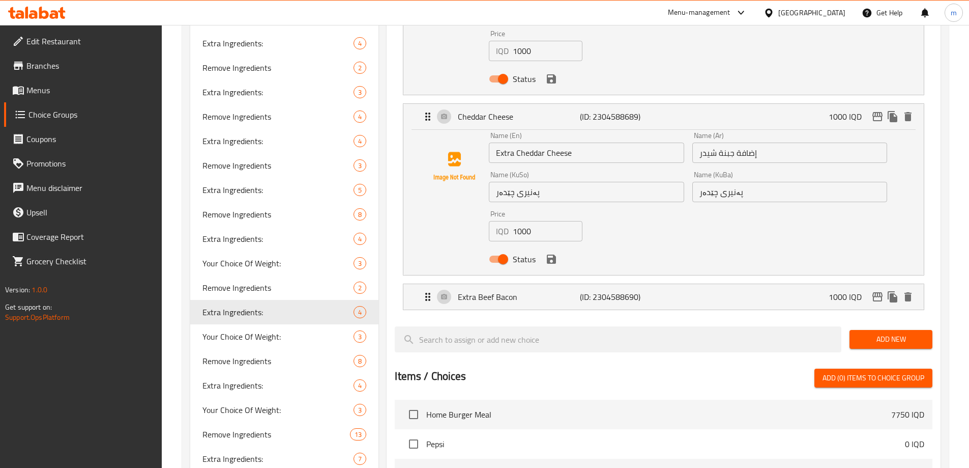
type input "گۆشتی مانگا چنراوی زیادە"
click at [572, 182] on input "پەنیری چێدەر" at bounding box center [586, 192] width 195 height 20
paste input "ی زیادە"
type input "پەنیری چێدەری زیادە"
click at [790, 182] on input "پەنیری چێدەر" at bounding box center [789, 192] width 195 height 20
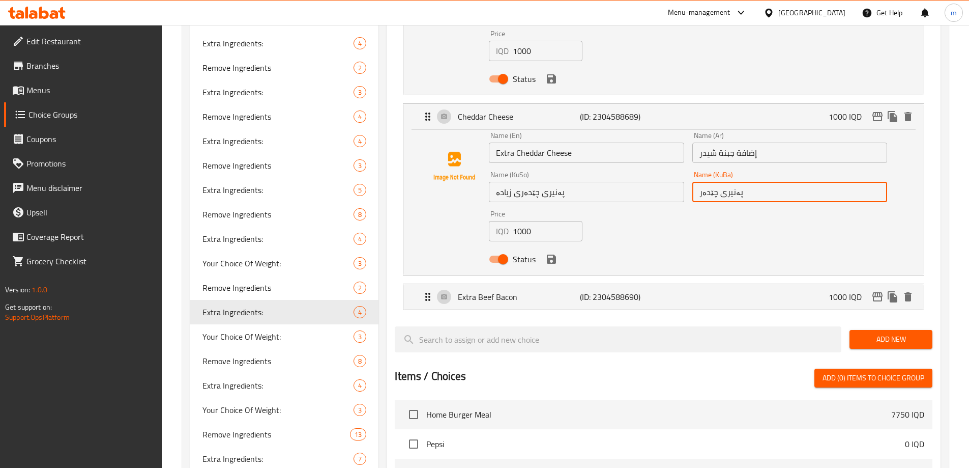
paste input "ی زیادە"
click at [552, 254] on icon "save" at bounding box center [551, 258] width 9 height 9
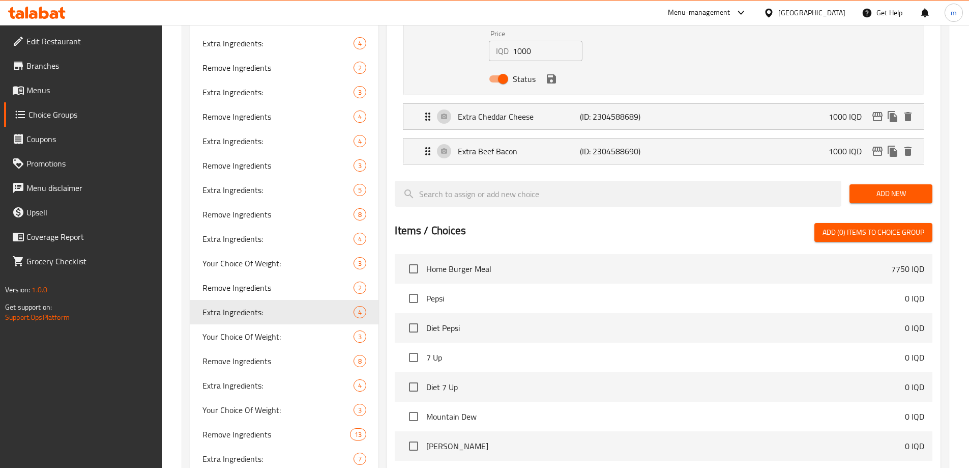
type input "پەنیری چێدەری زیادە"
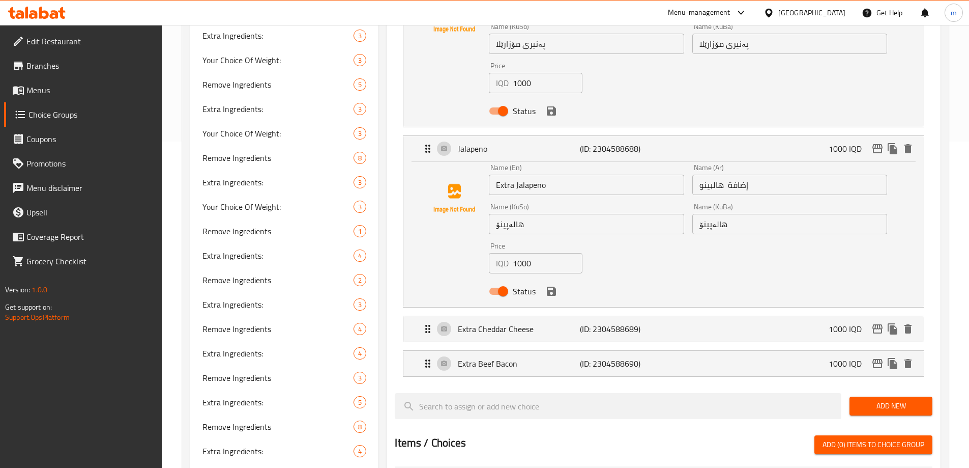
scroll to position [324, 0]
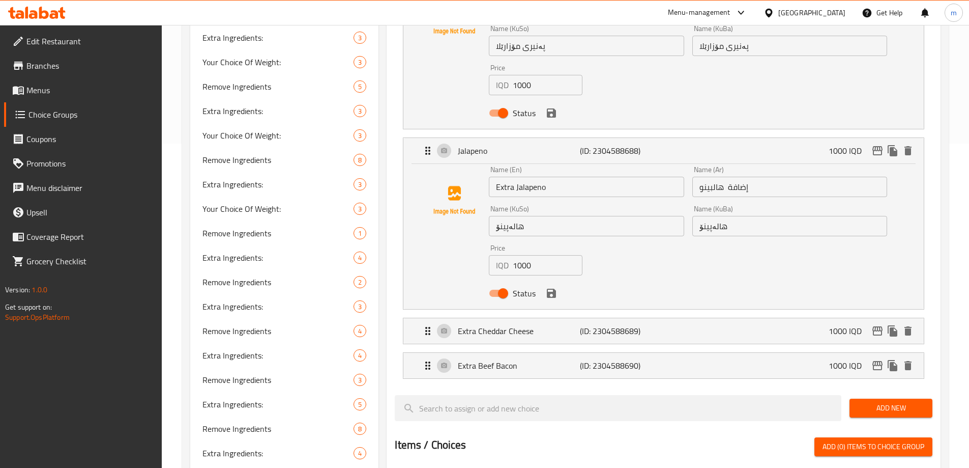
click at [575, 216] on input "هالەپینۆ" at bounding box center [586, 226] width 195 height 20
paste input "ی زیادە"
type input "هالەپینۆی زیادە"
click at [777, 216] on input "هالەپینۆ" at bounding box center [789, 226] width 195 height 20
paste
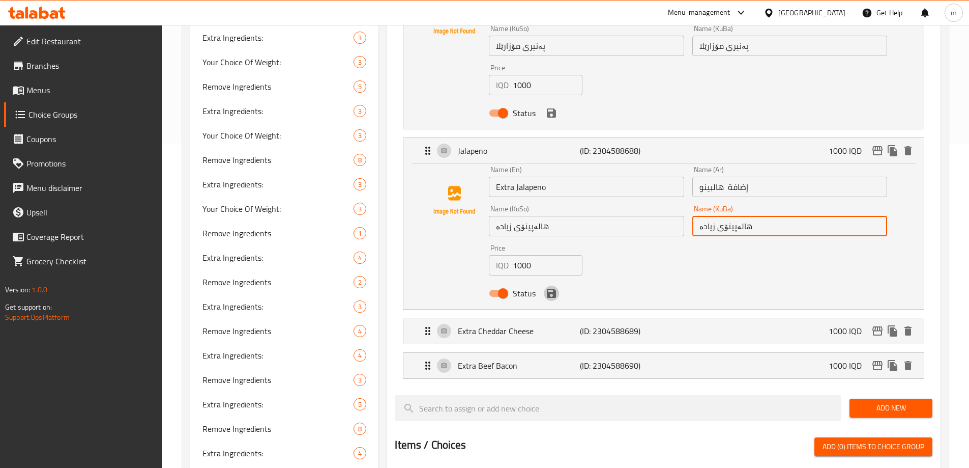
click at [552, 288] on icon "save" at bounding box center [551, 292] width 9 height 9
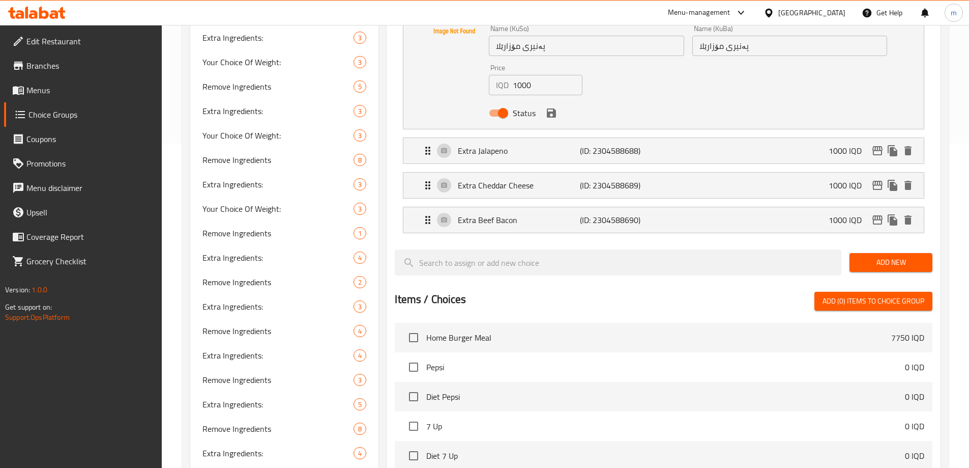
type input "هالەپینۆی زیادە"
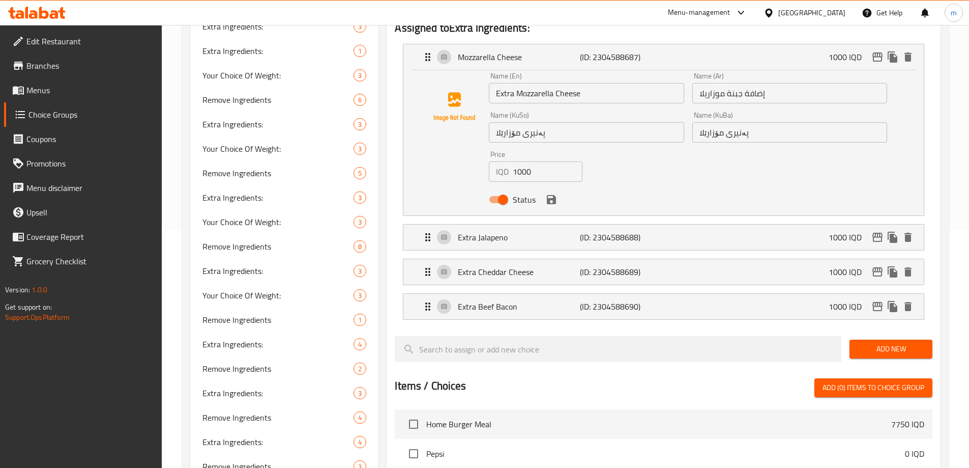
scroll to position [128, 0]
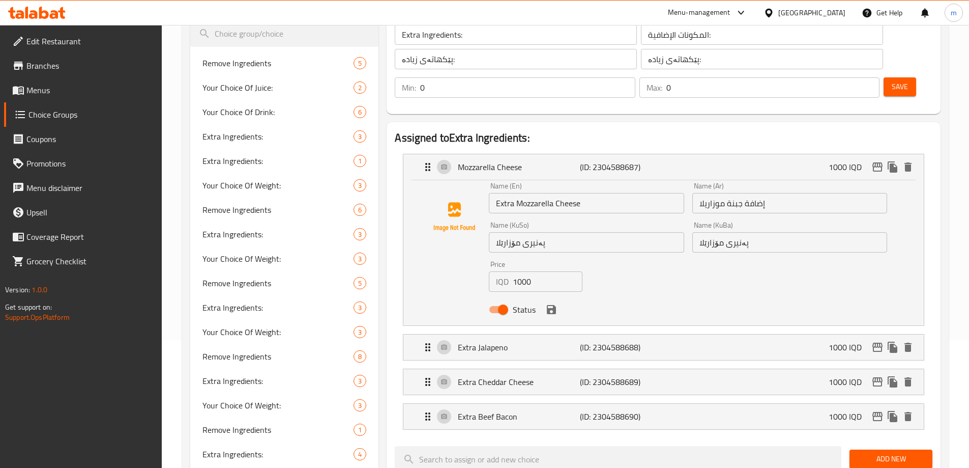
click at [593, 232] on input "پەنیری مۆزارێلا" at bounding box center [586, 242] width 195 height 20
type input "پەنیری مۆزارێلای زیادە"
click at [811, 232] on input "پەنیری مۆزارێلا" at bounding box center [789, 242] width 195 height 20
click at [553, 305] on icon "save" at bounding box center [551, 309] width 9 height 9
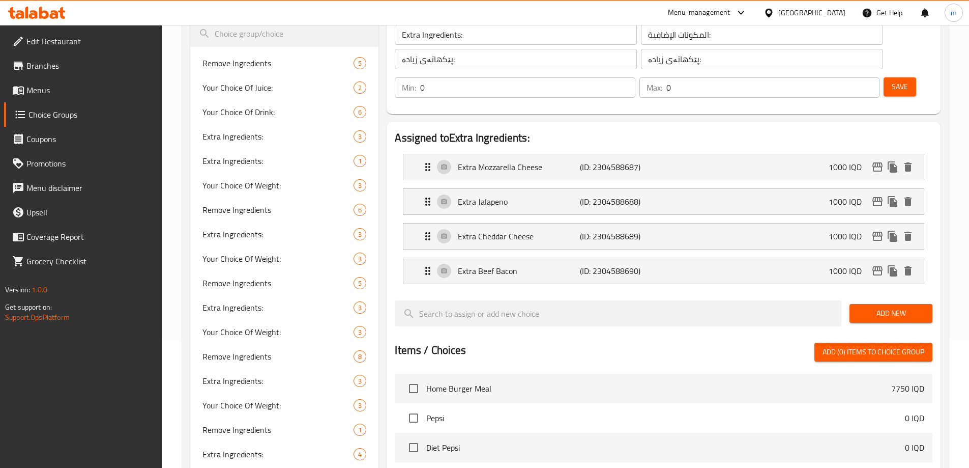
type input "پەنیری مۆزارێلای زیادە"
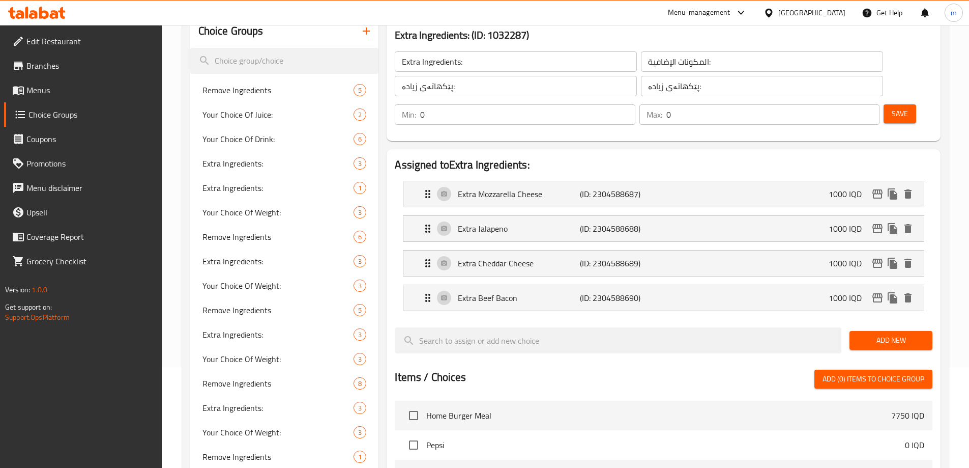
scroll to position [95, 0]
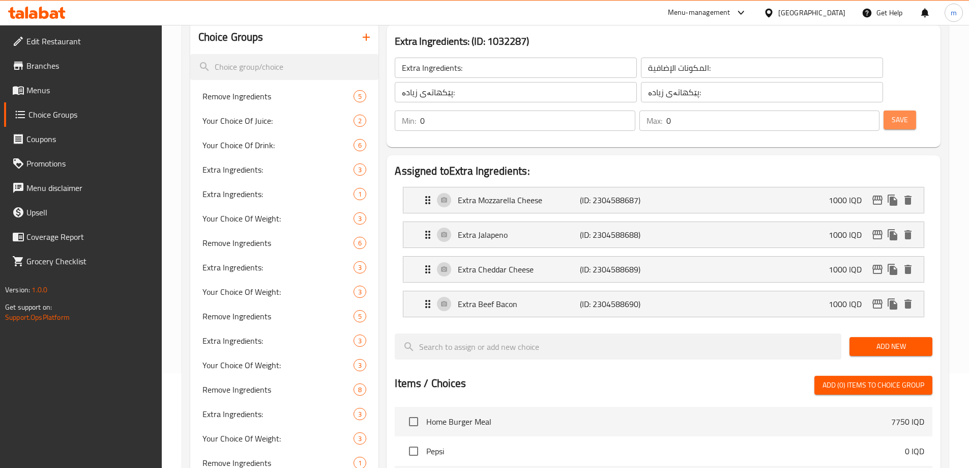
click at [890, 110] on button "Save" at bounding box center [900, 119] width 33 height 19
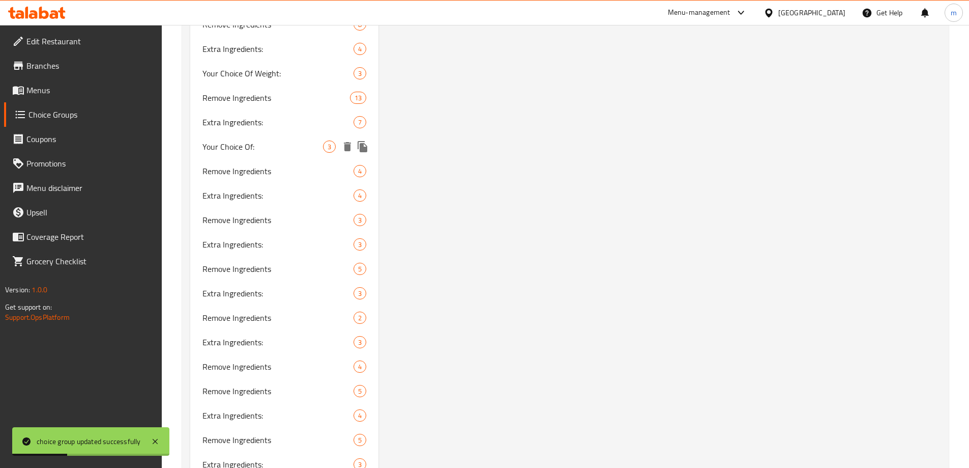
scroll to position [758, 0]
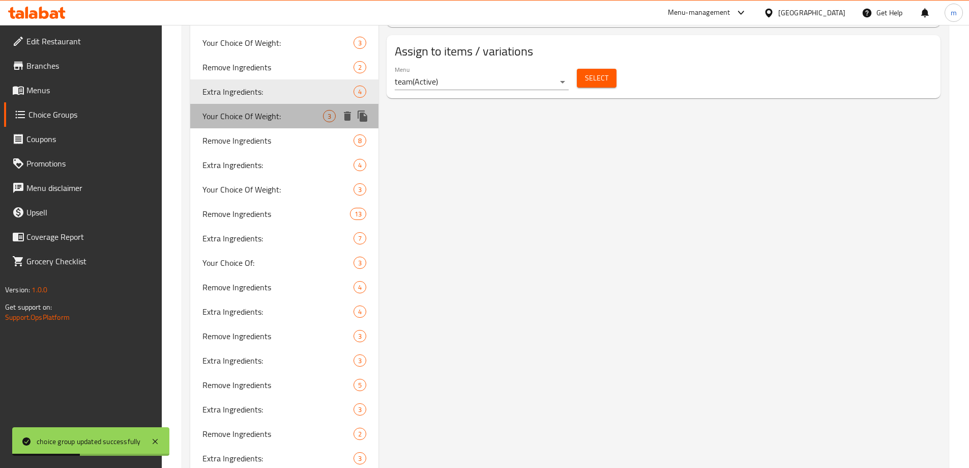
click at [273, 114] on span "Your Choice Of Weight:" at bounding box center [262, 116] width 121 height 12
type input "Your Choice Of Weight:"
type input "إختيارك من الوزن:"
type input "هەڵبژاردنت لە کێش:"
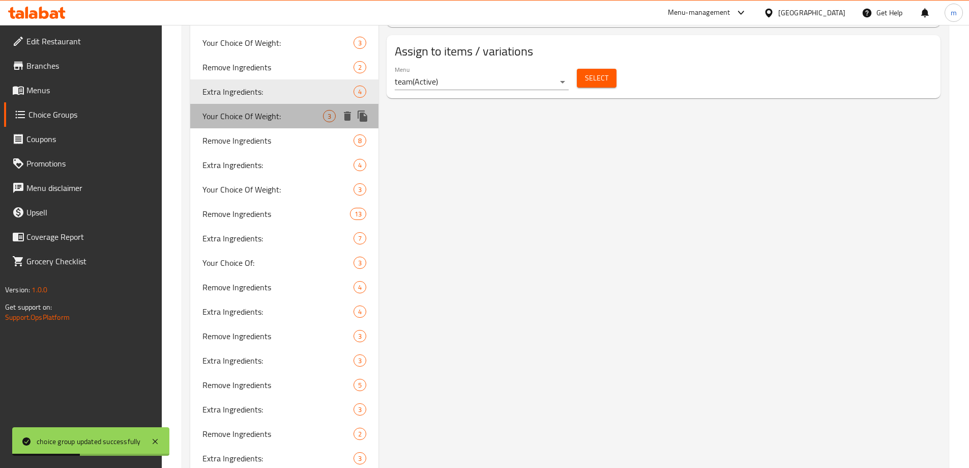
type input "1"
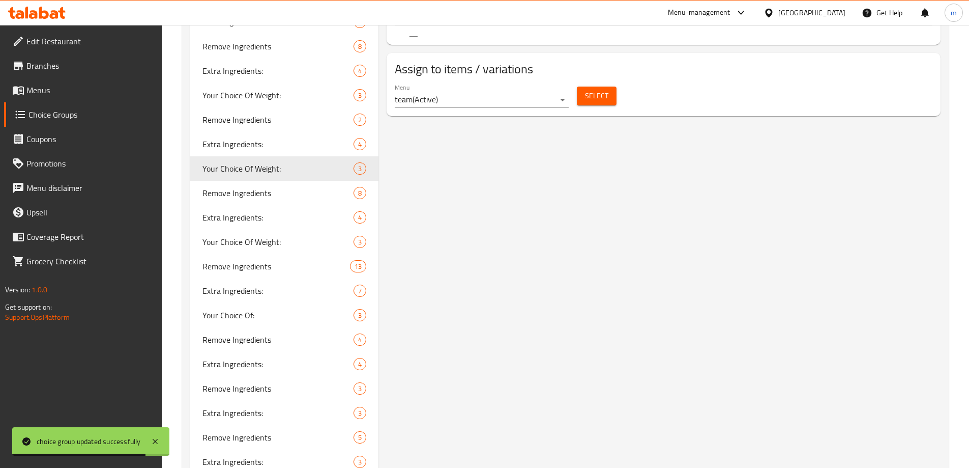
scroll to position [639, 0]
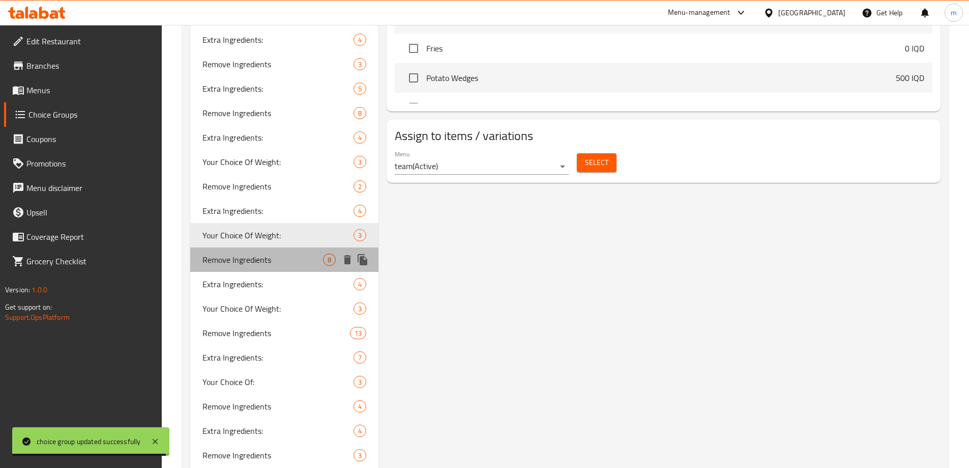
click at [218, 266] on span "Remove Ingredients" at bounding box center [262, 259] width 121 height 12
type input "Remove Ingredients"
type input "إزالة المكونات"
type input "پێکهاتەکان لاببە"
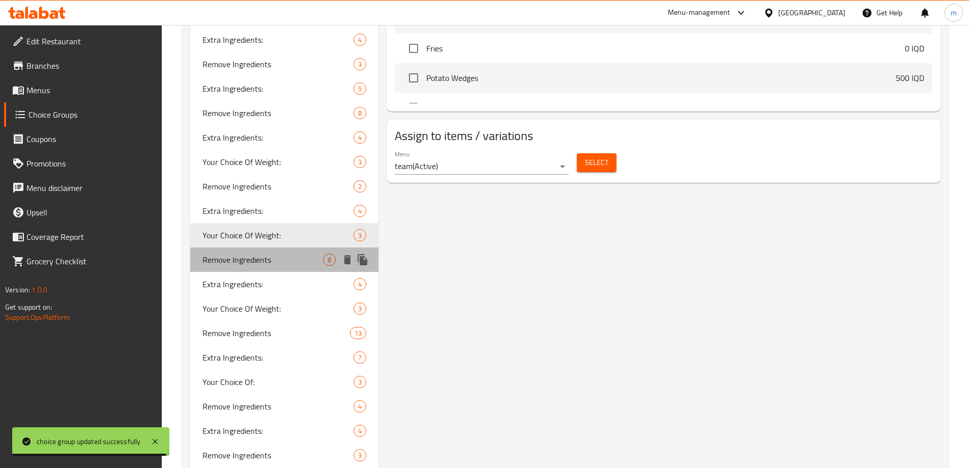
type input "0"
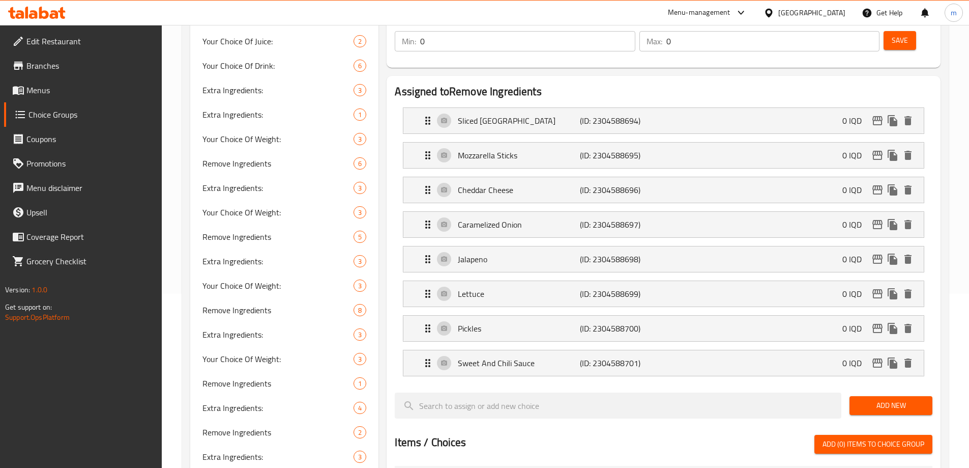
scroll to position [46, 0]
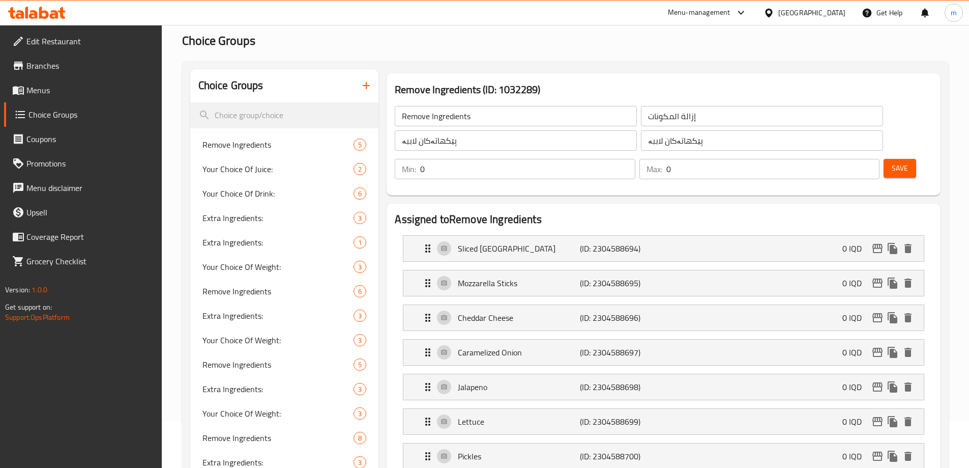
click at [411, 124] on input "Remove Ingredients" at bounding box center [516, 116] width 242 height 20
click at [510, 242] on p "Sliced Turkey" at bounding box center [519, 248] width 122 height 12
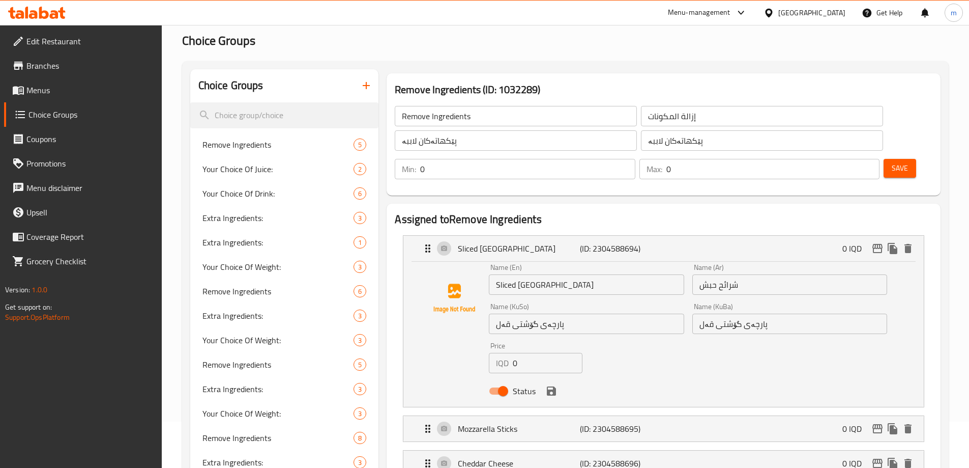
click at [493, 274] on input "Sliced Turkey" at bounding box center [586, 284] width 195 height 20
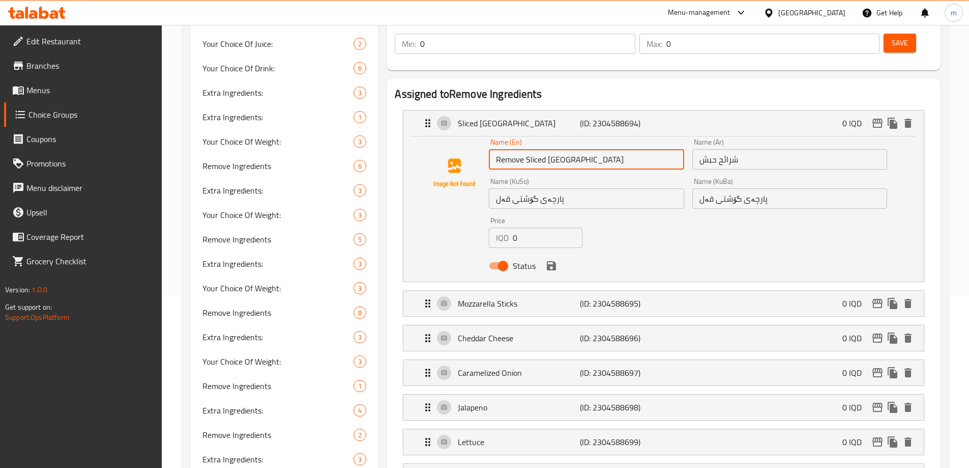
scroll to position [248, 0]
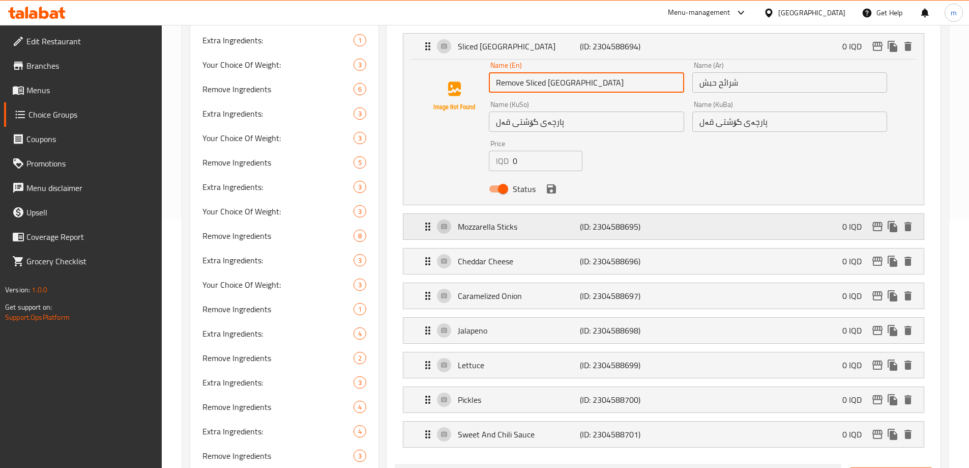
click at [508, 220] on p "Mozzarella Sticks" at bounding box center [519, 226] width 122 height 12
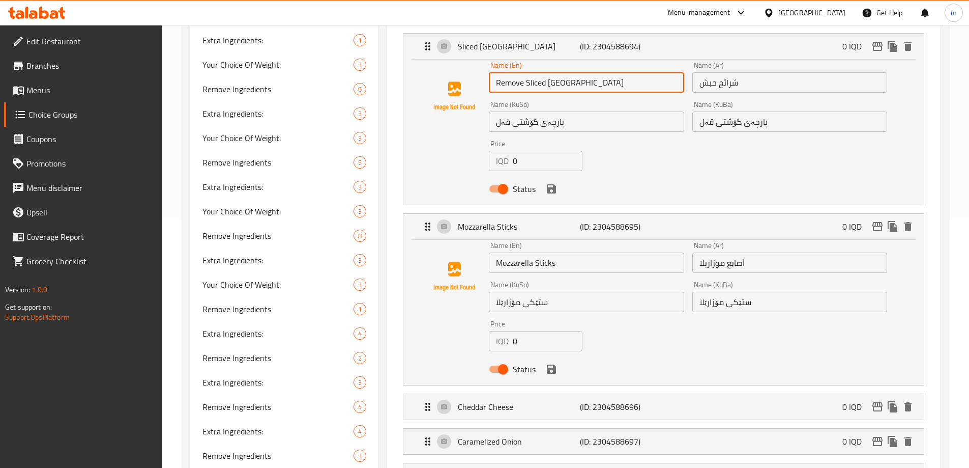
type input "Remove Sliced Turkey"
click at [494, 252] on input "Mozzarella Sticks" at bounding box center [586, 262] width 195 height 20
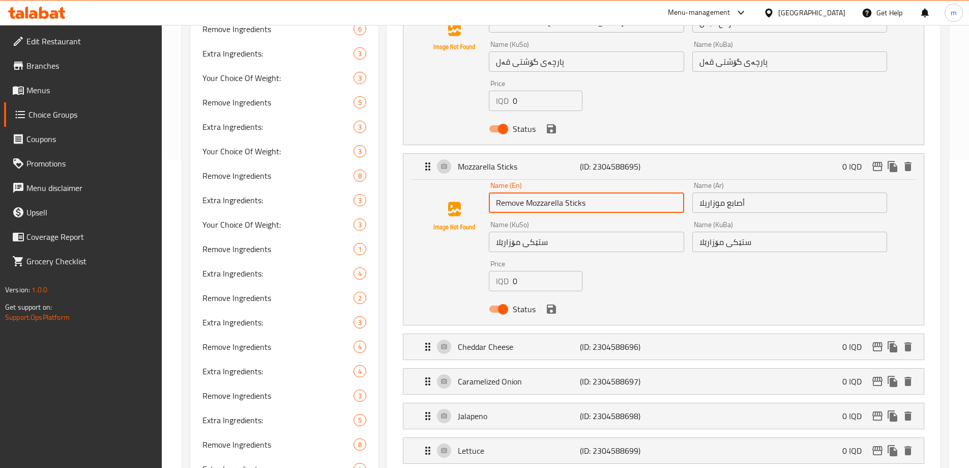
scroll to position [422, 0]
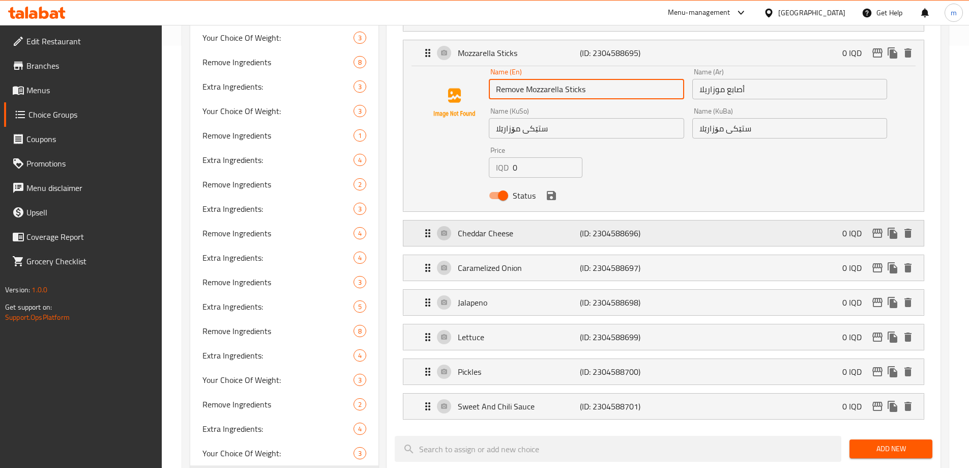
click at [538, 227] on p "Cheddar Cheese" at bounding box center [519, 233] width 122 height 12
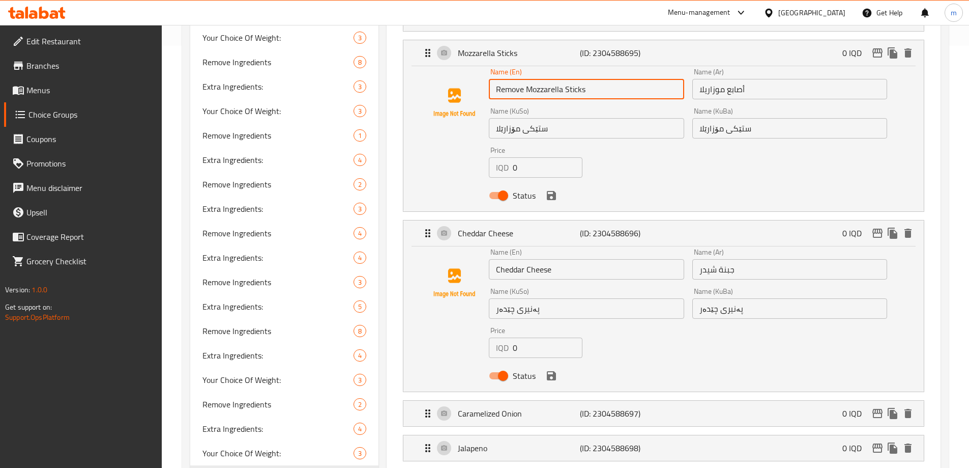
type input "Remove Mozzarella Sticks"
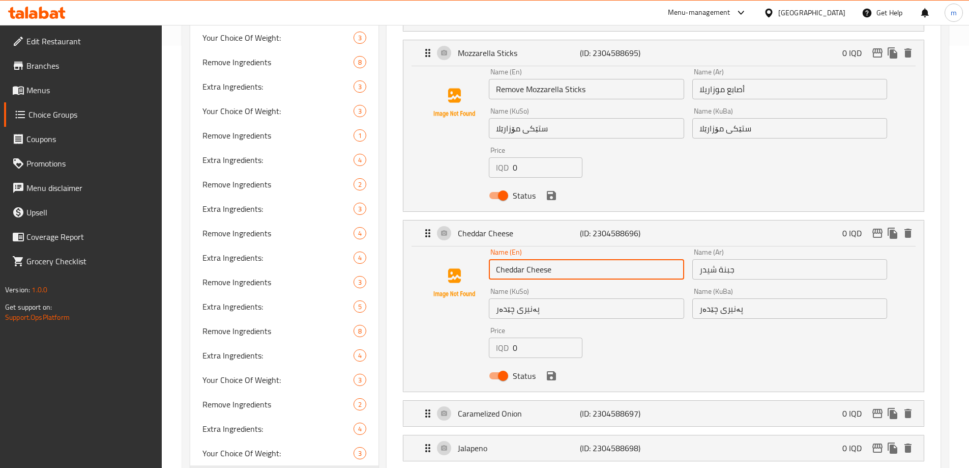
click at [496, 259] on input "Cheddar Cheese" at bounding box center [586, 269] width 195 height 20
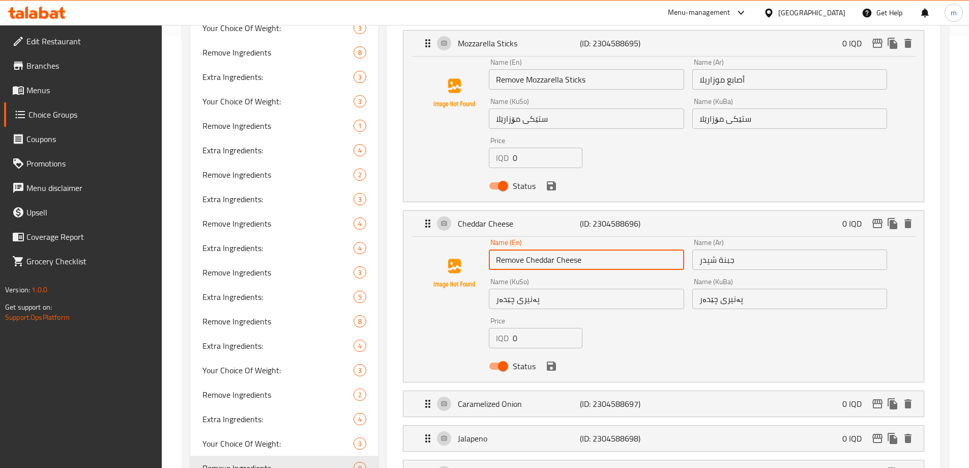
scroll to position [605, 0]
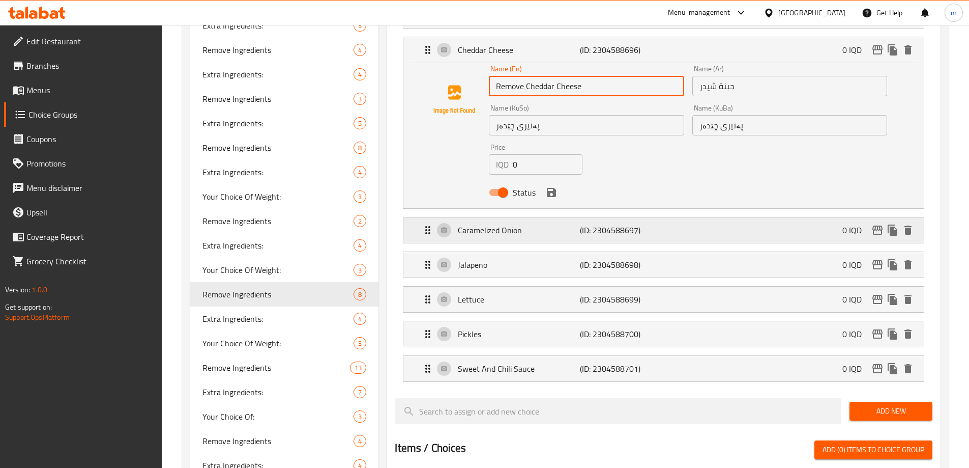
click at [578, 224] on p "Caramelized Onion" at bounding box center [519, 230] width 122 height 12
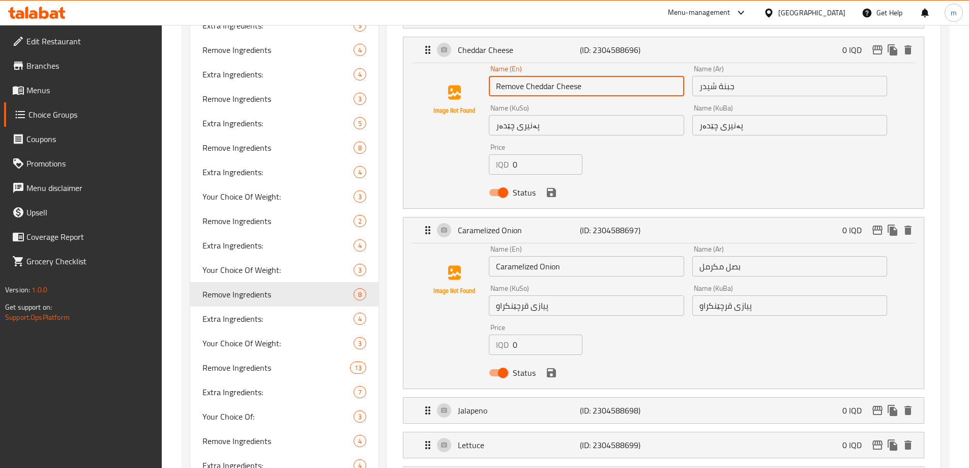
type input "Remove Cheddar Cheese"
click at [499, 256] on input "Caramelized Onion" at bounding box center [586, 266] width 195 height 20
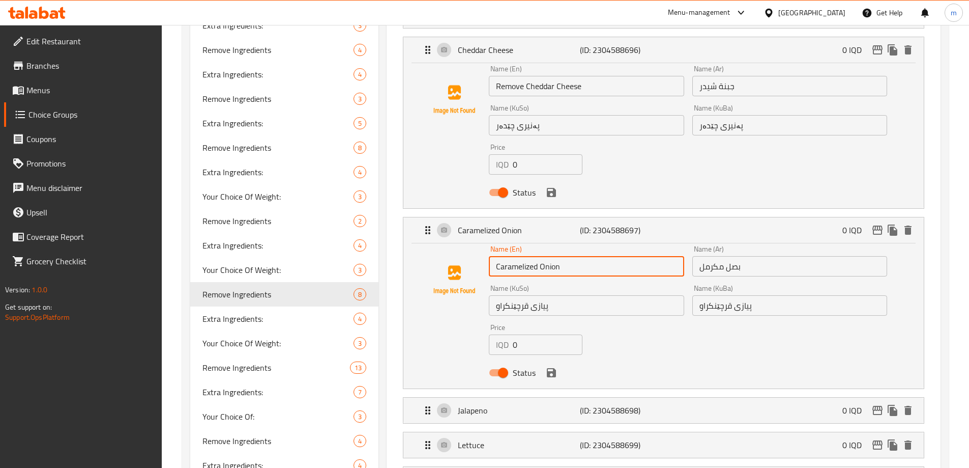
click at [493, 256] on input "Caramelized Onion" at bounding box center [586, 266] width 195 height 20
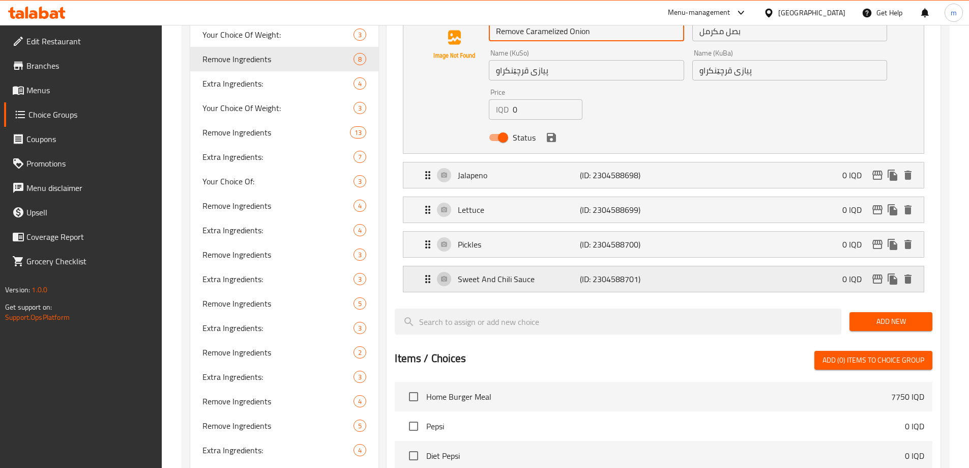
scroll to position [844, 0]
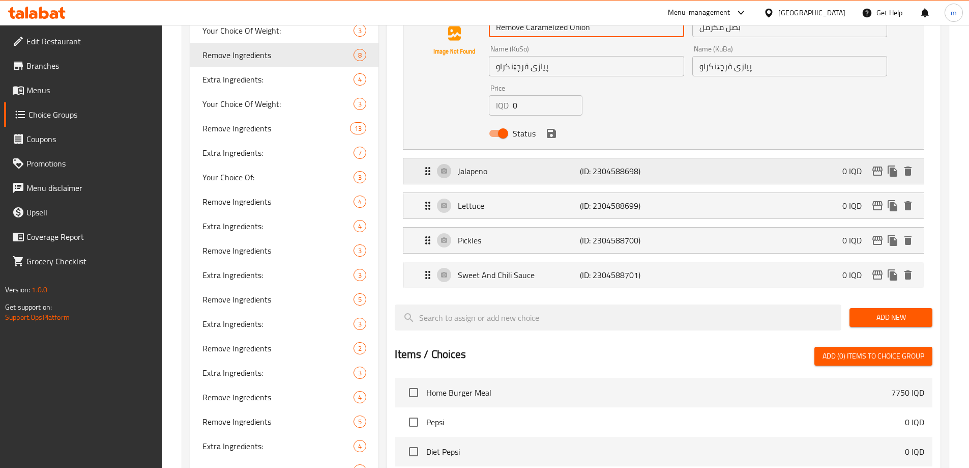
click at [528, 158] on div "Jalapeno (ID: 2304588698) 0 IQD" at bounding box center [667, 170] width 490 height 25
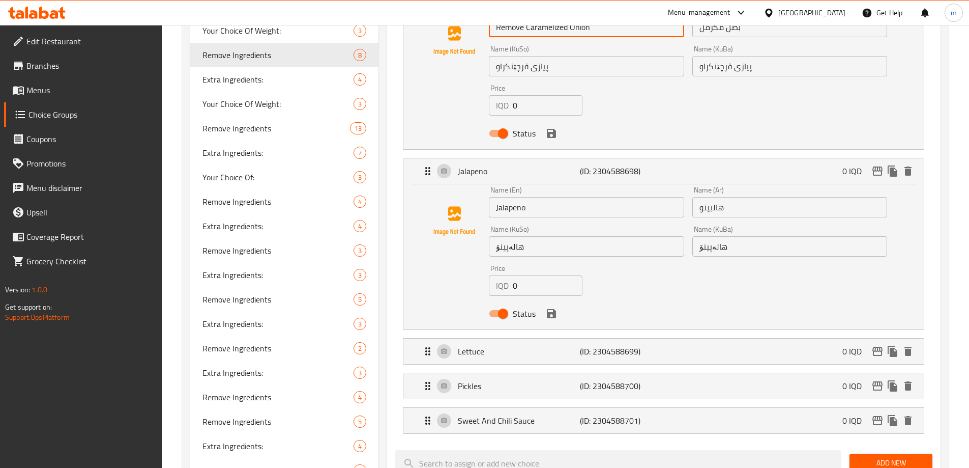
type input "Remove Caramelized Onion"
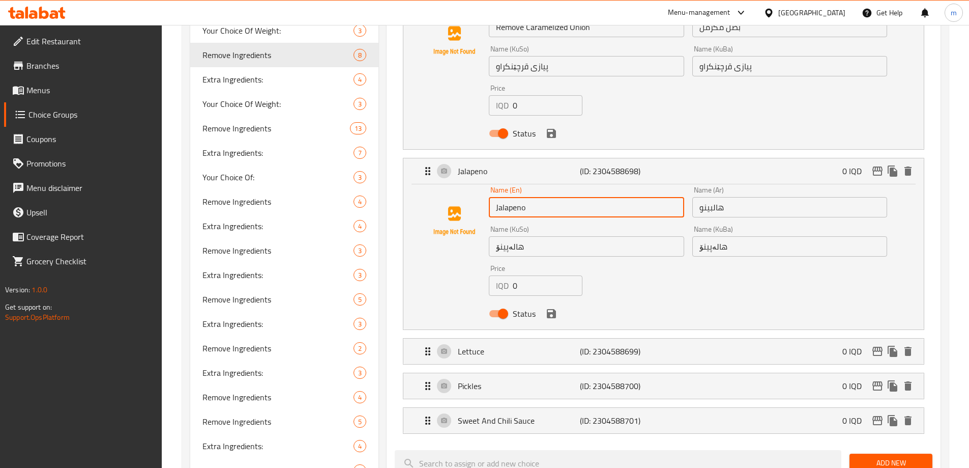
click at [495, 197] on input "Jalapeno" at bounding box center [586, 207] width 195 height 20
click at [523, 345] on p "Lettuce" at bounding box center [519, 351] width 122 height 12
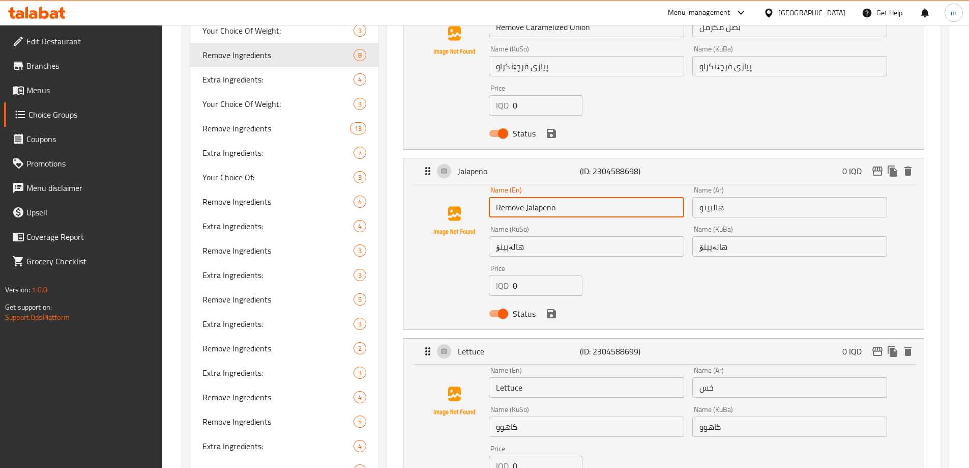
type input "Remove Jalapeno"
click at [495, 377] on input "Lettuce" at bounding box center [586, 387] width 195 height 20
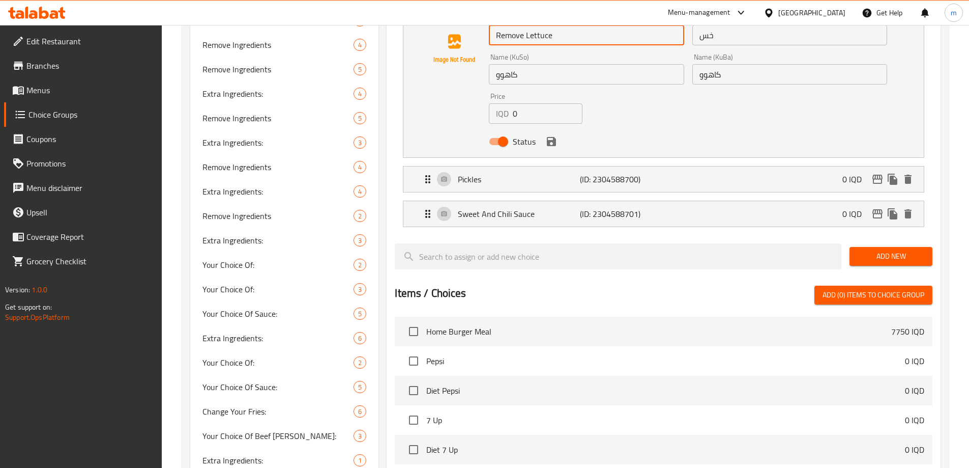
scroll to position [1277, 0]
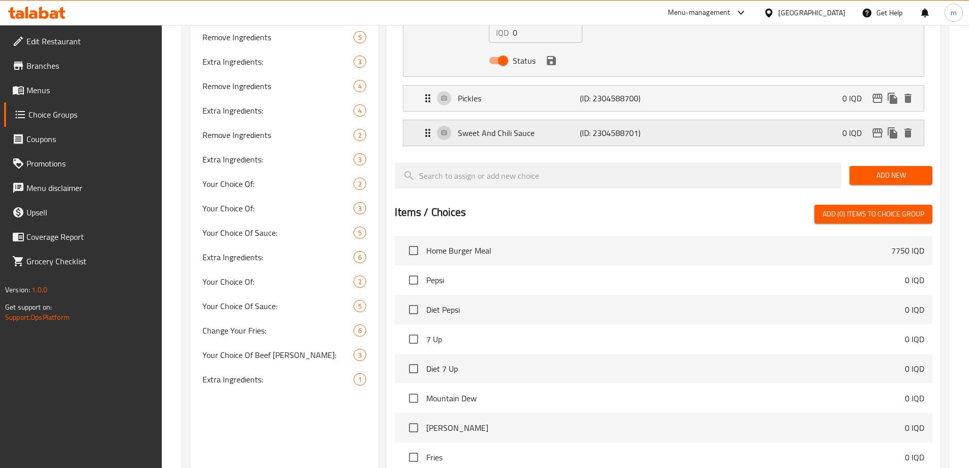
click at [499, 127] on p "Sweet And Chili Sauce" at bounding box center [519, 133] width 122 height 12
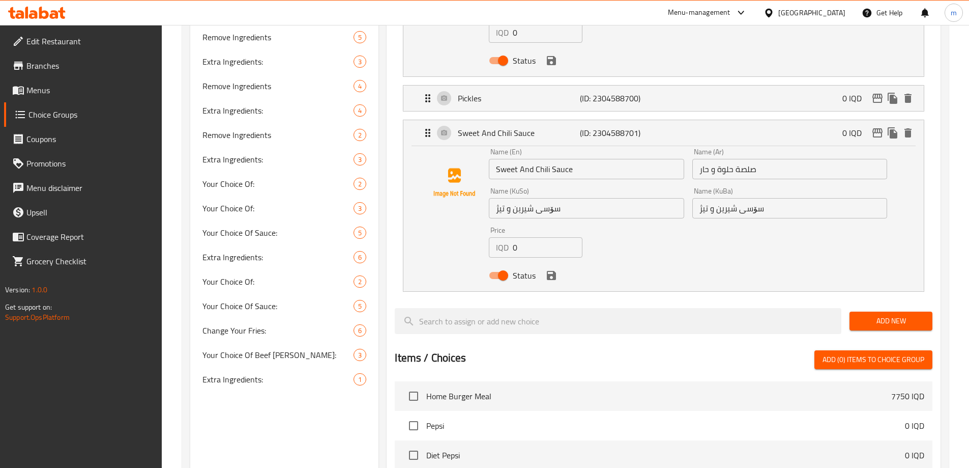
type input "Remove Lettuce"
click at [495, 159] on input "Sweet And Chili Sauce" at bounding box center [586, 169] width 195 height 20
click at [473, 92] on p "Pickles" at bounding box center [519, 98] width 122 height 12
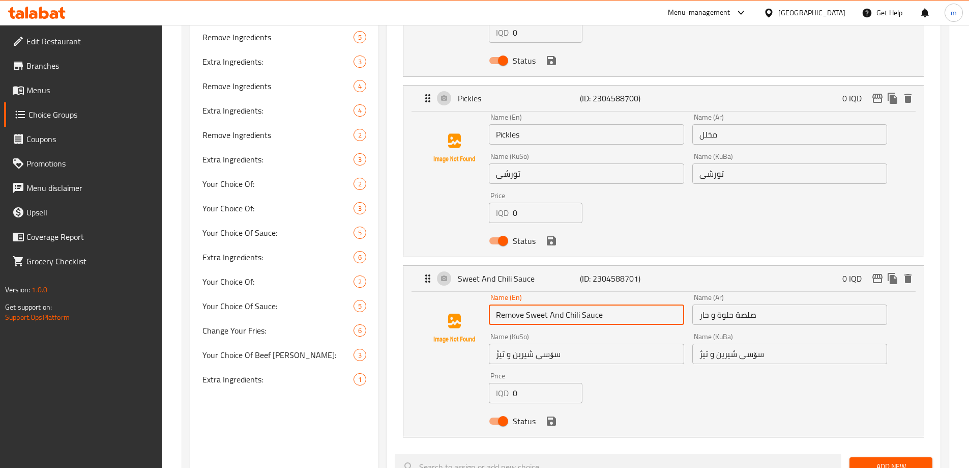
type input "Remove Sweet And Chili Sauce"
click at [497, 124] on input "Pickles" at bounding box center [586, 134] width 195 height 20
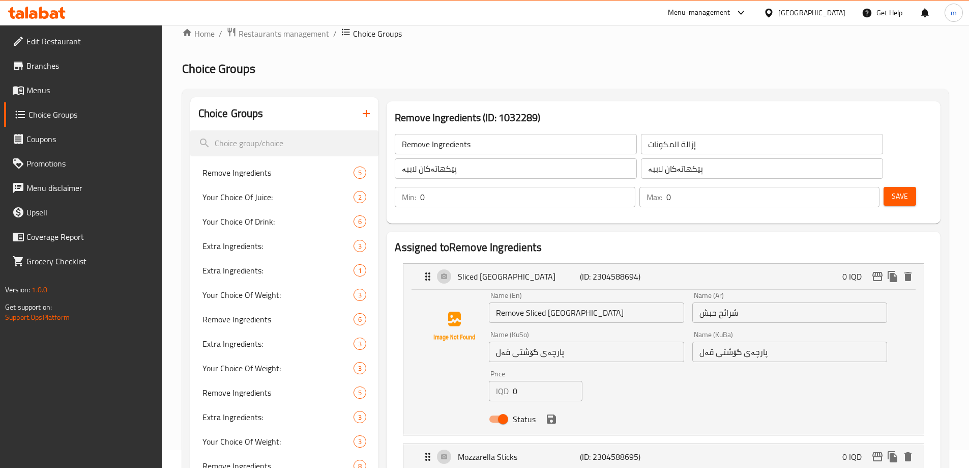
scroll to position [0, 0]
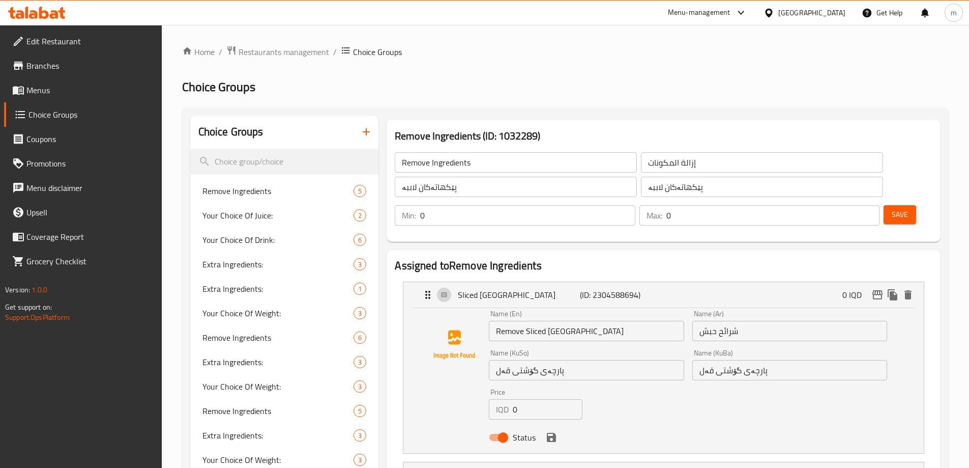
type input "Remove Pickles"
click at [699, 320] on input "شرائح حبش" at bounding box center [789, 330] width 195 height 20
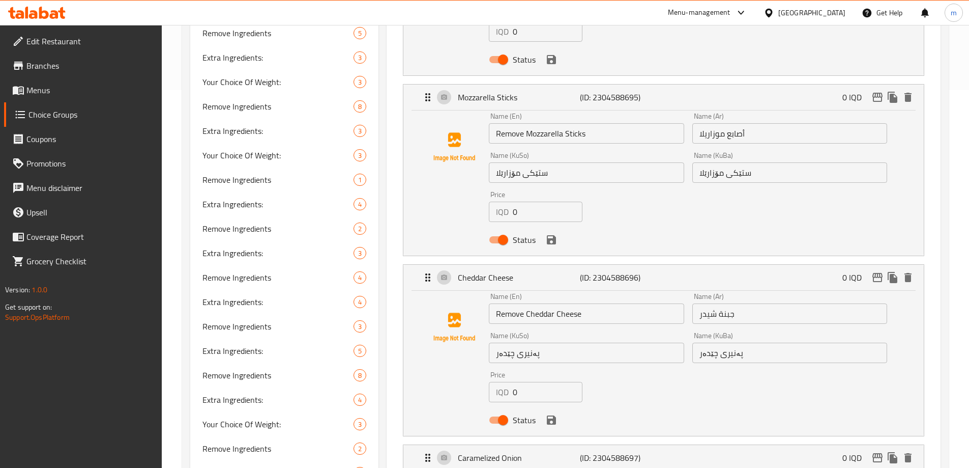
scroll to position [326, 0]
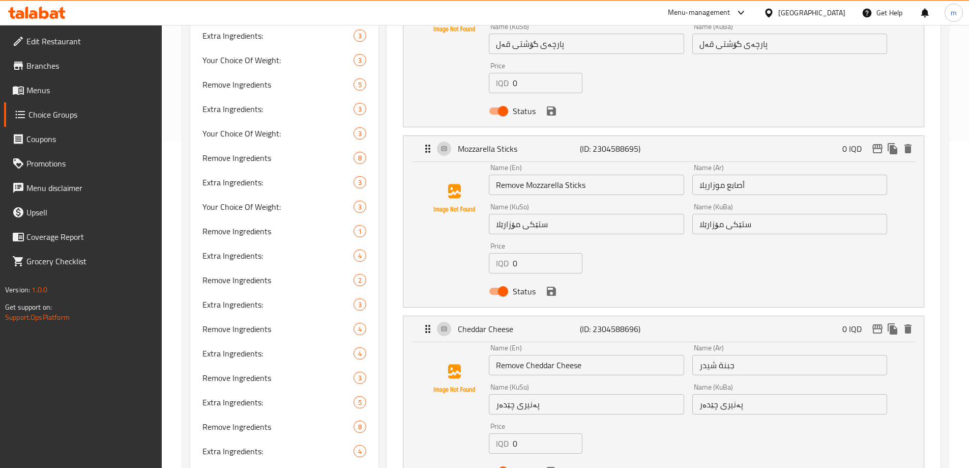
type input "إزالة شرائح حبش"
click at [702, 174] on input "أصابع موزاريلا" at bounding box center [789, 184] width 195 height 20
type input "إزالة أصابع موزاريلا"
click at [694, 355] on input "جبنة شيدر" at bounding box center [789, 365] width 195 height 20
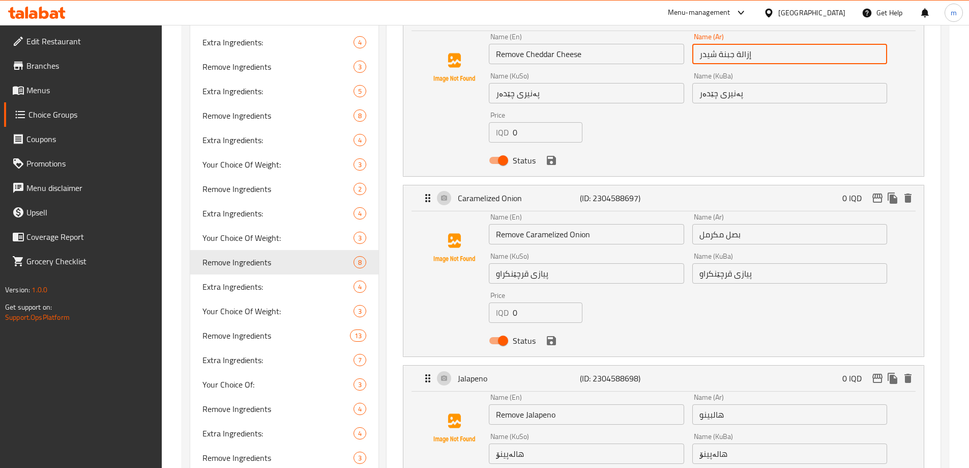
scroll to position [664, 0]
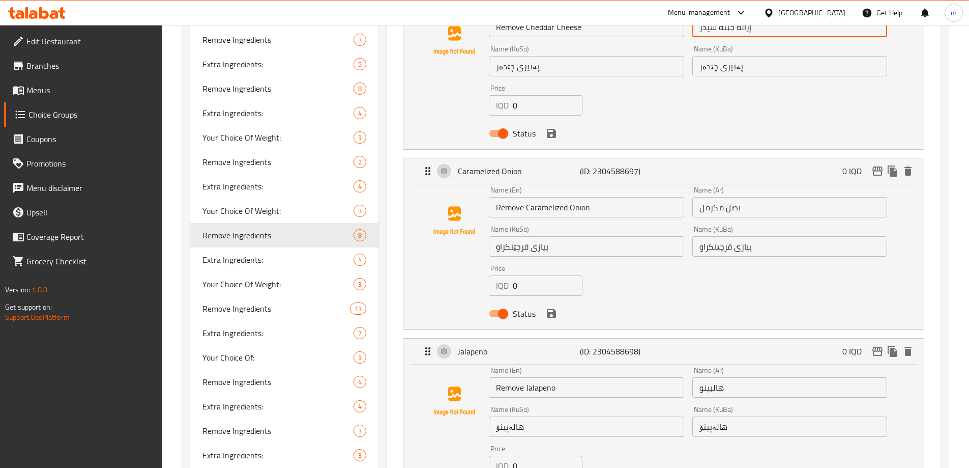
type input "إزالة جبنة شيدر"
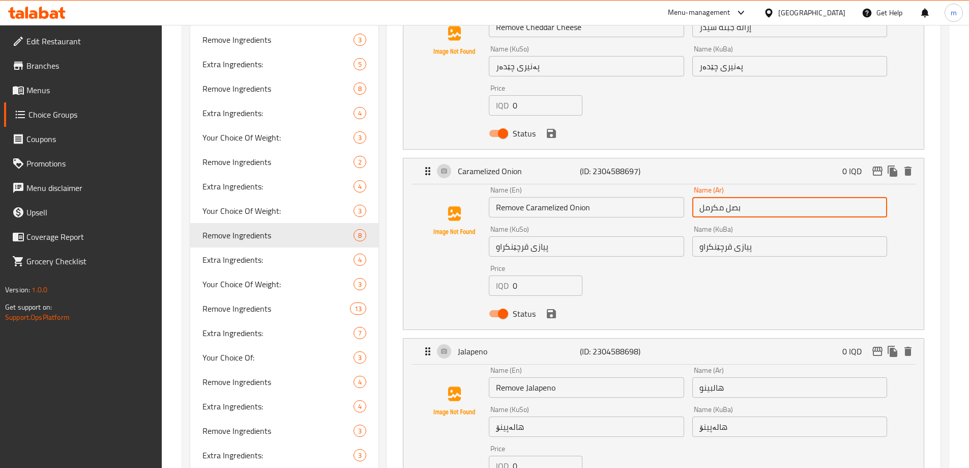
click at [698, 197] on input "بصل مكرمل" at bounding box center [789, 207] width 195 height 20
type input "إزالة بصل مكرمل"
click at [692, 377] on input "هالبينو" at bounding box center [789, 387] width 195 height 20
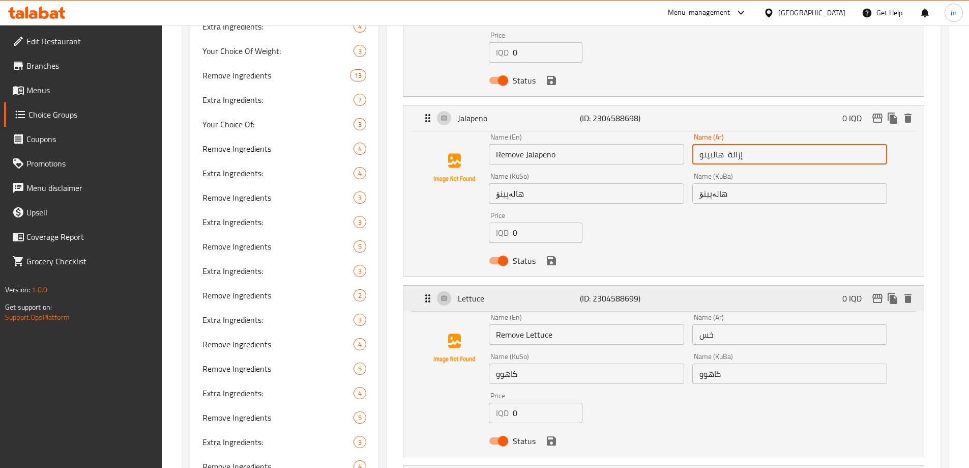
scroll to position [904, 0]
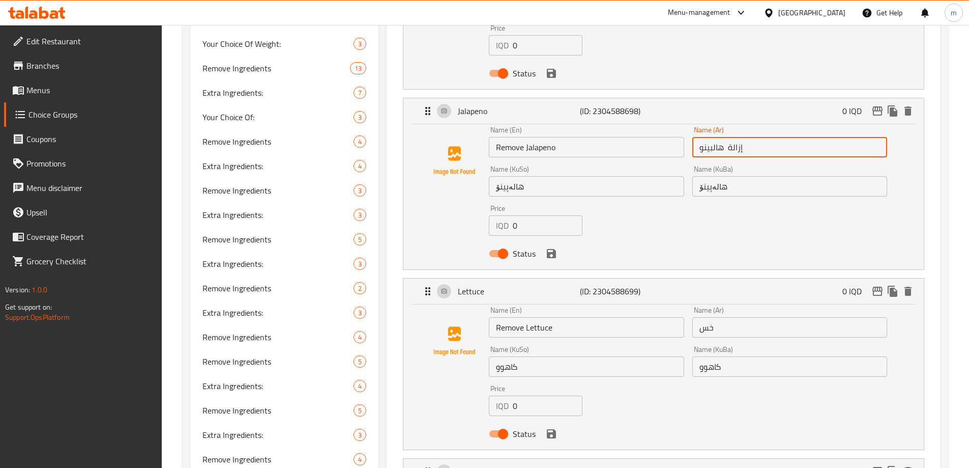
type input "إزالة هالبينو"
click at [693, 317] on input "خس" at bounding box center [789, 327] width 195 height 20
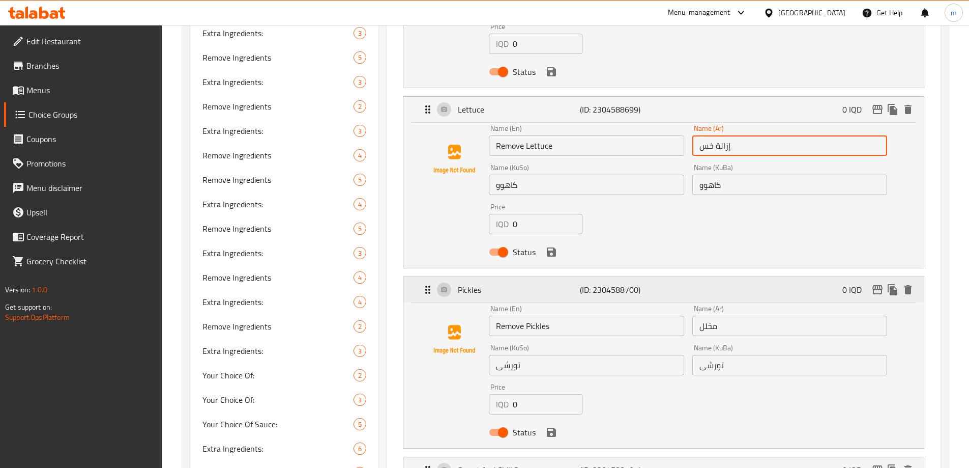
scroll to position [1090, 0]
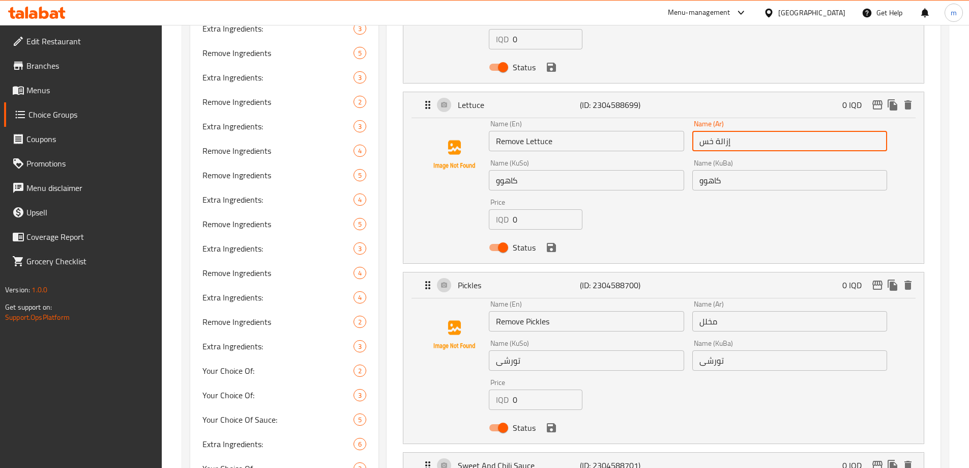
type input "إزالة خس"
click at [699, 311] on input "مخلل" at bounding box center [789, 321] width 195 height 20
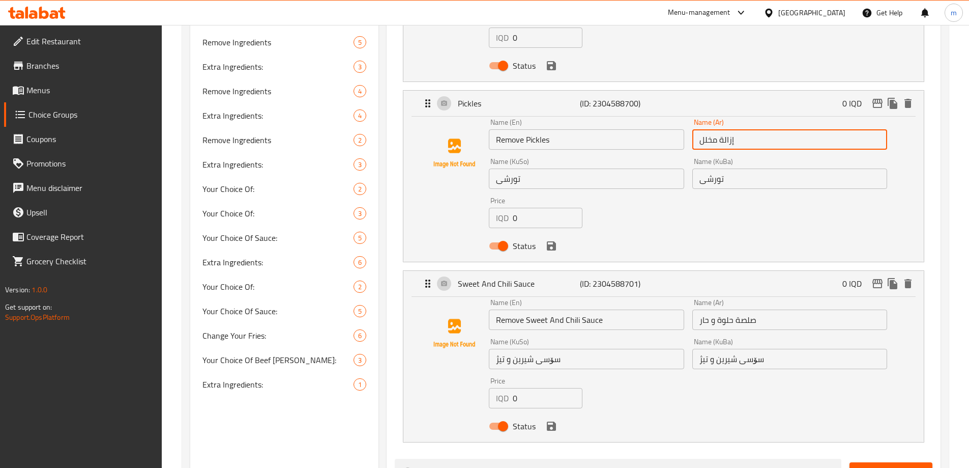
scroll to position [1274, 0]
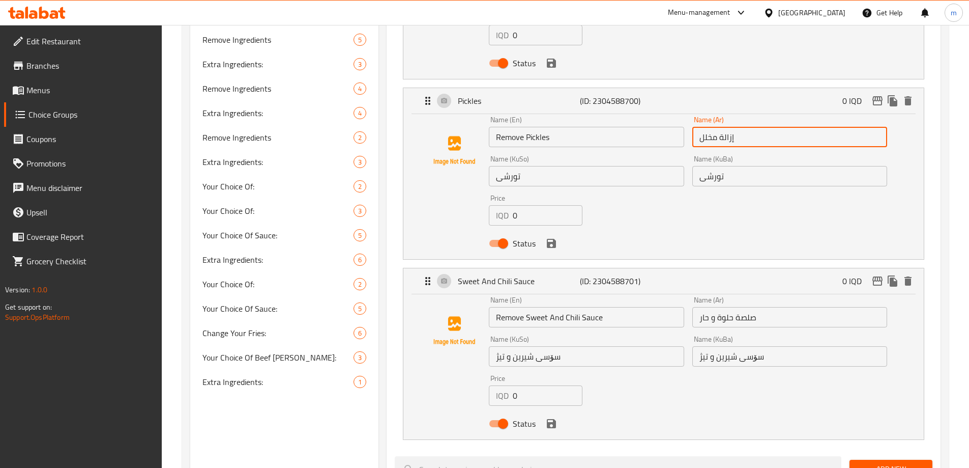
type input "إزالة مخلل"
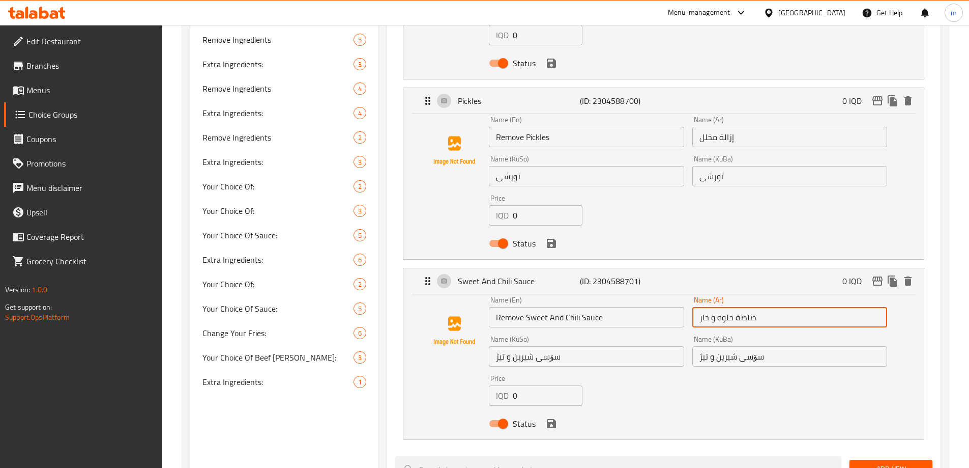
click at [699, 307] on input "صلصة حلوة و حار" at bounding box center [789, 317] width 195 height 20
type input "إزالة صلصة حلوة و حار"
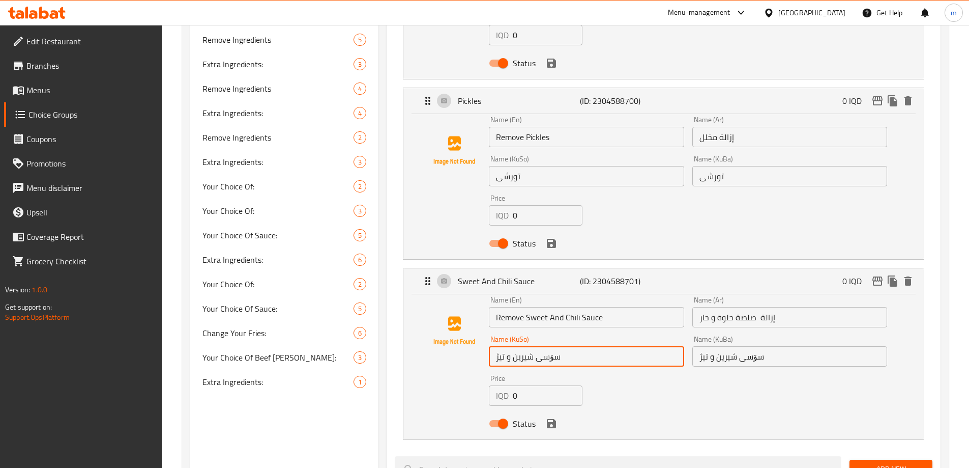
click at [605, 346] on input "سۆسی شیرین و تیژ" at bounding box center [586, 356] width 195 height 20
type input "سۆسی شیرین و تیژ لاببە"
click at [821, 346] on input "سۆسی شیرین و تیژ" at bounding box center [789, 356] width 195 height 20
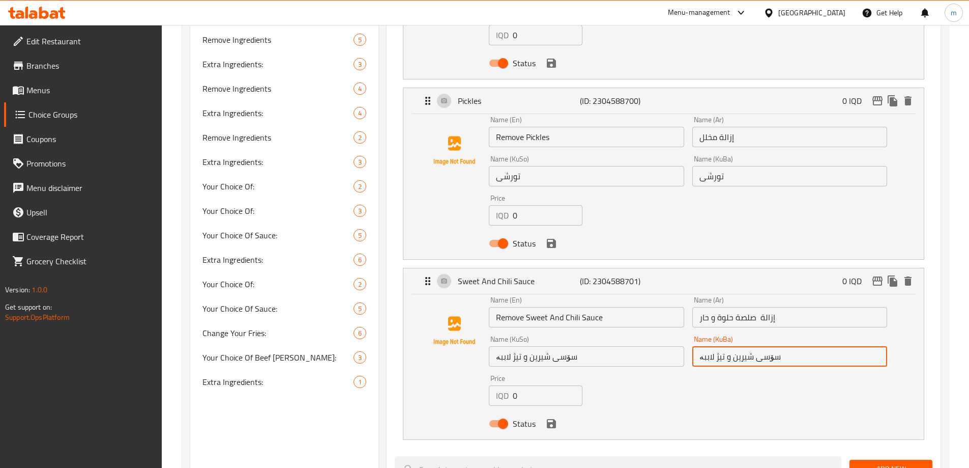
type input "سۆسی شیرین و تیژ لاببە"
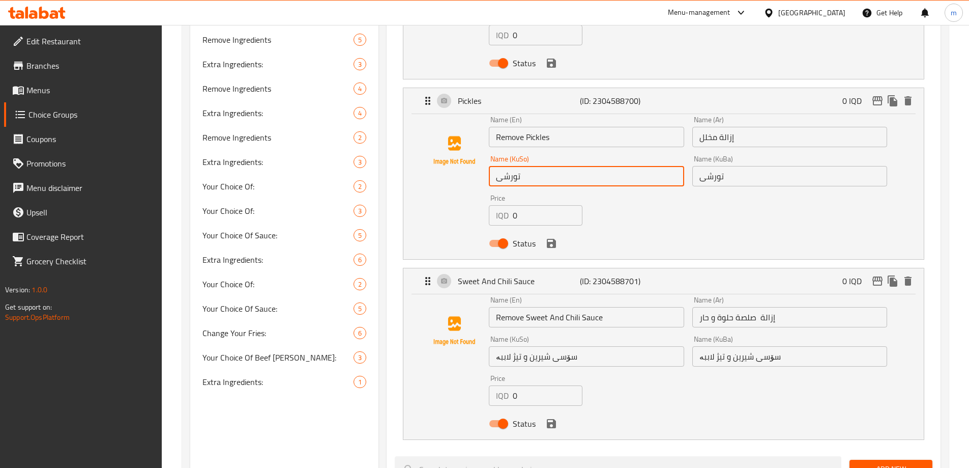
click at [631, 166] on input "تورشی" at bounding box center [586, 176] width 195 height 20
type input "تورشی لاببە"
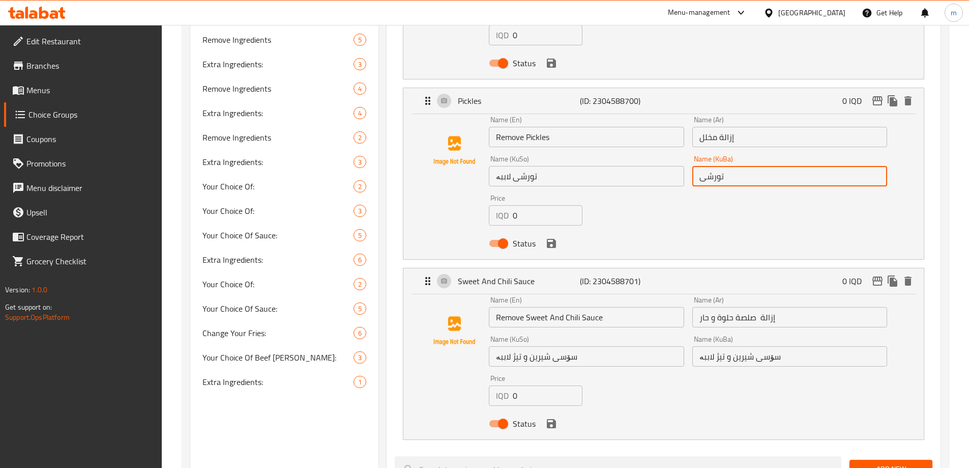
click at [774, 166] on input "تورشی" at bounding box center [789, 176] width 195 height 20
click at [551, 419] on icon "save" at bounding box center [551, 423] width 9 height 9
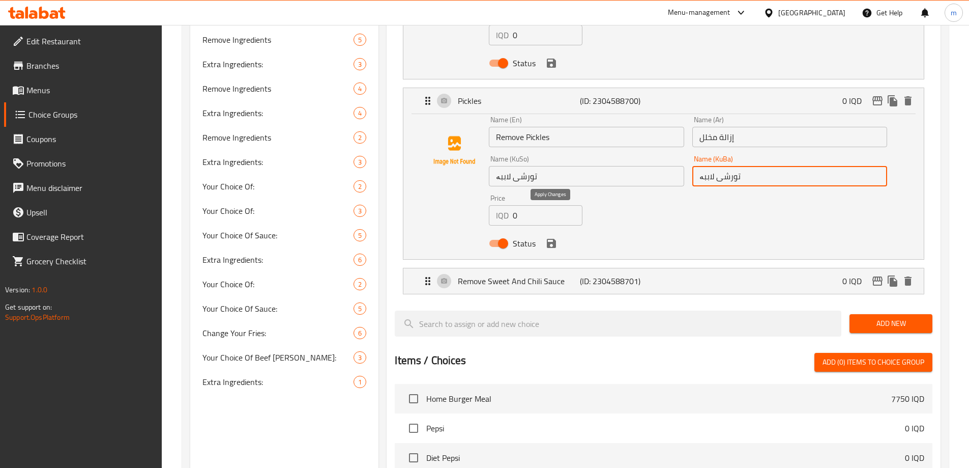
click at [551, 237] on icon "save" at bounding box center [551, 243] width 12 height 12
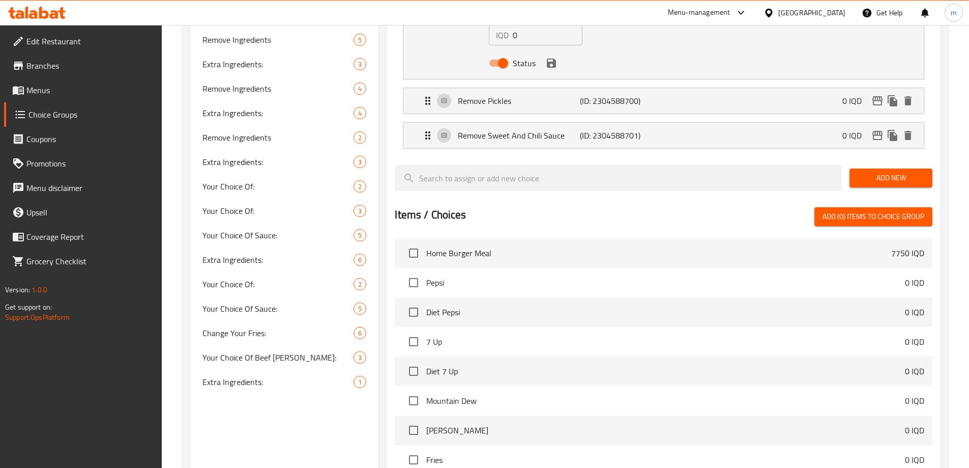
type input "تورشی لاببە"
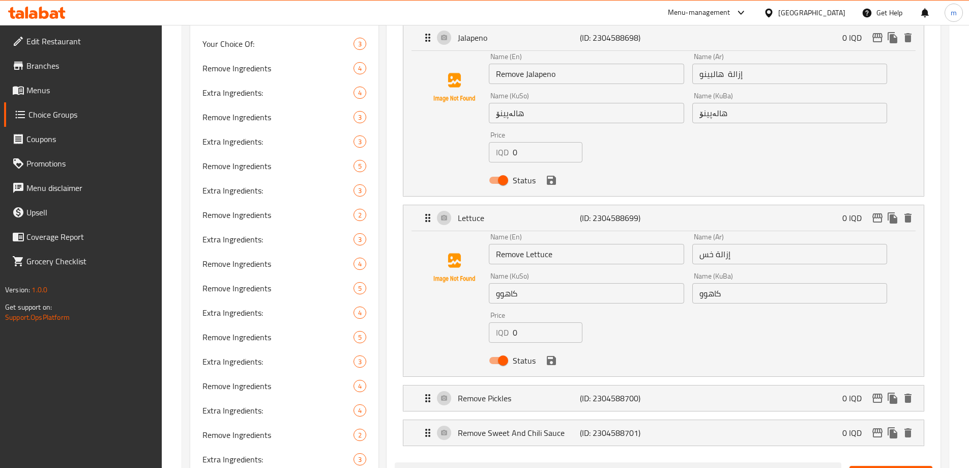
scroll to position [965, 0]
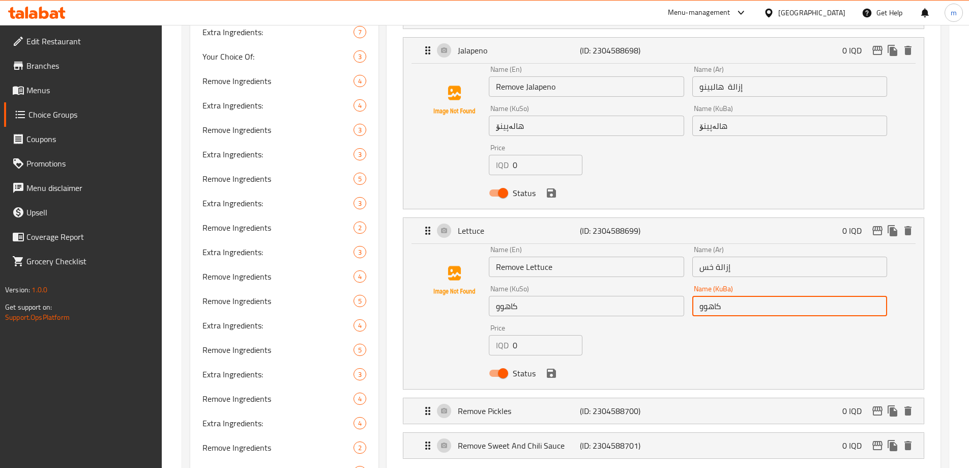
click at [756, 296] on input "کاهوو" at bounding box center [789, 306] width 195 height 20
type input "کاهوو لاببە"
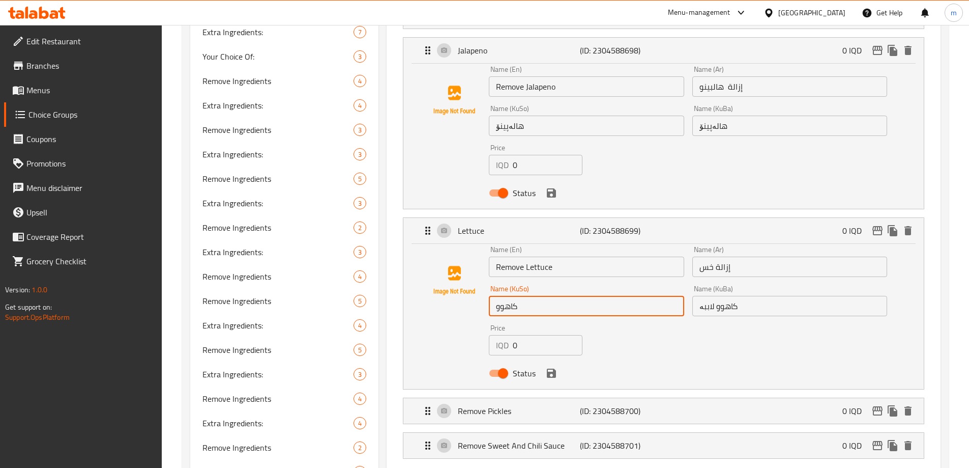
click at [598, 296] on input "کاهوو" at bounding box center [586, 306] width 195 height 20
click at [549, 368] on icon "save" at bounding box center [551, 372] width 9 height 9
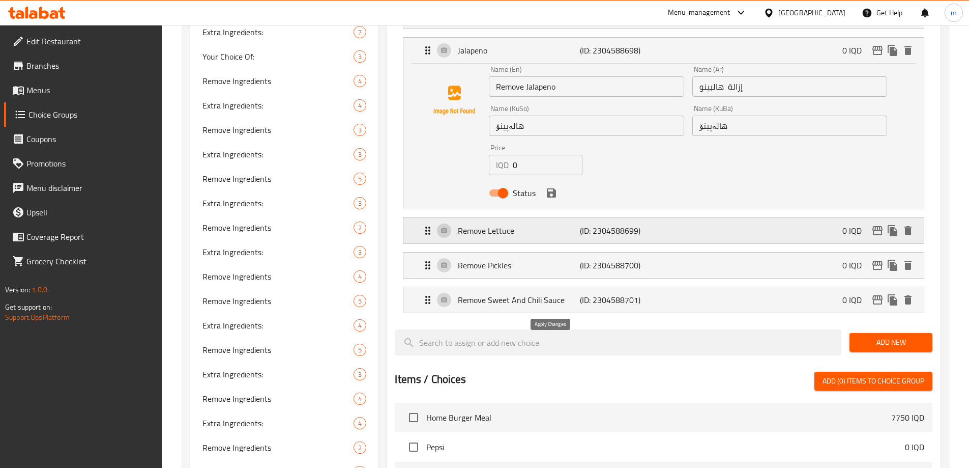
type input "کاهوو لاببە"
click at [741, 115] on input "هالەپینۆ" at bounding box center [789, 125] width 195 height 20
type input "هالەپینۆ لاببە"
click at [626, 115] on input "هالەپینۆ" at bounding box center [586, 125] width 195 height 20
click at [552, 188] on icon "save" at bounding box center [551, 192] width 9 height 9
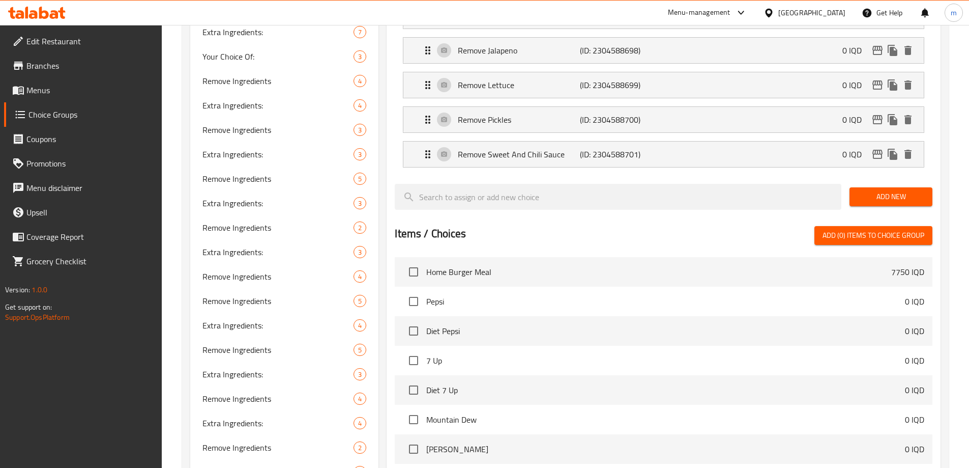
type input "هالەپینۆ لاببە"
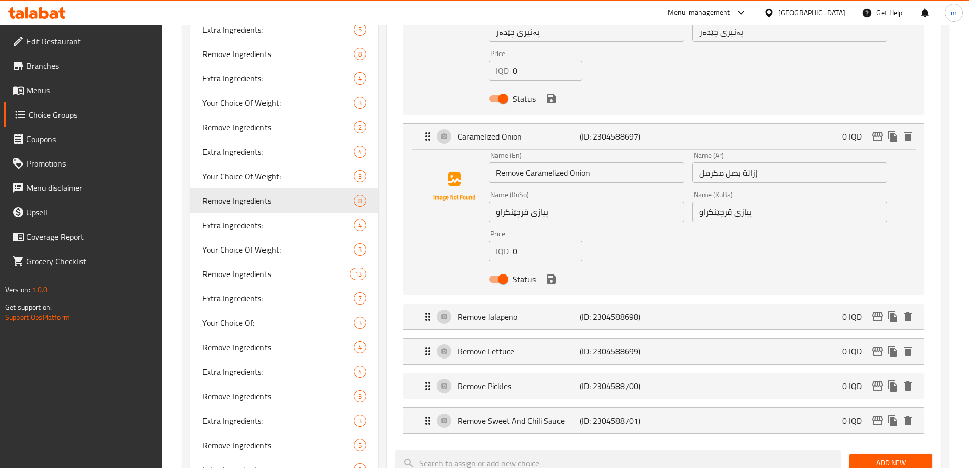
scroll to position [693, 0]
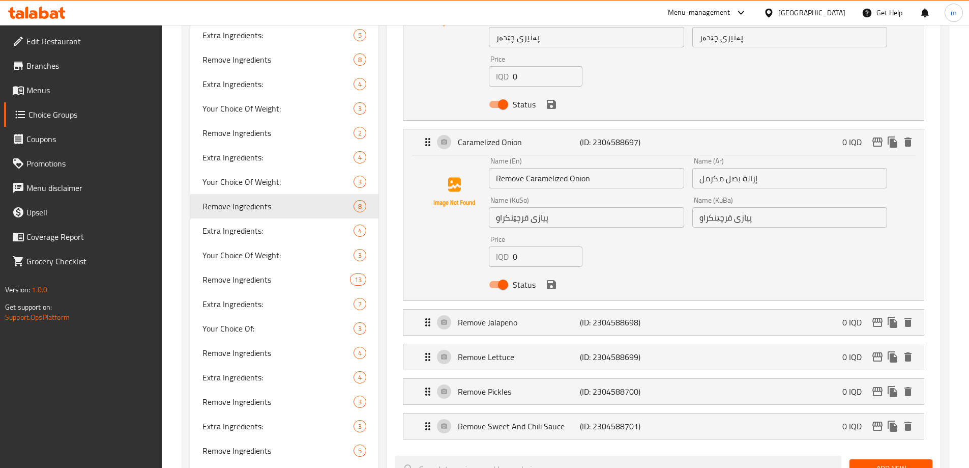
click at [570, 207] on input "پیازی قرچێنکراو" at bounding box center [586, 217] width 195 height 20
type input "پیازی قرچێنکراو لاببە"
click at [755, 207] on input "پیازی قرچێنکراو" at bounding box center [789, 217] width 195 height 20
click at [552, 280] on icon "save" at bounding box center [551, 284] width 9 height 9
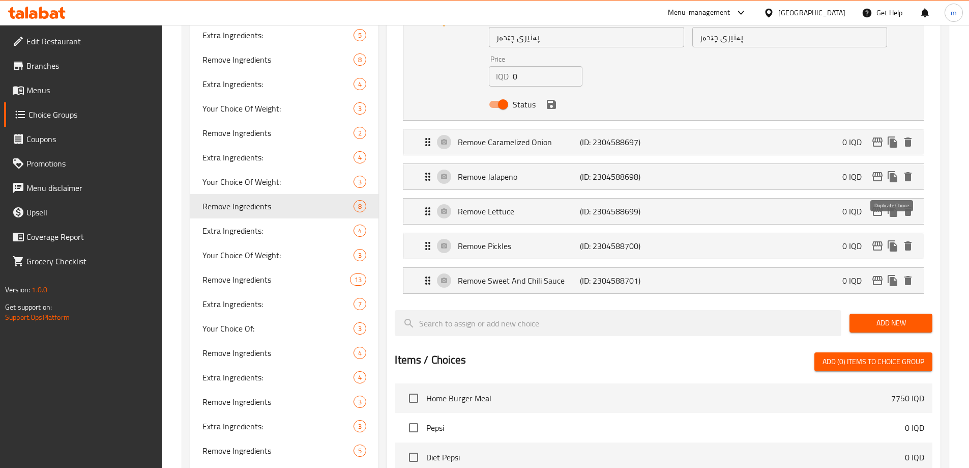
type input "پیازی قرچێنکراو لاببە"
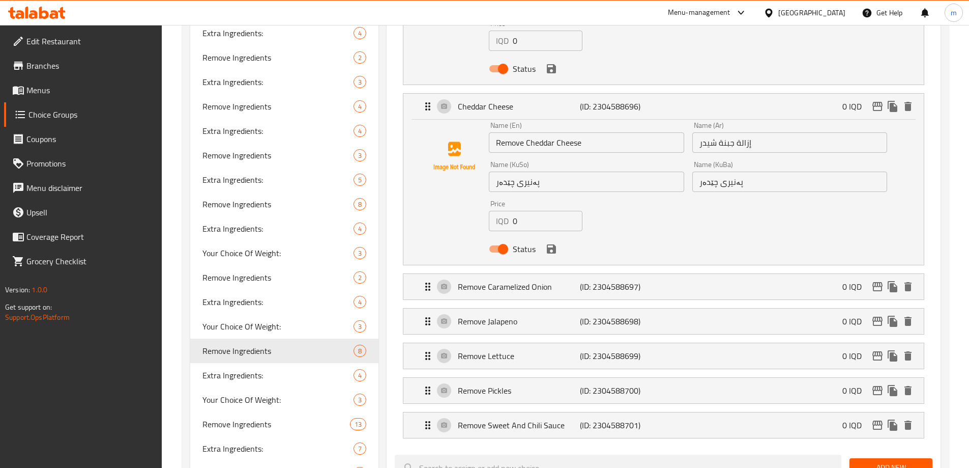
scroll to position [465, 0]
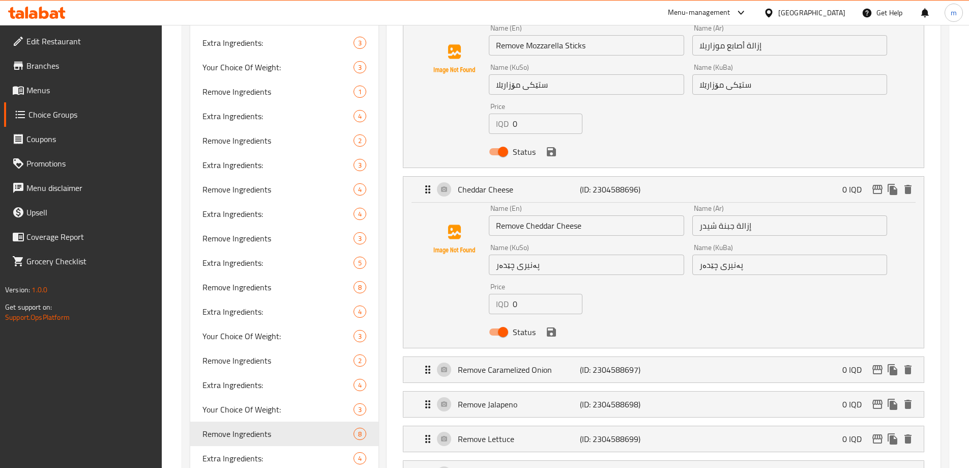
click at [603, 254] on input "پەنیری چێدەر" at bounding box center [586, 264] width 195 height 20
click at [788, 251] on div "Name (En) Remove Cheddar Cheese Name (En) Name (Ar) إزالة جبنة شيدر Name (Ar) N…" at bounding box center [688, 272] width 406 height 145
type input "پەنیری چێدەر لاببە"
click at [783, 254] on input "پەنیری چێدەر" at bounding box center [789, 264] width 195 height 20
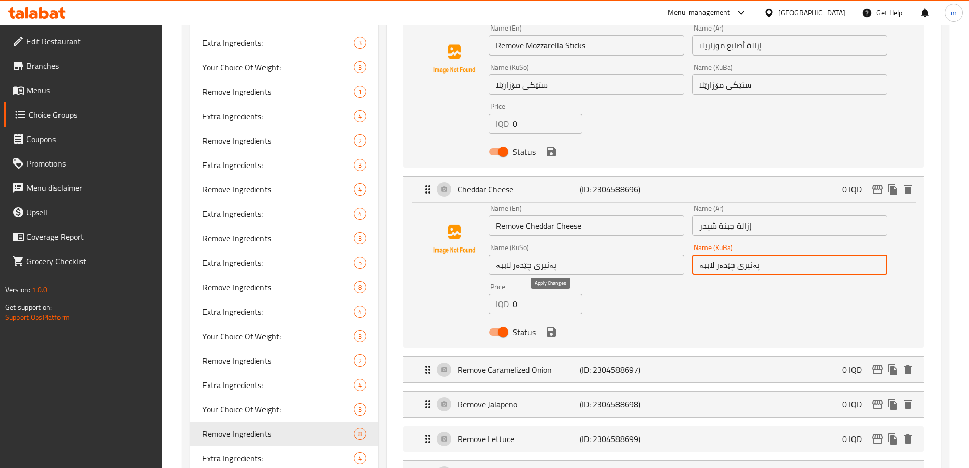
drag, startPoint x: 552, startPoint y: 304, endPoint x: 552, endPoint y: 298, distance: 6.6
click at [552, 326] on icon "save" at bounding box center [551, 332] width 12 height 12
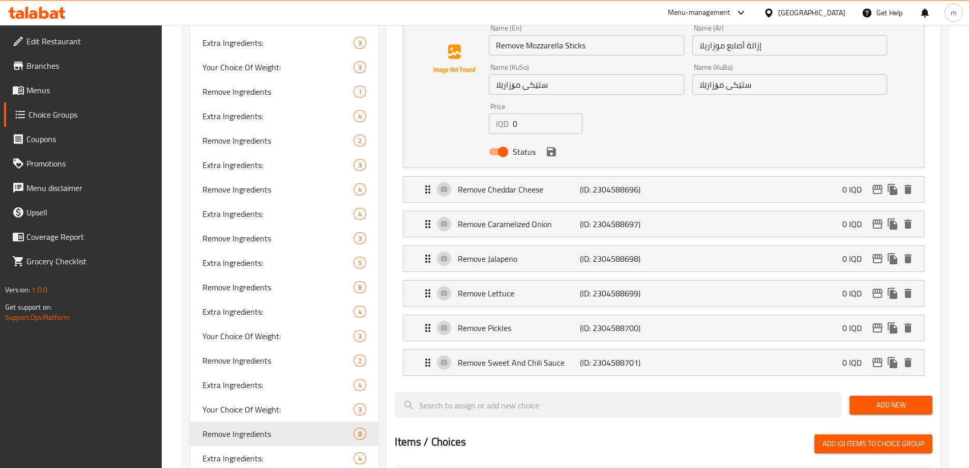
type input "پەنیری چێدەر لاببە"
click at [583, 74] on input "ستێکی مۆزارێلا" at bounding box center [586, 84] width 195 height 20
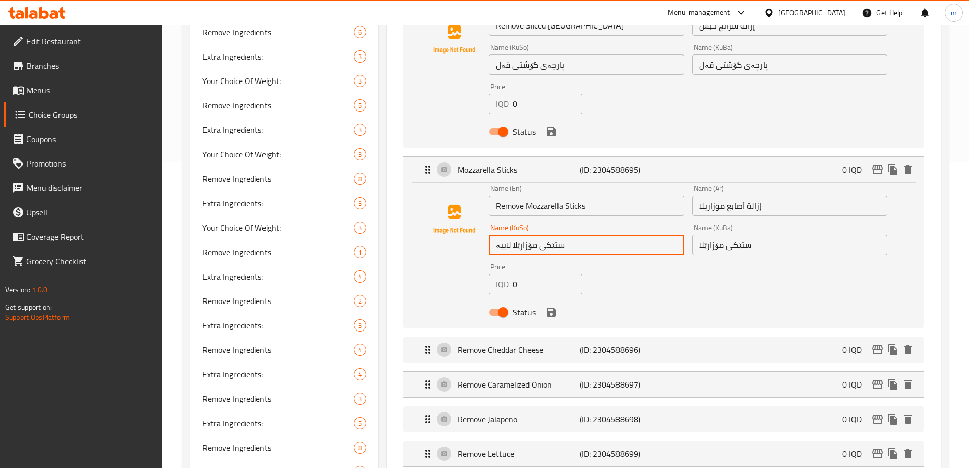
scroll to position [207, 0]
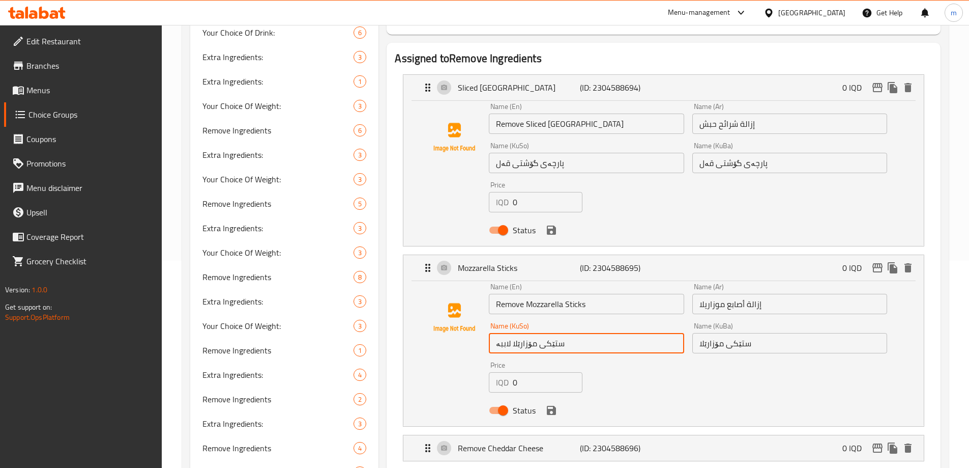
type input "ستێکی مۆزارێلا لاببە"
click at [782, 333] on input "ستێکی مۆزارێلا" at bounding box center [789, 343] width 195 height 20
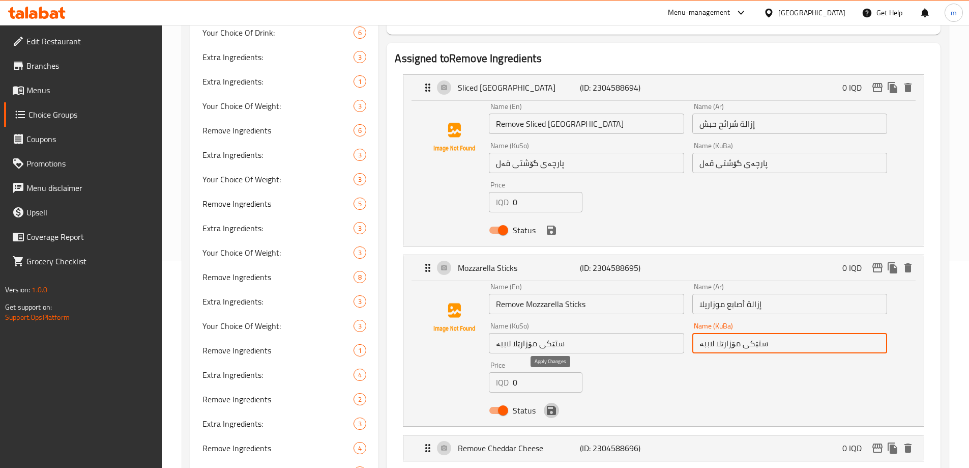
click at [549, 405] on icon "save" at bounding box center [551, 409] width 9 height 9
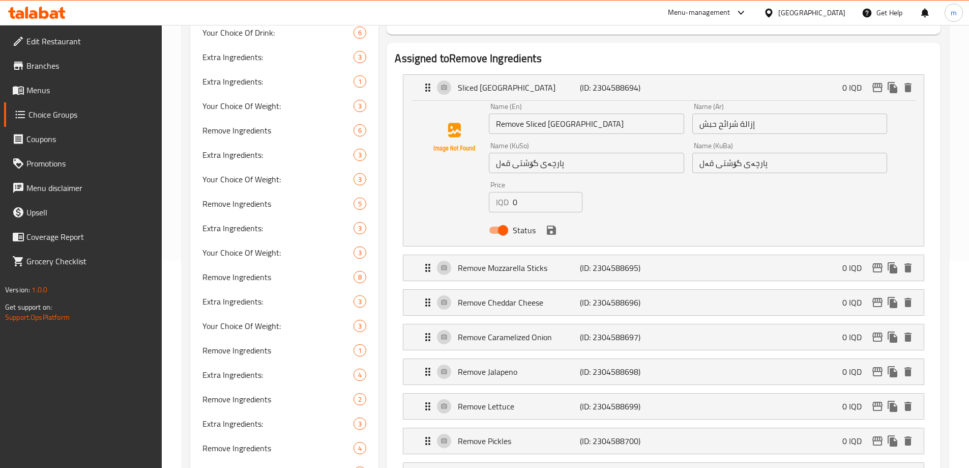
type input "ستێکی مۆزارێلا لاببە"
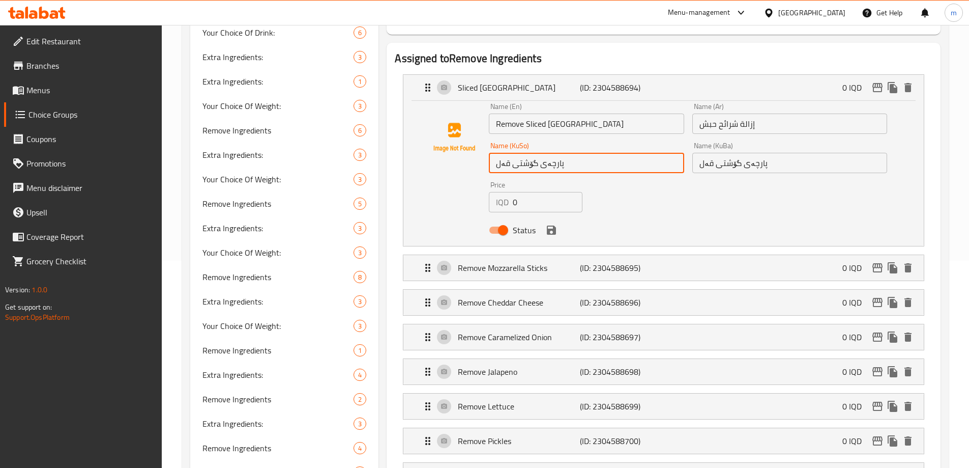
click at [575, 153] on input "پارچەی گۆشتی قەل" at bounding box center [586, 163] width 195 height 20
type input "پارچەی گۆشتی قەل لاببە"
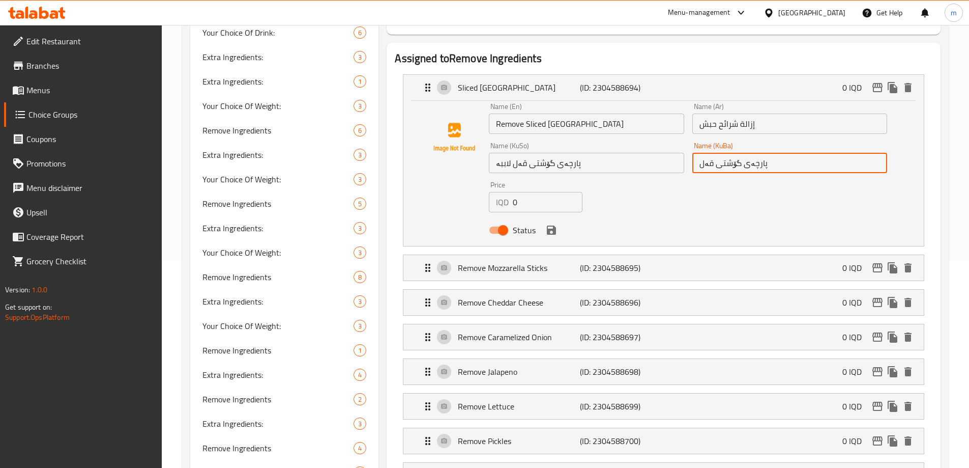
click at [789, 153] on input "پارچەی گۆشتی قەل" at bounding box center [789, 163] width 195 height 20
click at [552, 225] on icon "save" at bounding box center [551, 229] width 9 height 9
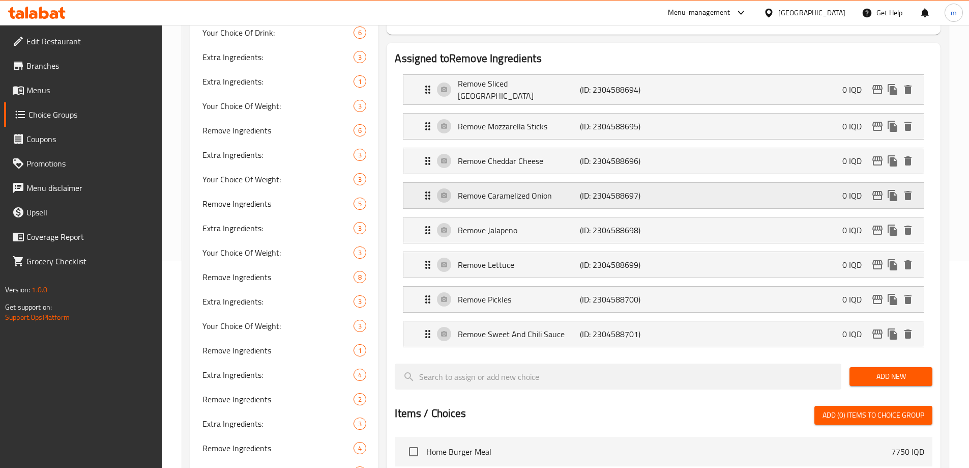
type input "پارچەی گۆشتی قەل لاببە"
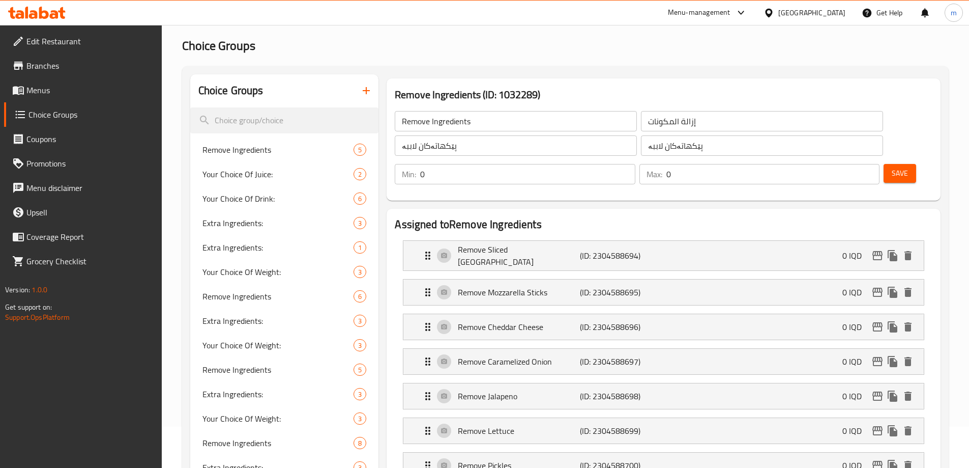
scroll to position [3, 0]
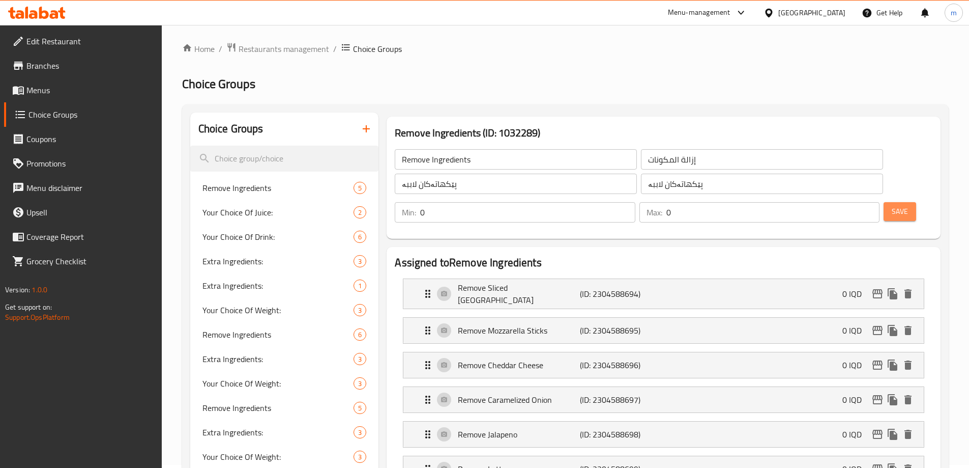
click at [892, 205] on span "Save" at bounding box center [900, 211] width 16 height 13
drag, startPoint x: 883, startPoint y: 160, endPoint x: 830, endPoint y: 187, distance: 59.2
click at [892, 205] on span "Save" at bounding box center [900, 211] width 16 height 13
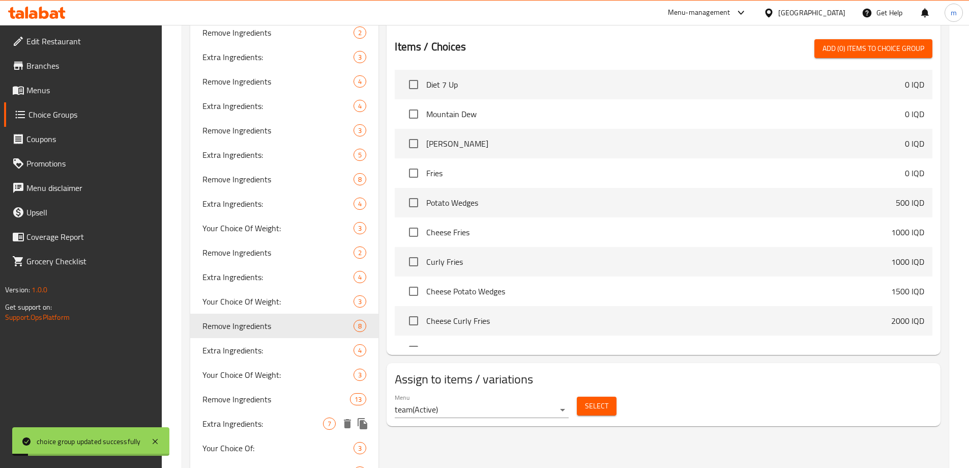
scroll to position [596, 0]
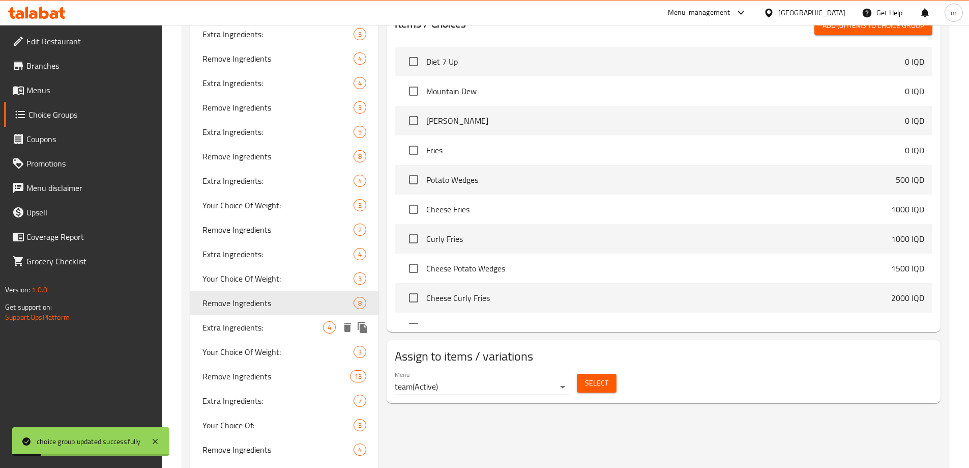
click at [233, 332] on span "Extra Ingredients:" at bounding box center [262, 327] width 121 height 12
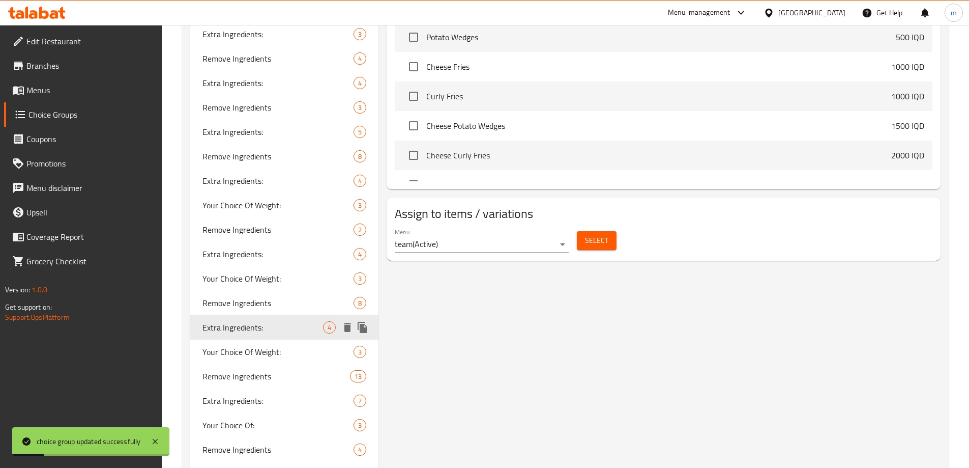
type input "Extra Ingredients:"
type input "المكونات الإضافية:"
type input "پێکهاتەی زیادە:"
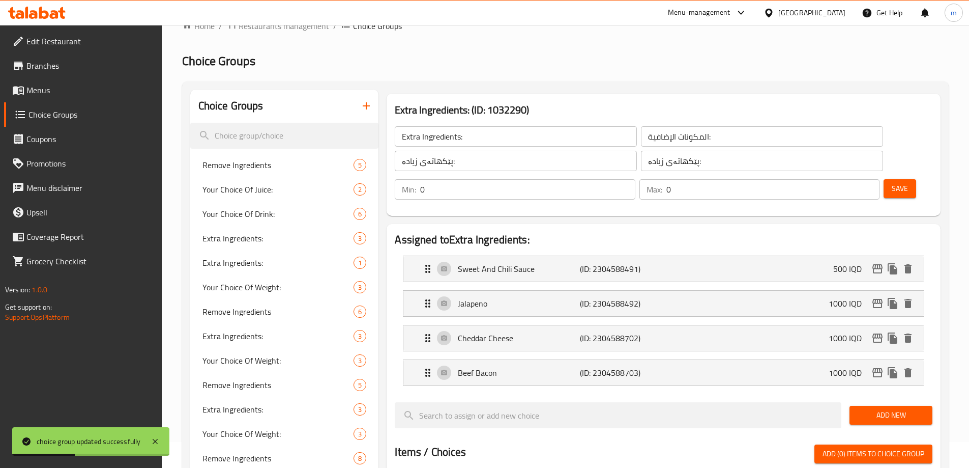
scroll to position [3, 0]
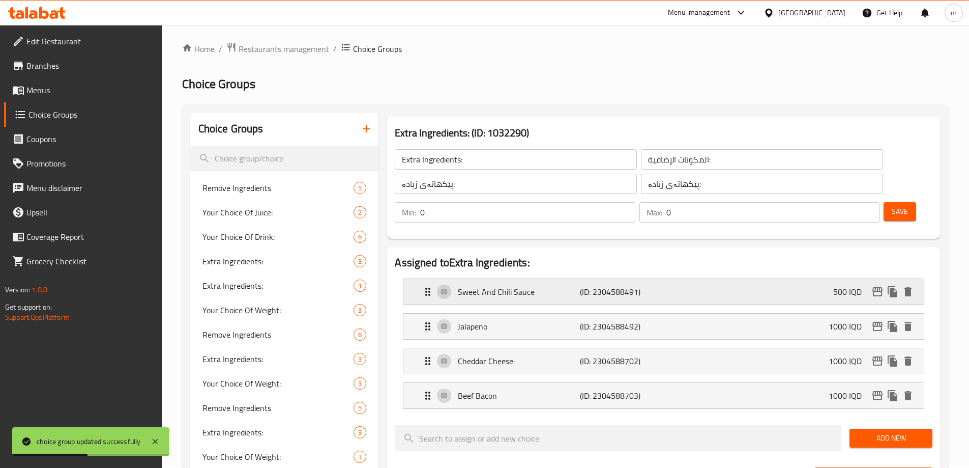
click at [477, 279] on div "Sweet And Chili Sauce (ID: 2304588491) 500 IQD" at bounding box center [667, 291] width 490 height 25
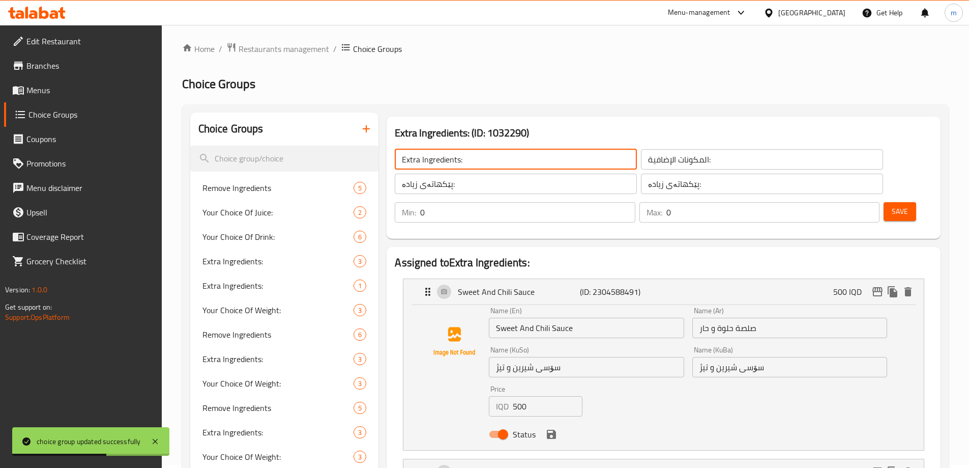
click at [413, 158] on input "Extra Ingredients:" at bounding box center [516, 159] width 242 height 20
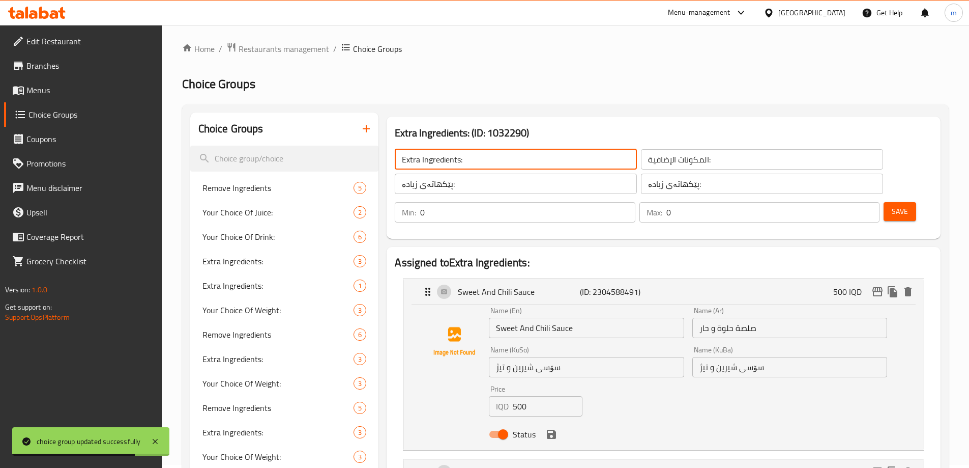
click at [413, 158] on input "Extra Ingredients:" at bounding box center [516, 159] width 242 height 20
click at [412, 159] on input "Extra Ingredients:" at bounding box center [516, 159] width 242 height 20
click at [408, 162] on input "Extra Ingredients:" at bounding box center [516, 159] width 242 height 20
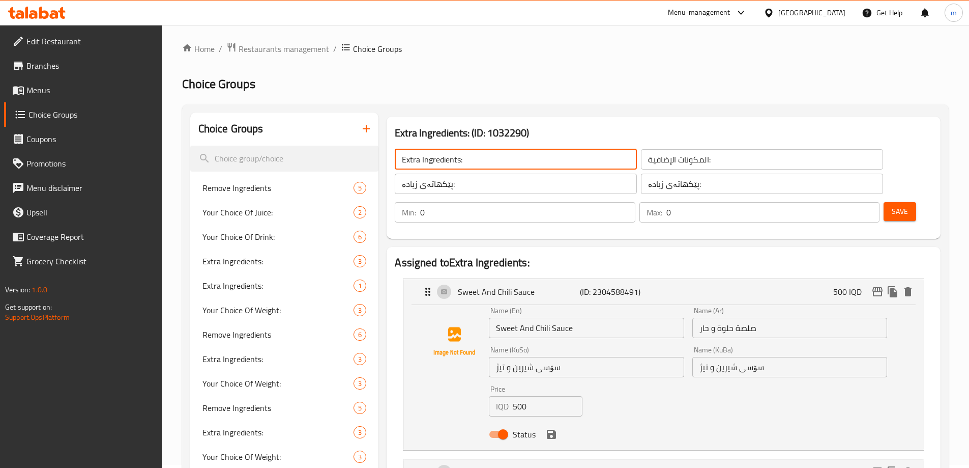
click at [492, 317] on input "Sweet And Chili Sauce" at bounding box center [586, 327] width 195 height 20
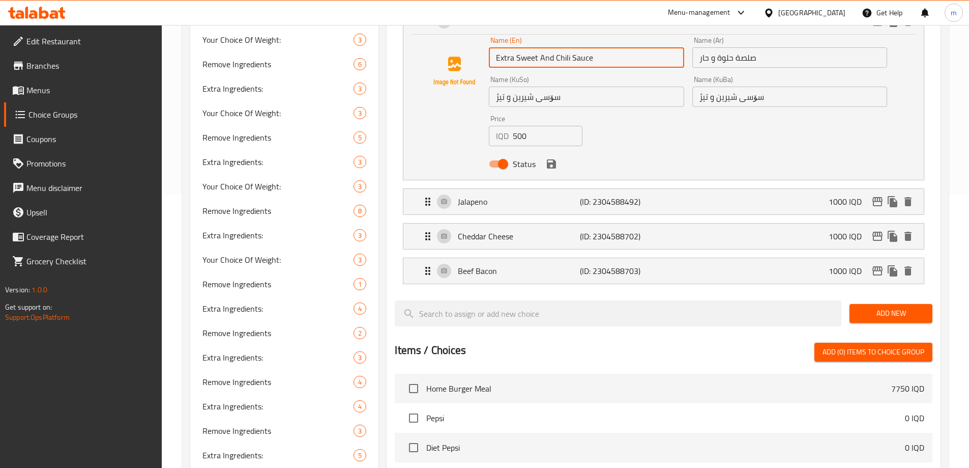
scroll to position [248, 0]
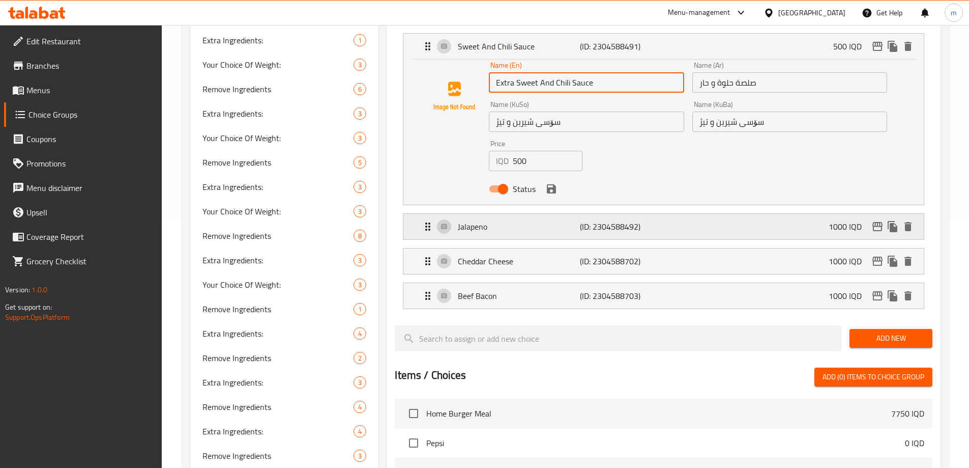
click at [525, 220] on p "Jalapeno" at bounding box center [519, 226] width 122 height 12
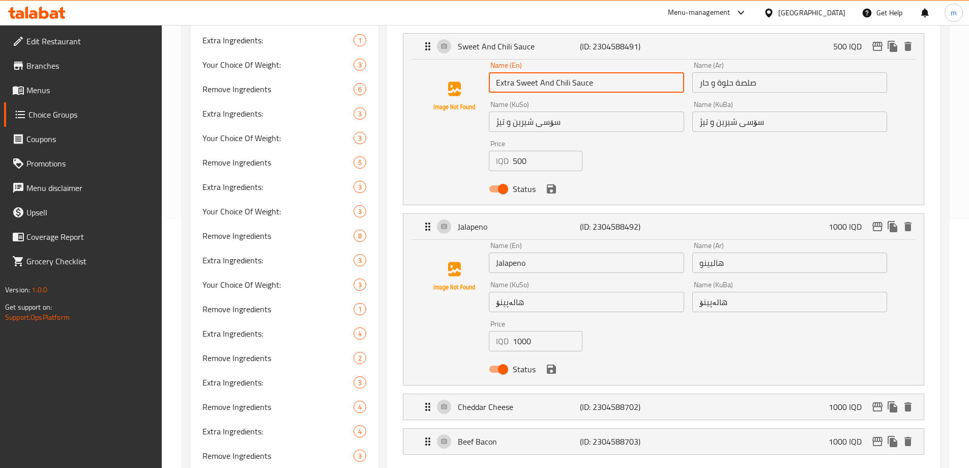
type input "Extra Sweet And Chili Sauce"
click at [492, 252] on input "Jalapeno" at bounding box center [586, 262] width 195 height 20
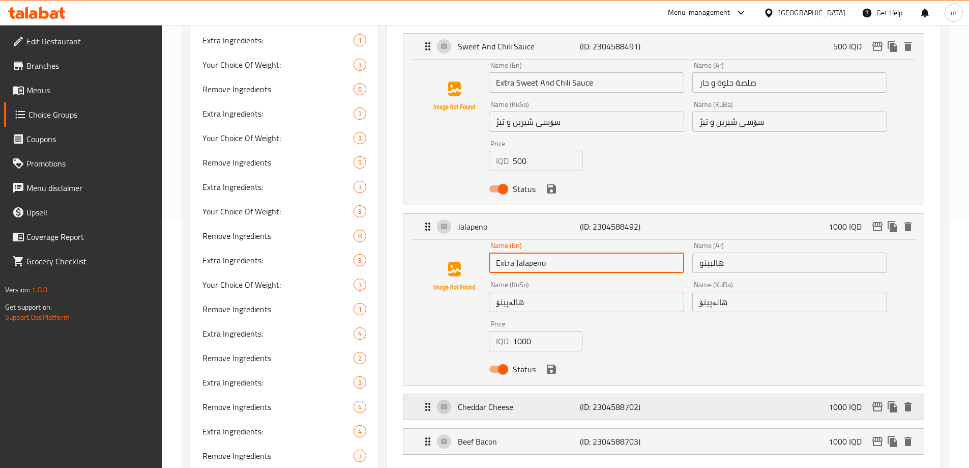
click at [524, 400] on p "Cheddar Cheese" at bounding box center [519, 406] width 122 height 12
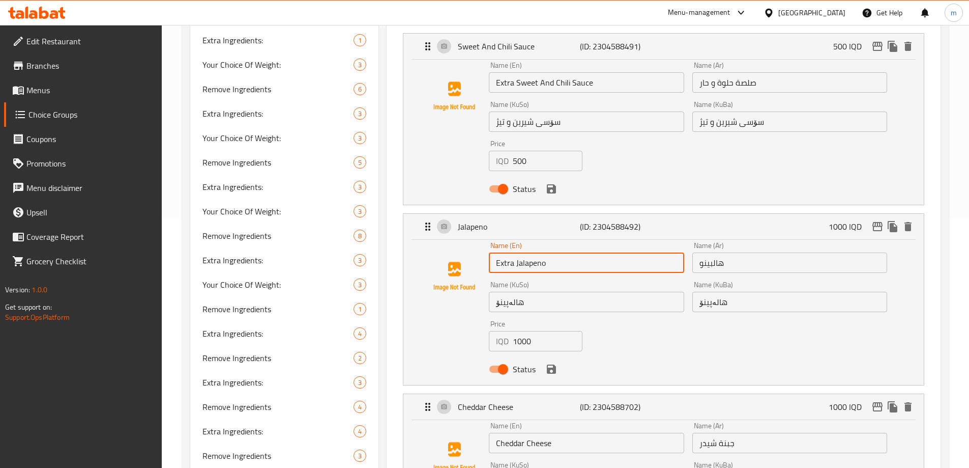
type input "Extra Jalapeno"
click at [495, 432] on input "Cheddar Cheese" at bounding box center [586, 442] width 195 height 20
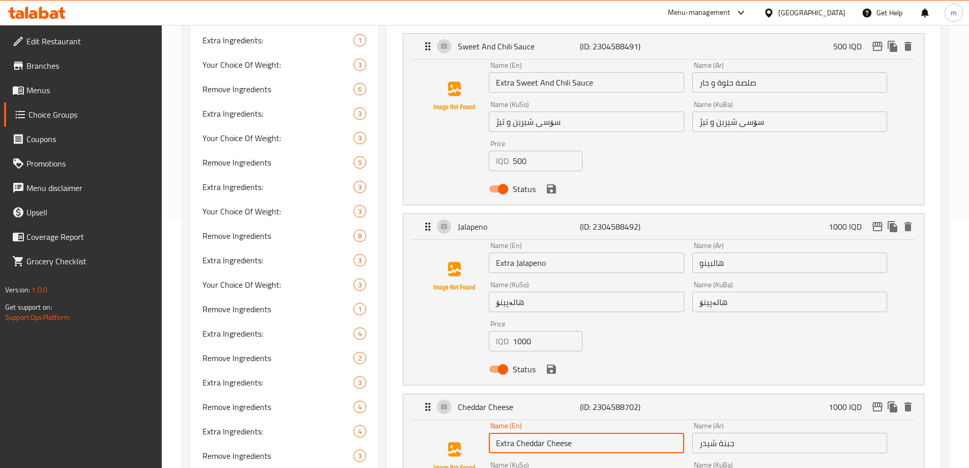
scroll to position [439, 0]
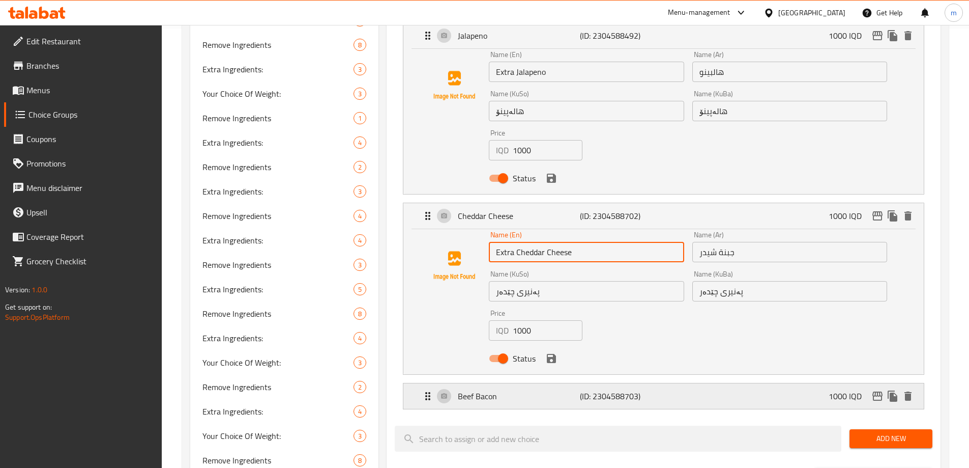
click at [495, 383] on div "Beef Bacon (ID: 2304588703) 1000 IQD" at bounding box center [667, 395] width 490 height 25
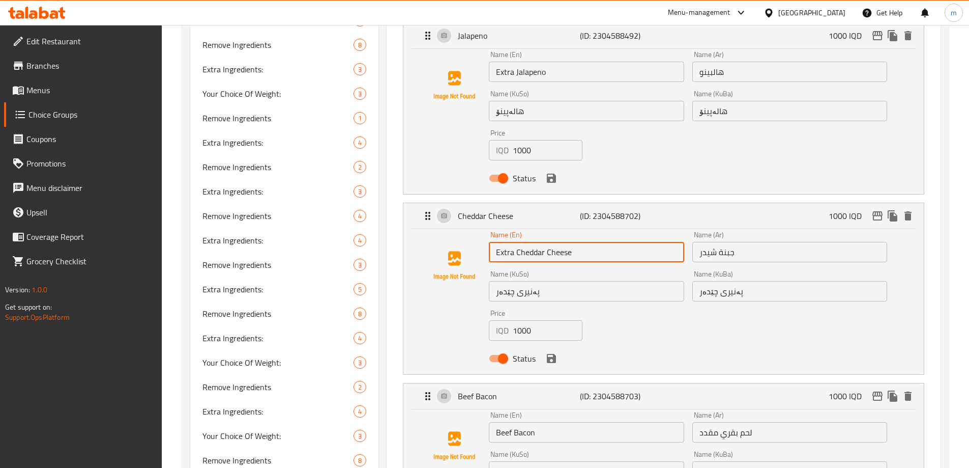
type input "Extra Cheddar Cheese"
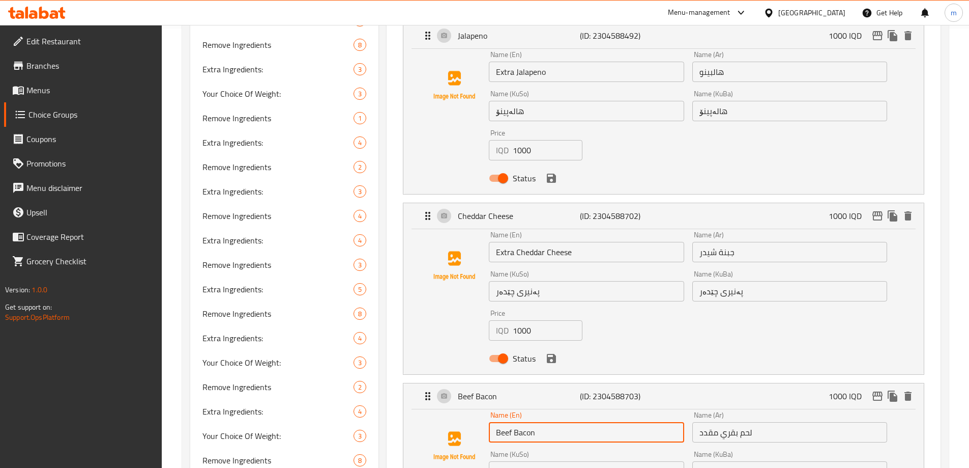
click at [495, 422] on input "Beef Bacon" at bounding box center [586, 432] width 195 height 20
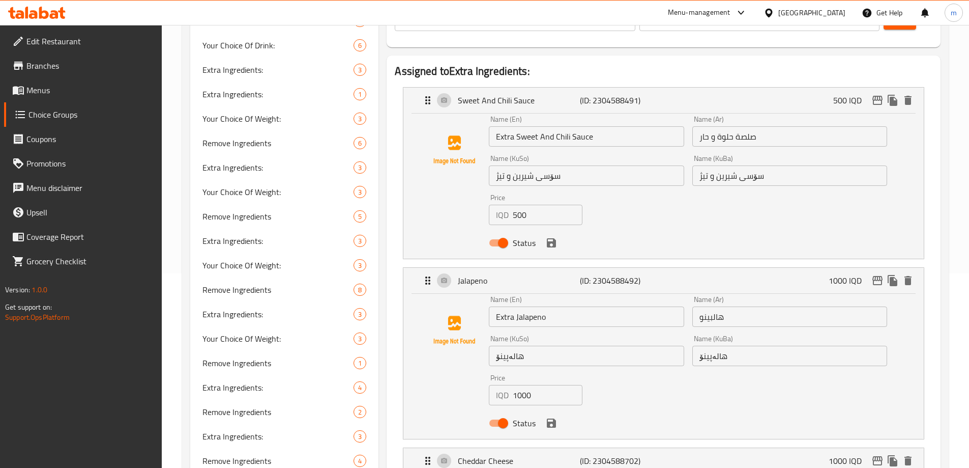
scroll to position [181, 0]
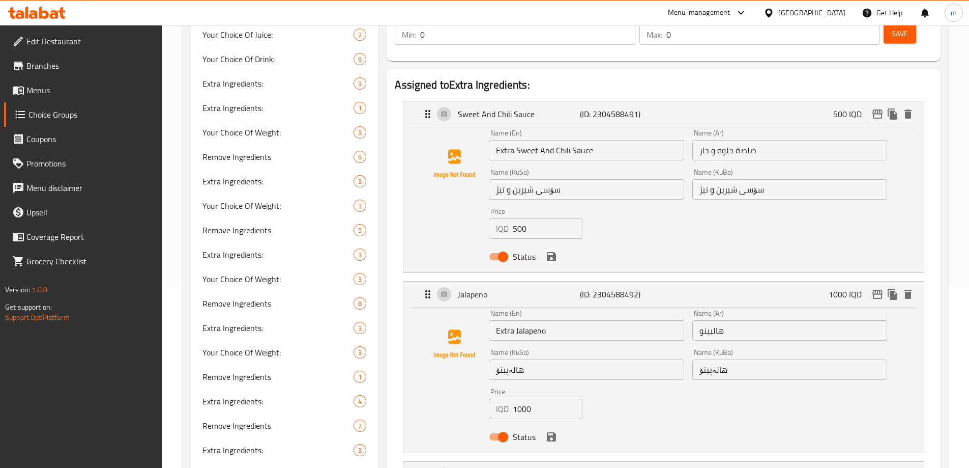
type input "Extra Beef Bacon"
click at [704, 140] on input "صلصة حلوة و حار" at bounding box center [789, 150] width 195 height 20
click at [698, 140] on input "صلصة حلوة و حار" at bounding box center [789, 150] width 195 height 20
type input "إضافة صلصة حلوة و حار"
click at [699, 320] on input "هالبينو" at bounding box center [789, 330] width 195 height 20
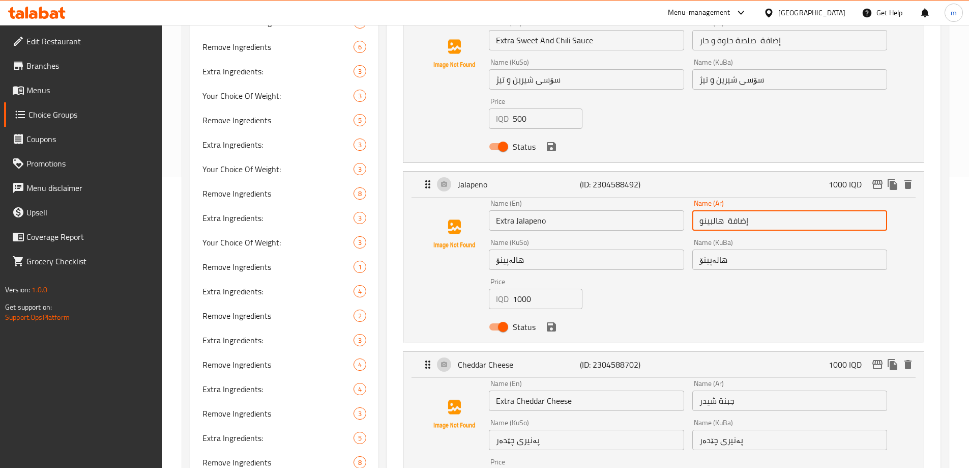
scroll to position [300, 0]
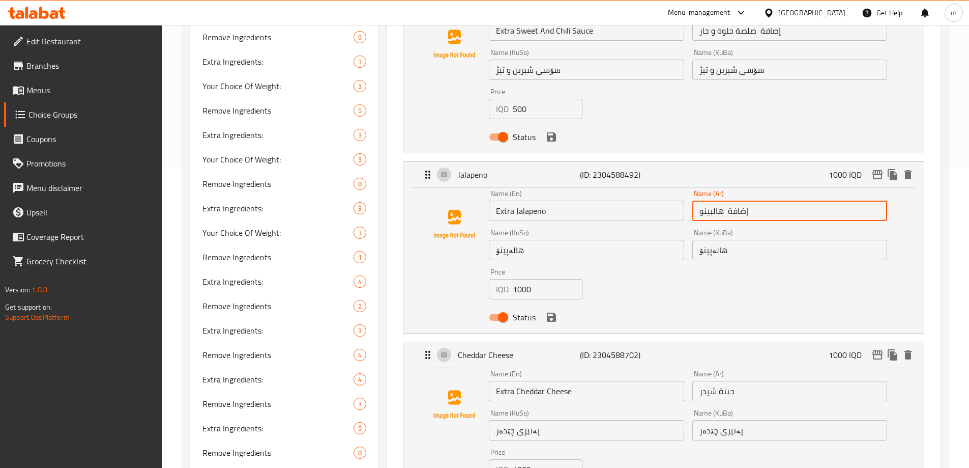
type input "إضافة هالبينو"
click at [698, 381] on input "جبنة شيدر" at bounding box center [789, 391] width 195 height 20
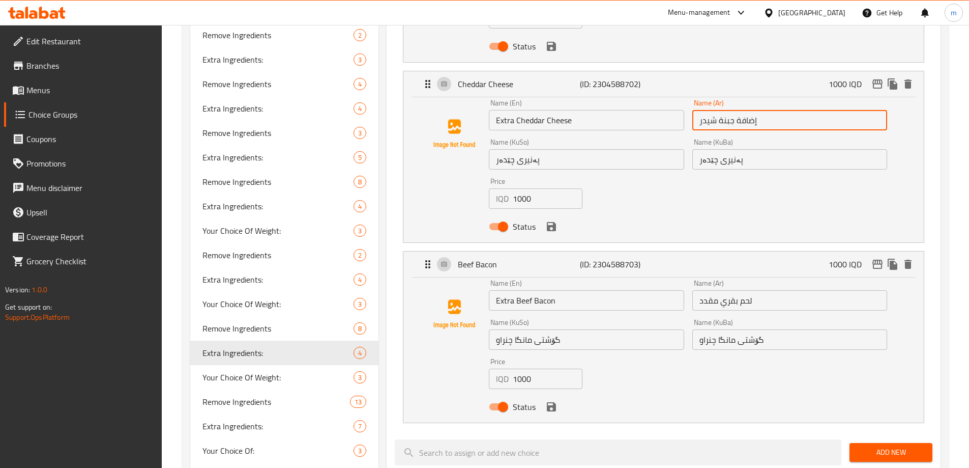
scroll to position [518, 0]
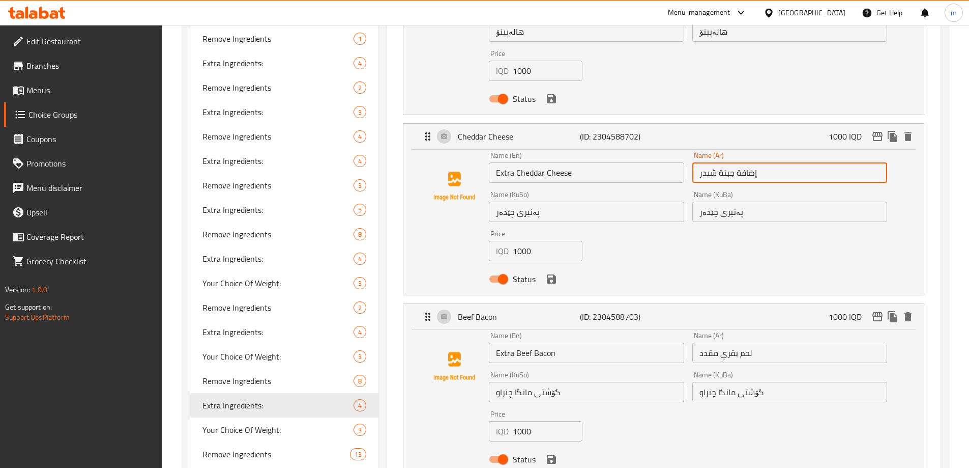
type input "إضافة جبنة شيدر"
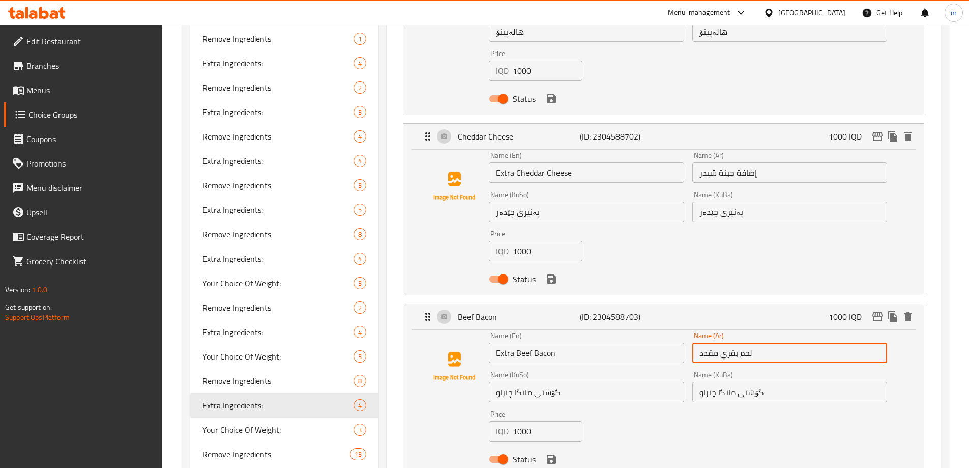
click at [698, 342] on input "لحم بقري مقدد" at bounding box center [789, 352] width 195 height 20
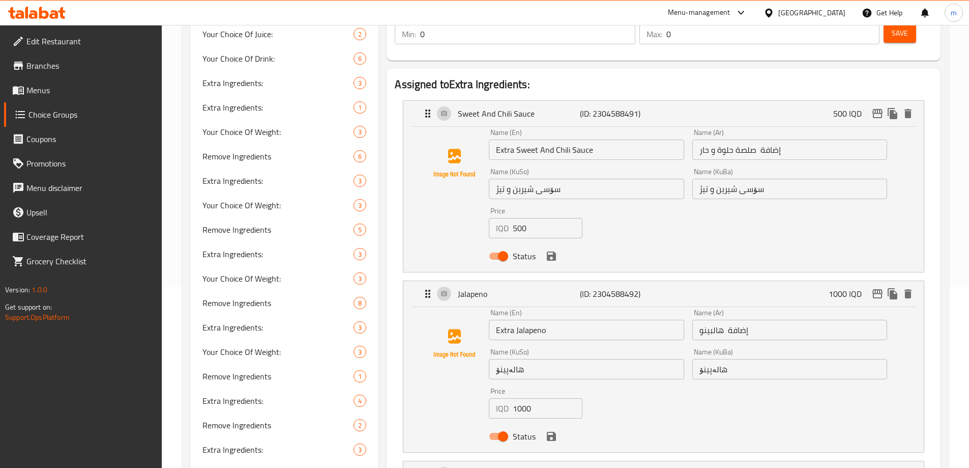
scroll to position [180, 0]
type input "إضافة لحم بقري مقدد"
click at [575, 180] on input "سۆسی شیرین و تیژ" at bounding box center [586, 190] width 195 height 20
type input "سۆسی شیرین و تیژی زیادە"
click at [798, 180] on input "سۆسی شیرین و تیژ" at bounding box center [789, 190] width 195 height 20
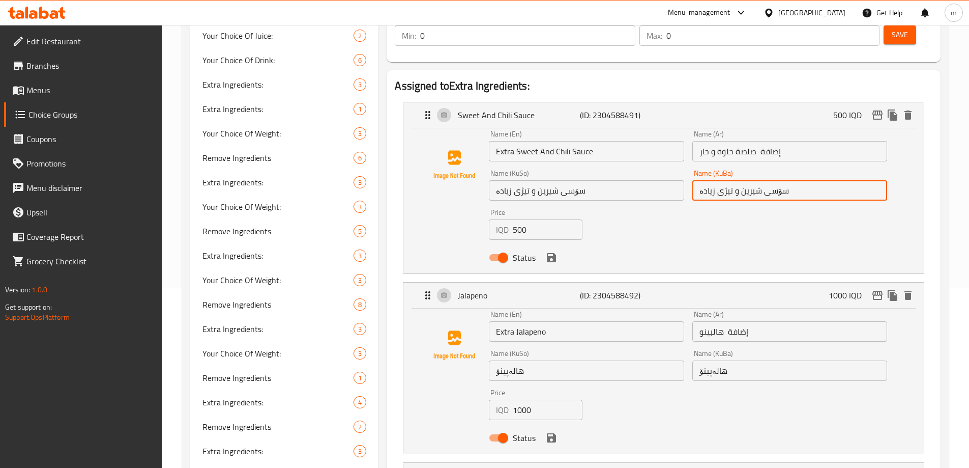
type input "سۆسی شیرین و تیژی زیادە"
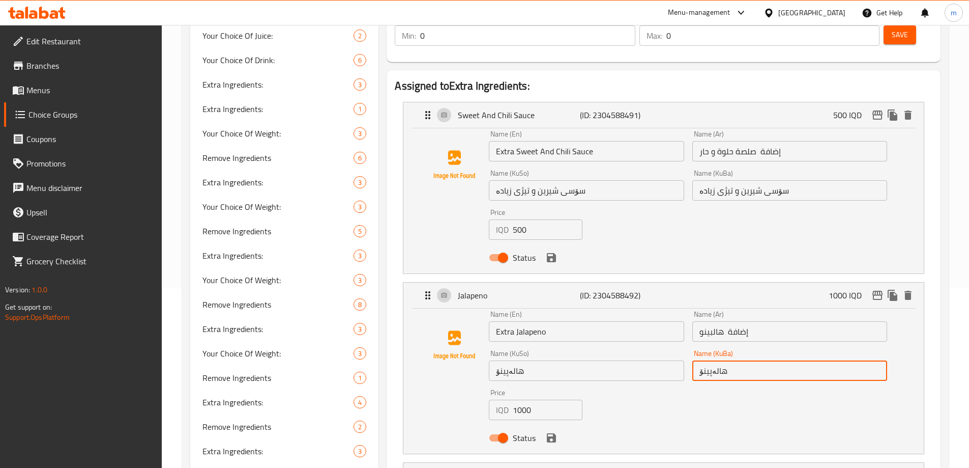
click at [741, 360] on input "هالەپینۆ" at bounding box center [789, 370] width 195 height 20
type input "هالەپینۆی زیادە"
click at [675, 360] on input "هالەپینۆ" at bounding box center [586, 370] width 195 height 20
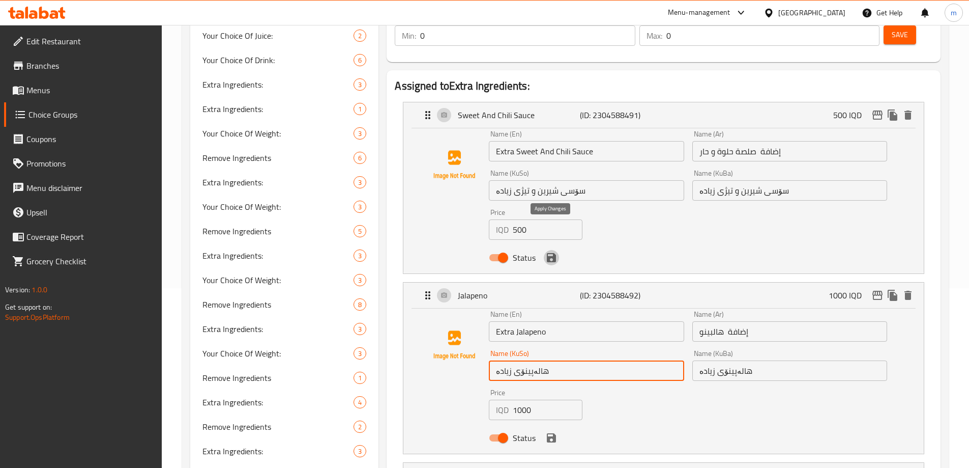
click at [554, 253] on icon "save" at bounding box center [551, 257] width 9 height 9
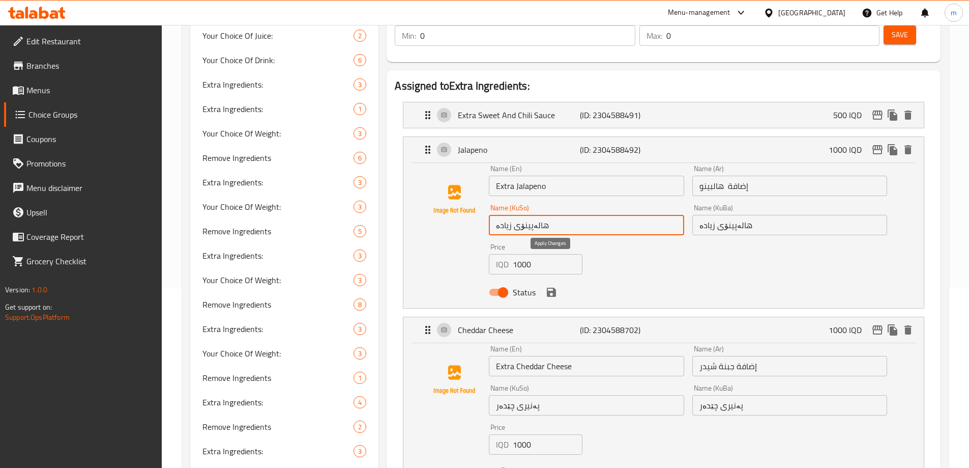
click at [553, 287] on icon "save" at bounding box center [551, 291] width 9 height 9
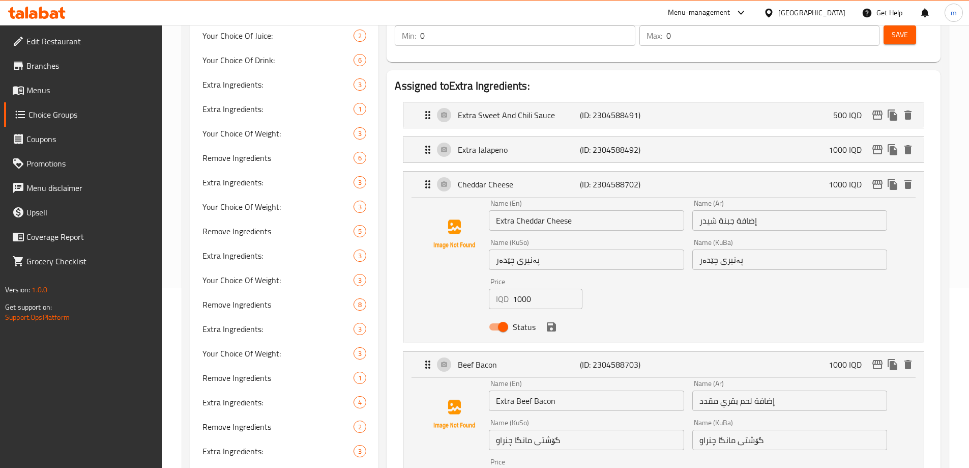
type input "هالەپینۆی زیادە"
click at [552, 249] on input "پەنیری چێدەر" at bounding box center [586, 259] width 195 height 20
click at [800, 249] on input "پەنیری چێدەر" at bounding box center [789, 259] width 195 height 20
click at [551, 320] on icon "save" at bounding box center [551, 326] width 12 height 12
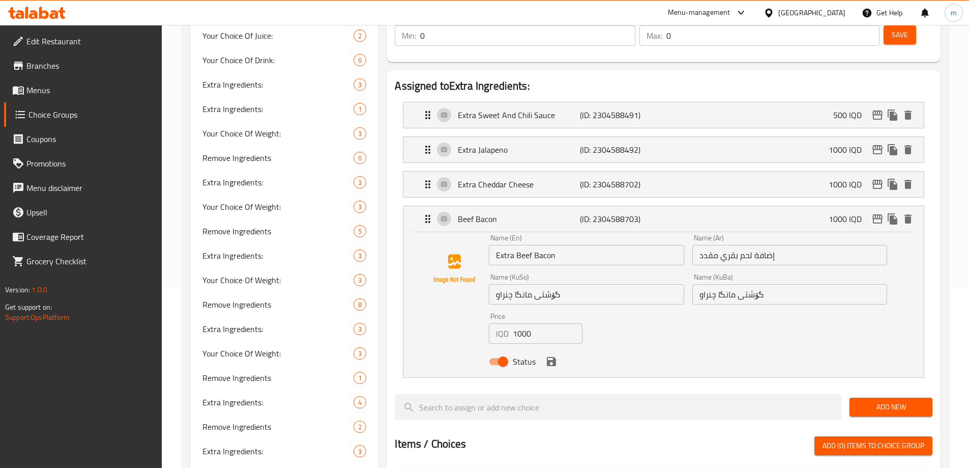
click at [588, 284] on input "گۆشتی مانگا چنراو" at bounding box center [586, 294] width 195 height 20
click at [801, 284] on input "گۆشتی مانگا چنراو" at bounding box center [789, 294] width 195 height 20
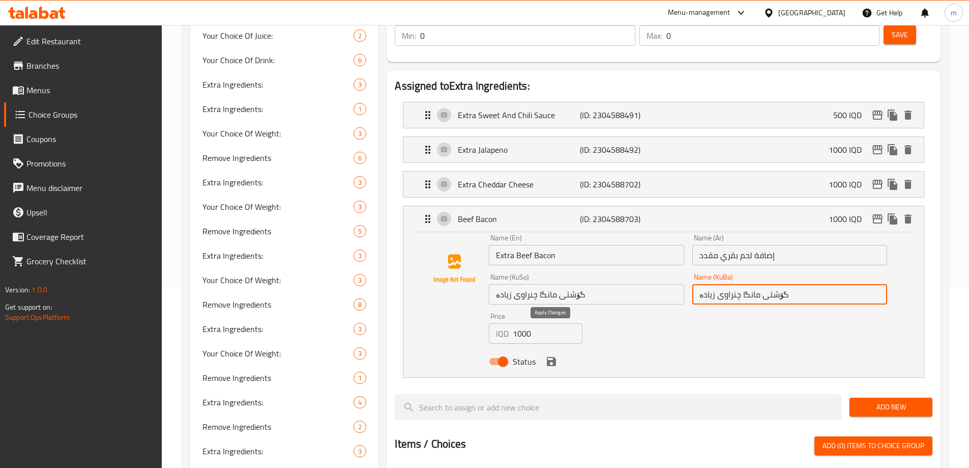
click at [555, 355] on icon "save" at bounding box center [551, 361] width 12 height 12
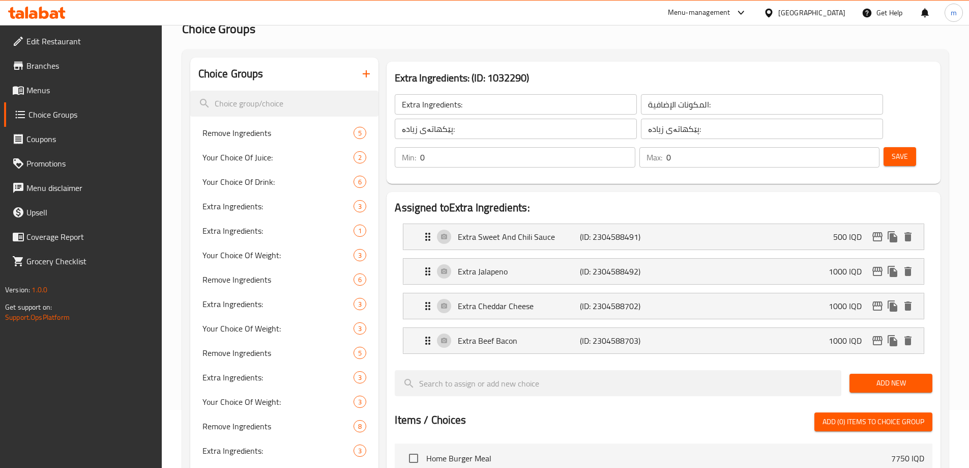
scroll to position [43, 0]
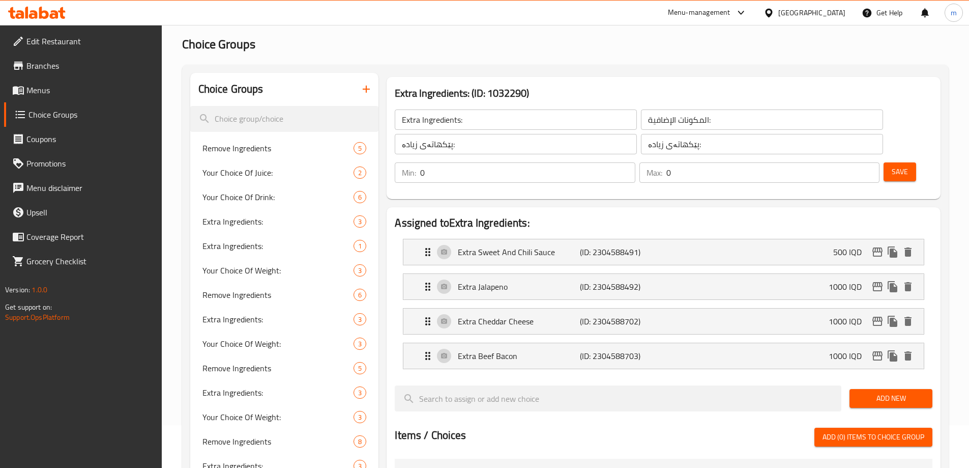
click at [892, 165] on span "Save" at bounding box center [900, 171] width 16 height 13
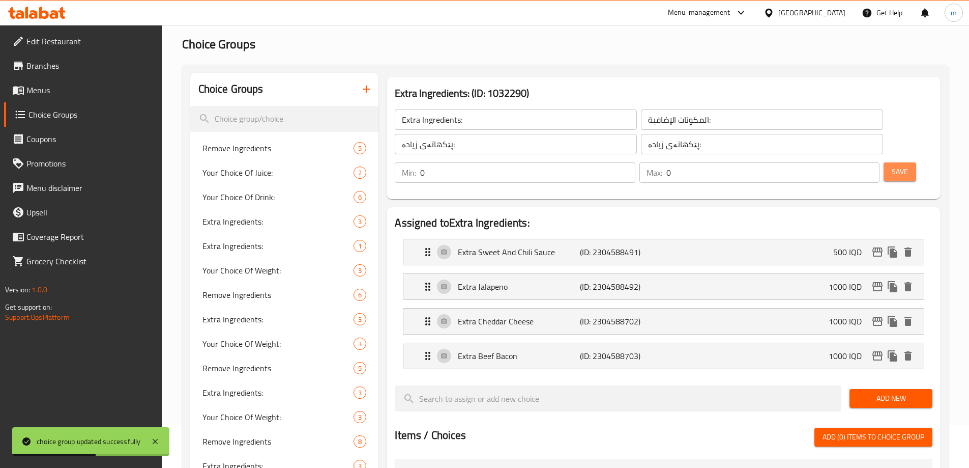
click at [884, 162] on button "Save" at bounding box center [900, 171] width 33 height 19
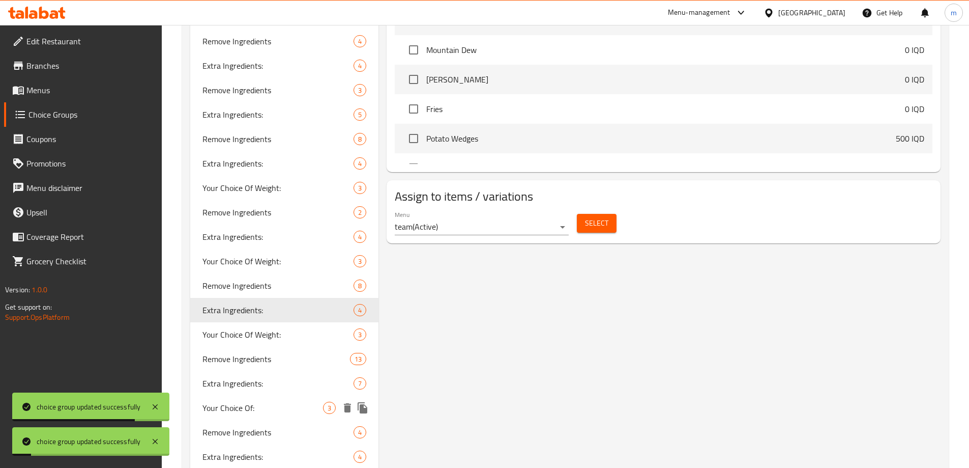
scroll to position [636, 0]
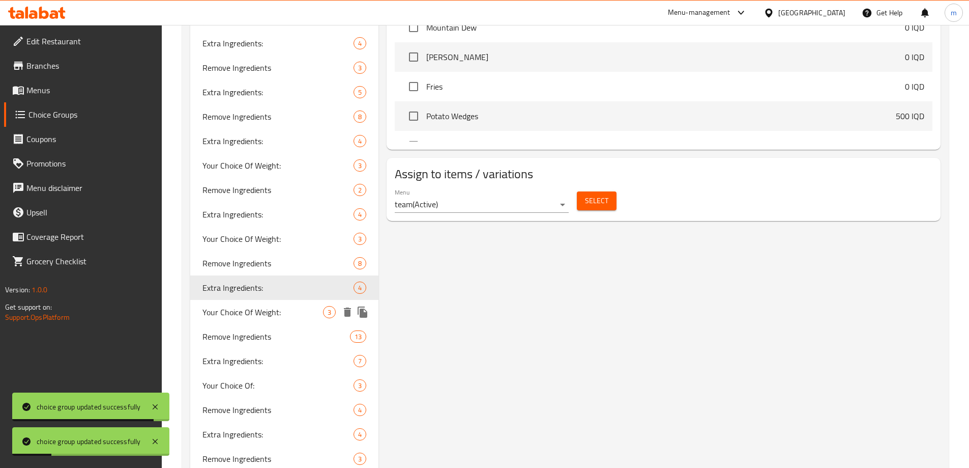
click at [217, 319] on div "Your Choice Of Weight: 3" at bounding box center [284, 312] width 189 height 24
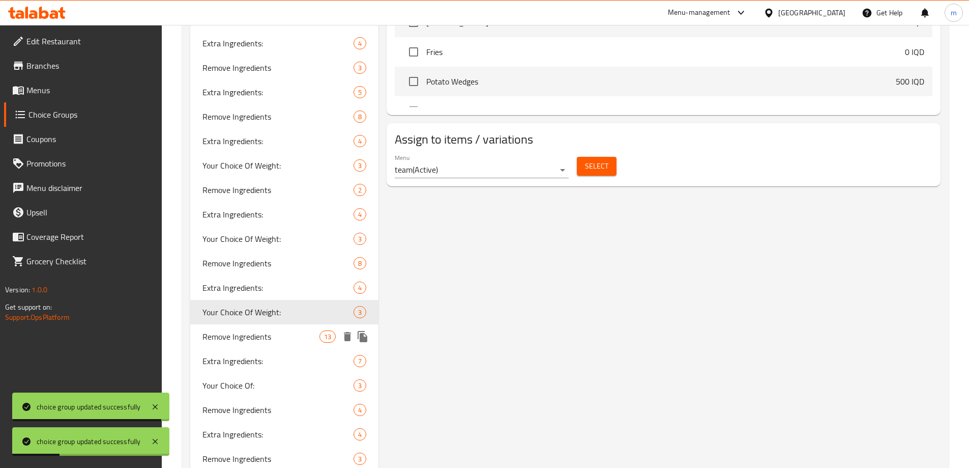
click at [237, 338] on span "Remove Ingredients" at bounding box center [261, 336] width 118 height 12
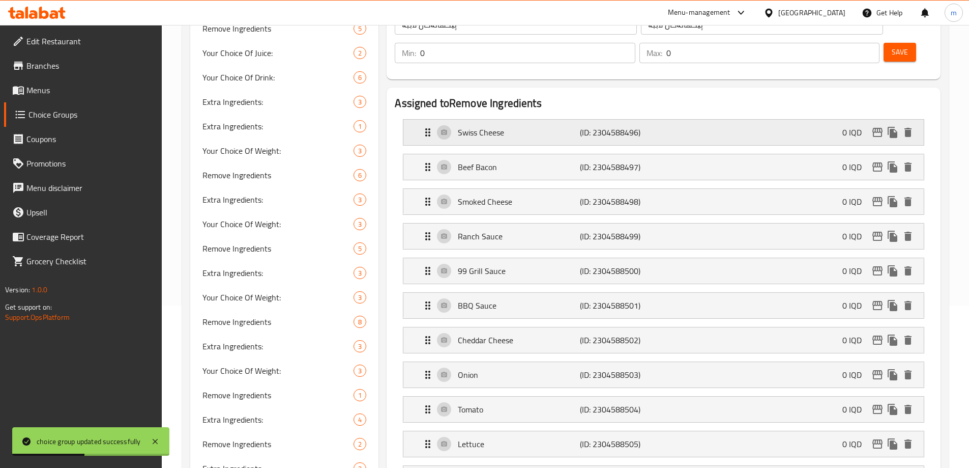
scroll to position [43, 0]
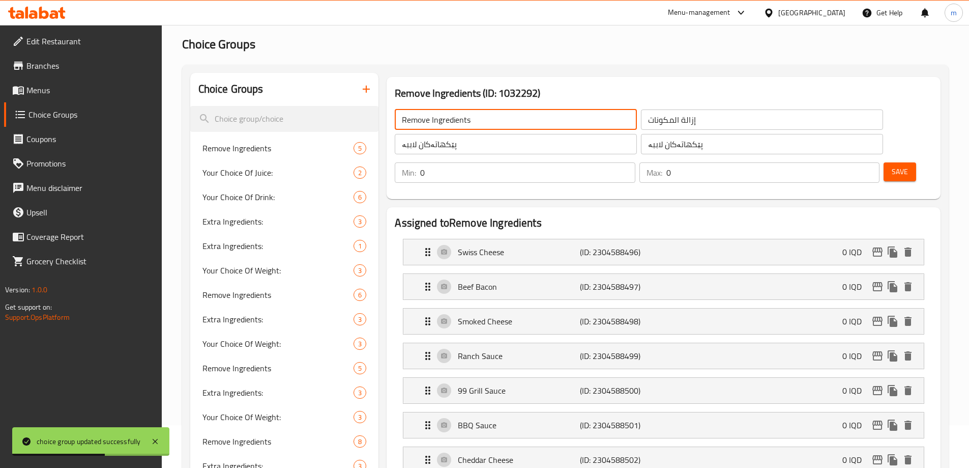
click at [418, 122] on input "Remove Ingredients" at bounding box center [516, 119] width 242 height 20
click at [499, 246] on p "Swiss Cheese" at bounding box center [519, 252] width 122 height 12
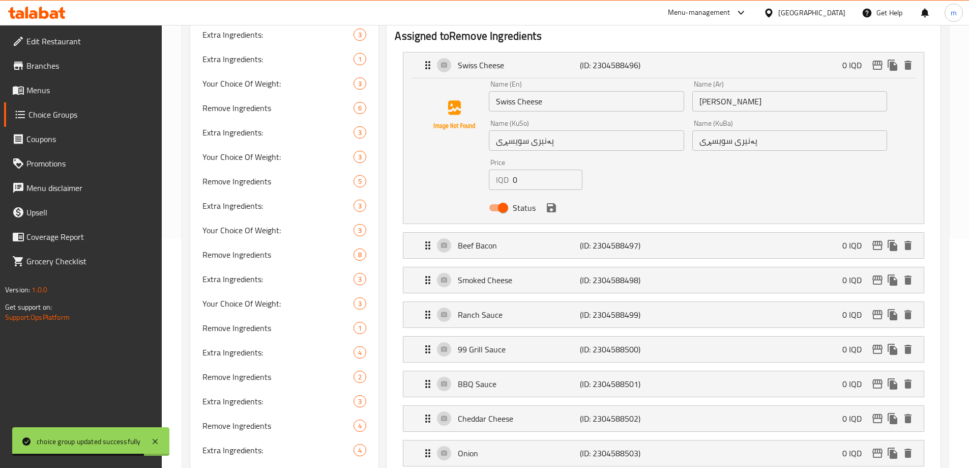
scroll to position [233, 0]
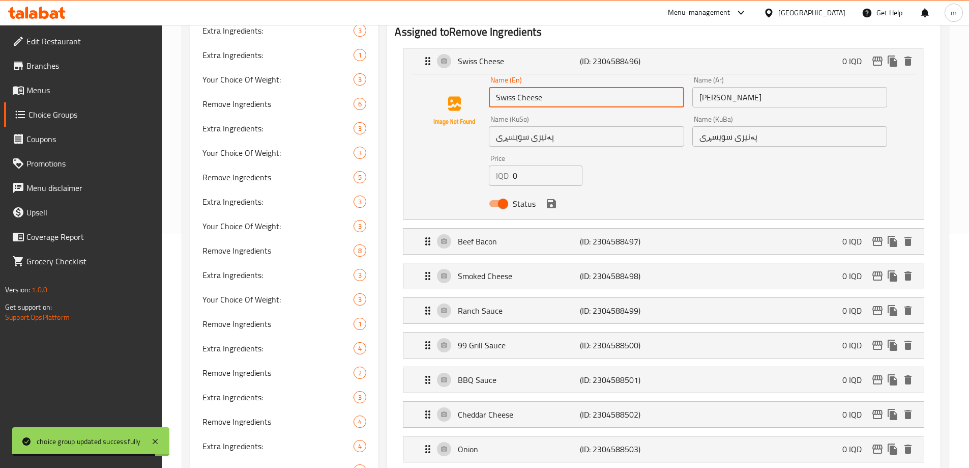
click at [493, 87] on input "Swiss Cheese" at bounding box center [586, 97] width 195 height 20
click at [508, 228] on div "Beef Bacon (ID: 2304588497) 0 IQD" at bounding box center [667, 240] width 490 height 25
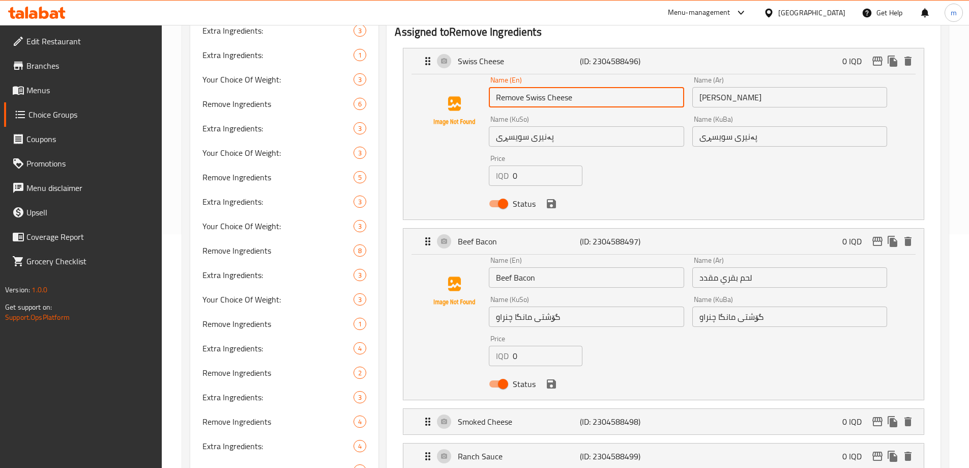
click at [494, 267] on input "Beef Bacon" at bounding box center [586, 277] width 195 height 20
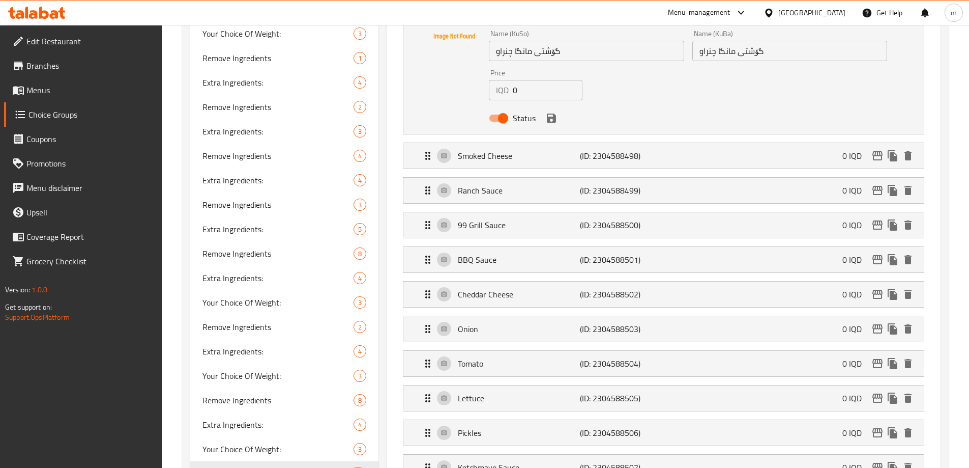
scroll to position [538, 0]
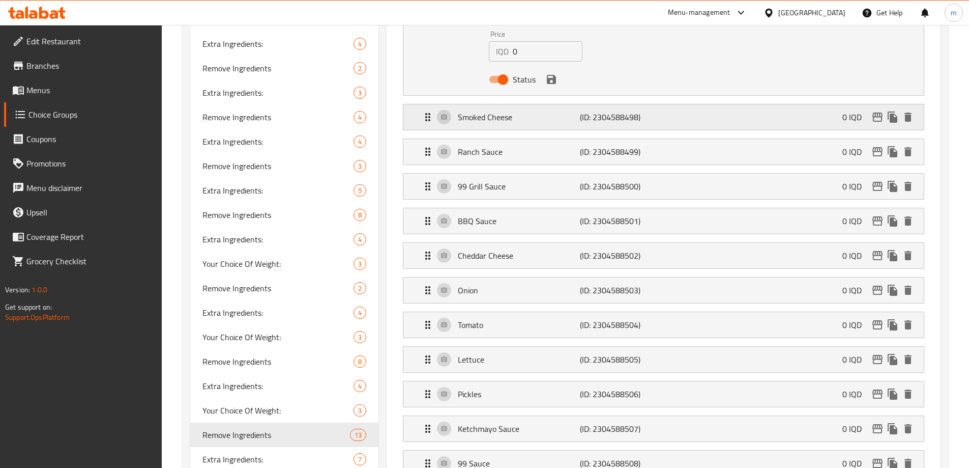
click at [551, 111] on p "Smoked Cheese" at bounding box center [519, 117] width 122 height 12
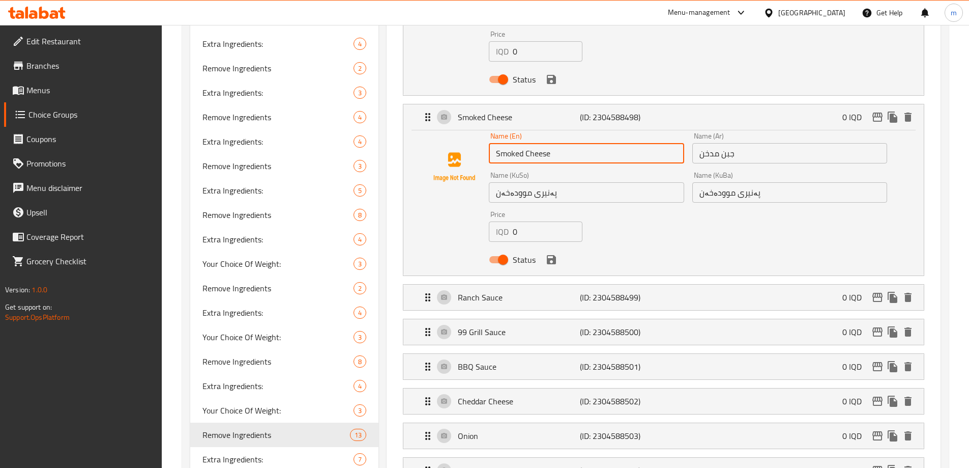
click at [493, 143] on input "Smoked Cheese" at bounding box center [586, 153] width 195 height 20
click at [513, 280] on li "Ranch Sauce (ID: 2304588499) 0 IQD Name (En) Ranch Sauce Name (En) Name (Ar) صو…" at bounding box center [664, 297] width 538 height 35
click at [513, 291] on p "Ranch Sauce" at bounding box center [519, 297] width 122 height 12
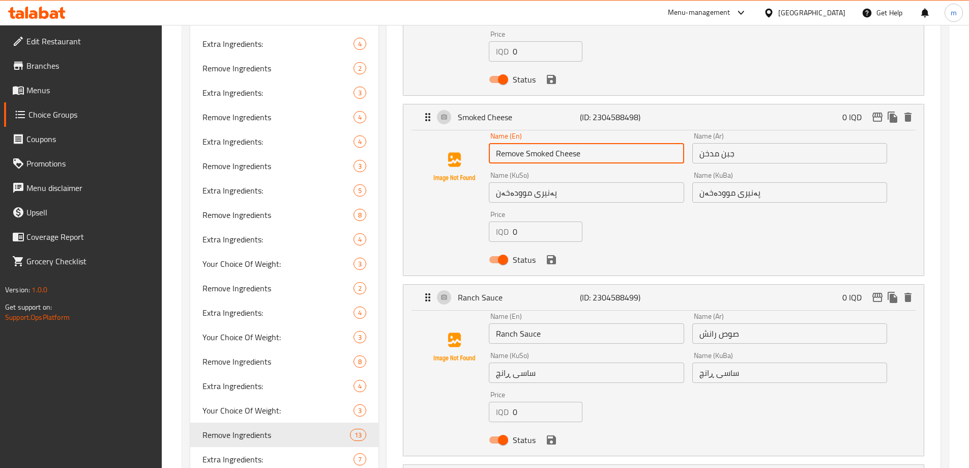
click at [497, 323] on input "Ranch Sauce" at bounding box center [586, 333] width 195 height 20
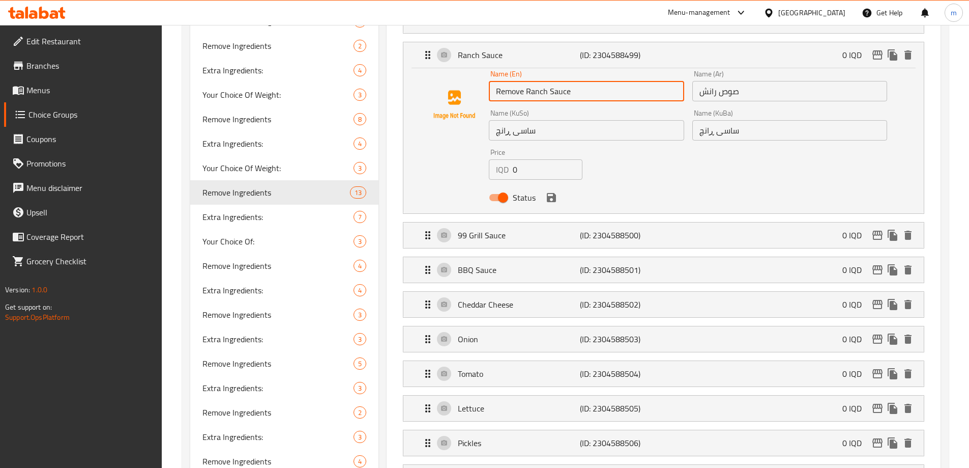
scroll to position [796, 0]
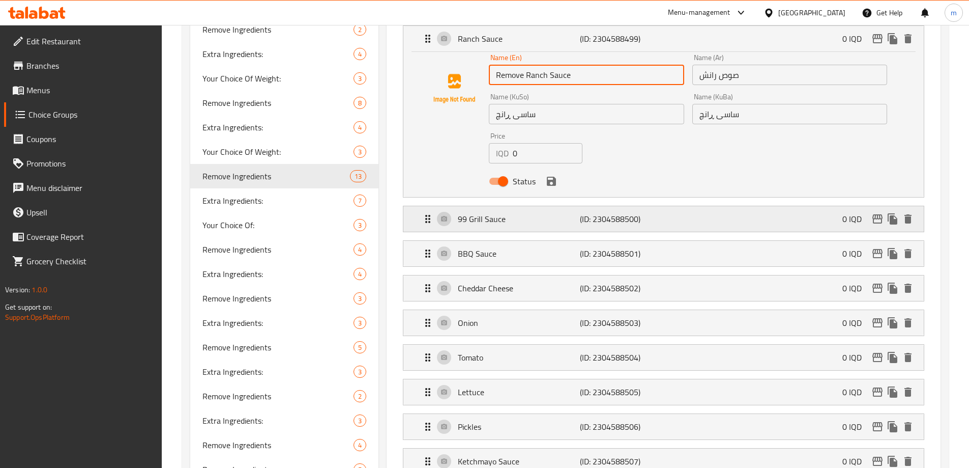
click at [471, 213] on p "99 Grill Sauce" at bounding box center [519, 219] width 122 height 12
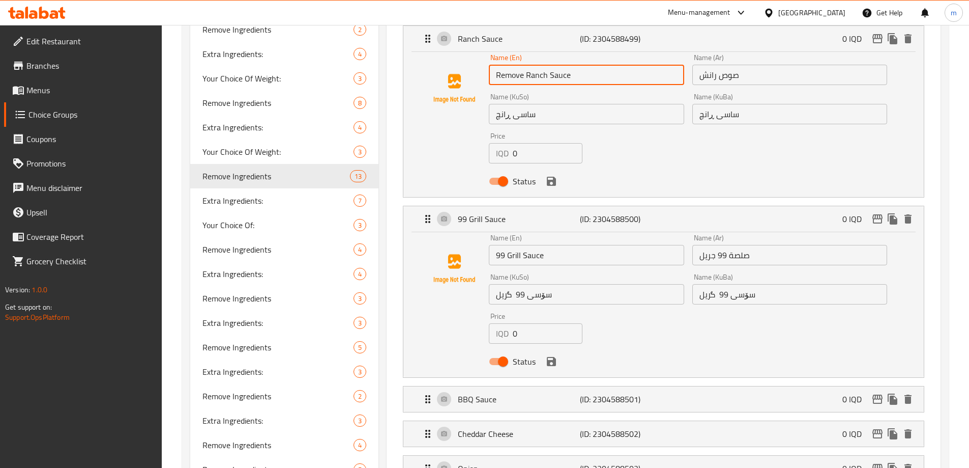
click at [494, 245] on input "99 Grill Sauce" at bounding box center [586, 255] width 195 height 20
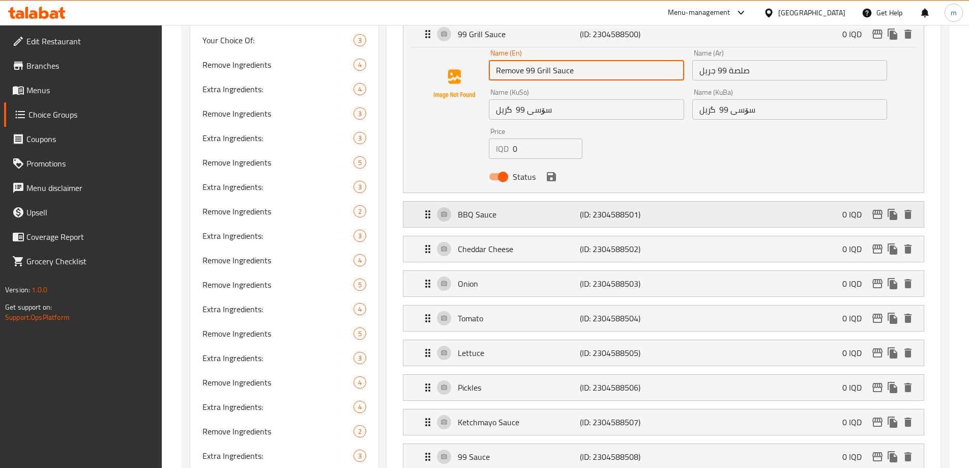
scroll to position [977, 0]
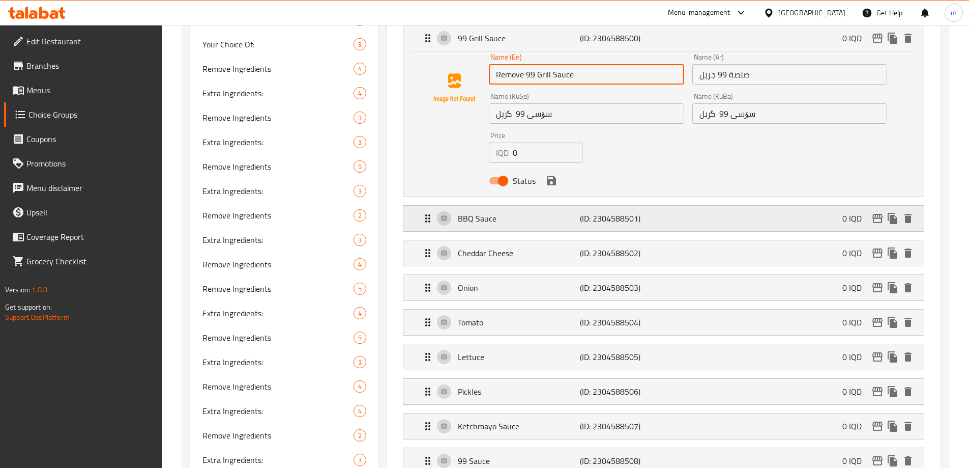
click at [477, 212] on p "BBQ Sauce" at bounding box center [519, 218] width 122 height 12
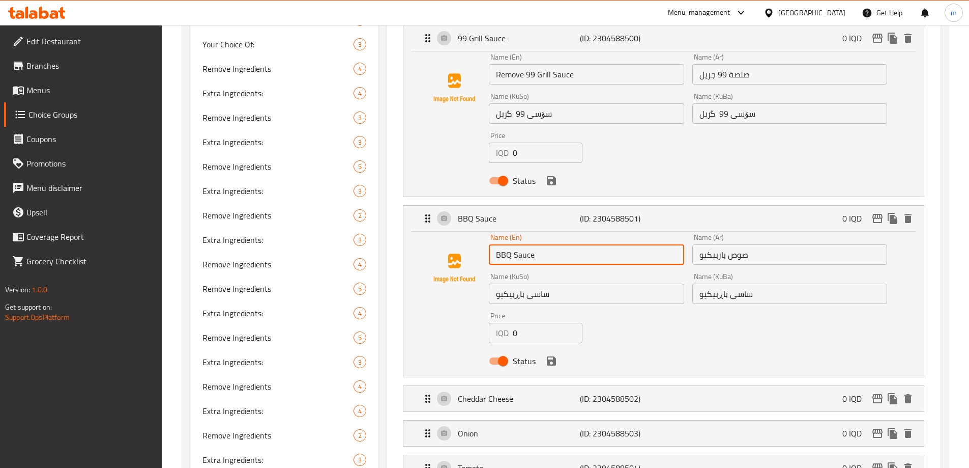
click at [496, 244] on input "BBQ Sauce" at bounding box center [586, 254] width 195 height 20
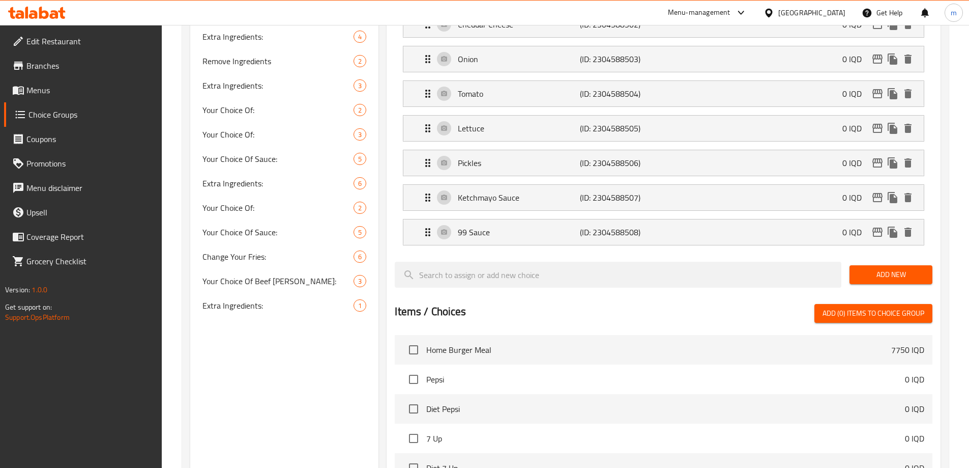
scroll to position [1225, 0]
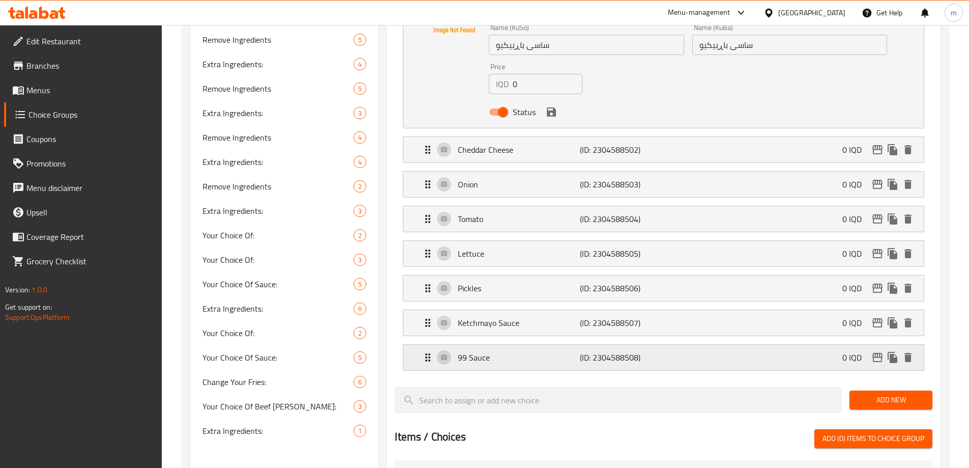
click at [474, 351] on p "99 Sauce" at bounding box center [519, 357] width 122 height 12
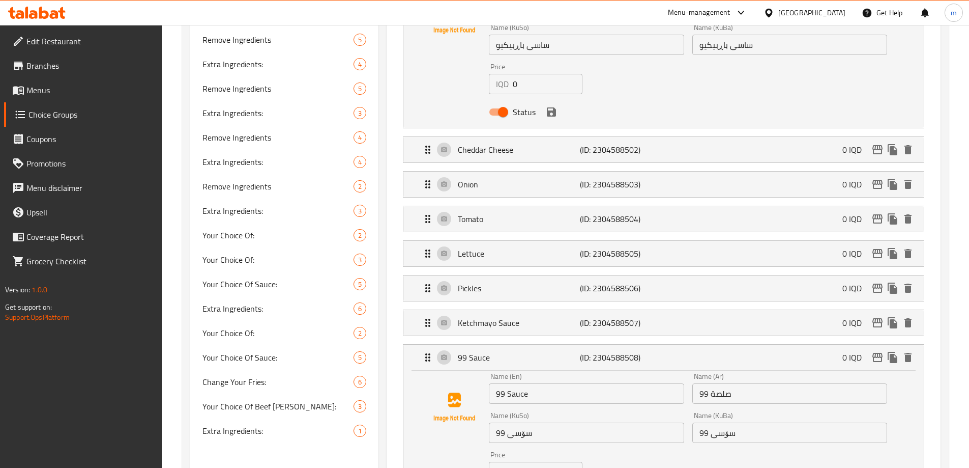
click at [499, 383] on input "99 Sauce" at bounding box center [586, 393] width 195 height 20
click at [495, 383] on input "99 Sauce" at bounding box center [586, 393] width 195 height 20
click at [466, 316] on p "Ketchmayo Sauce" at bounding box center [519, 322] width 122 height 12
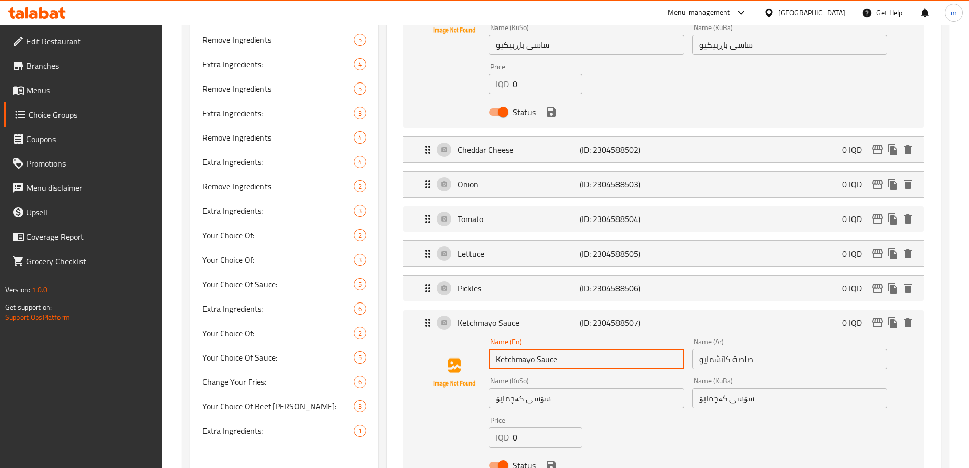
click at [499, 348] on input "Ketchmayo Sauce" at bounding box center [586, 358] width 195 height 20
drag, startPoint x: 494, startPoint y: 330, endPoint x: 494, endPoint y: 335, distance: 5.6
click at [494, 348] on input "Ketchmayo Sauce" at bounding box center [586, 358] width 195 height 20
click at [497, 348] on input "Ketchmayo Sauce" at bounding box center [586, 358] width 195 height 20
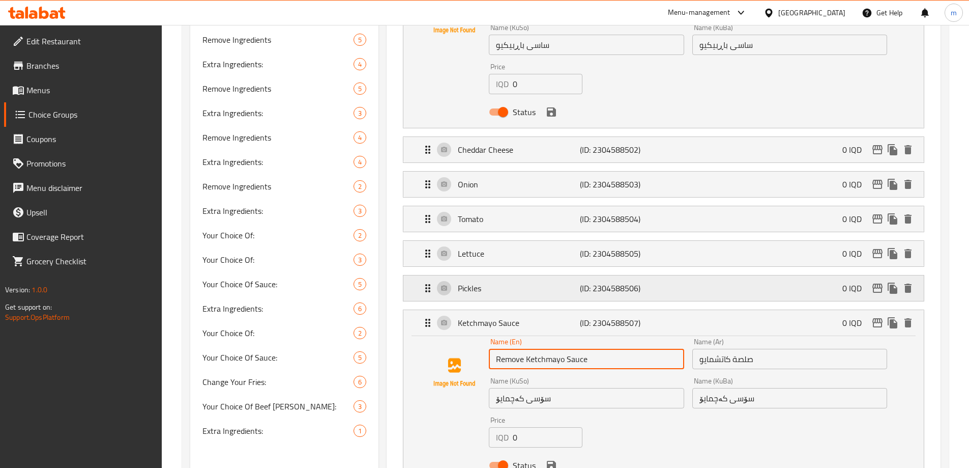
click at [473, 282] on p "Pickles" at bounding box center [519, 288] width 122 height 12
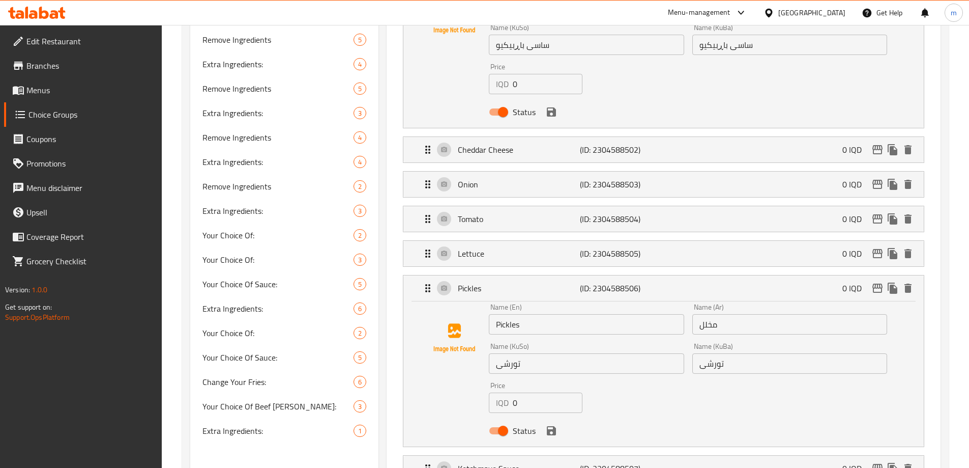
click at [492, 314] on input "Pickles" at bounding box center [586, 324] width 195 height 20
click at [495, 241] on div "Lettuce (ID: 2304588505) 0 IQD" at bounding box center [667, 253] width 490 height 25
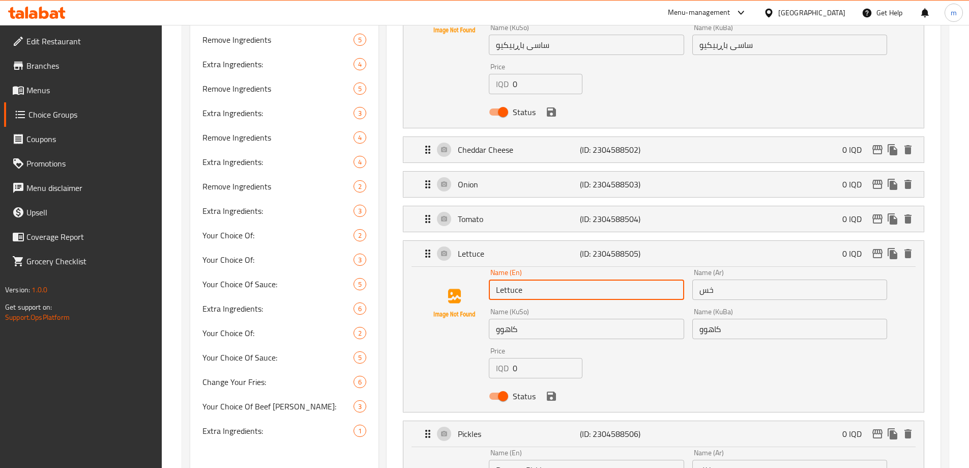
click at [492, 279] on input "Lettuce" at bounding box center [586, 289] width 195 height 20
click at [486, 213] on p "Tomato" at bounding box center [519, 219] width 122 height 12
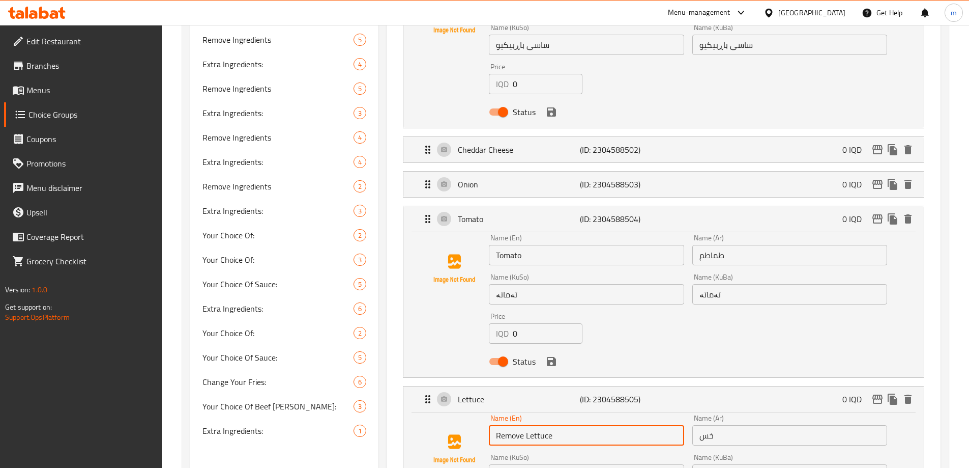
click at [495, 245] on input "Tomato" at bounding box center [586, 255] width 195 height 20
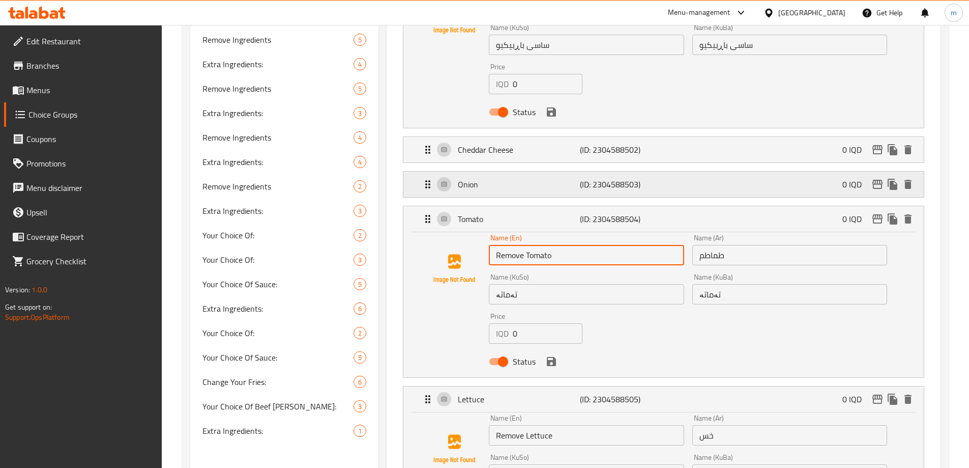
click at [470, 178] on p "Onion" at bounding box center [519, 184] width 122 height 12
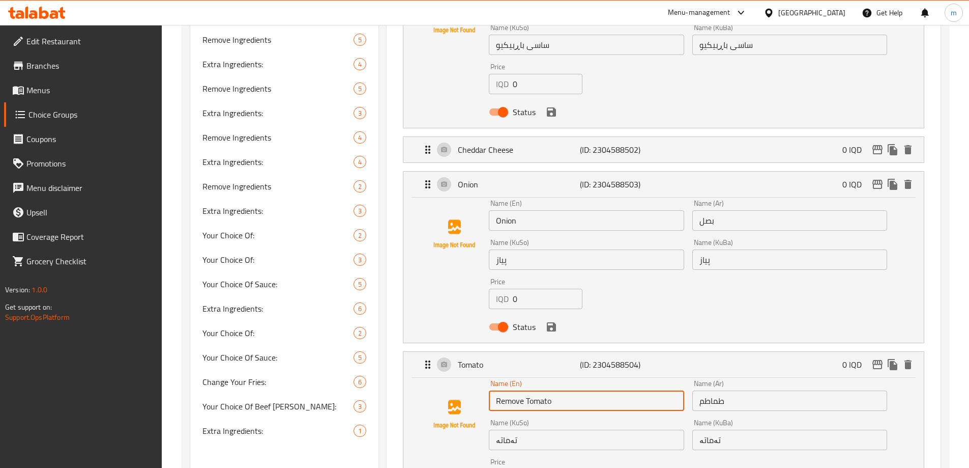
click at [492, 210] on input "Onion" at bounding box center [586, 220] width 195 height 20
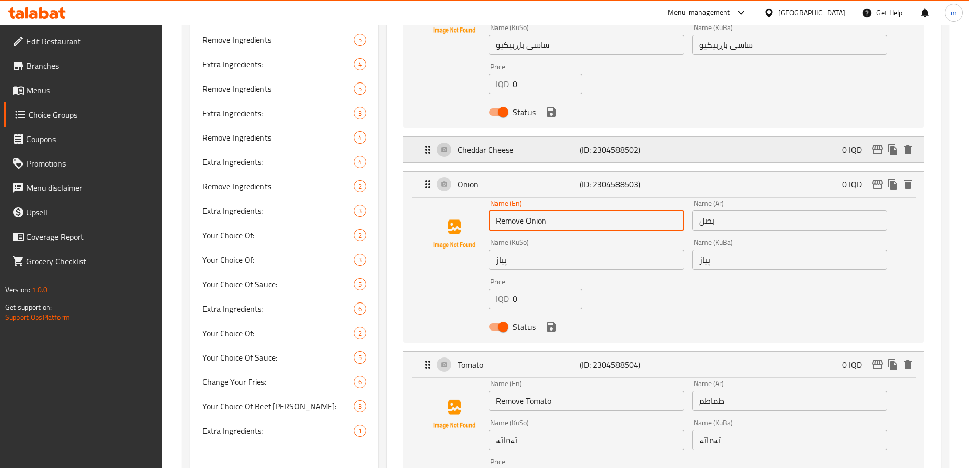
click at [462, 143] on p "Cheddar Cheese" at bounding box center [519, 149] width 122 height 12
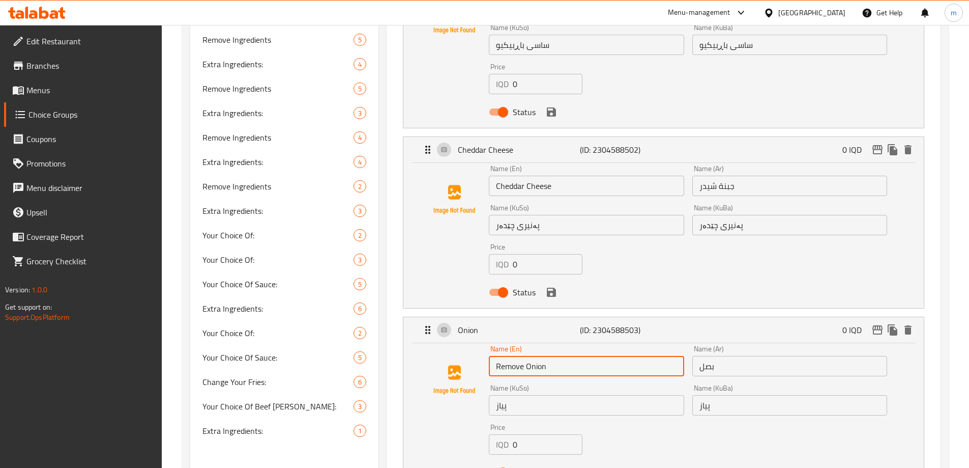
click at [496, 176] on input "Cheddar Cheese" at bounding box center [586, 186] width 195 height 20
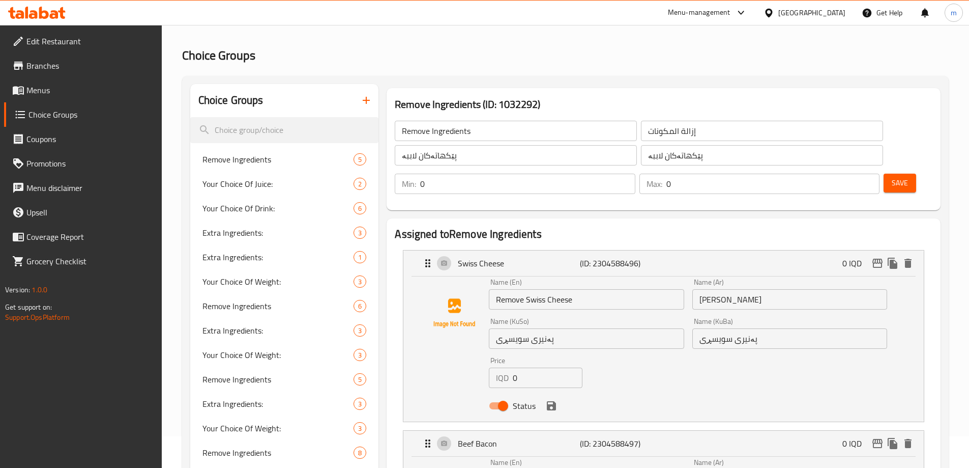
scroll to position [0, 0]
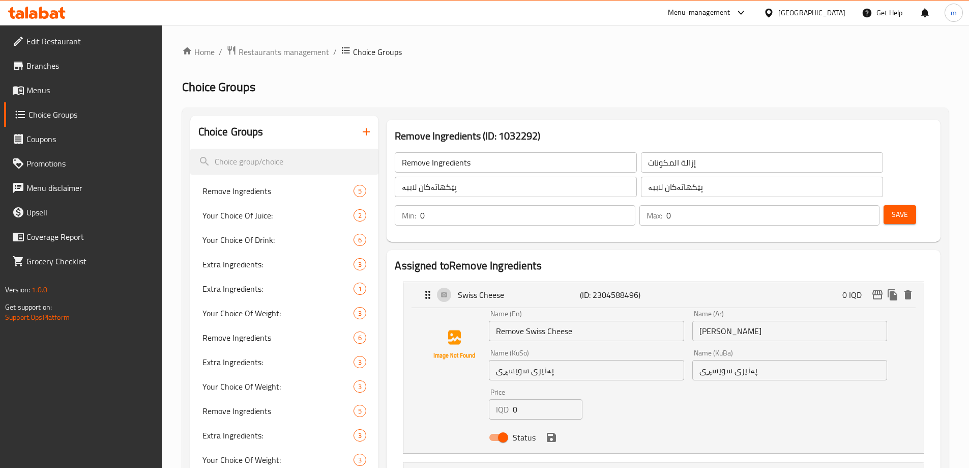
click at [601, 320] on input "Remove Swiss Cheese" at bounding box center [586, 330] width 195 height 20
click at [701, 320] on input "جبن سويسري" at bounding box center [789, 330] width 195 height 20
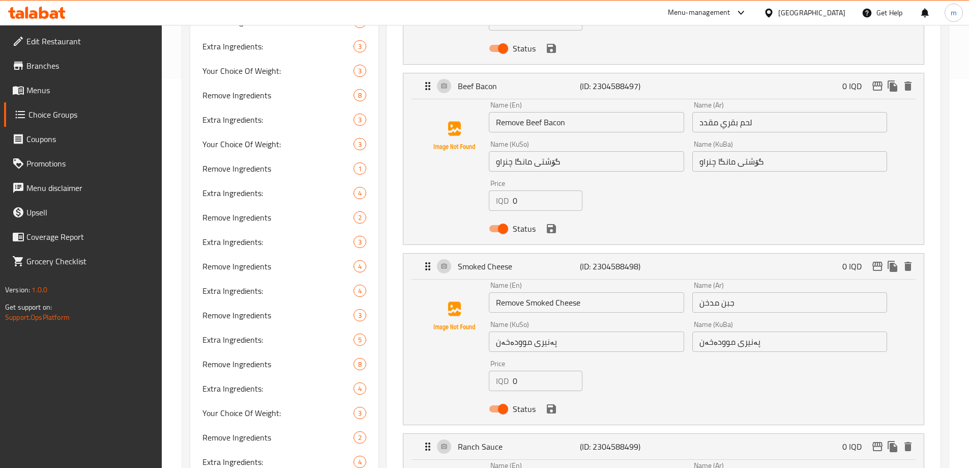
scroll to position [378, 0]
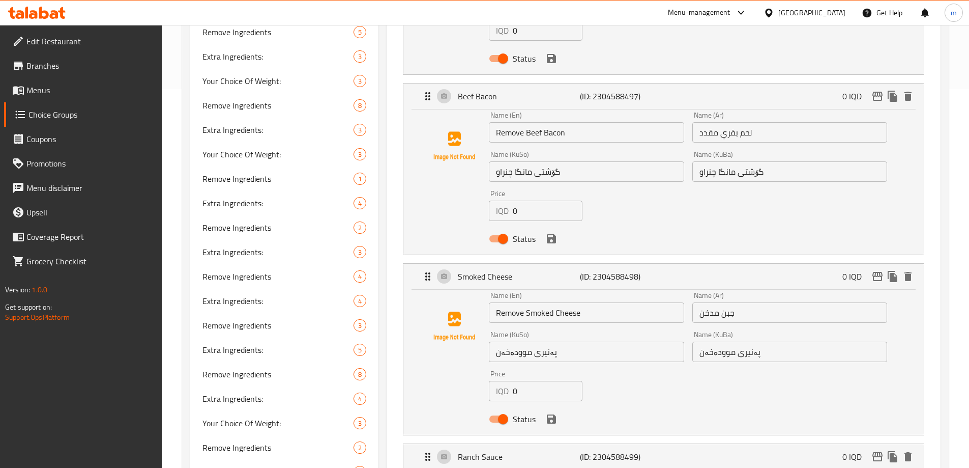
click at [697, 122] on input "لحم بقري مقدد" at bounding box center [789, 132] width 195 height 20
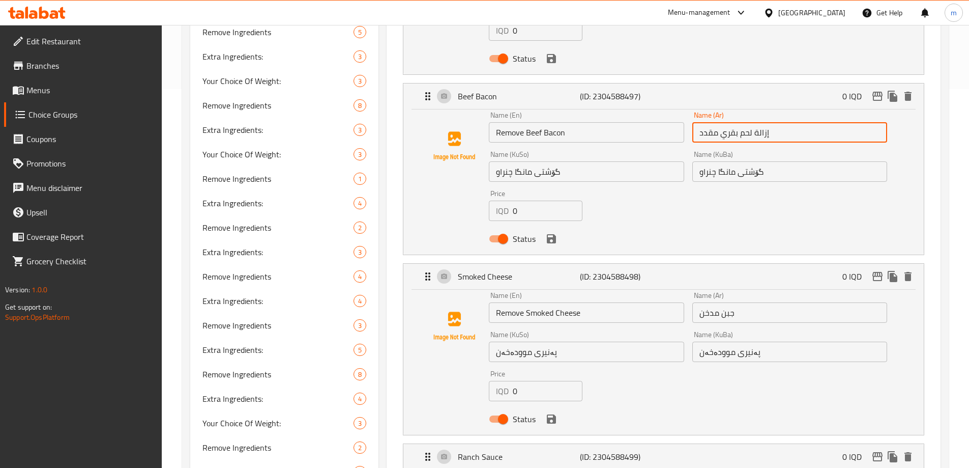
click at [696, 302] on input "جبن مدخن" at bounding box center [789, 312] width 195 height 20
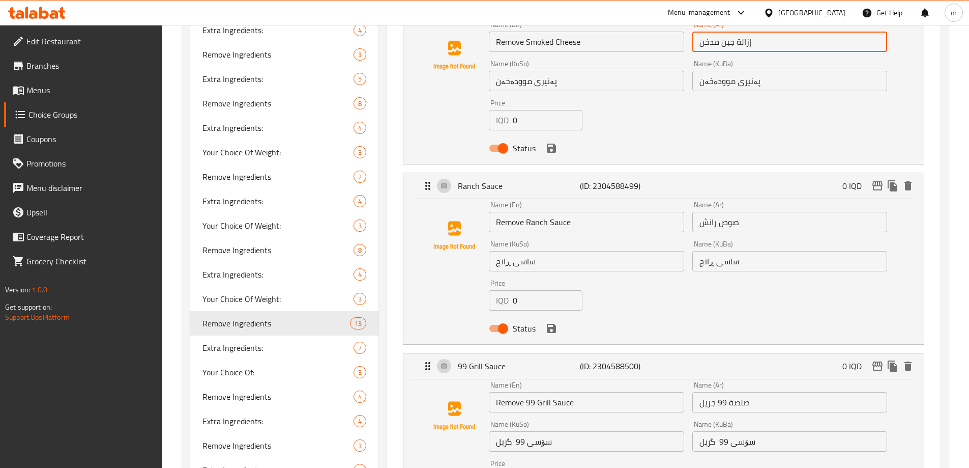
scroll to position [659, 0]
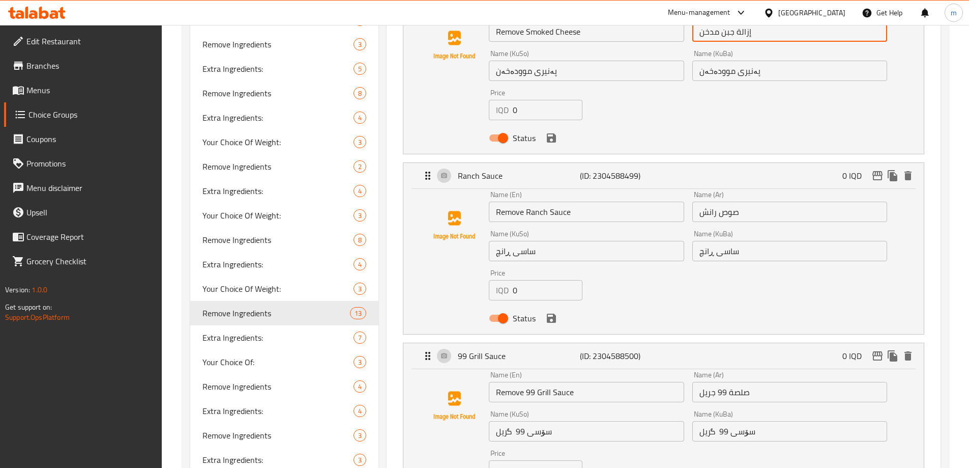
click at [700, 201] on input "صوص رانش" at bounding box center [789, 211] width 195 height 20
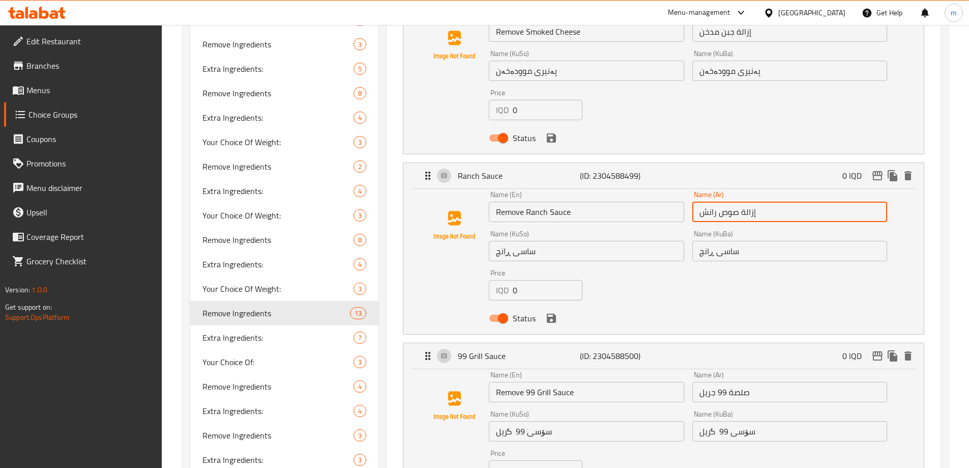
click at [702, 382] on input "صلصة 99 جريل" at bounding box center [789, 392] width 195 height 20
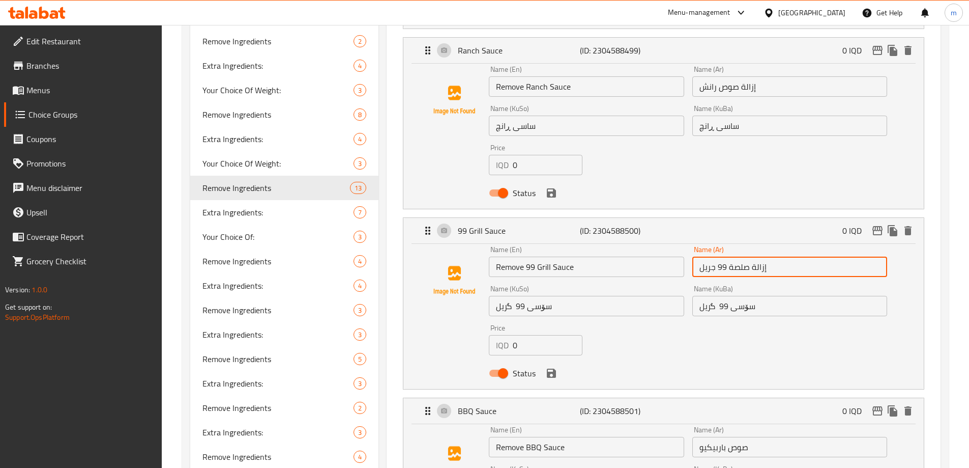
scroll to position [882, 0]
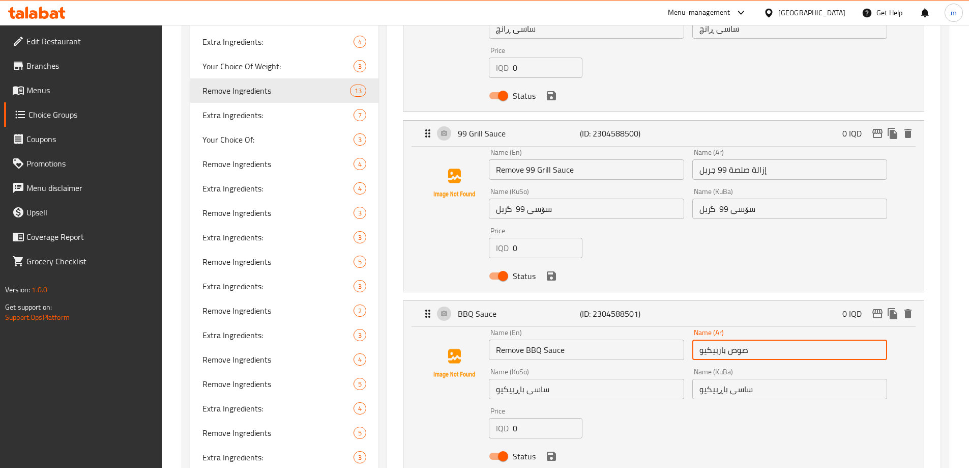
click at [700, 339] on input "صوص باربيكيو" at bounding box center [789, 349] width 195 height 20
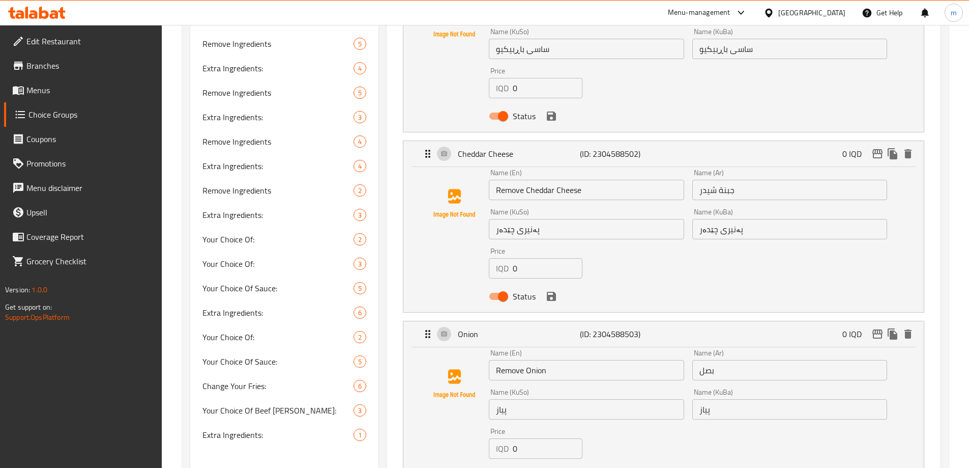
scroll to position [1239, 0]
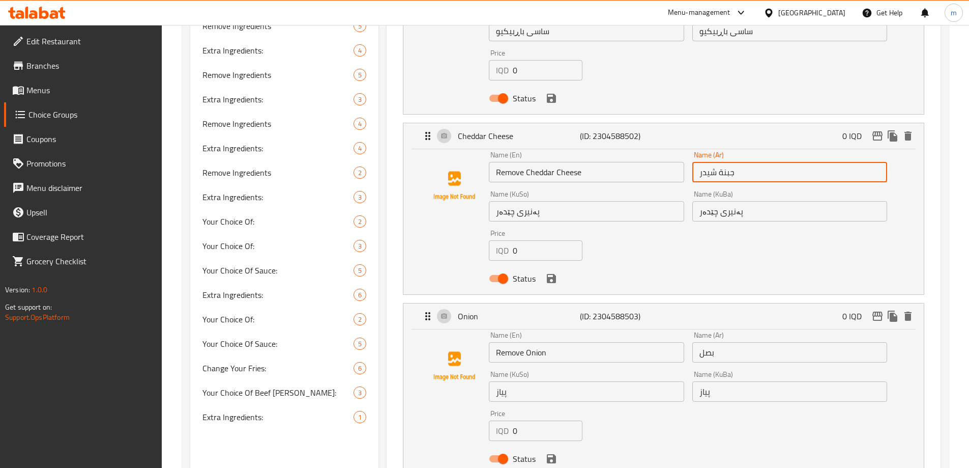
click at [698, 162] on input "جبنة شيدر" at bounding box center [789, 172] width 195 height 20
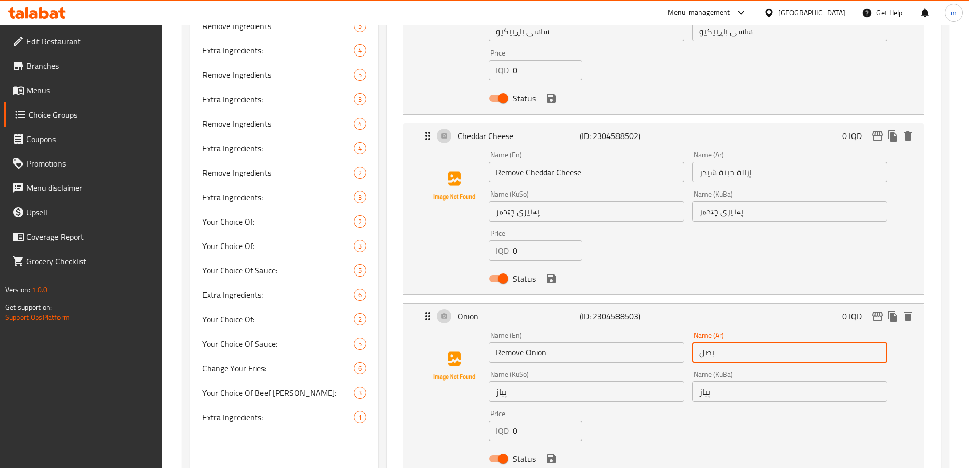
click at [693, 342] on input "بصل" at bounding box center [789, 352] width 195 height 20
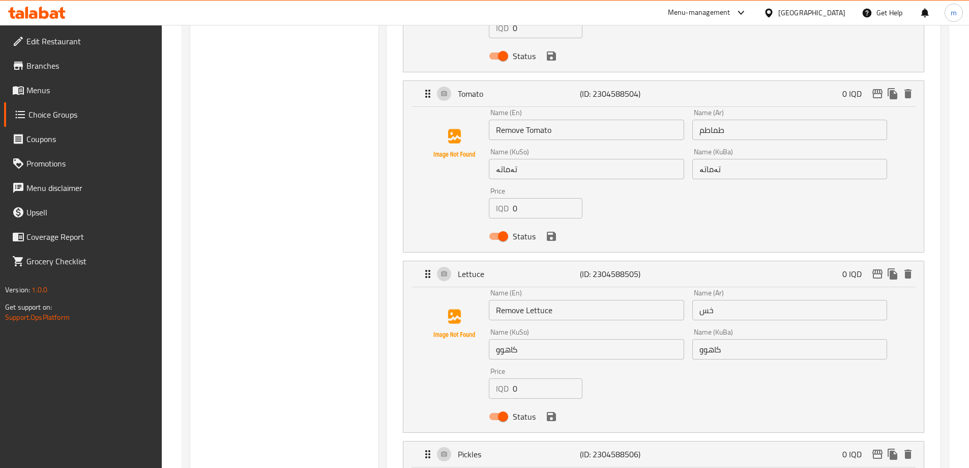
scroll to position [1631, 0]
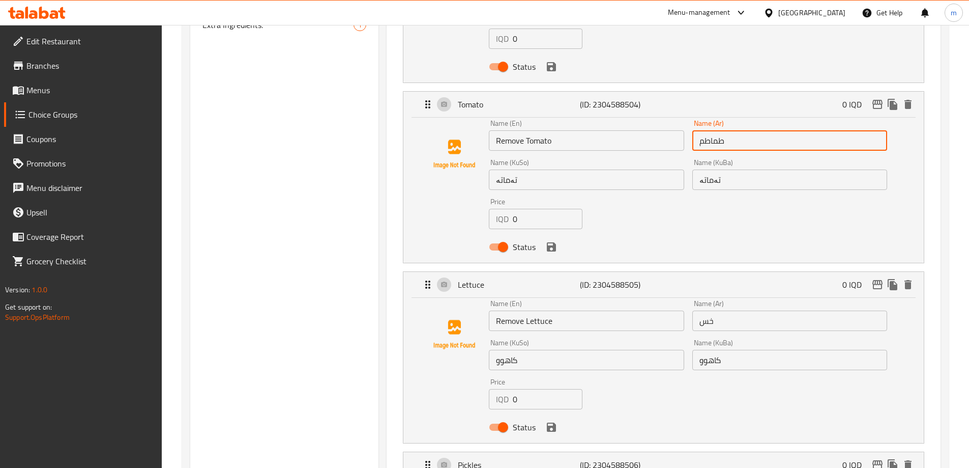
click at [694, 130] on input "طماطم" at bounding box center [789, 140] width 195 height 20
click at [699, 310] on input "خس" at bounding box center [789, 320] width 195 height 20
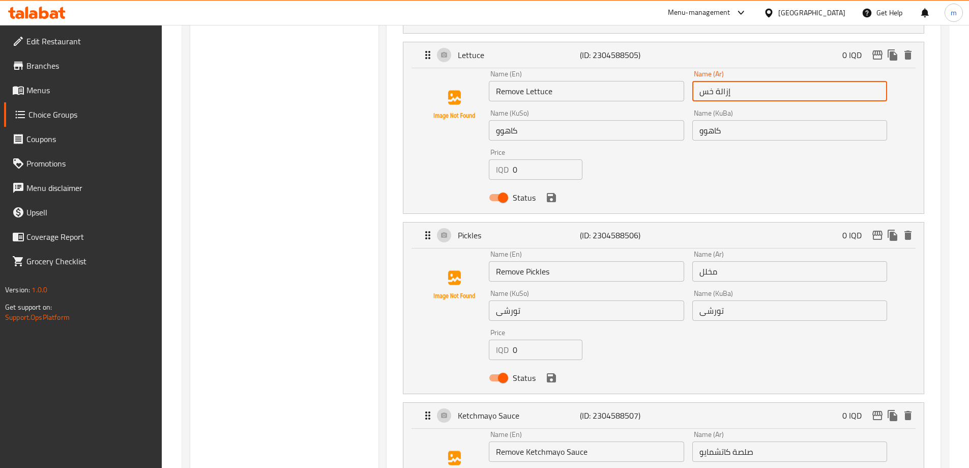
scroll to position [1864, 0]
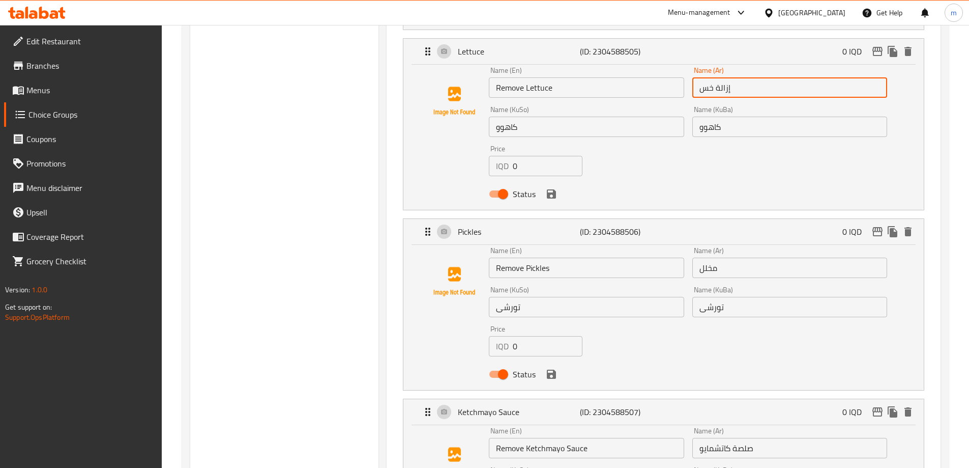
click at [697, 257] on input "مخلل" at bounding box center [789, 267] width 195 height 20
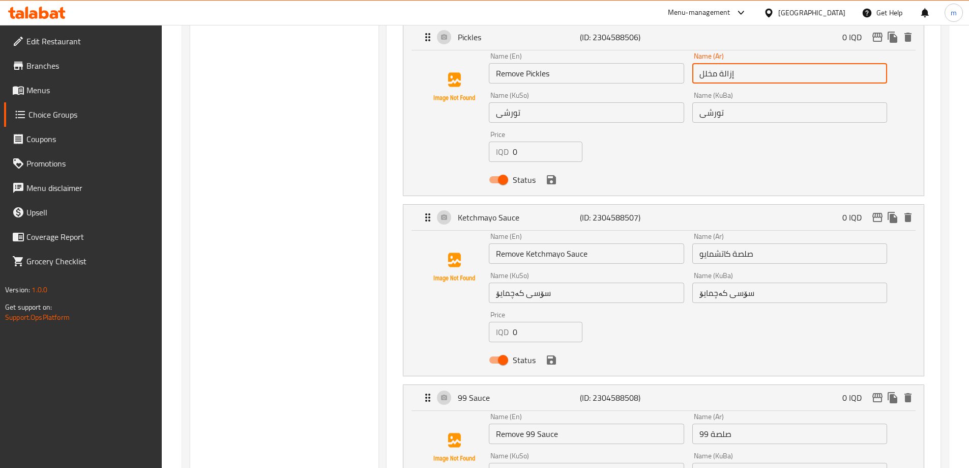
scroll to position [2061, 0]
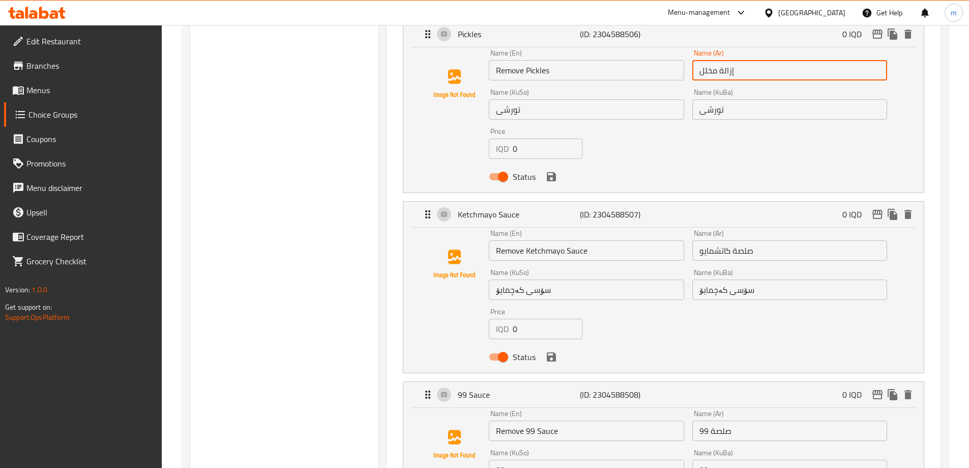
click at [698, 240] on input "صلصة كاتشمايو" at bounding box center [789, 250] width 195 height 20
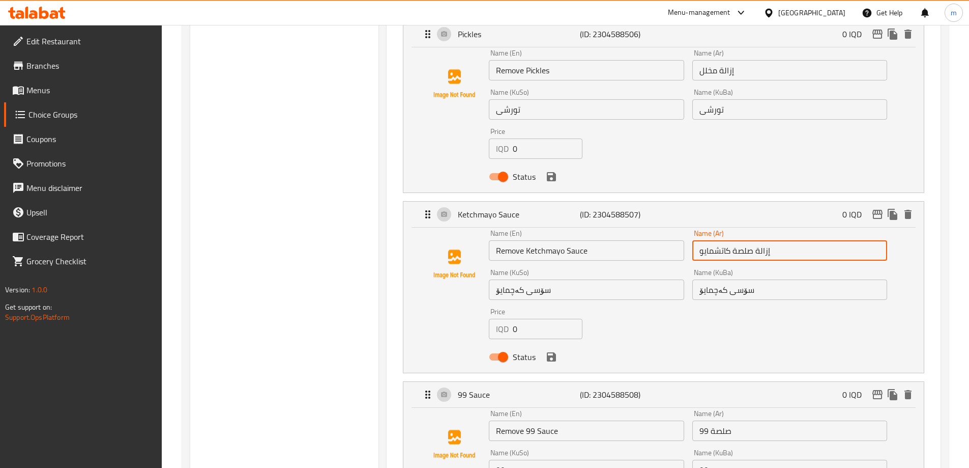
click at [699, 420] on input "صلصة 99" at bounding box center [789, 430] width 195 height 20
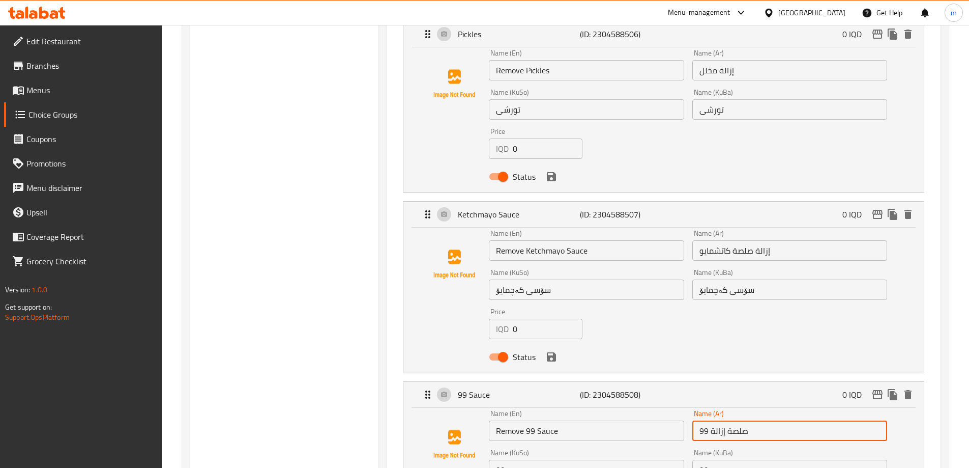
click at [794, 420] on input "صلصة إزالة 99" at bounding box center [789, 430] width 195 height 20
click at [875, 420] on input "صلصة 99" at bounding box center [789, 430] width 195 height 20
click at [881, 420] on input "صلصة 99" at bounding box center [789, 430] width 195 height 20
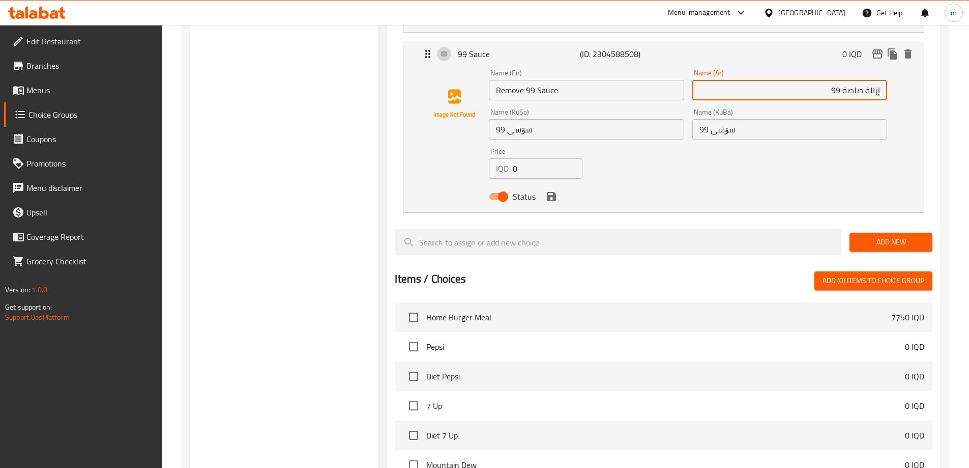
scroll to position [2384, 0]
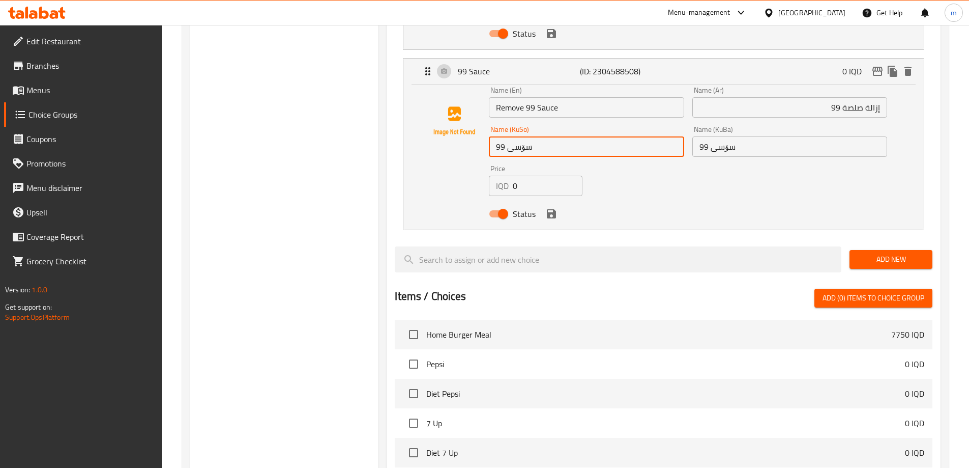
click at [621, 136] on input "سۆسی 99" at bounding box center [586, 146] width 195 height 20
click at [796, 136] on input "سۆسی 99" at bounding box center [789, 146] width 195 height 20
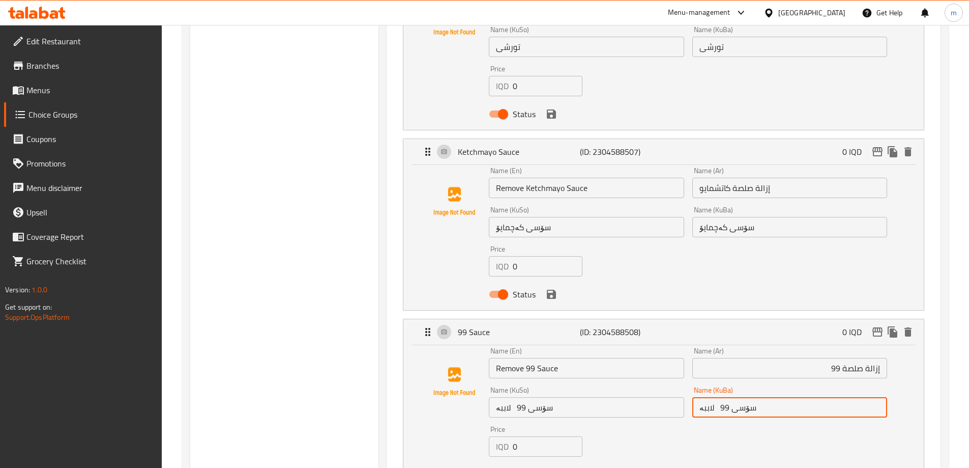
scroll to position [2211, 0]
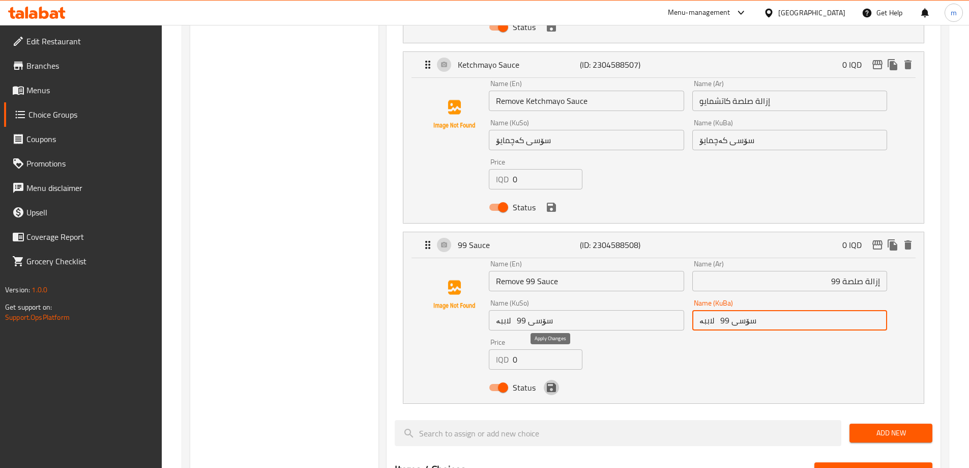
click at [553, 383] on icon "save" at bounding box center [551, 387] width 9 height 9
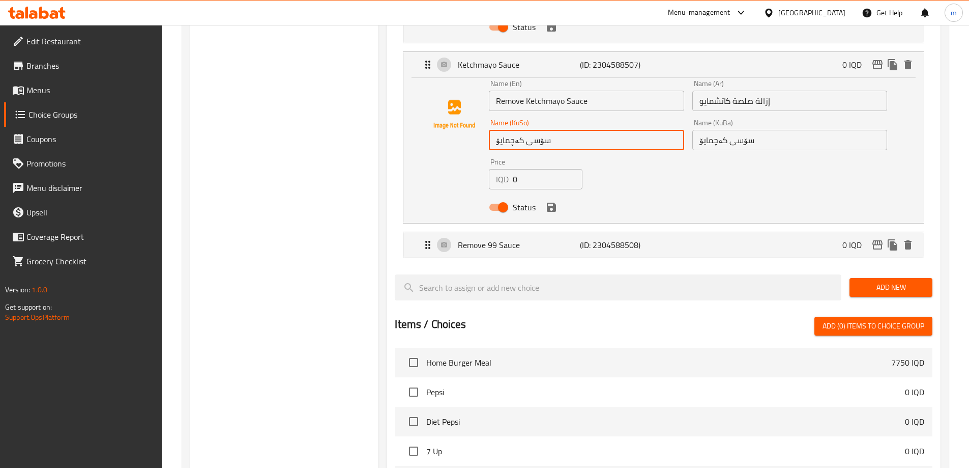
click at [561, 130] on input "سۆسی کەچمایۆ" at bounding box center [586, 140] width 195 height 20
click at [769, 130] on input "سۆسی کەچمایۆ" at bounding box center [789, 140] width 195 height 20
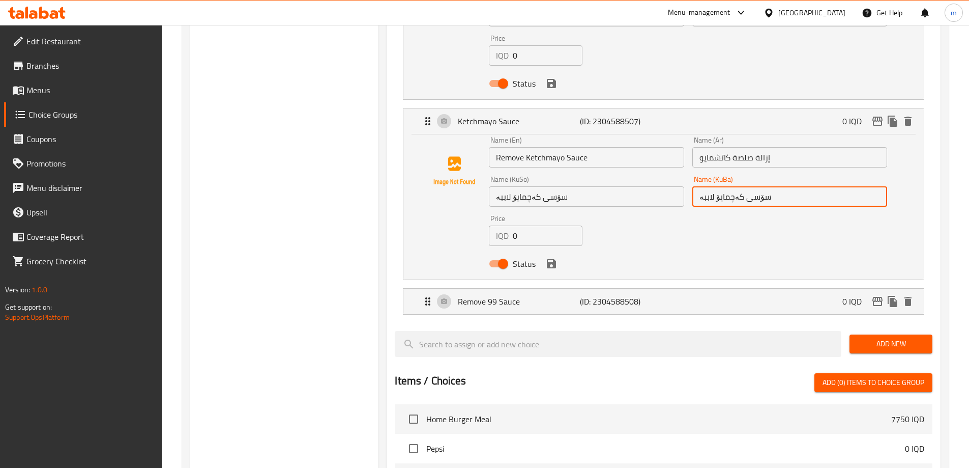
scroll to position [2151, 0]
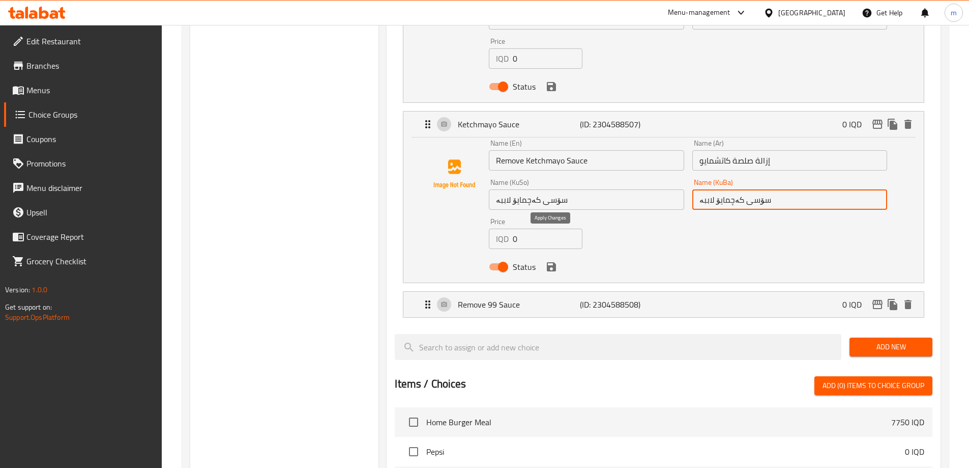
click at [548, 262] on icon "save" at bounding box center [551, 266] width 9 height 9
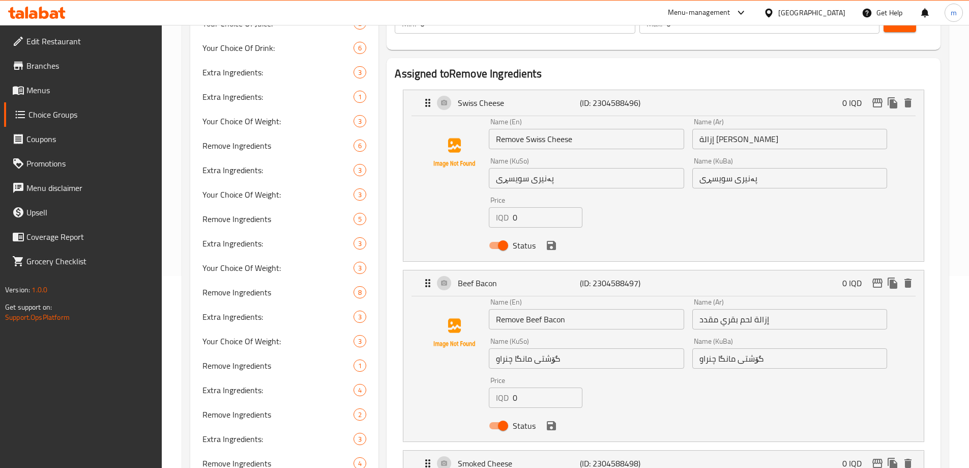
scroll to position [170, 0]
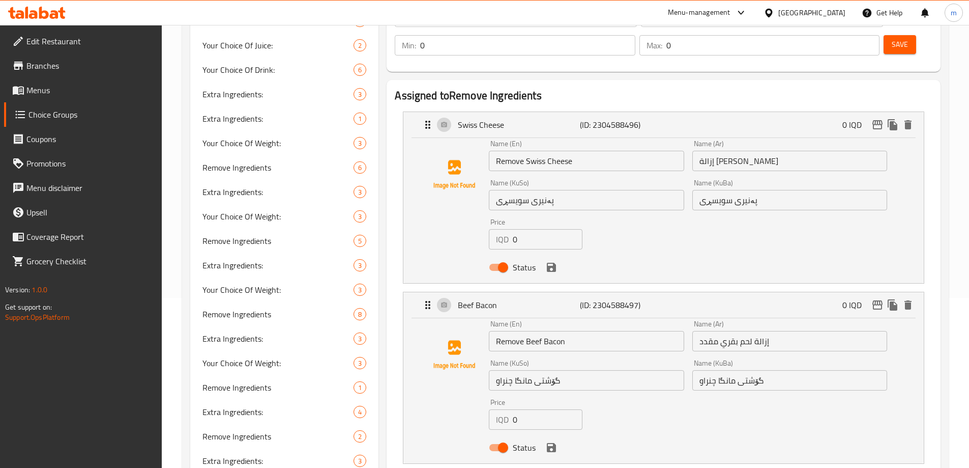
click at [619, 190] on input "پەنیری سویسڕی" at bounding box center [586, 200] width 195 height 20
click at [818, 190] on input "پەنیری سویسڕی" at bounding box center [789, 200] width 195 height 20
click at [556, 261] on icon "save" at bounding box center [551, 267] width 12 height 12
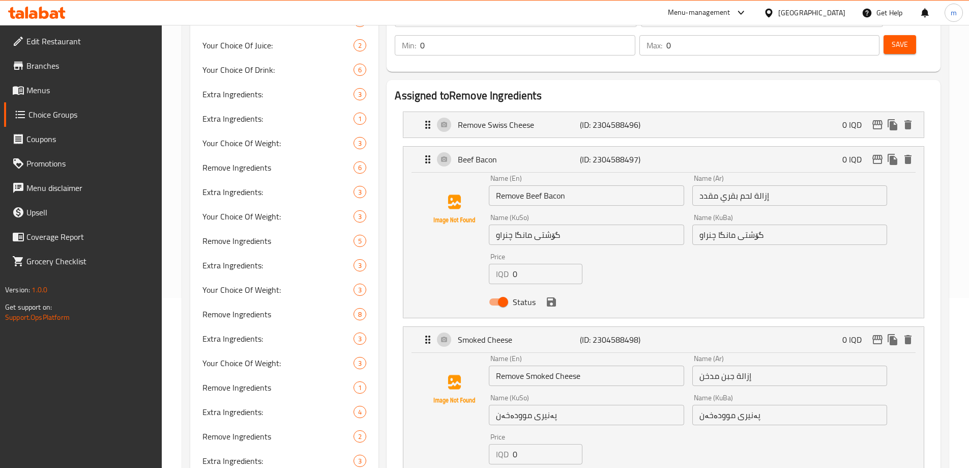
click at [571, 224] on input "گۆشتی مانگا چنراو" at bounding box center [586, 234] width 195 height 20
click at [835, 224] on input "گۆشتی مانگا چنراو" at bounding box center [789, 234] width 195 height 20
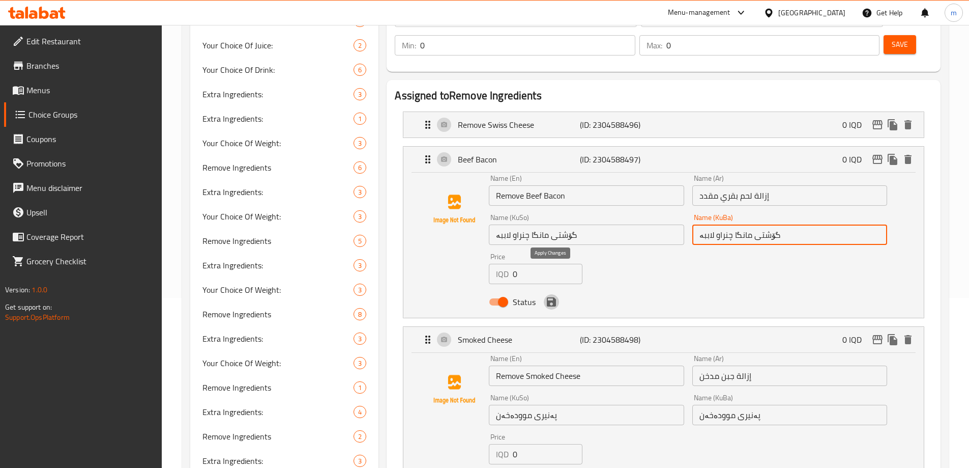
click at [549, 297] on icon "save" at bounding box center [551, 301] width 9 height 9
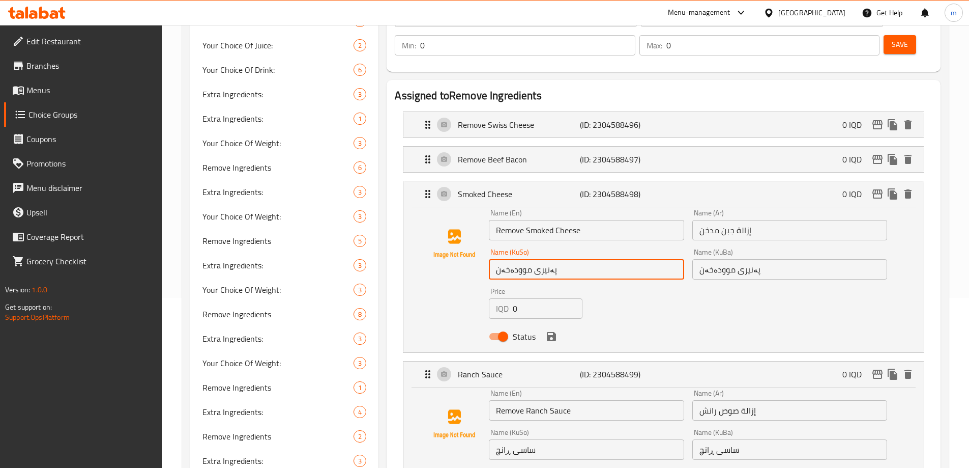
click at [569, 259] on input "پەنیری موودەخەن" at bounding box center [586, 269] width 195 height 20
click at [778, 259] on input "پەنیری موودەخەن" at bounding box center [789, 269] width 195 height 20
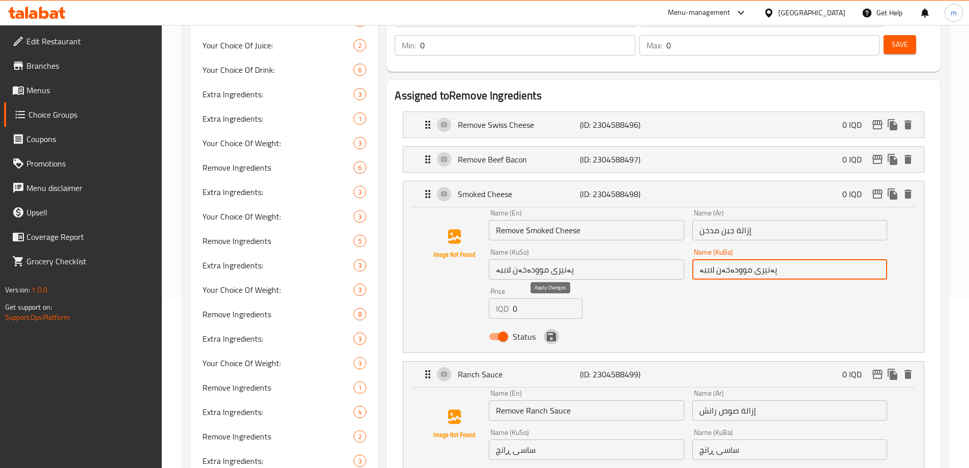
click at [553, 332] on icon "save" at bounding box center [551, 336] width 9 height 9
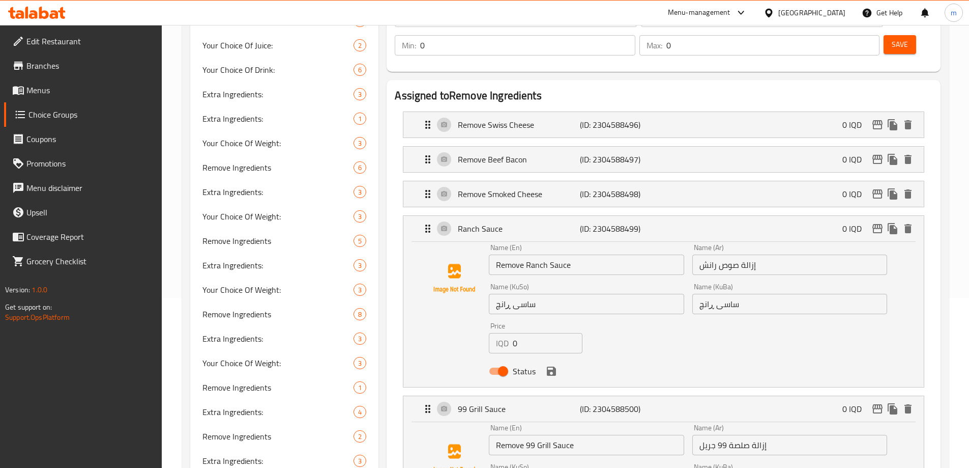
click at [574, 294] on input "ساسی ڕانچ" at bounding box center [586, 304] width 195 height 20
click at [772, 285] on div "Name (KuBa) ساسی ڕانچ Name (KuBa)" at bounding box center [789, 298] width 203 height 39
click at [765, 294] on input "ساسی ڕانچ" at bounding box center [789, 304] width 195 height 20
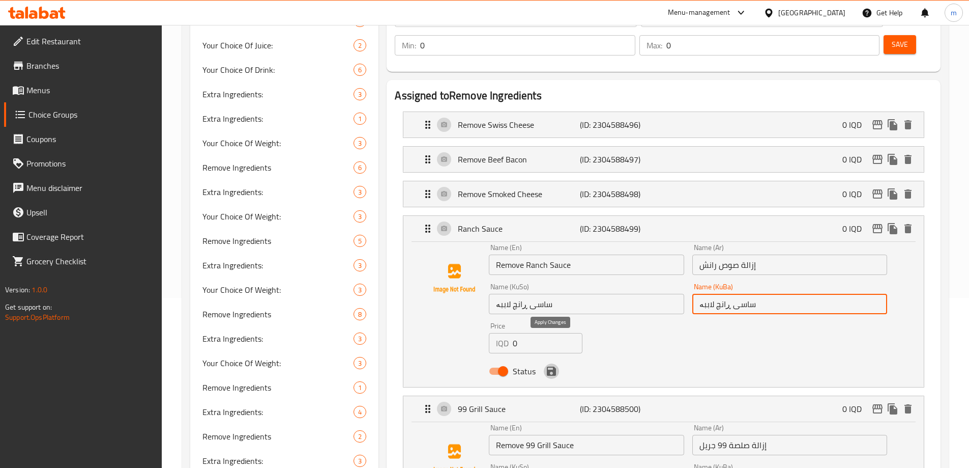
click at [549, 366] on icon "save" at bounding box center [551, 370] width 9 height 9
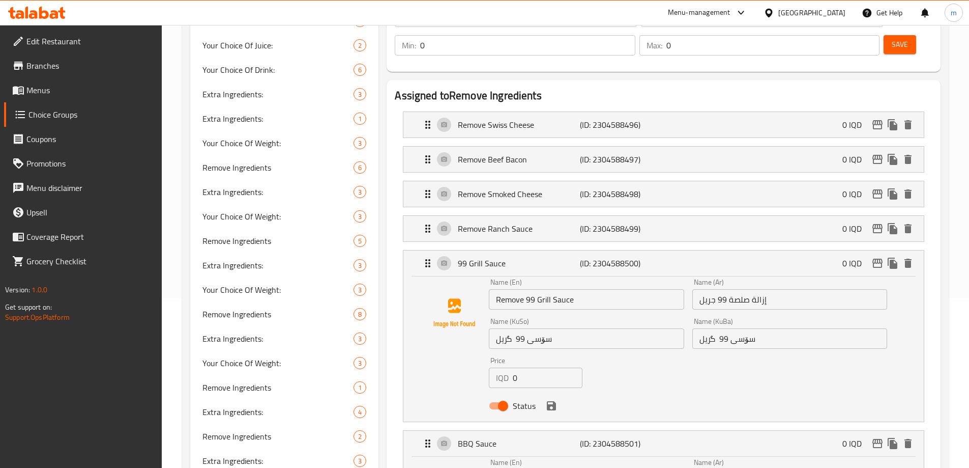
click at [590, 328] on input "سۆسی 99 گریل" at bounding box center [586, 338] width 195 height 20
click at [790, 328] on input "سۆسی 99 گریل" at bounding box center [789, 338] width 195 height 20
click at [551, 399] on icon "save" at bounding box center [551, 405] width 12 height 12
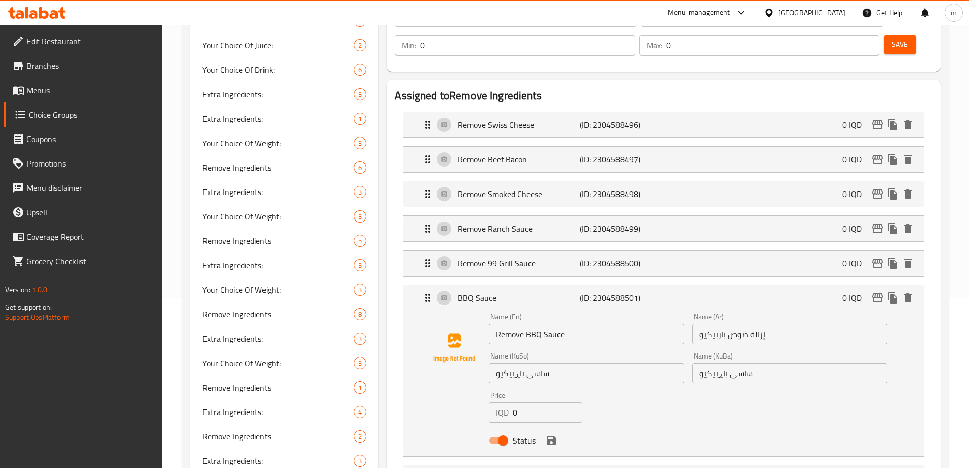
click at [567, 363] on input "ساسی باڕبیکیو" at bounding box center [586, 373] width 195 height 20
click at [796, 363] on input "ساسی باڕبیکیو" at bounding box center [789, 373] width 195 height 20
click at [554, 435] on icon "save" at bounding box center [551, 439] width 9 height 9
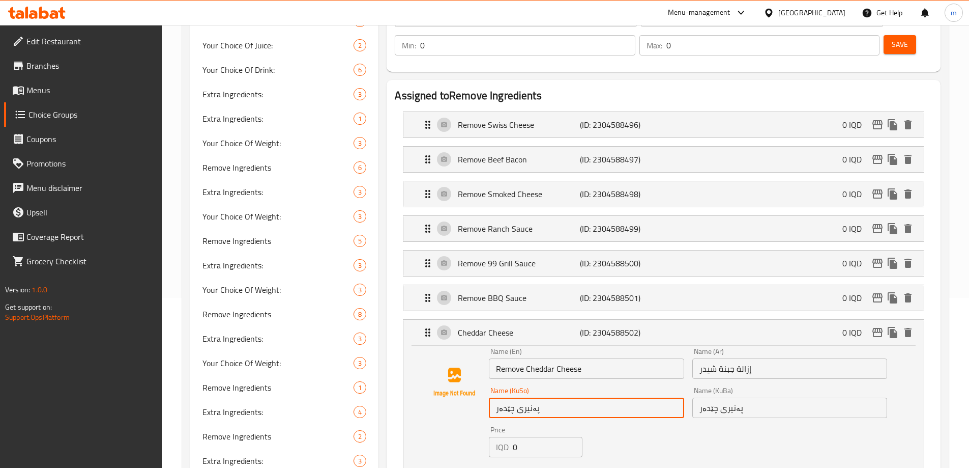
click at [571, 397] on input "پەنیری چێدەر" at bounding box center [586, 407] width 195 height 20
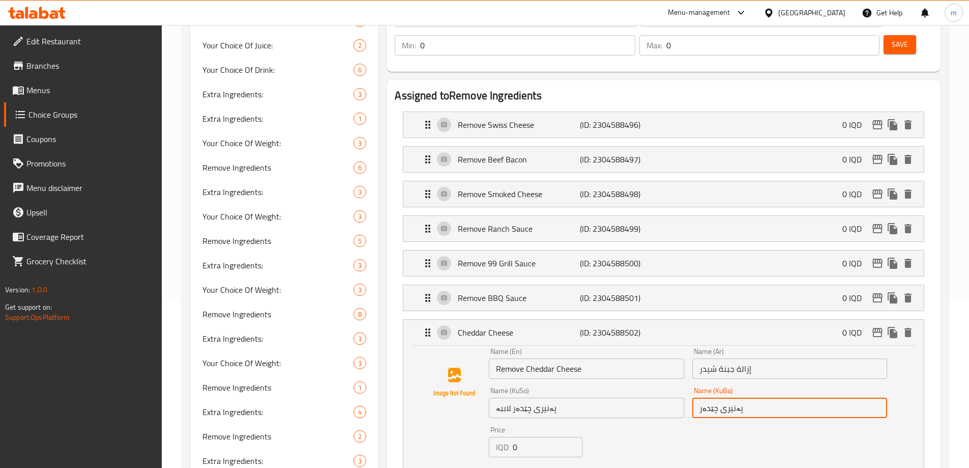
click at [752, 397] on input "پەنیری چێدەر" at bounding box center [789, 407] width 195 height 20
click at [554, 467] on icon "save" at bounding box center [551, 474] width 9 height 9
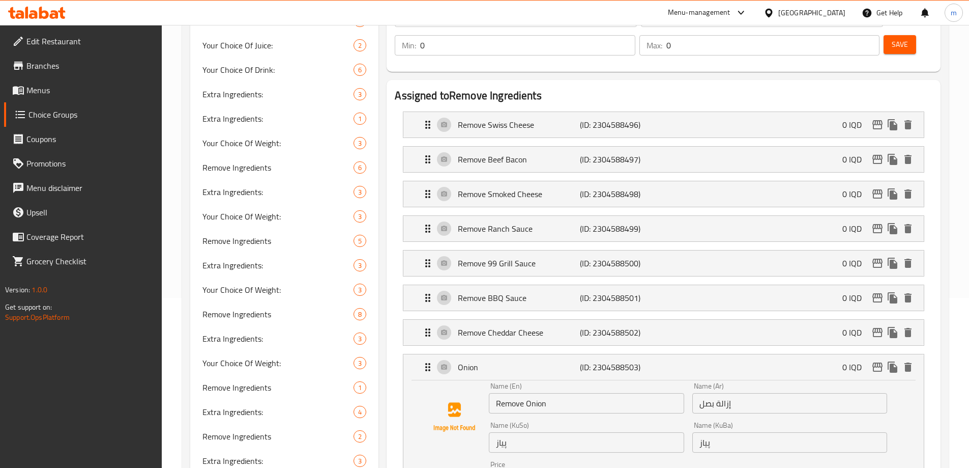
click at [551, 432] on input "پیاز" at bounding box center [586, 442] width 195 height 20
click at [720, 432] on input "پیاز" at bounding box center [789, 442] width 195 height 20
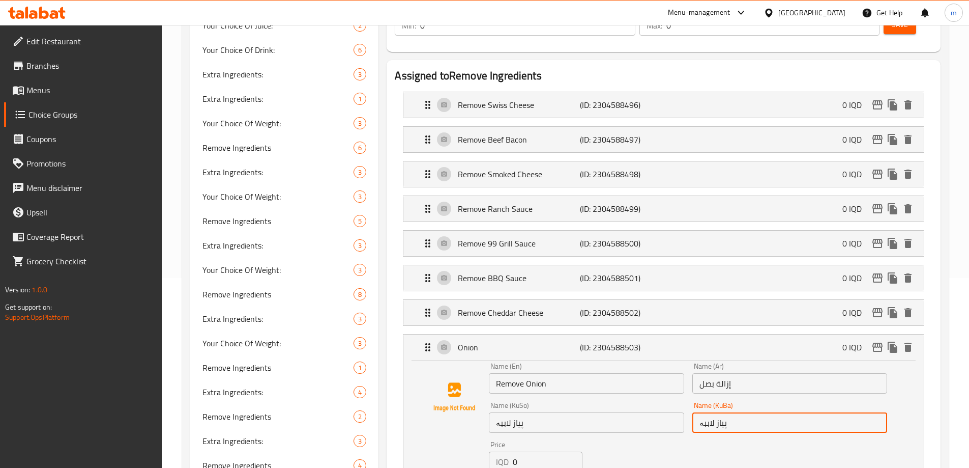
scroll to position [195, 0]
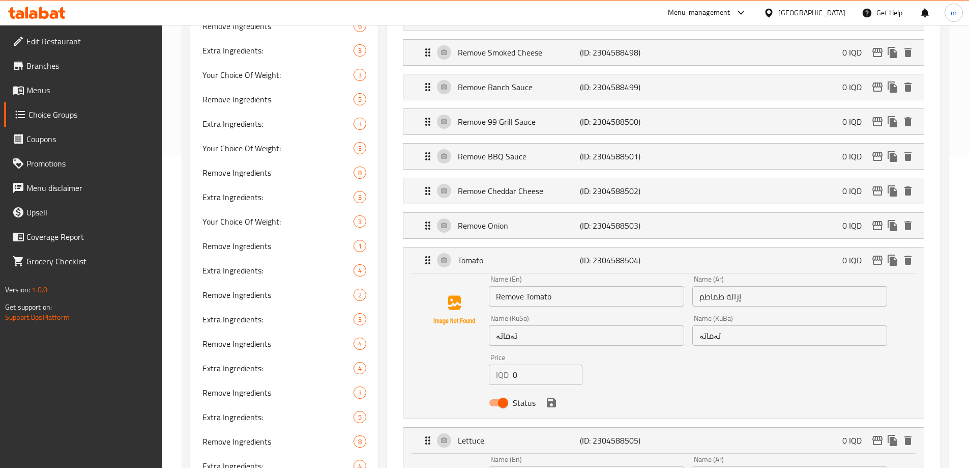
scroll to position [358, 0]
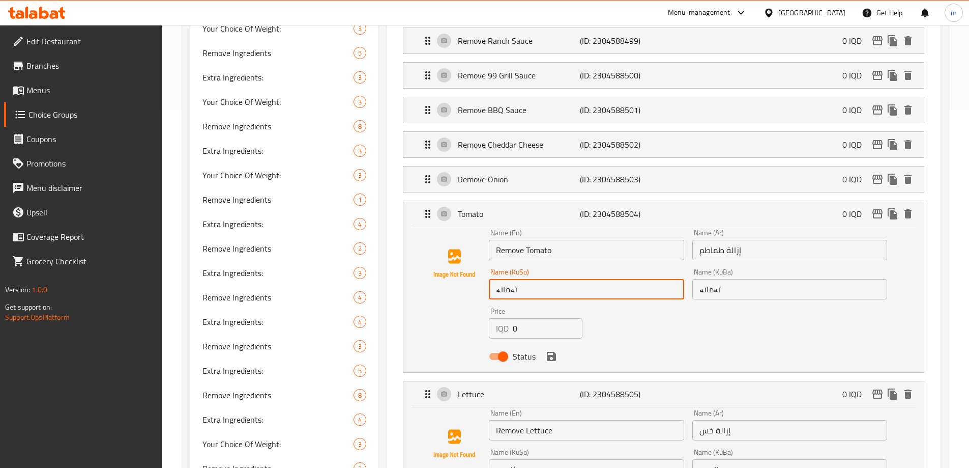
click at [558, 279] on input "تەماتە" at bounding box center [586, 289] width 195 height 20
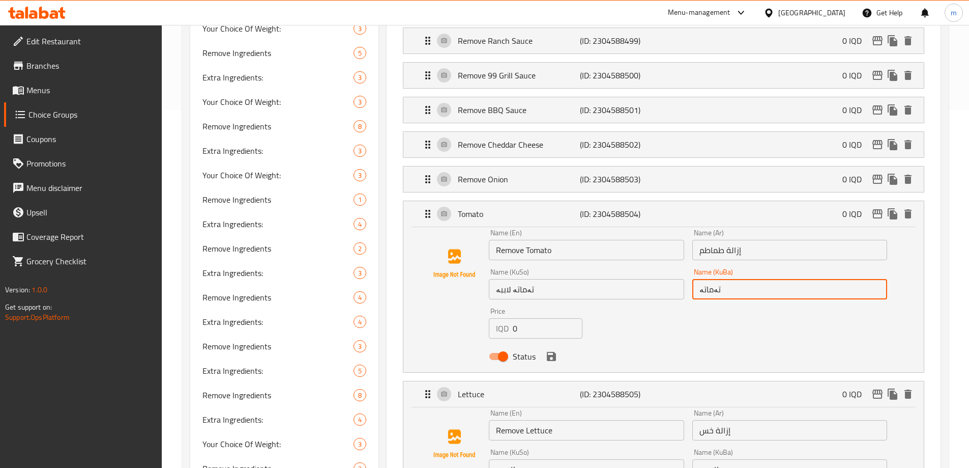
click at [725, 279] on input "تەماتە" at bounding box center [789, 289] width 195 height 20
click at [554, 352] on icon "save" at bounding box center [551, 356] width 9 height 9
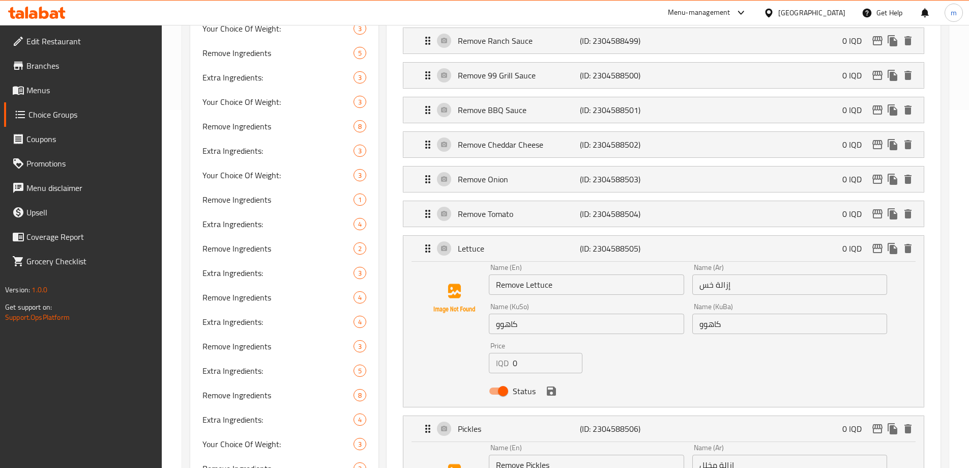
click at [536, 313] on input "کاهوو" at bounding box center [586, 323] width 195 height 20
click at [762, 313] on input "کاهوو" at bounding box center [789, 323] width 195 height 20
click at [549, 386] on icon "save" at bounding box center [551, 390] width 9 height 9
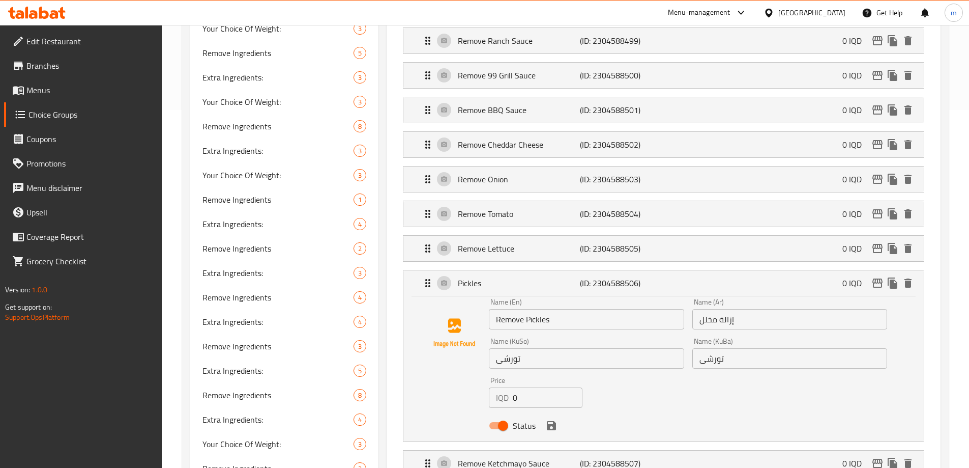
click at [544, 348] on input "تورشی" at bounding box center [586, 358] width 195 height 20
click at [782, 348] on input "تورشی" at bounding box center [789, 358] width 195 height 20
click at [549, 421] on icon "save" at bounding box center [551, 425] width 9 height 9
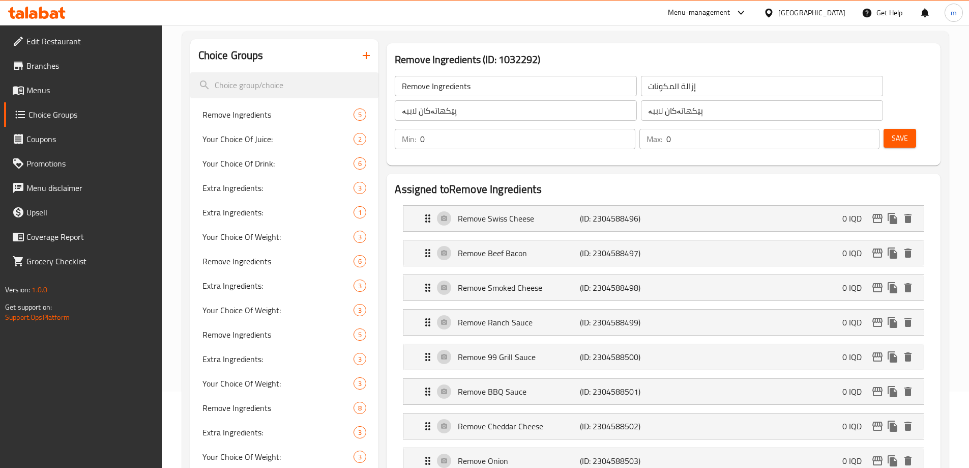
scroll to position [41, 0]
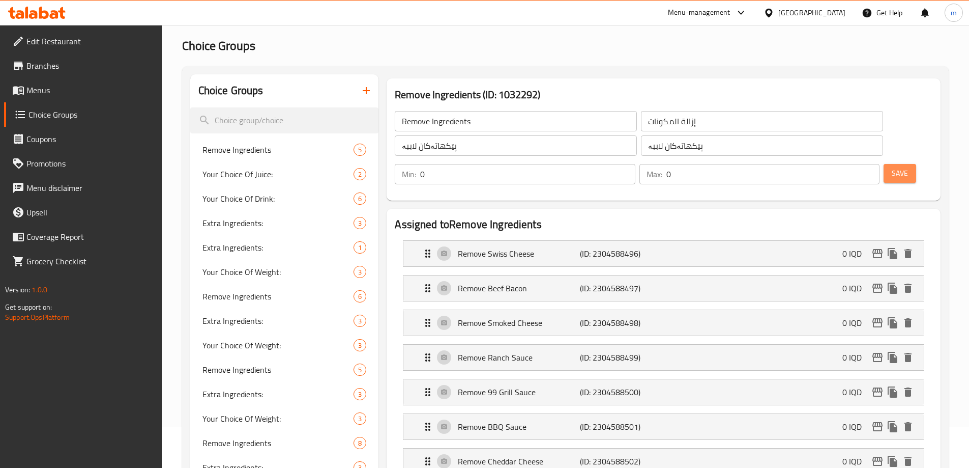
click at [892, 167] on span "Save" at bounding box center [900, 173] width 16 height 13
click at [884, 164] on button "Save" at bounding box center [900, 173] width 33 height 19
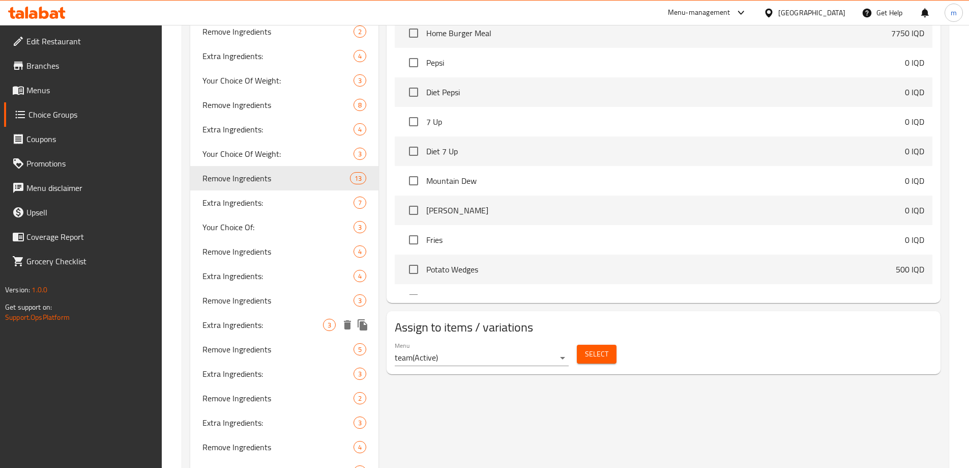
scroll to position [758, 0]
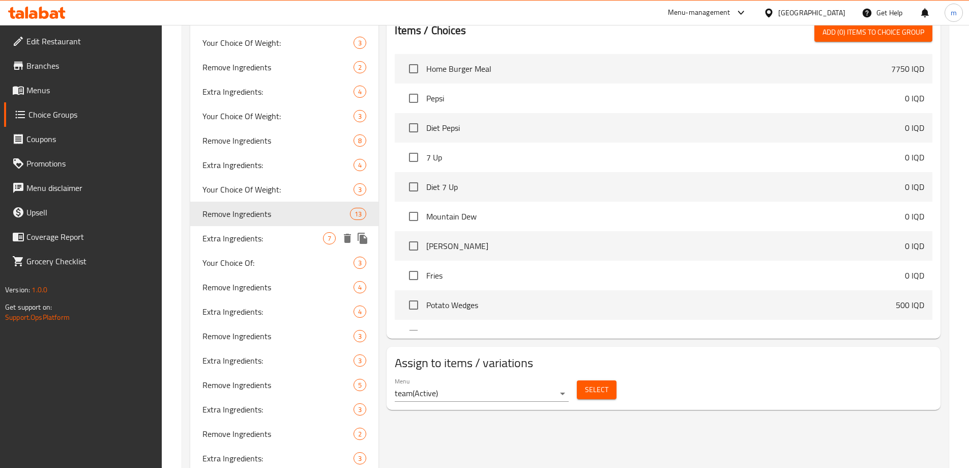
click at [223, 244] on span "Extra Ingredients:" at bounding box center [262, 238] width 121 height 12
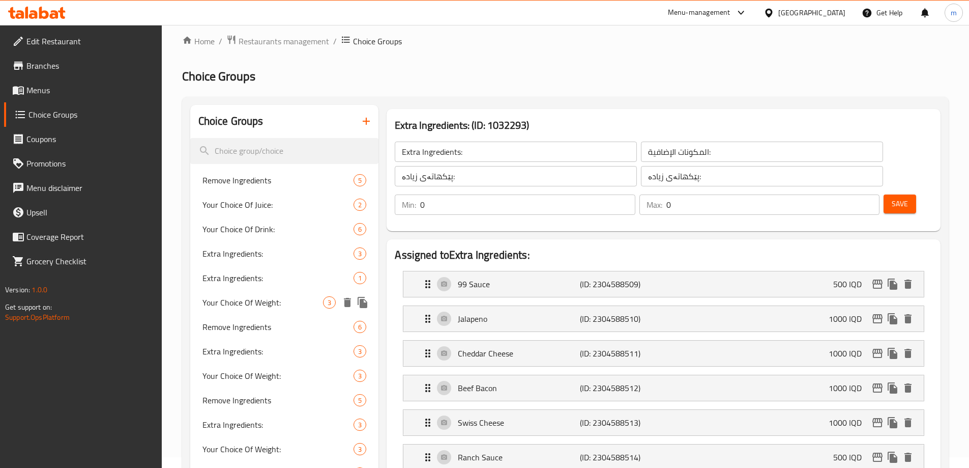
scroll to position [0, 0]
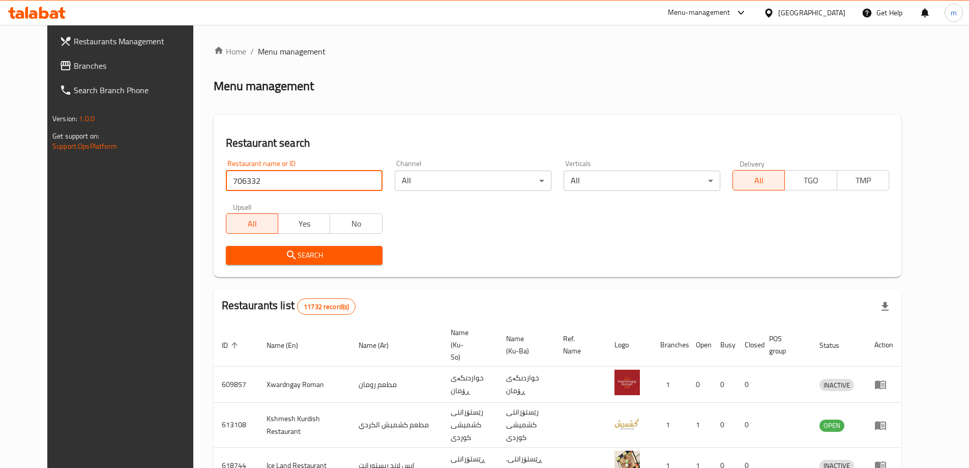
type input "706332"
click button "Search" at bounding box center [304, 255] width 157 height 19
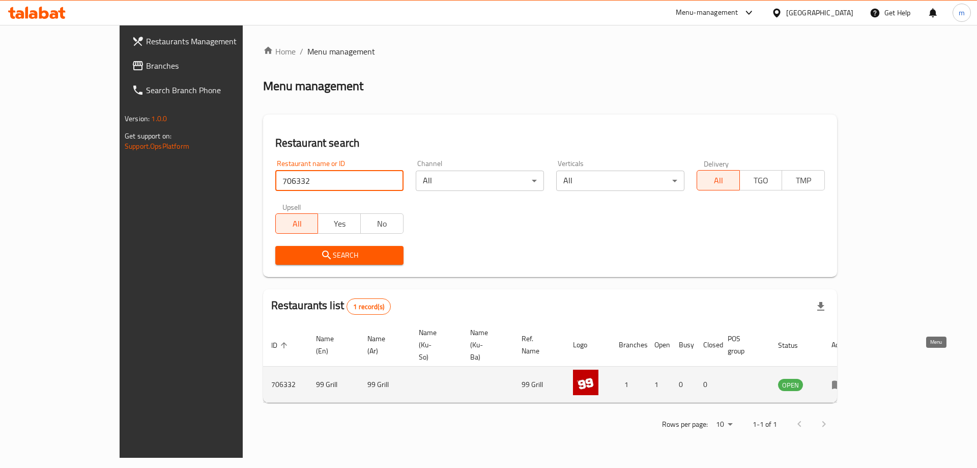
click at [843, 381] on icon "enhanced table" at bounding box center [837, 385] width 11 height 9
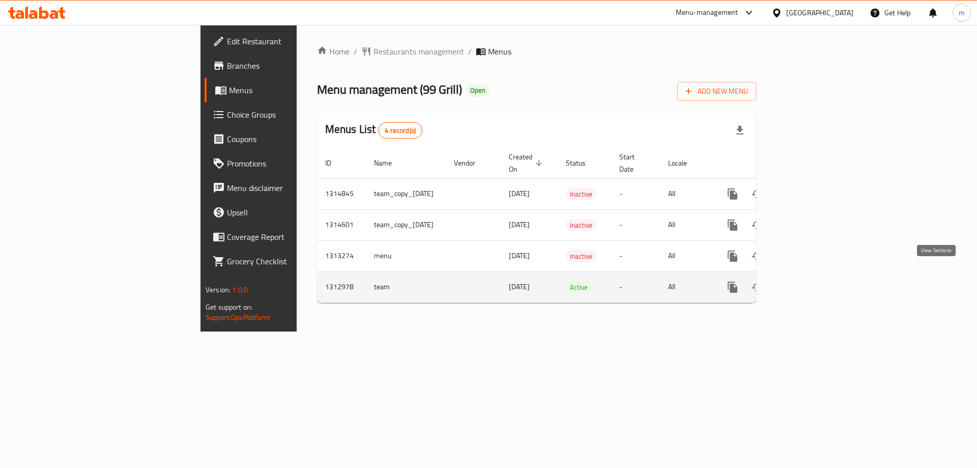
click at [812, 281] on icon "enhanced table" at bounding box center [806, 287] width 12 height 12
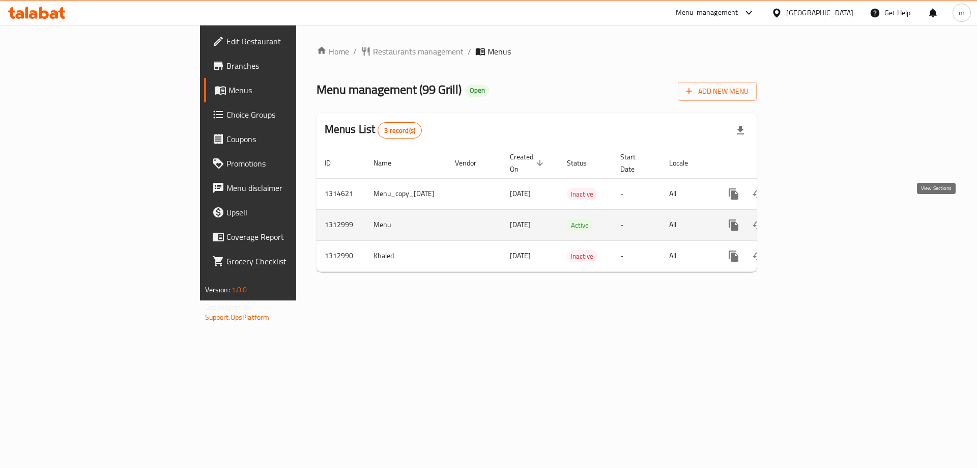
click at [811, 220] on icon "enhanced table" at bounding box center [806, 224] width 9 height 9
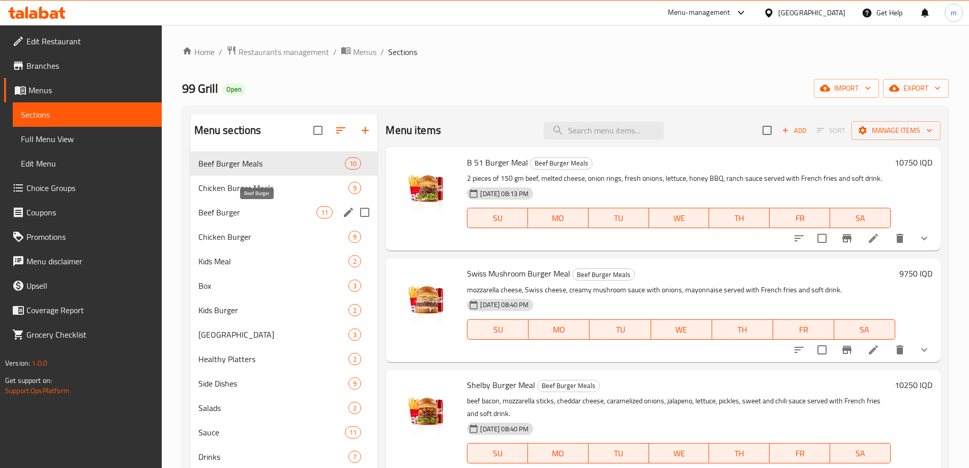
click at [237, 213] on span "Beef Burger" at bounding box center [257, 212] width 119 height 12
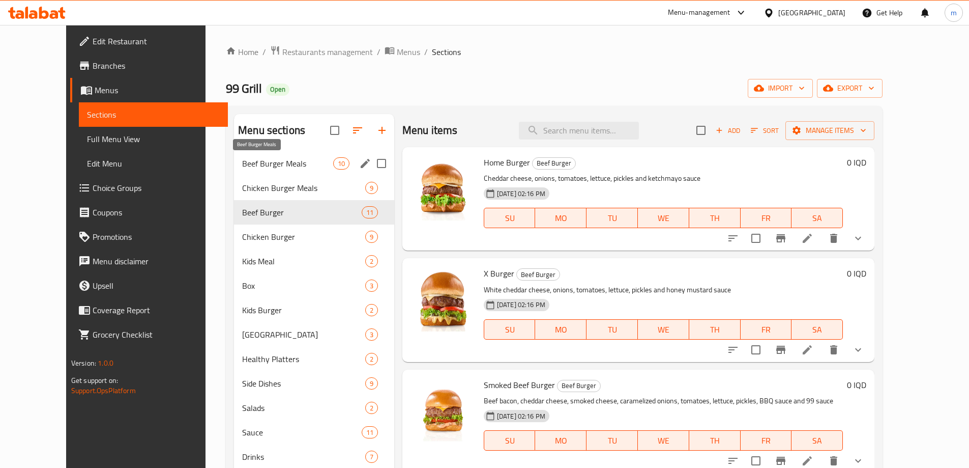
click at [242, 167] on span "Beef Burger Meals" at bounding box center [287, 163] width 91 height 12
